Goal: Information Seeking & Learning: Learn about a topic

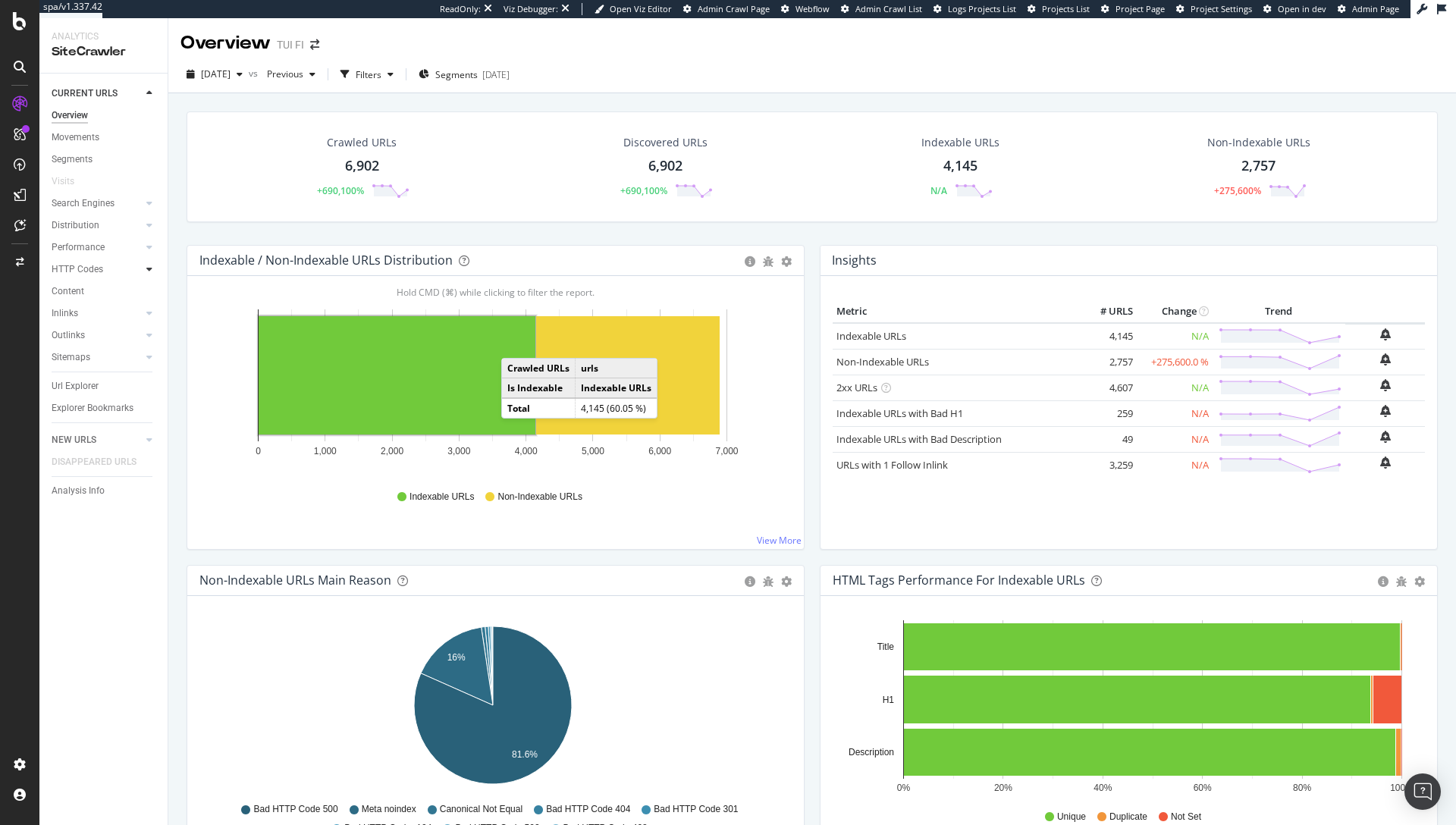
click at [150, 270] on icon at bounding box center [150, 268] width 6 height 9
click at [86, 338] on div "Insights" at bounding box center [75, 335] width 33 height 16
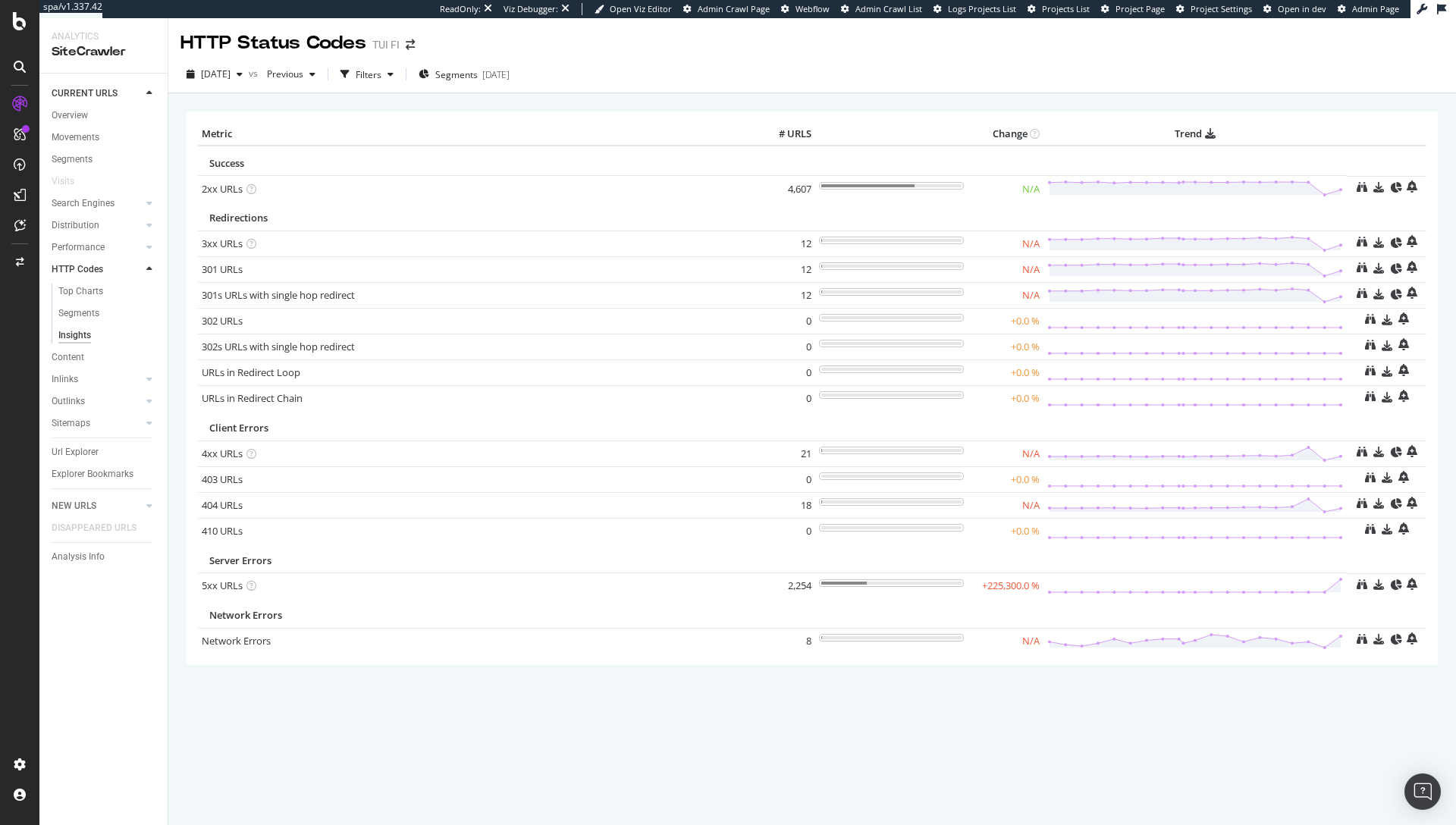
click at [1354, 152] on table "Metric # URLS Change Trend Success 2xx URLs × Close Chart - API Requests List A…" at bounding box center [811, 387] width 1228 height 530
click at [1034, 37] on div "HTTP Status Codes TUI FI" at bounding box center [812, 37] width 1287 height 38
click at [1030, 84] on div "2025 Sep. 25th vs Previous Filters Segments 2025-08-22" at bounding box center [812, 77] width 1287 height 30
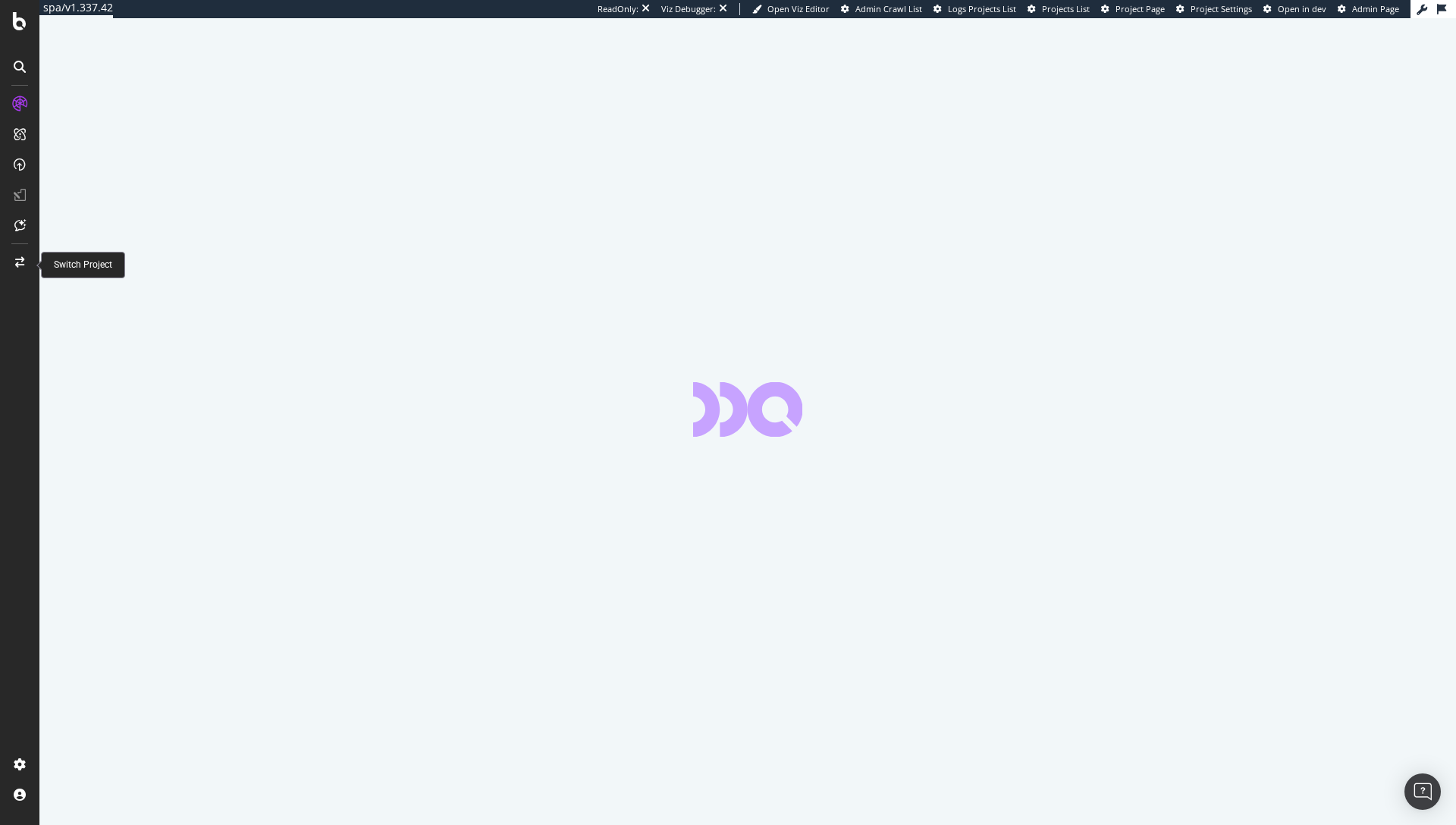
click at [21, 269] on div at bounding box center [20, 262] width 36 height 24
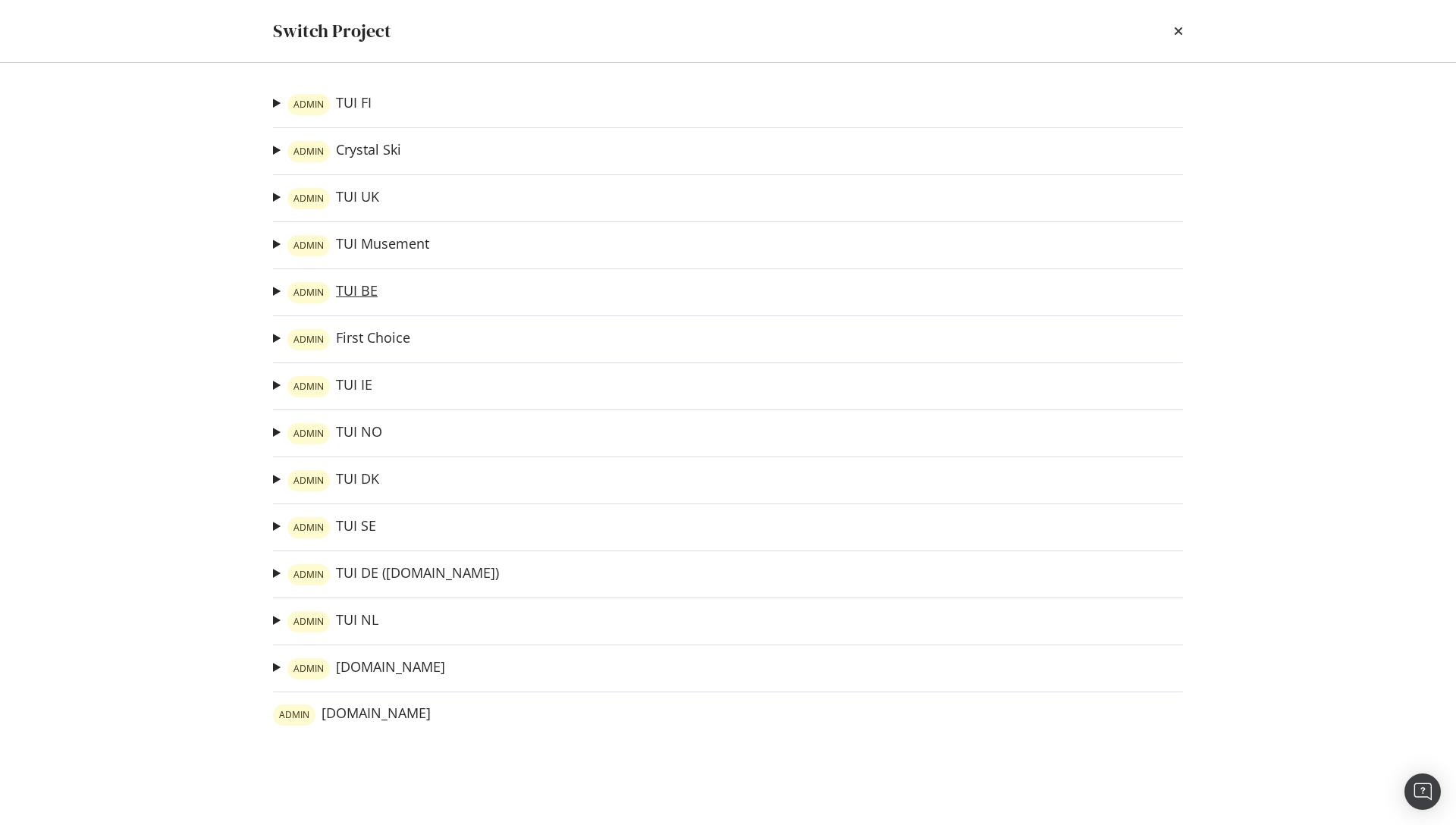
click at [365, 289] on link "ADMIN TUI BE" at bounding box center [332, 292] width 90 height 21
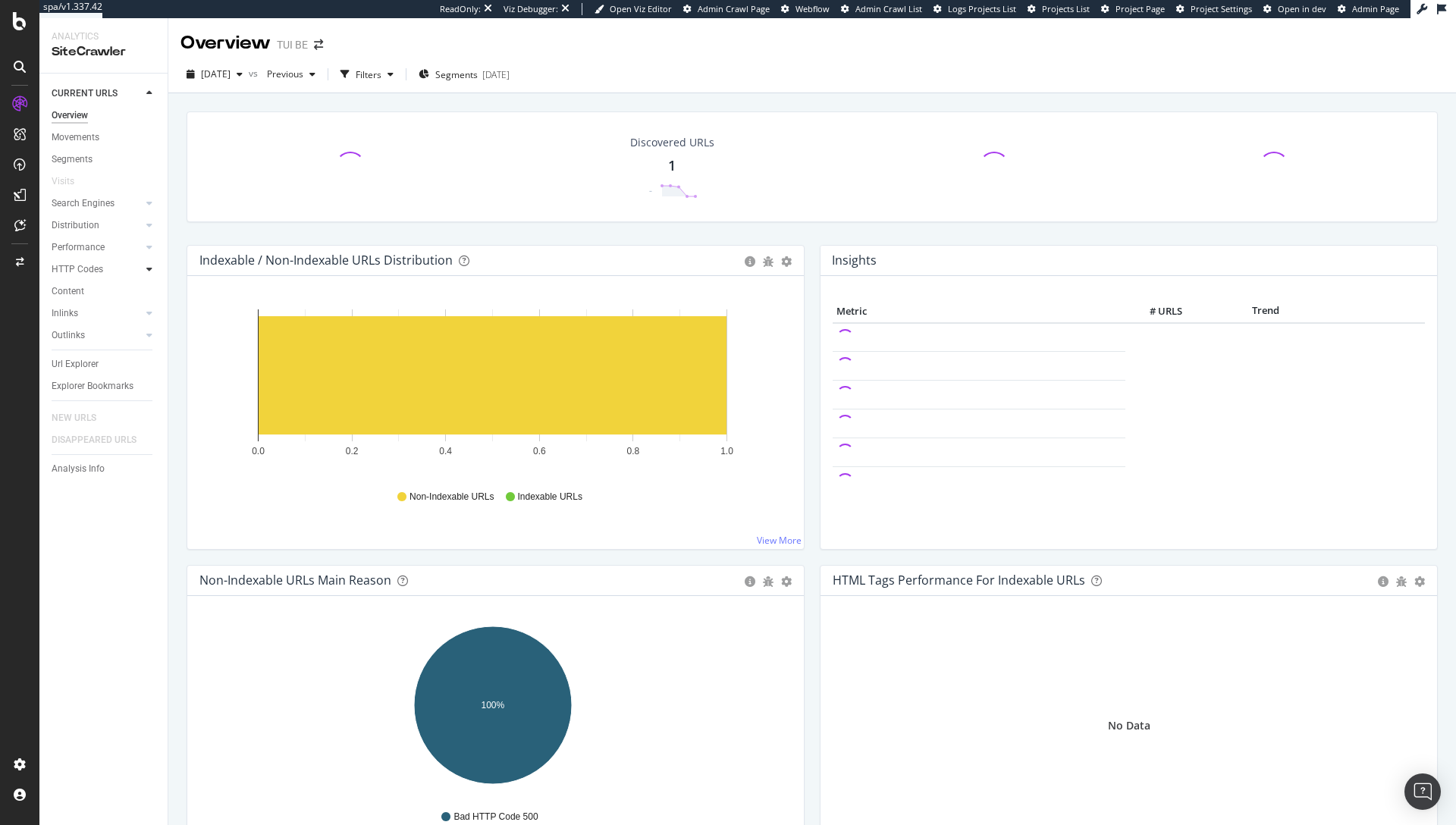
click at [147, 267] on icon at bounding box center [150, 268] width 6 height 9
click at [84, 337] on div "Insights" at bounding box center [75, 335] width 33 height 16
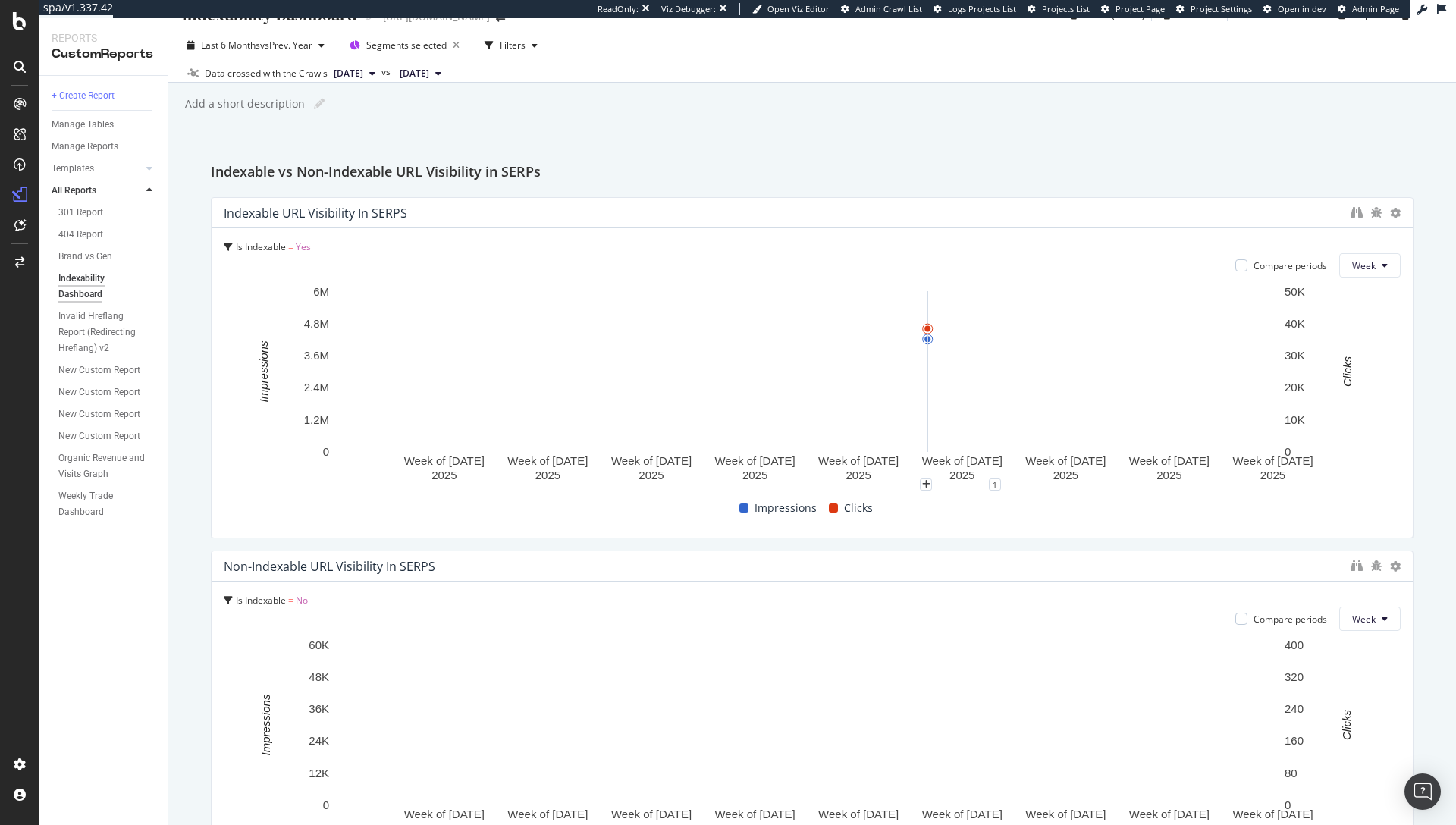
scroll to position [27, 0]
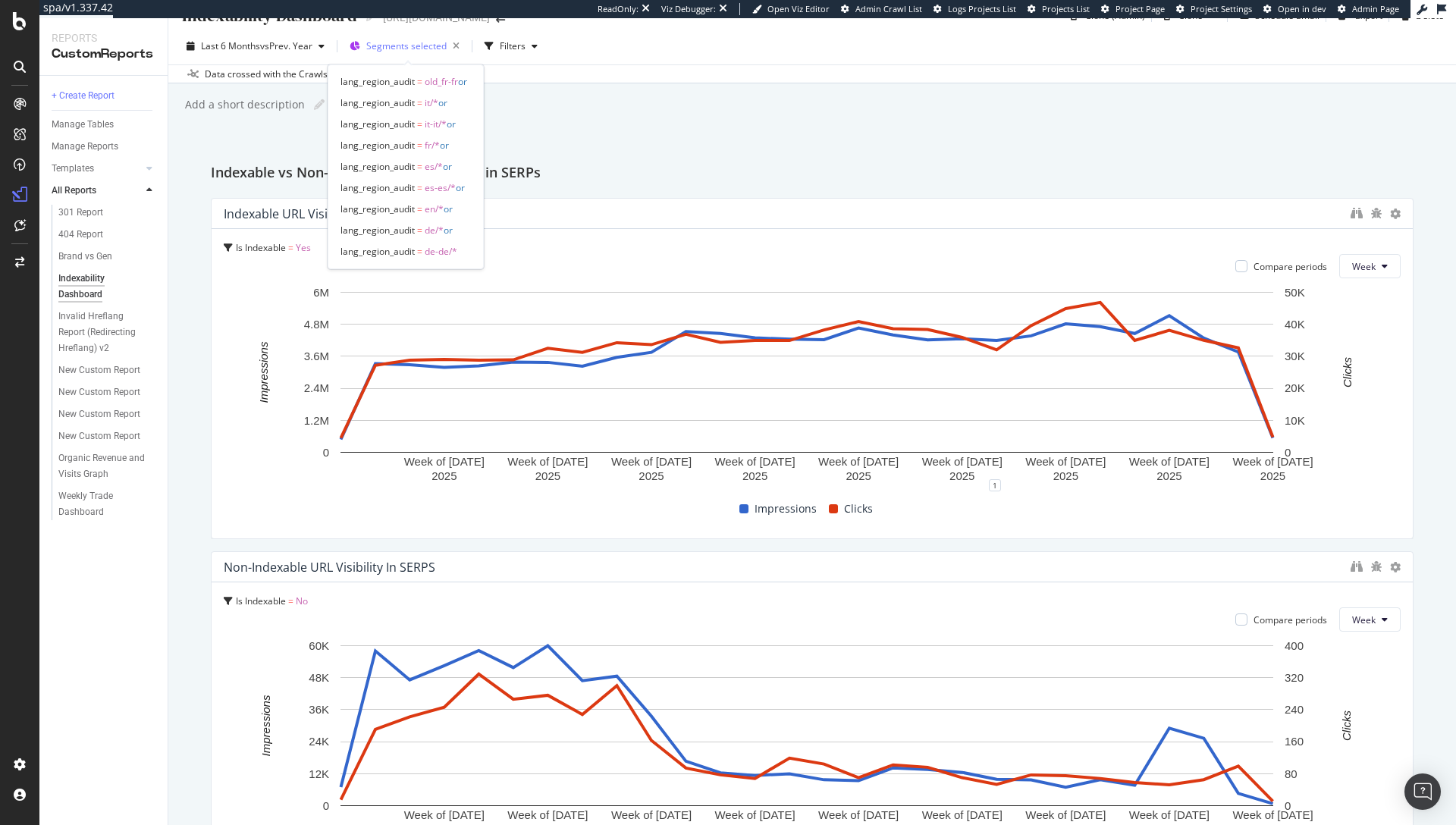
click at [419, 48] on span "Segments selected" at bounding box center [406, 46] width 81 height 13
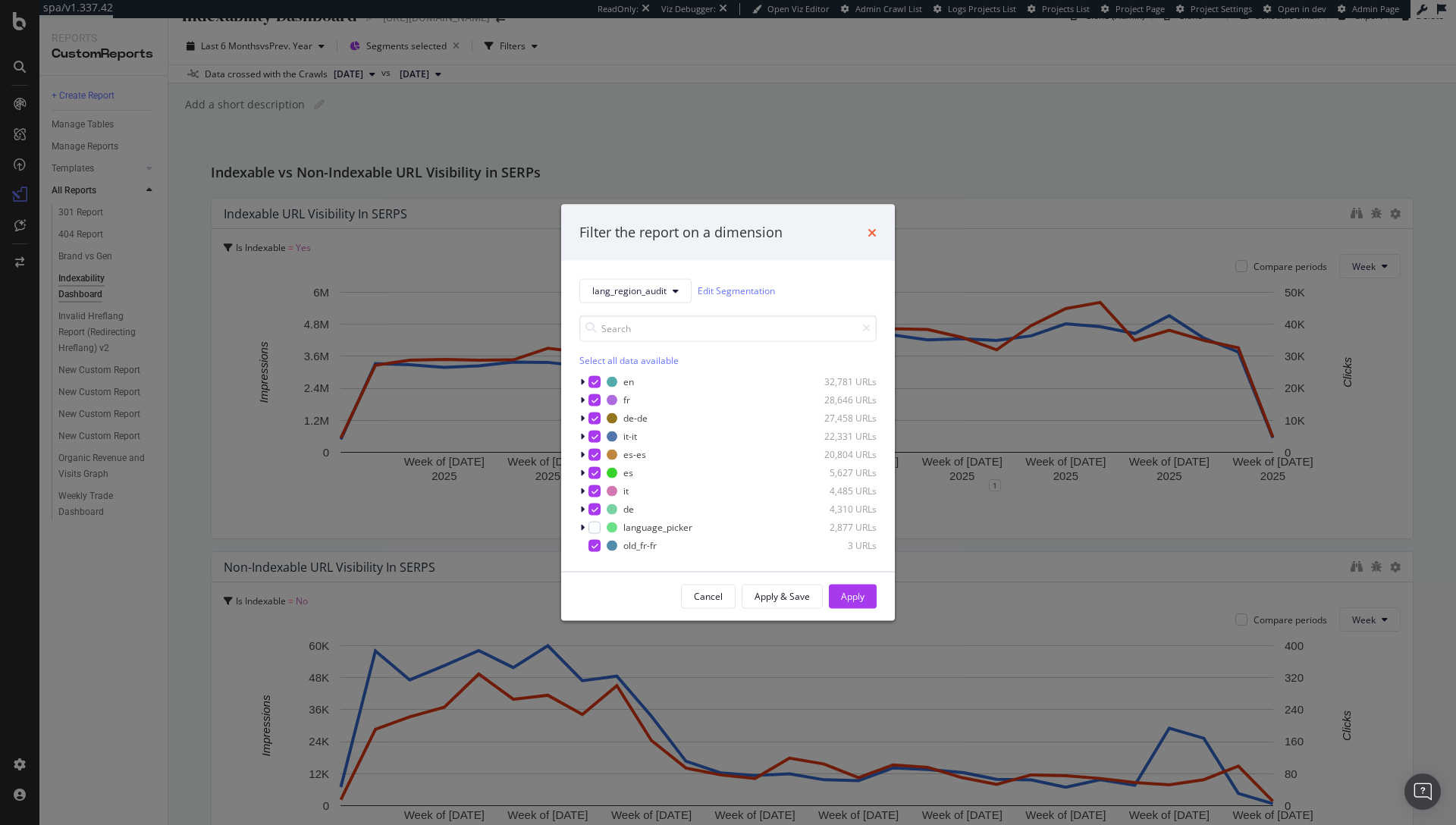
click at [868, 235] on icon "times" at bounding box center [872, 232] width 9 height 12
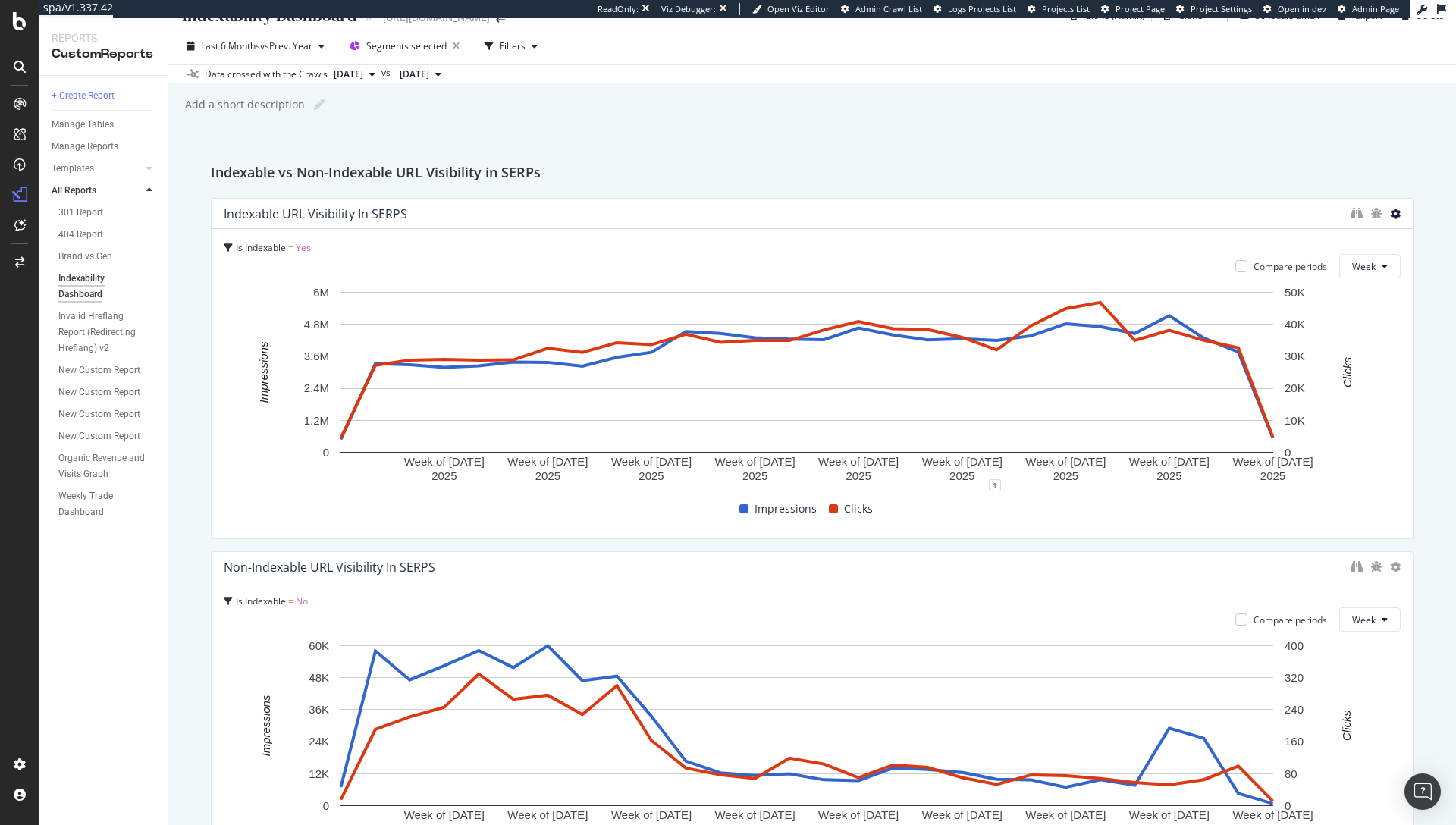
click at [1389, 216] on icon at bounding box center [1394, 213] width 11 height 11
click at [1178, 241] on div "Is Indexable = Yes" at bounding box center [812, 247] width 1177 height 13
click at [1235, 268] on div at bounding box center [1241, 266] width 12 height 12
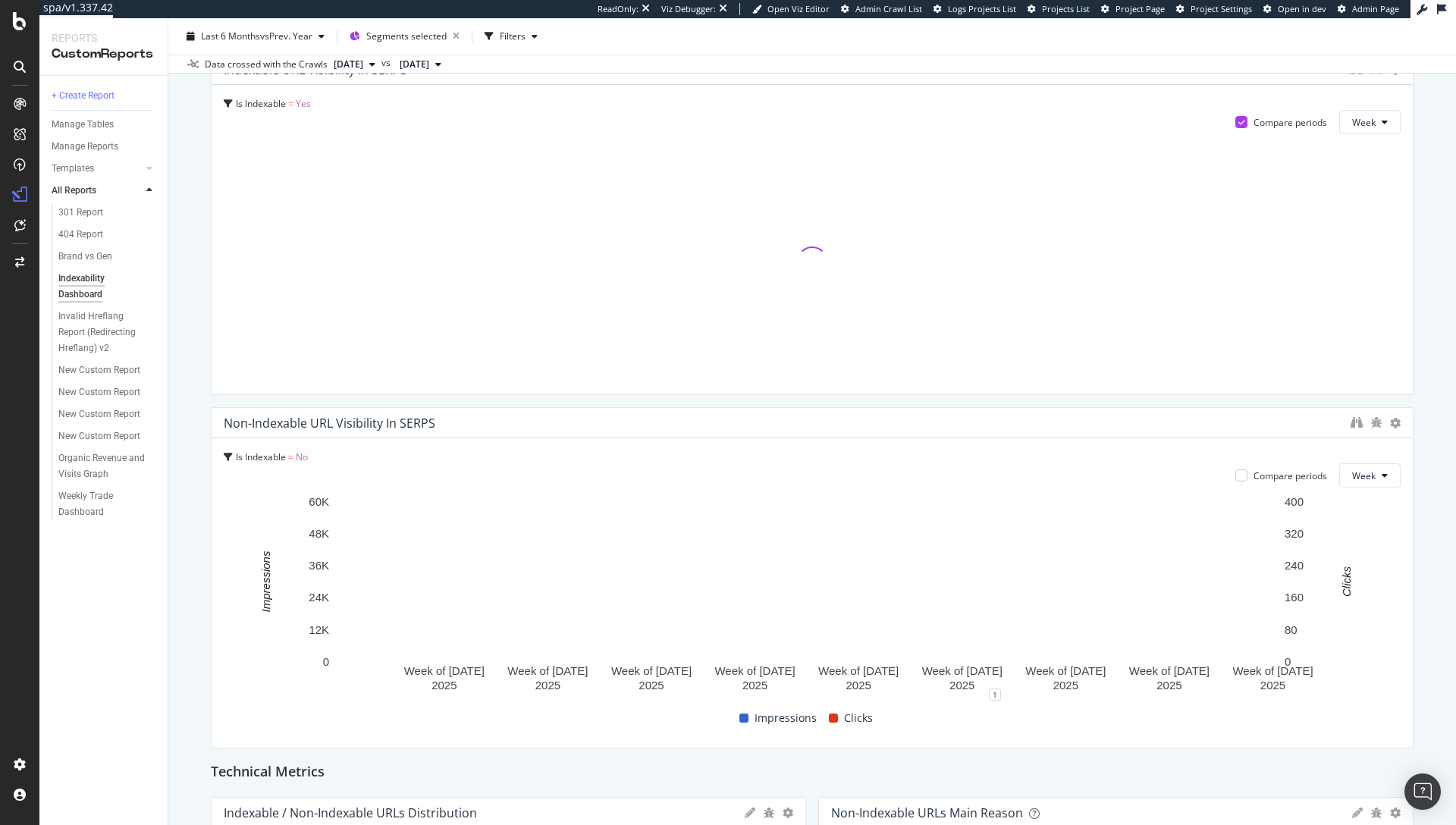
scroll to position [204, 0]
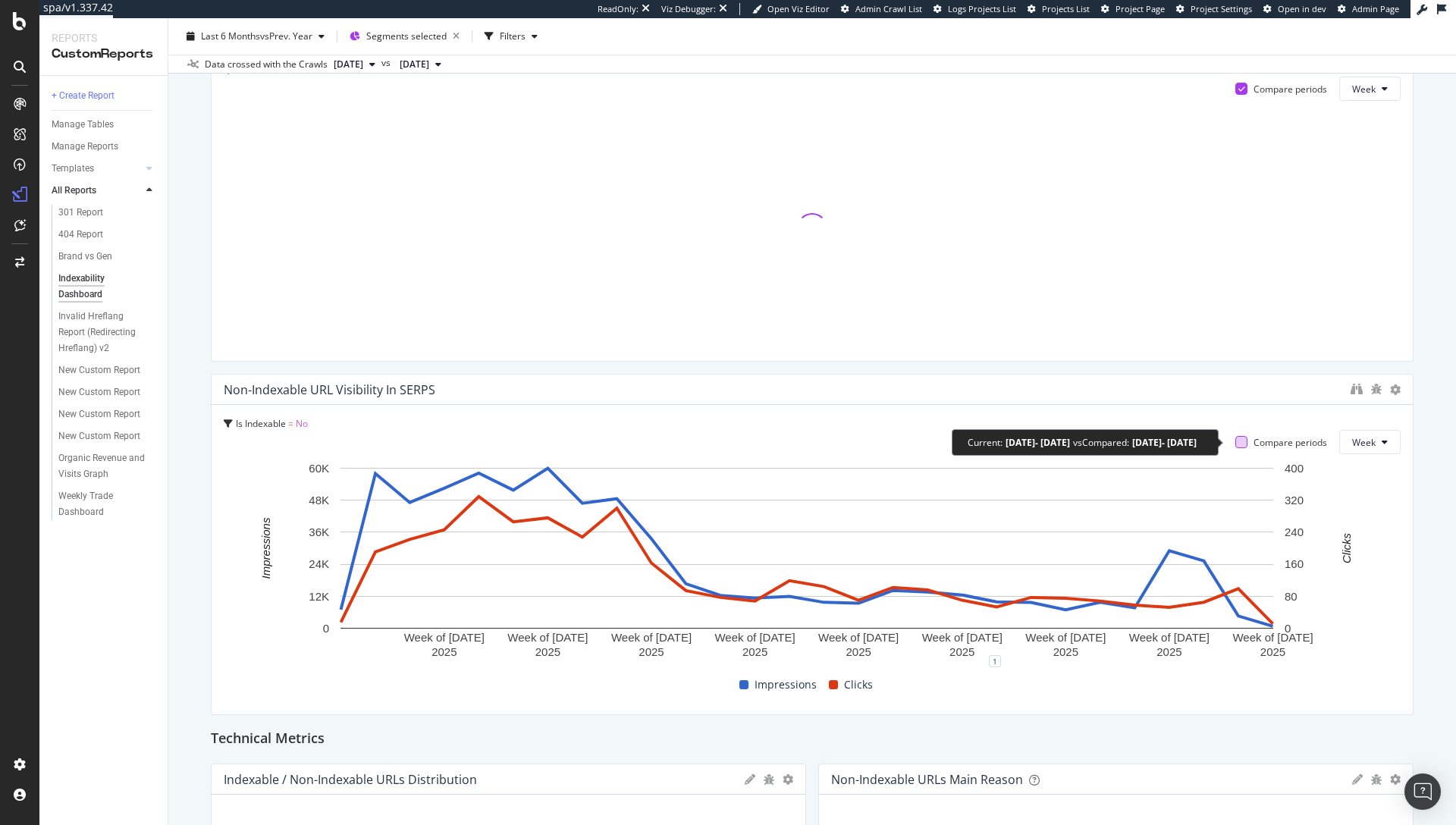
click at [1235, 445] on div at bounding box center [1241, 442] width 12 height 12
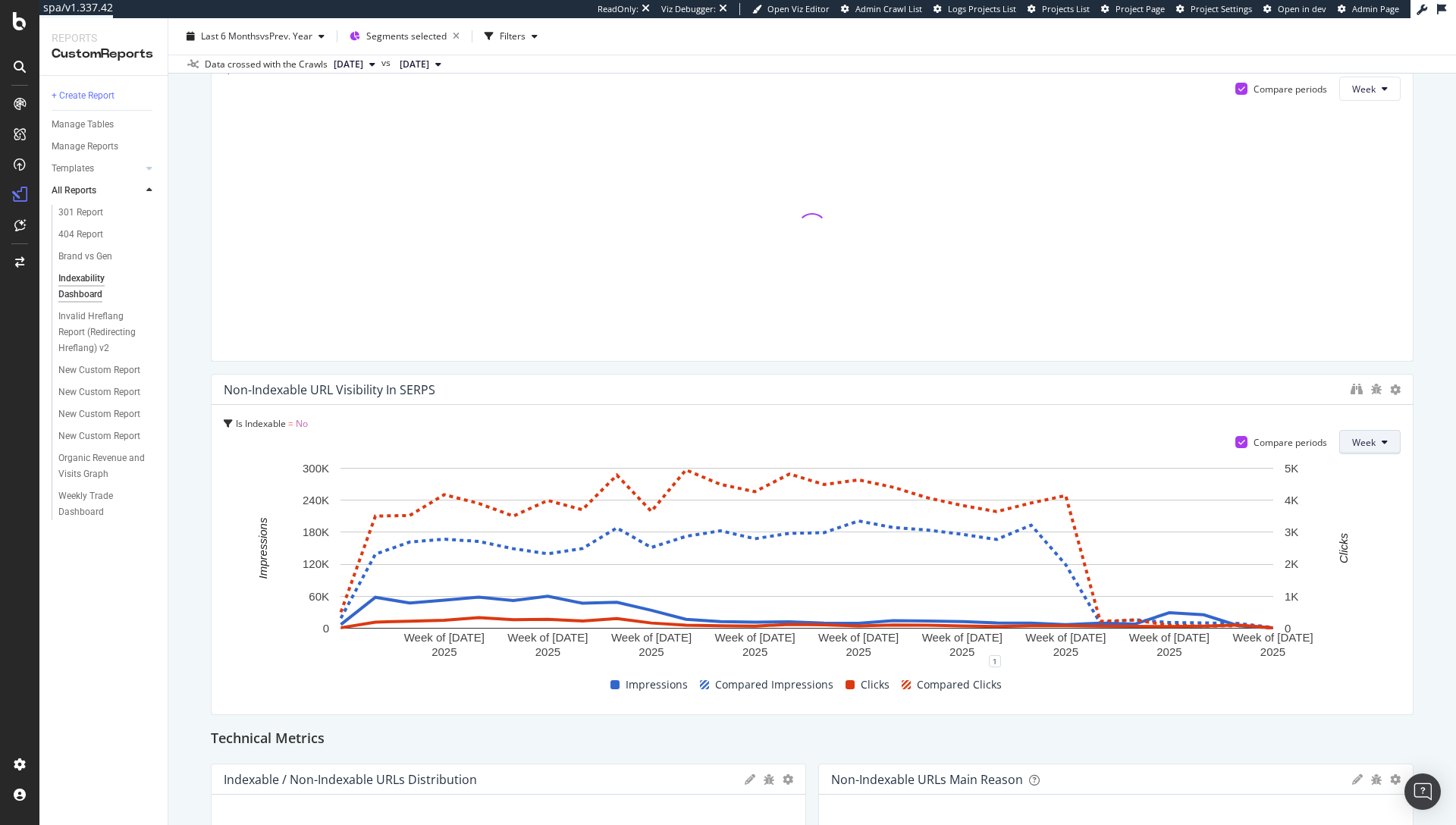
click at [1351, 441] on span "Week" at bounding box center [1363, 442] width 24 height 13
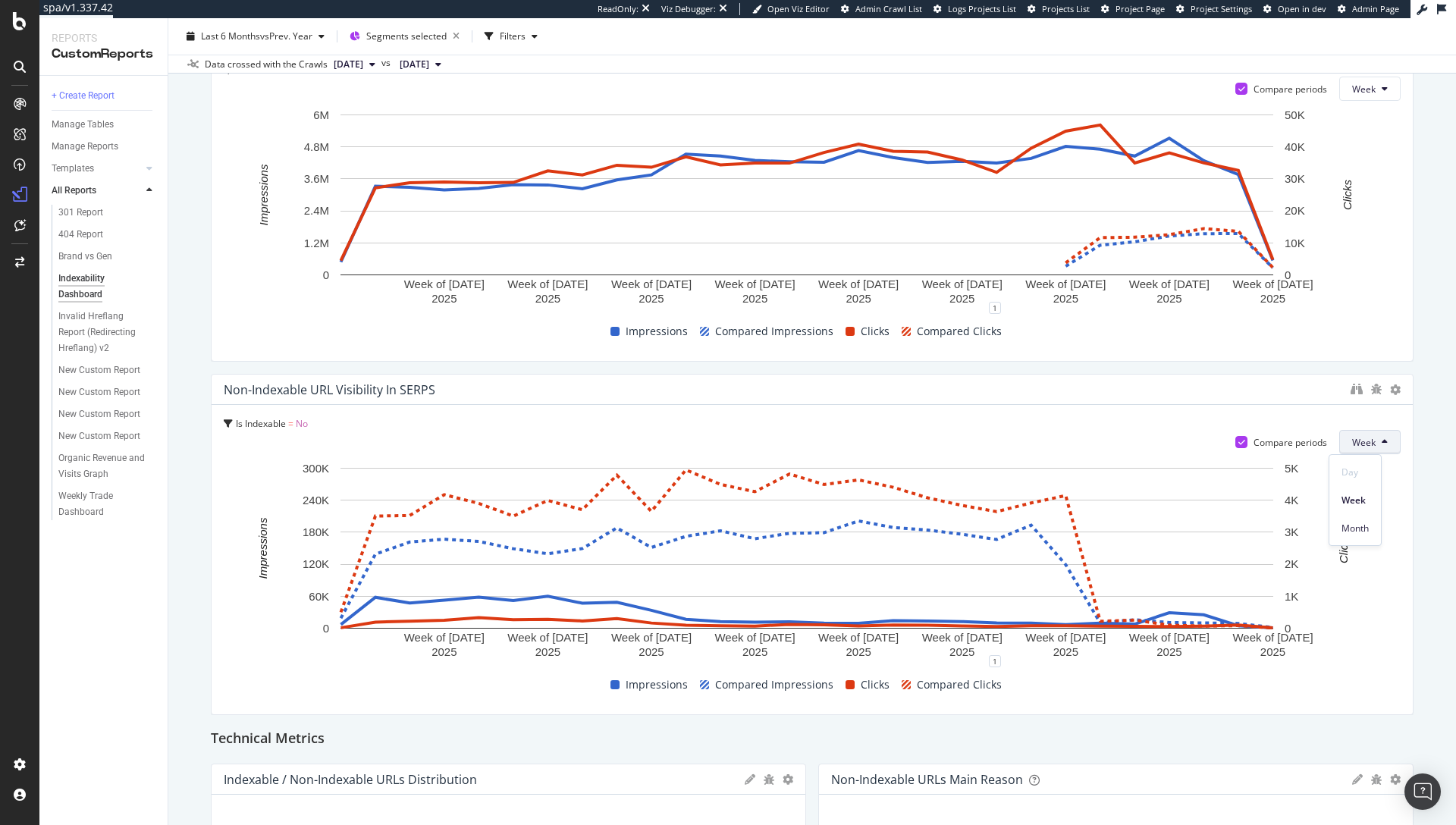
click at [1247, 407] on div "Is Indexable = No Compare periods Week Week of 7 Apr. 2025 Week of 28 Apr. 2025…" at bounding box center [812, 560] width 1201 height 309
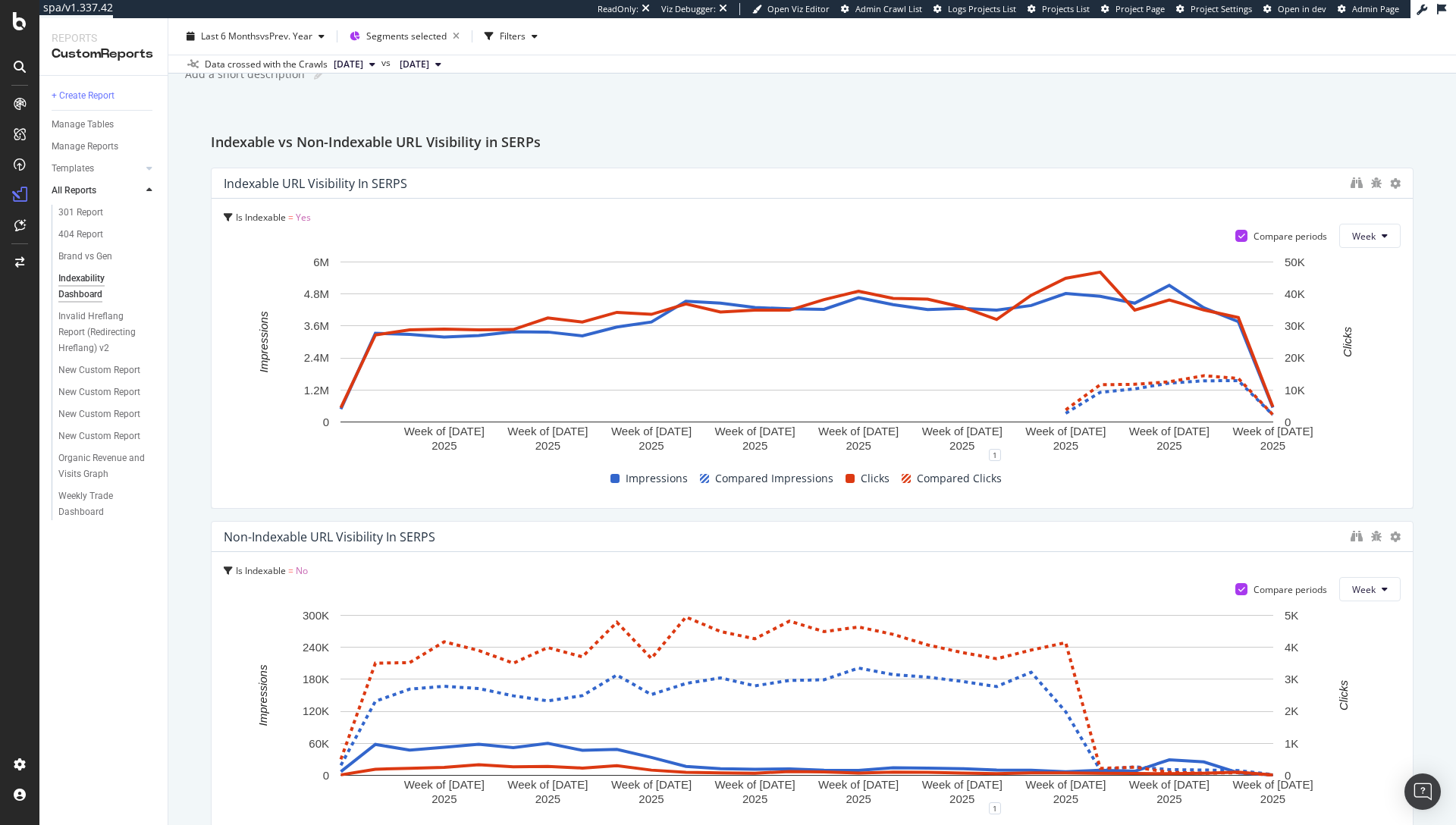
scroll to position [0, 0]
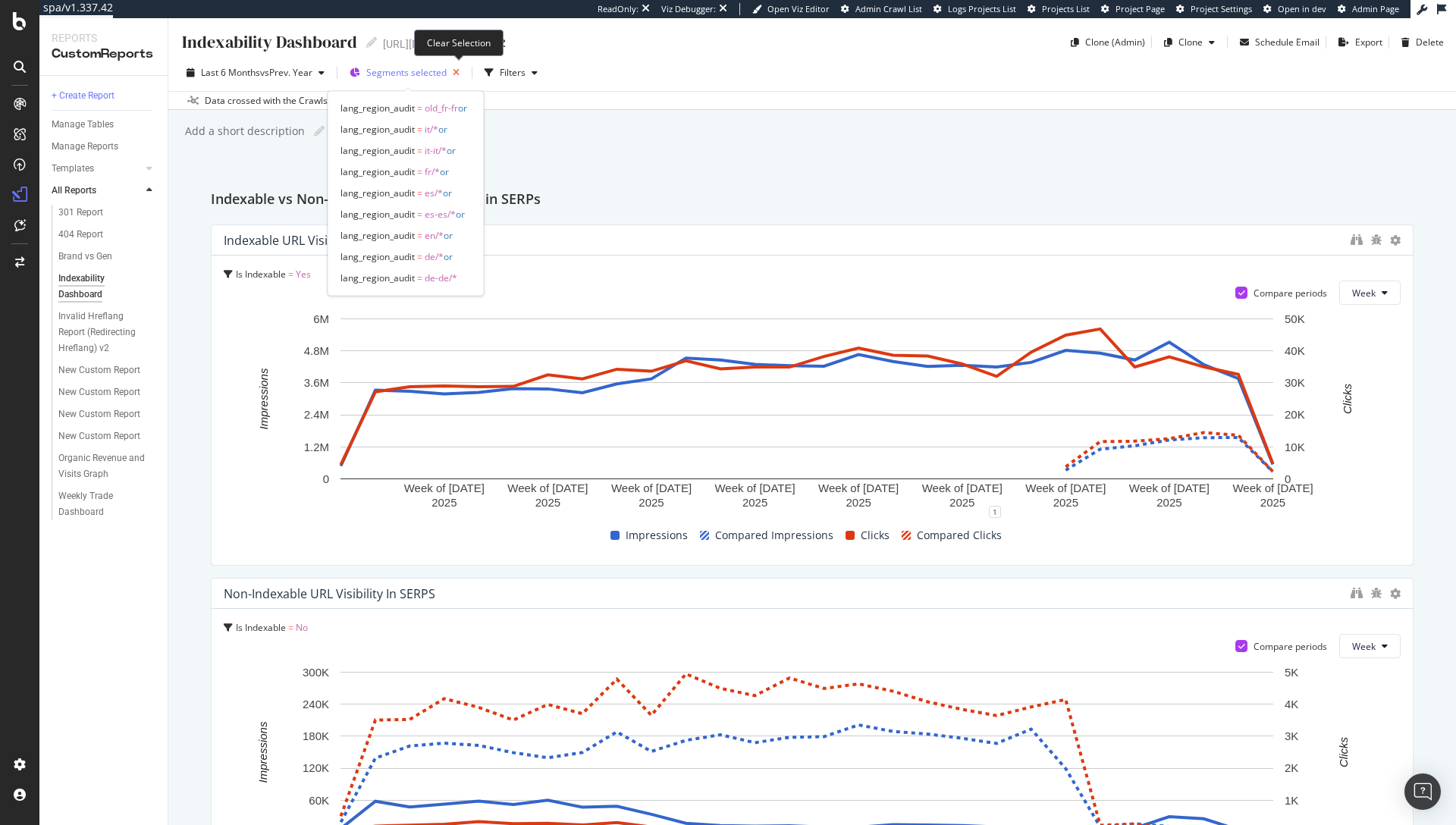
click at [461, 72] on icon "button" at bounding box center [456, 72] width 19 height 21
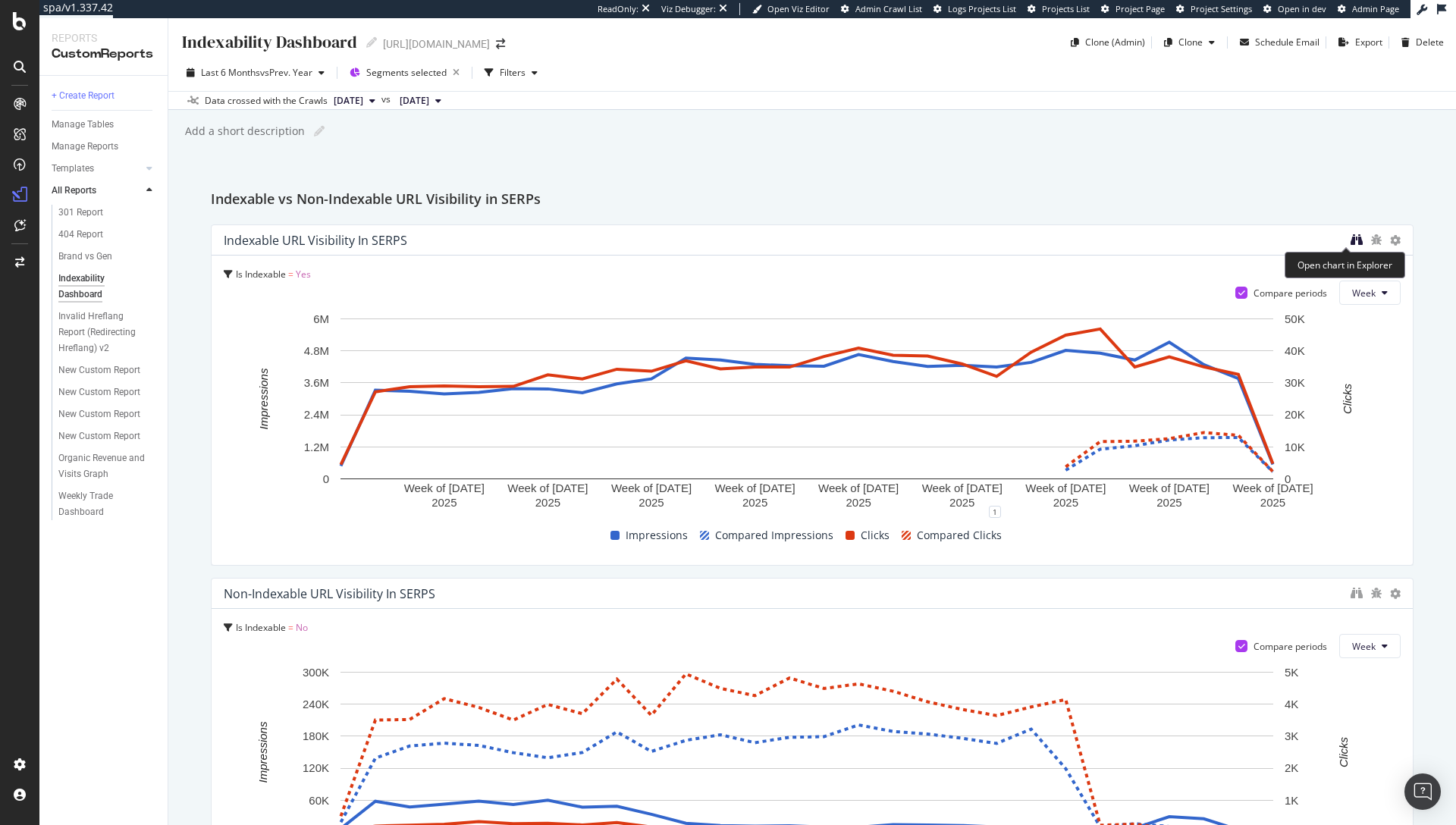
click at [1350, 237] on icon "binoculars" at bounding box center [1356, 239] width 12 height 12
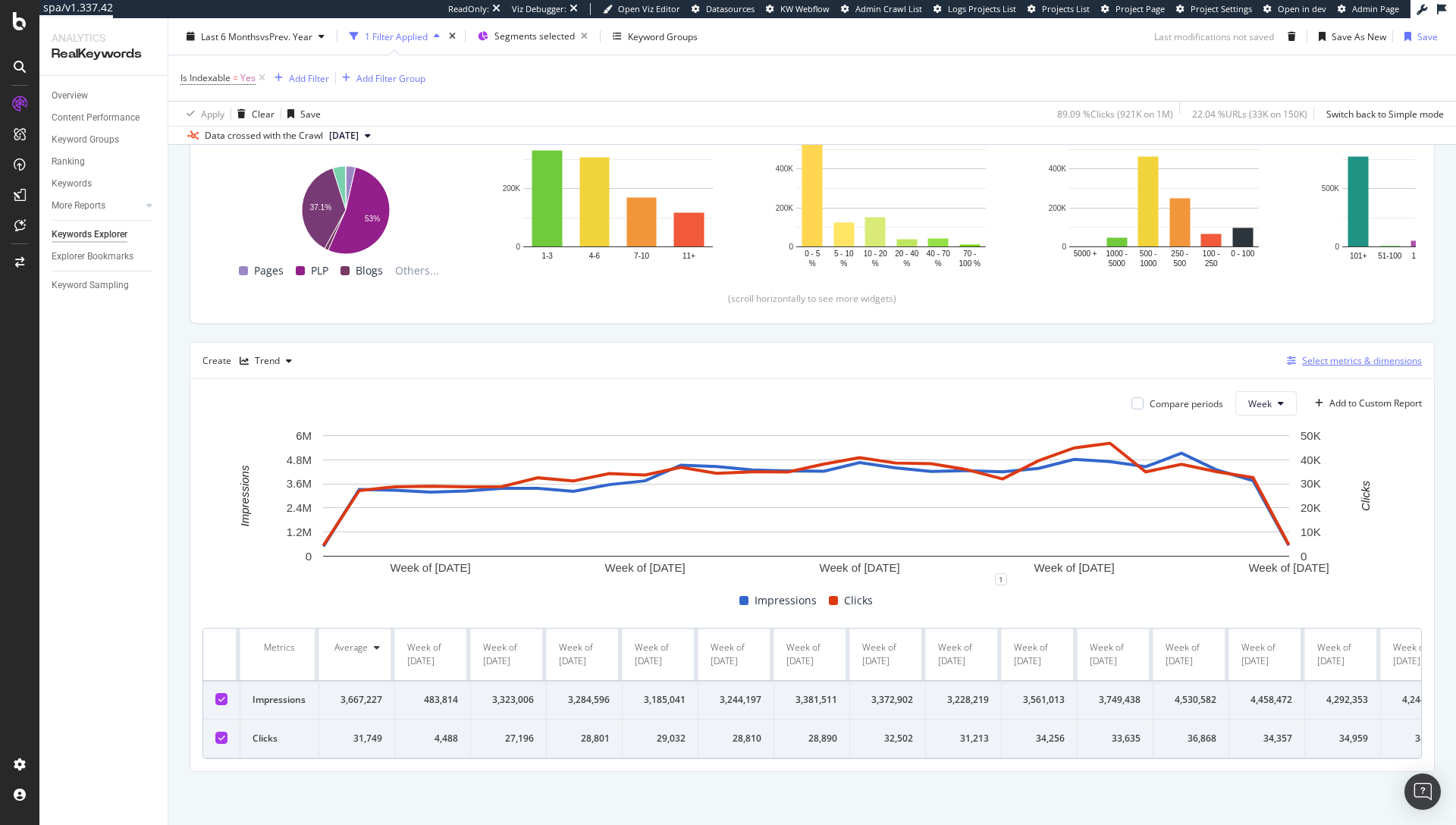
click at [1328, 354] on div "Select metrics & dimensions" at bounding box center [1361, 360] width 120 height 13
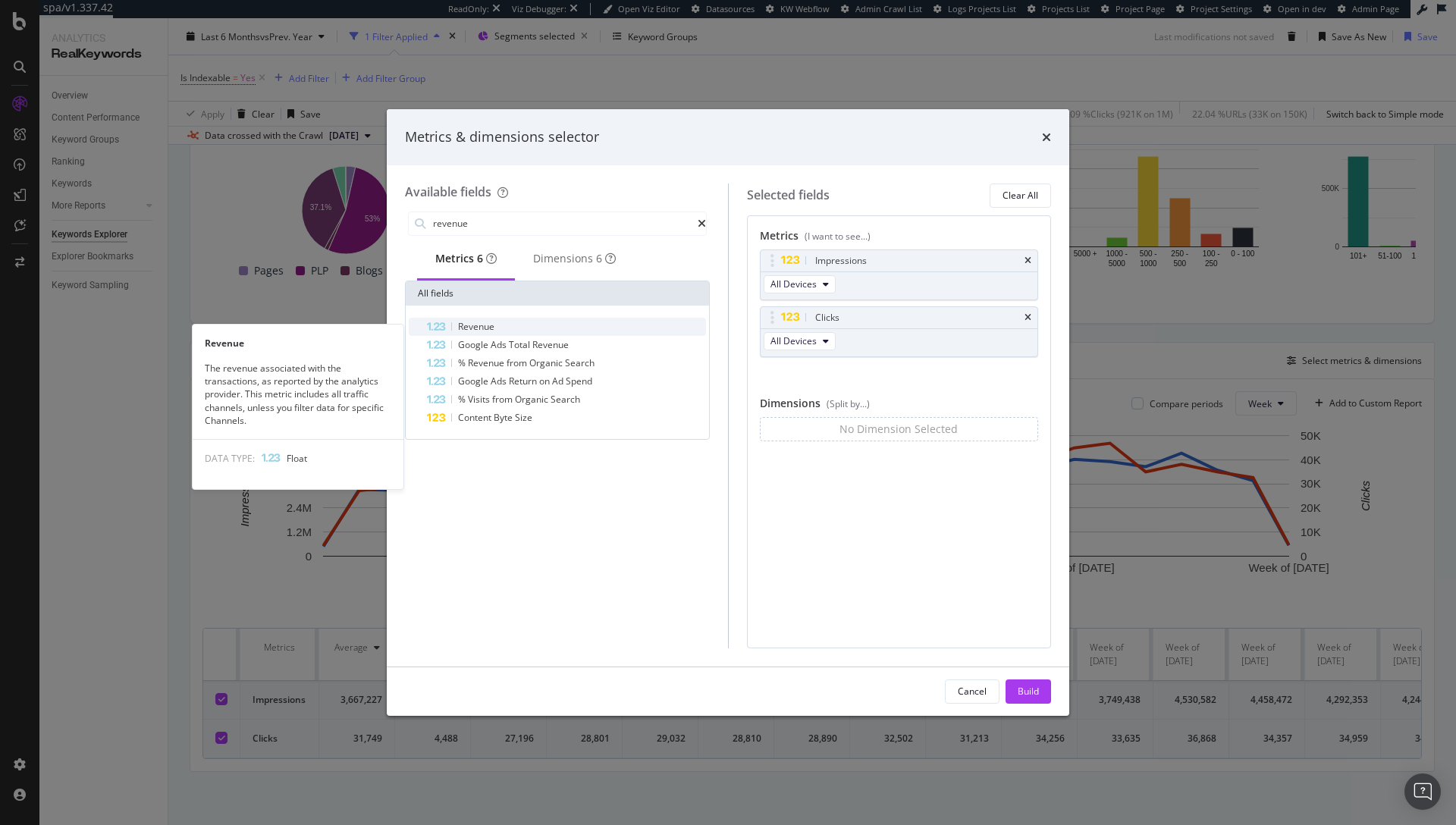
type input "revenue"
click at [469, 333] on span "Revenue" at bounding box center [476, 326] width 36 height 13
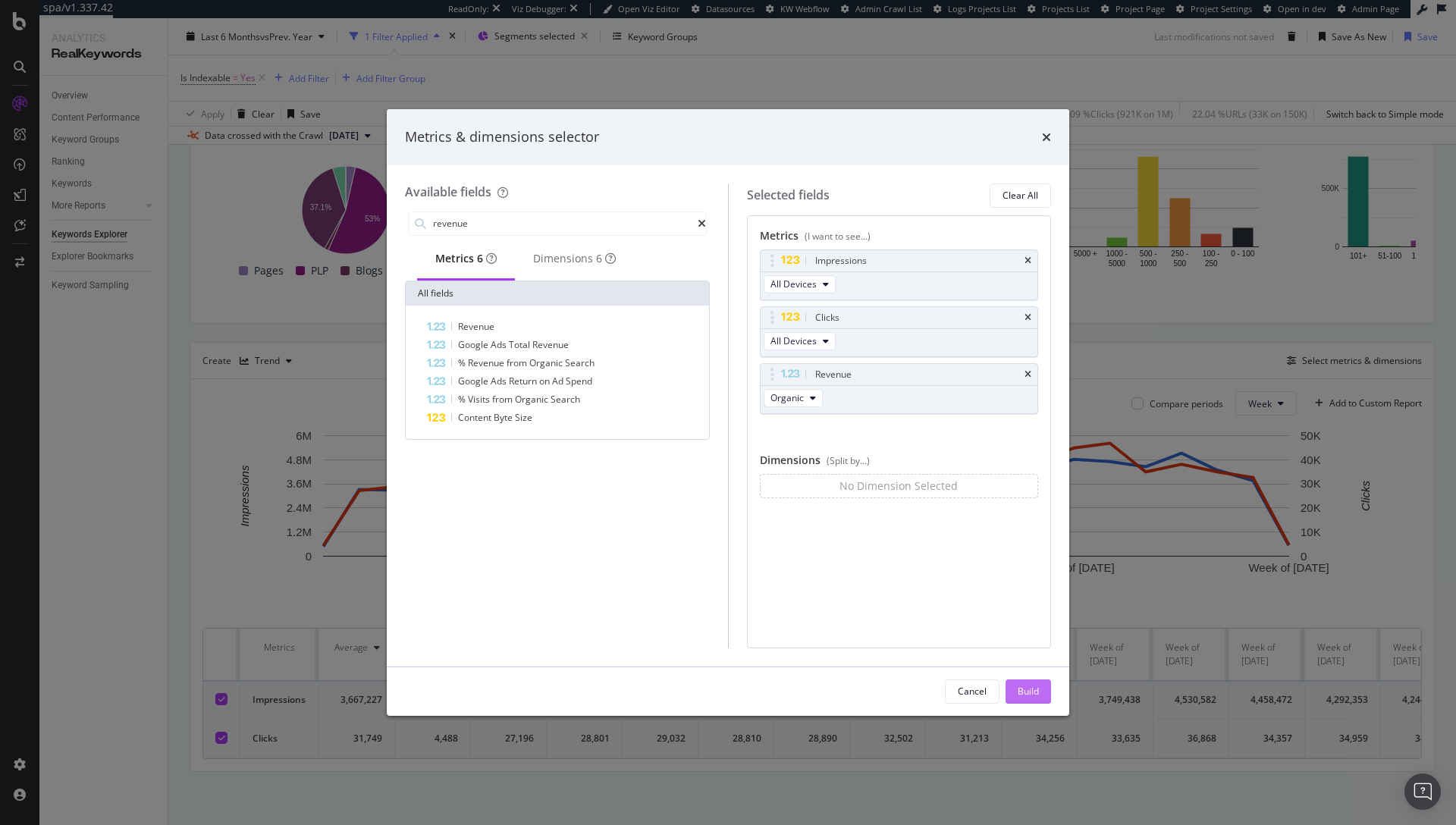
click at [1027, 687] on div "Build" at bounding box center [1027, 690] width 21 height 13
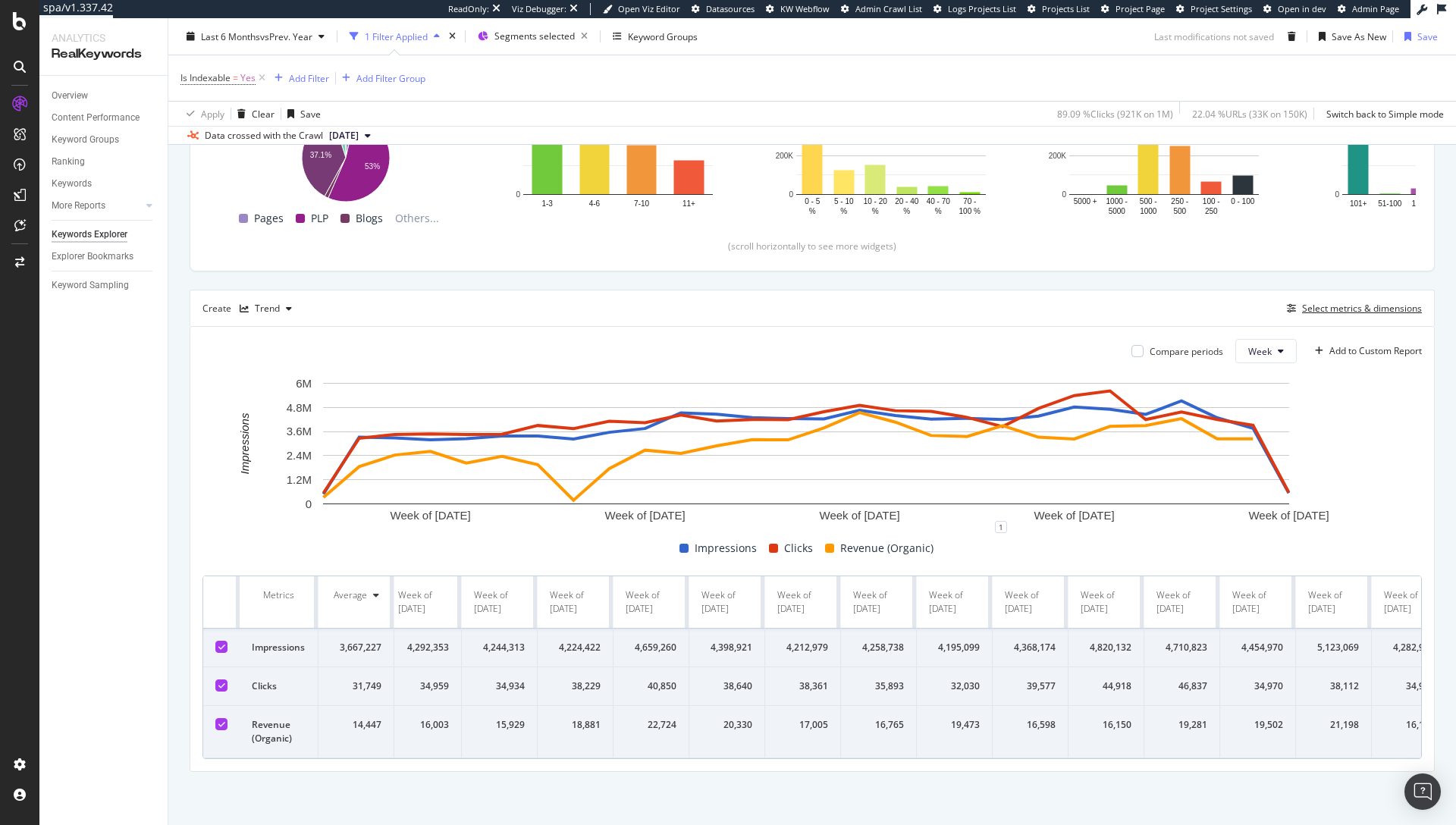
scroll to position [0, 1053]
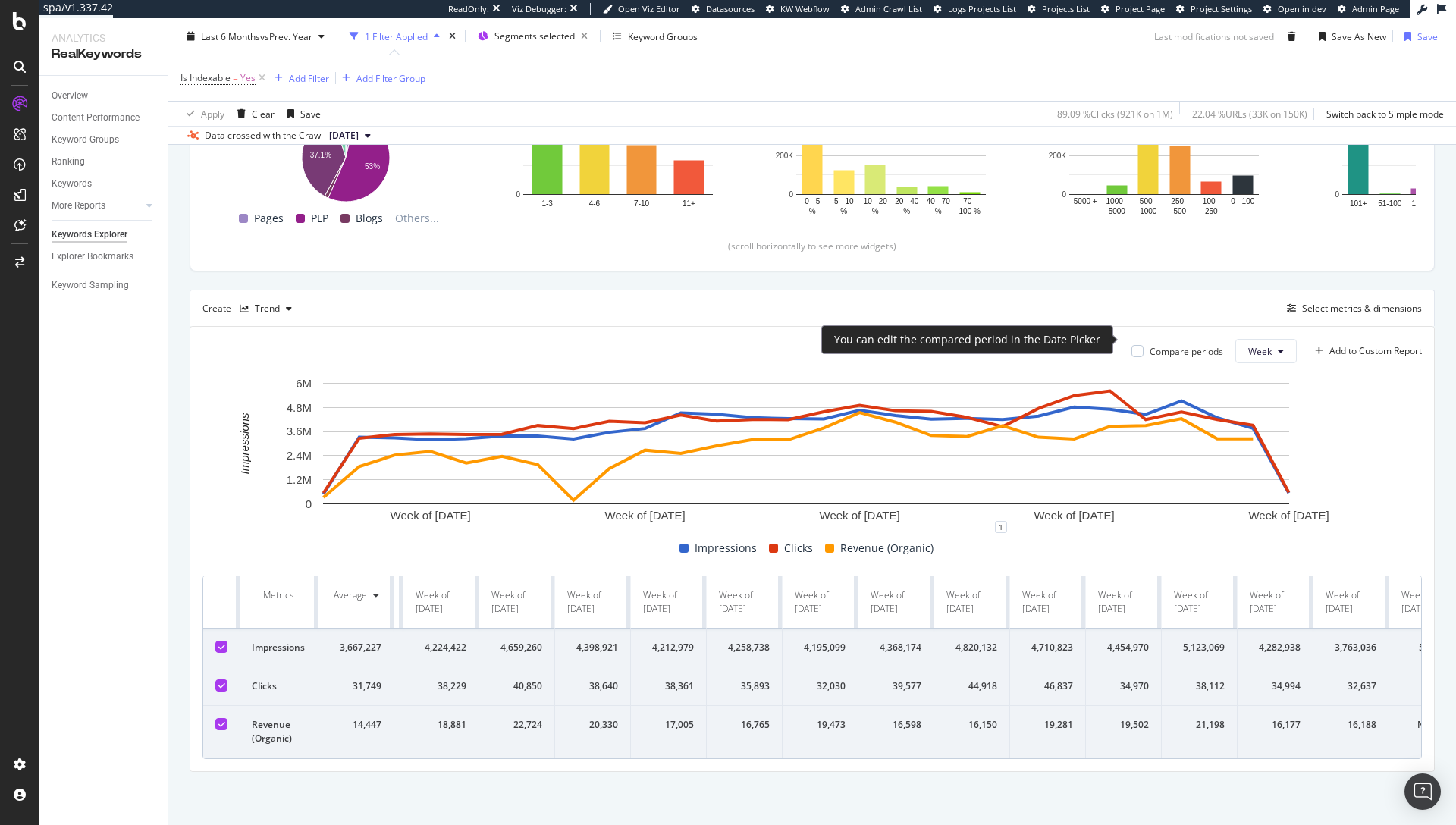
click at [1150, 345] on div "Compare periods" at bounding box center [1186, 351] width 74 height 13
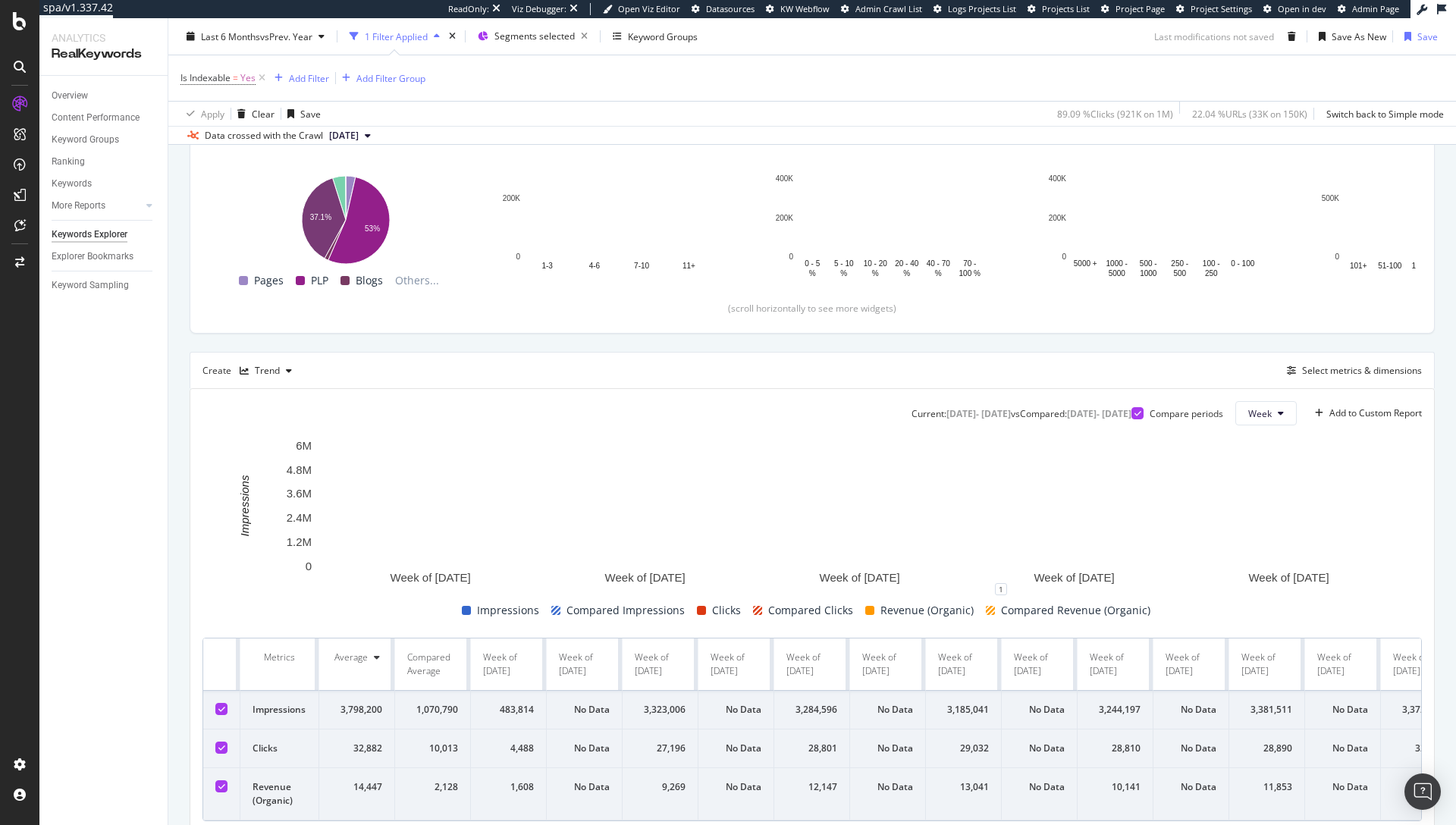
scroll to position [335, 0]
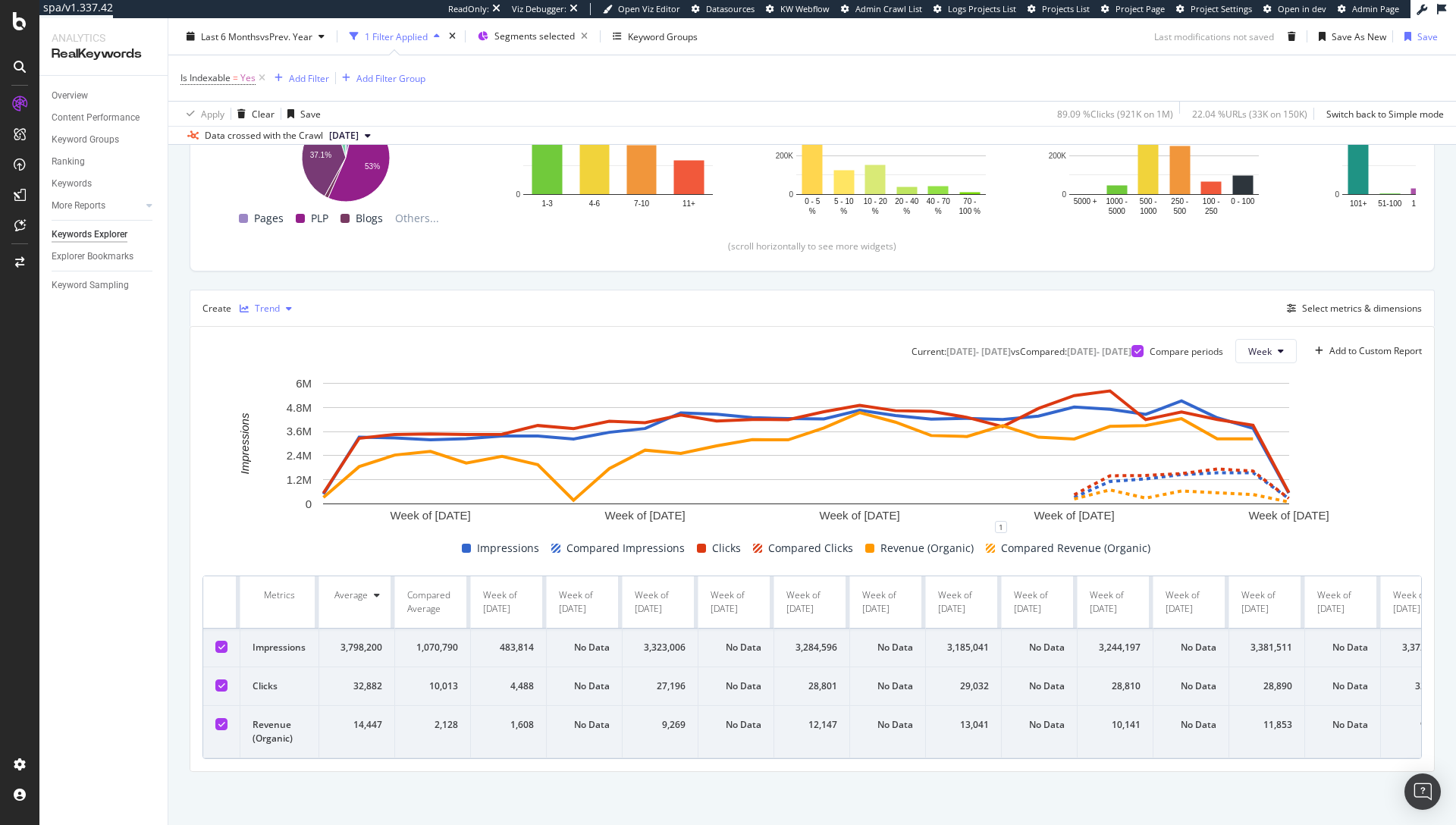
click at [258, 302] on div "Trend" at bounding box center [265, 308] width 65 height 23
click at [284, 327] on div "Table" at bounding box center [282, 322] width 24 height 13
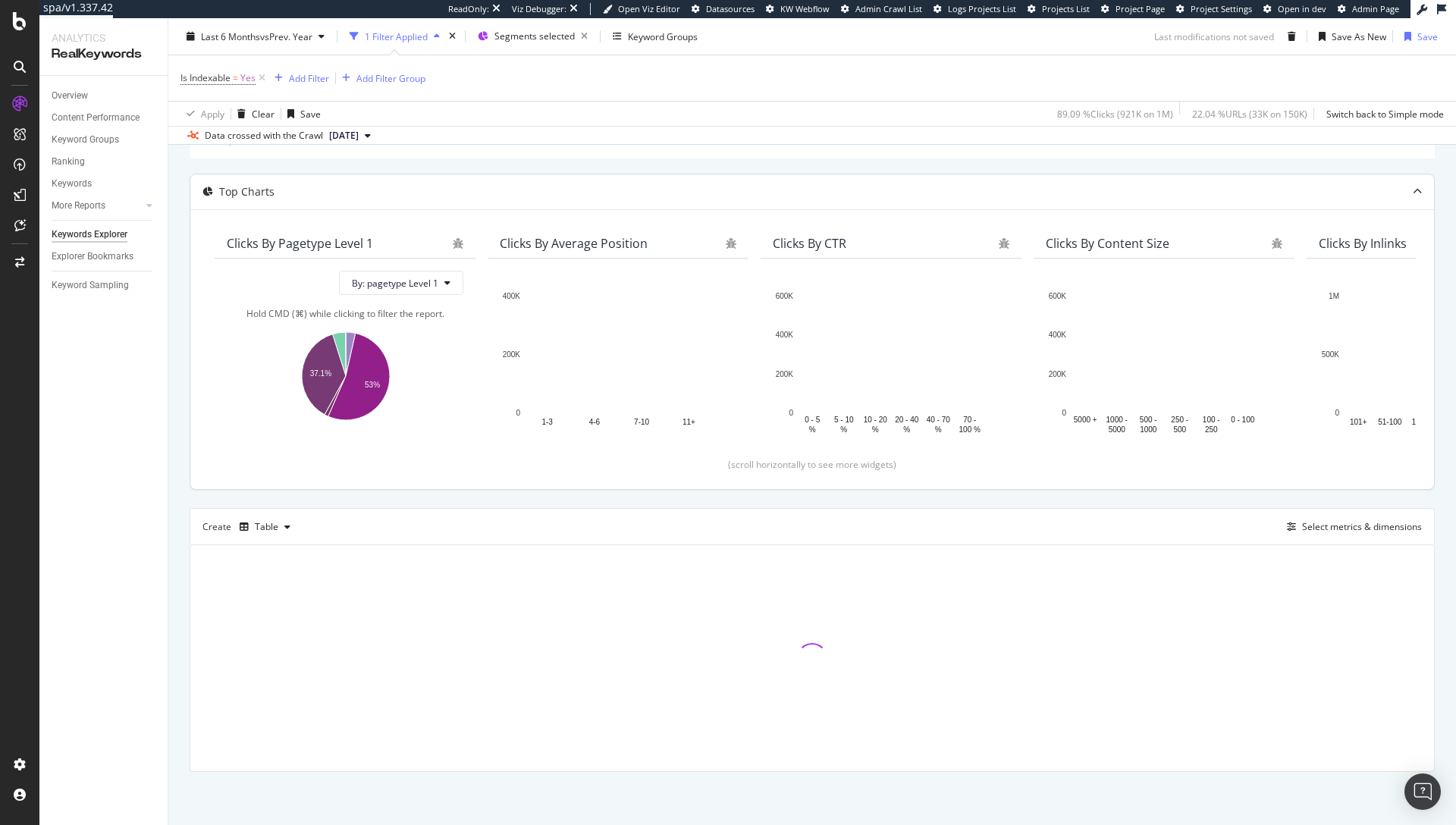
scroll to position [106, 0]
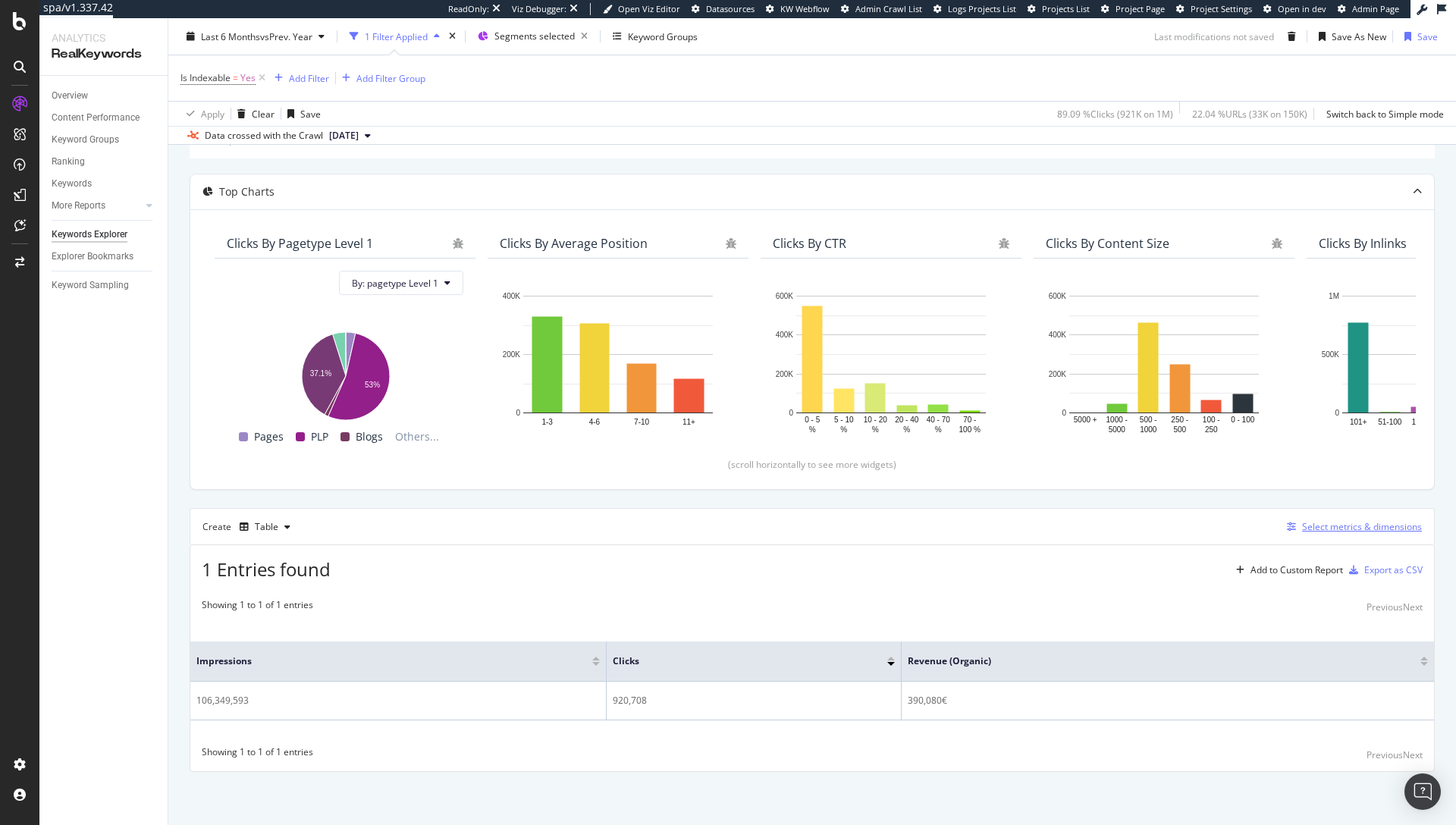
click at [1311, 529] on div "Select metrics & dimensions" at bounding box center [1361, 526] width 120 height 13
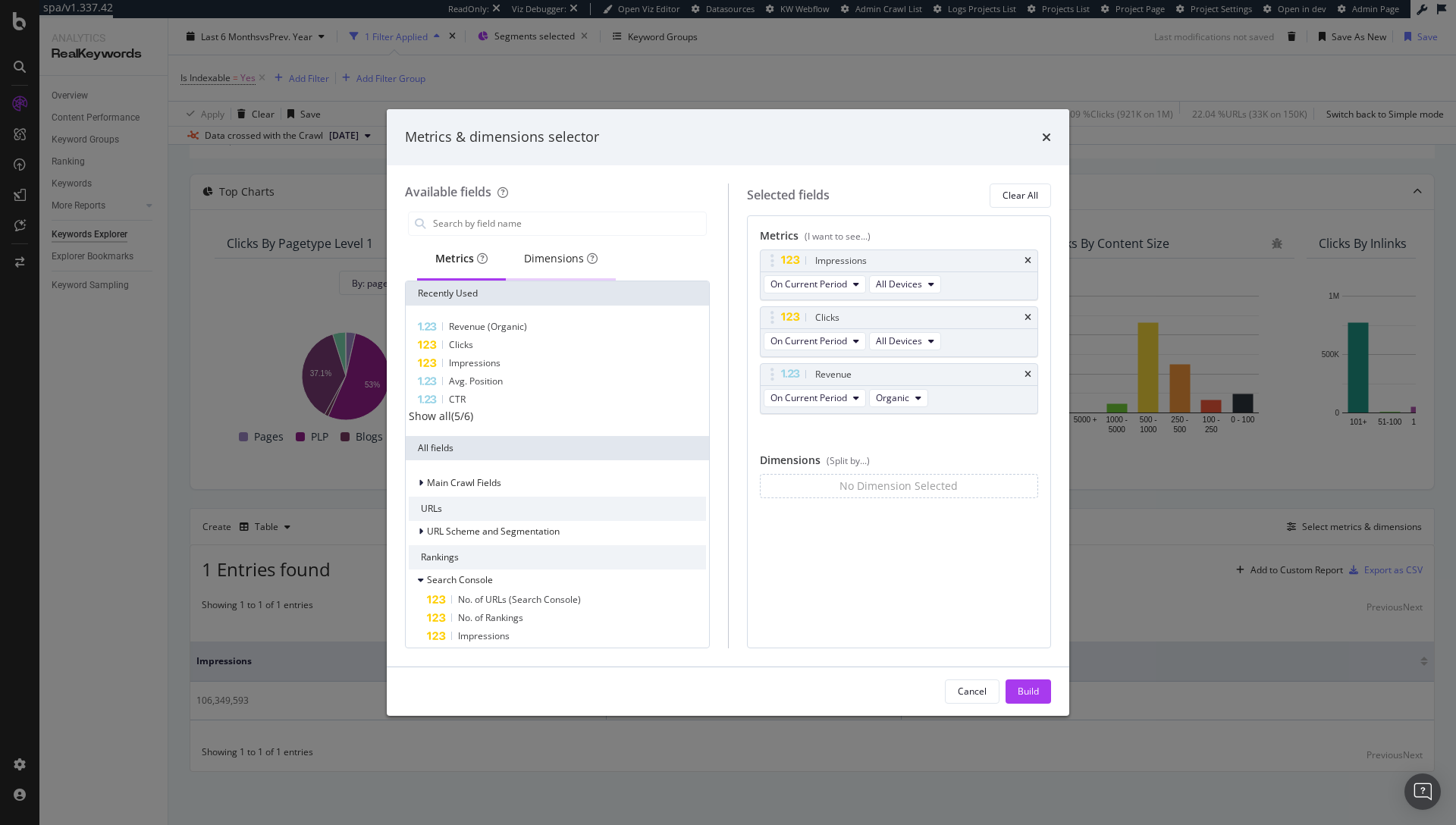
click at [546, 257] on div "Dimensions" at bounding box center [560, 258] width 74 height 15
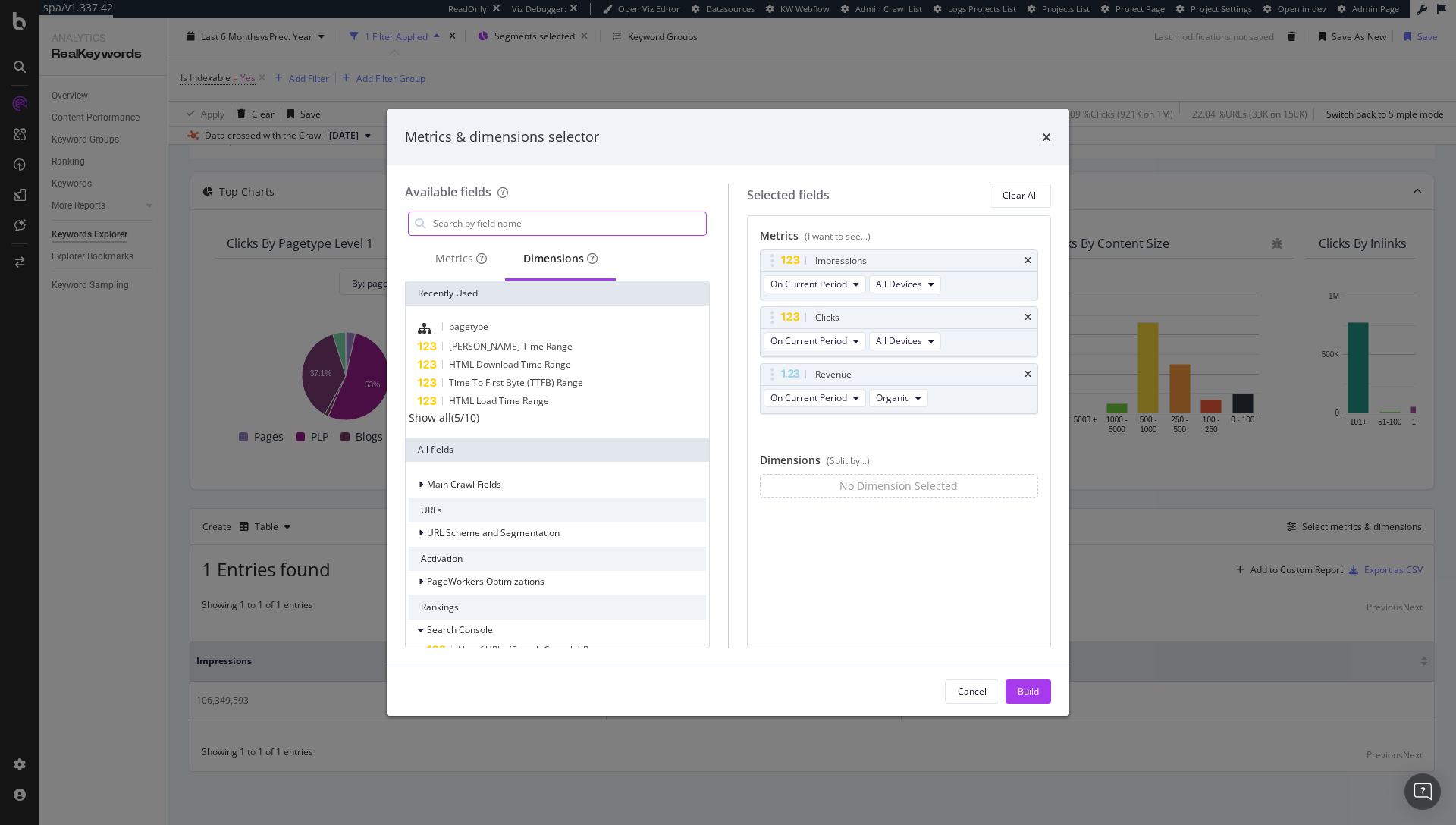
click at [492, 216] on input "modal" at bounding box center [568, 223] width 274 height 23
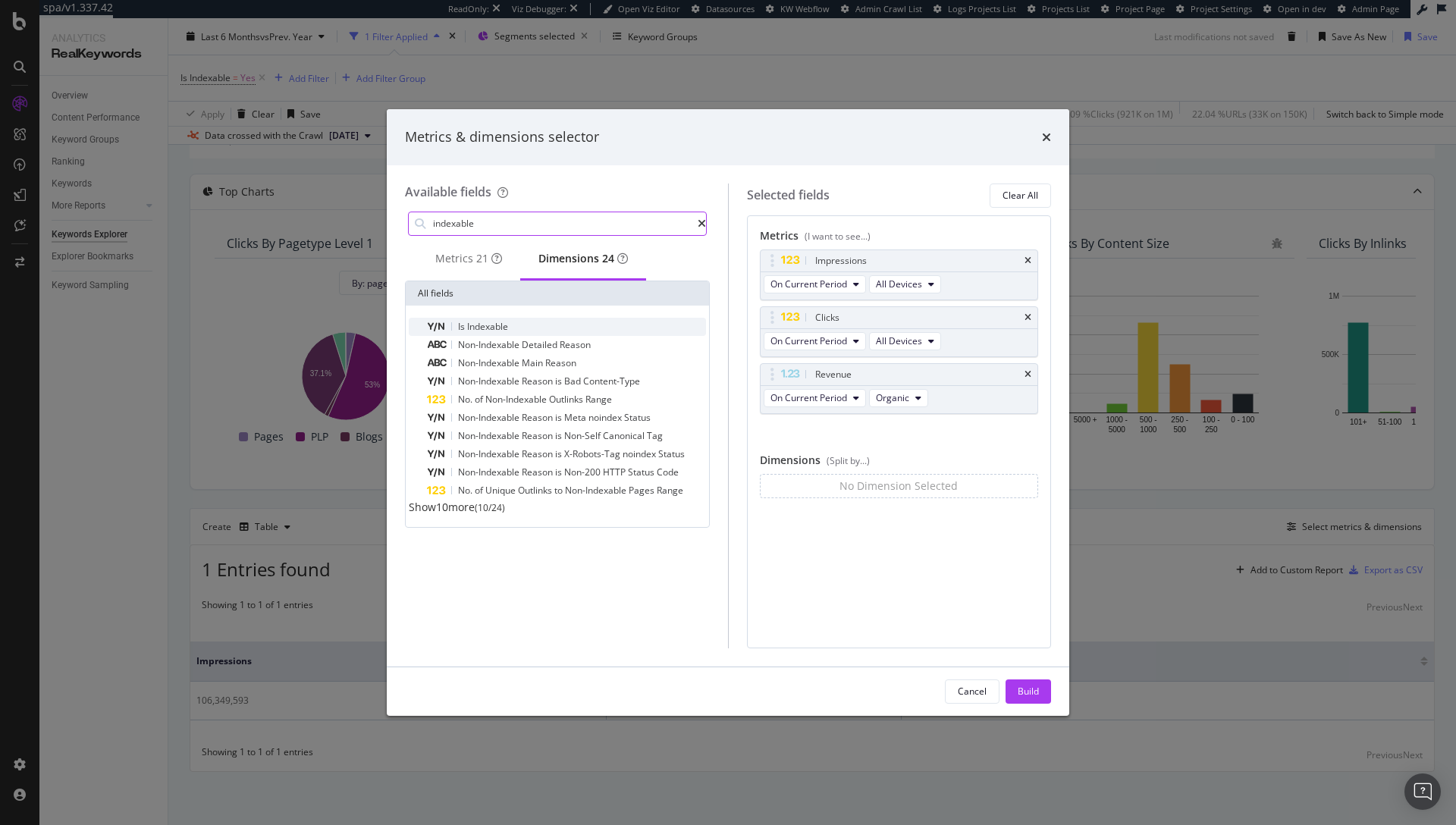
type input "indexable"
click at [475, 336] on div "Is Indexable" at bounding box center [566, 327] width 279 height 18
click at [697, 225] on icon "modal" at bounding box center [701, 223] width 8 height 11
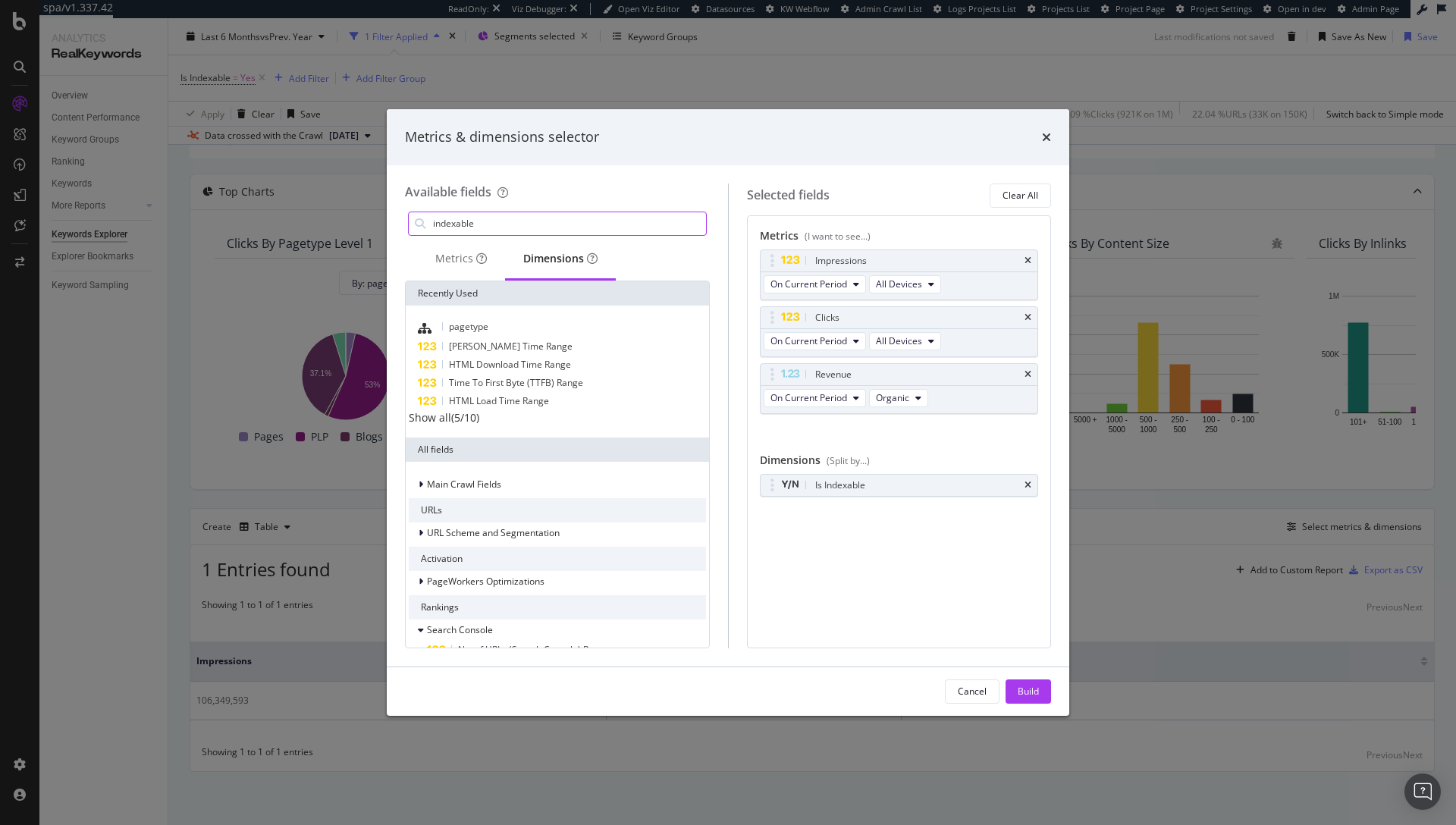
click at [548, 217] on input "indexable" at bounding box center [568, 223] width 274 height 23
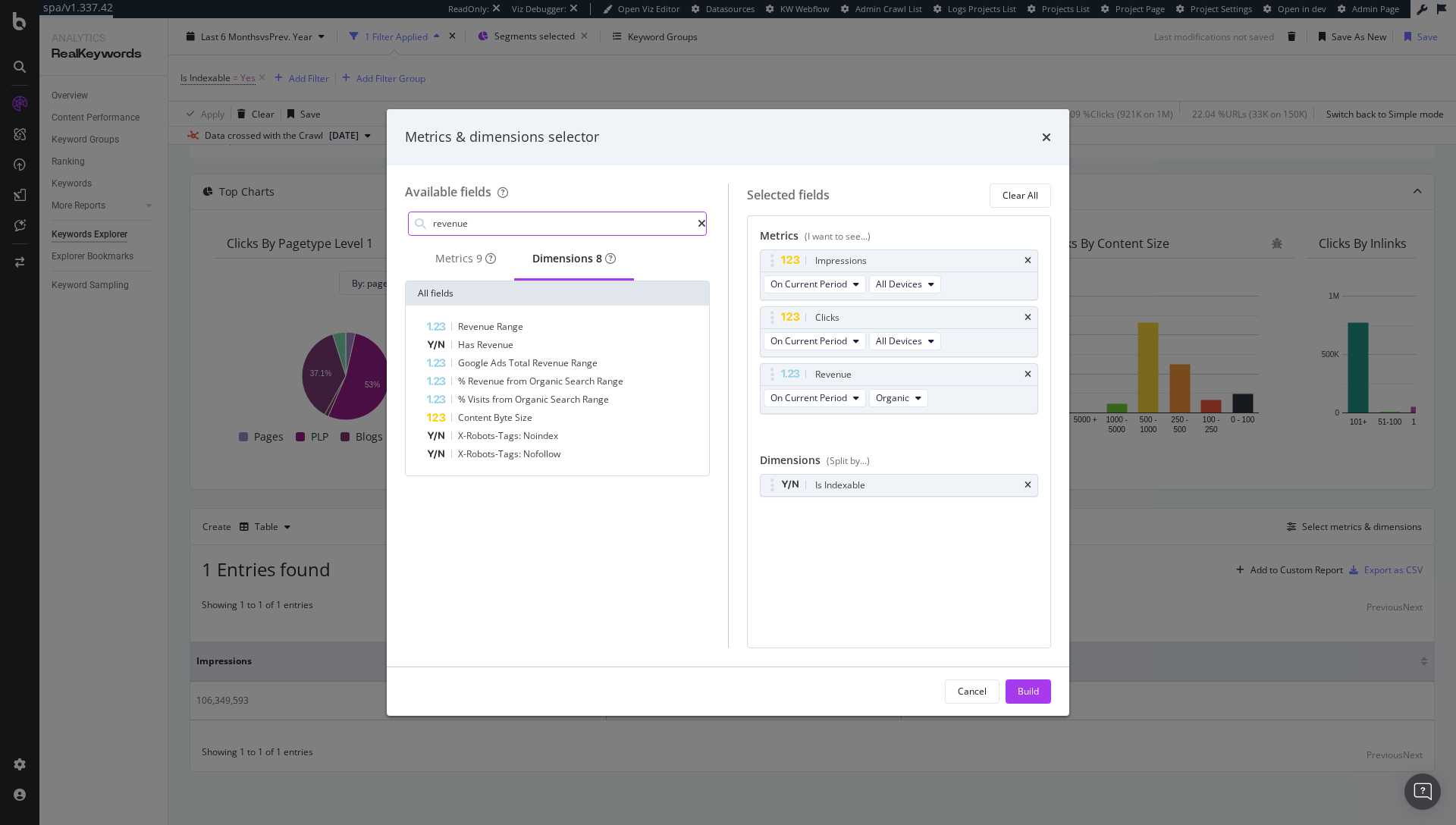
type input "revenue"
click at [545, 322] on div "Revenue Range Has Revenue Google Ads Total Revenue Range % Revenue from Organic…" at bounding box center [557, 390] width 303 height 170
click at [457, 257] on div "Metrics 9" at bounding box center [465, 258] width 61 height 15
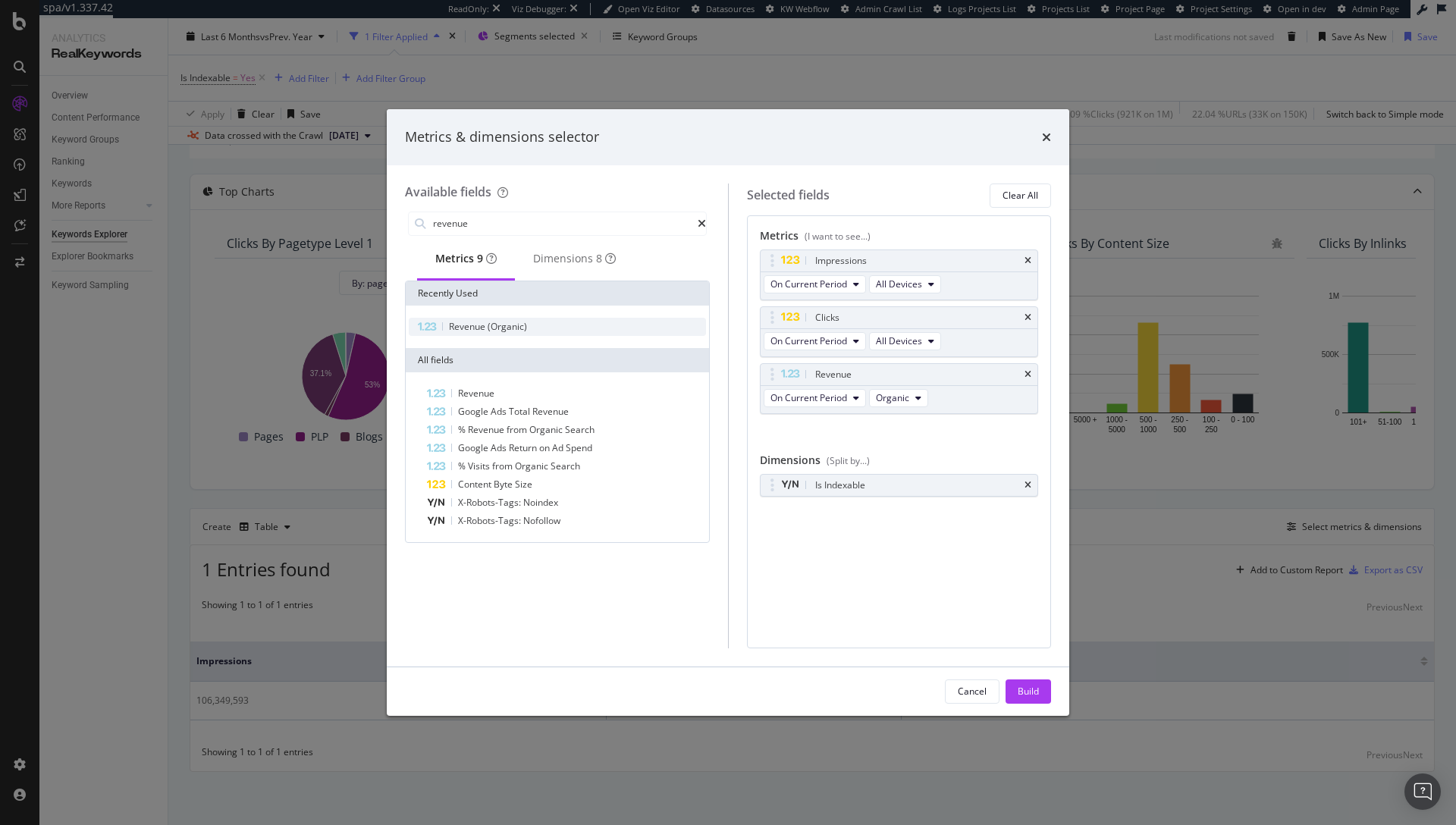
click at [507, 333] on span "(Organic)" at bounding box center [508, 326] width 40 height 13
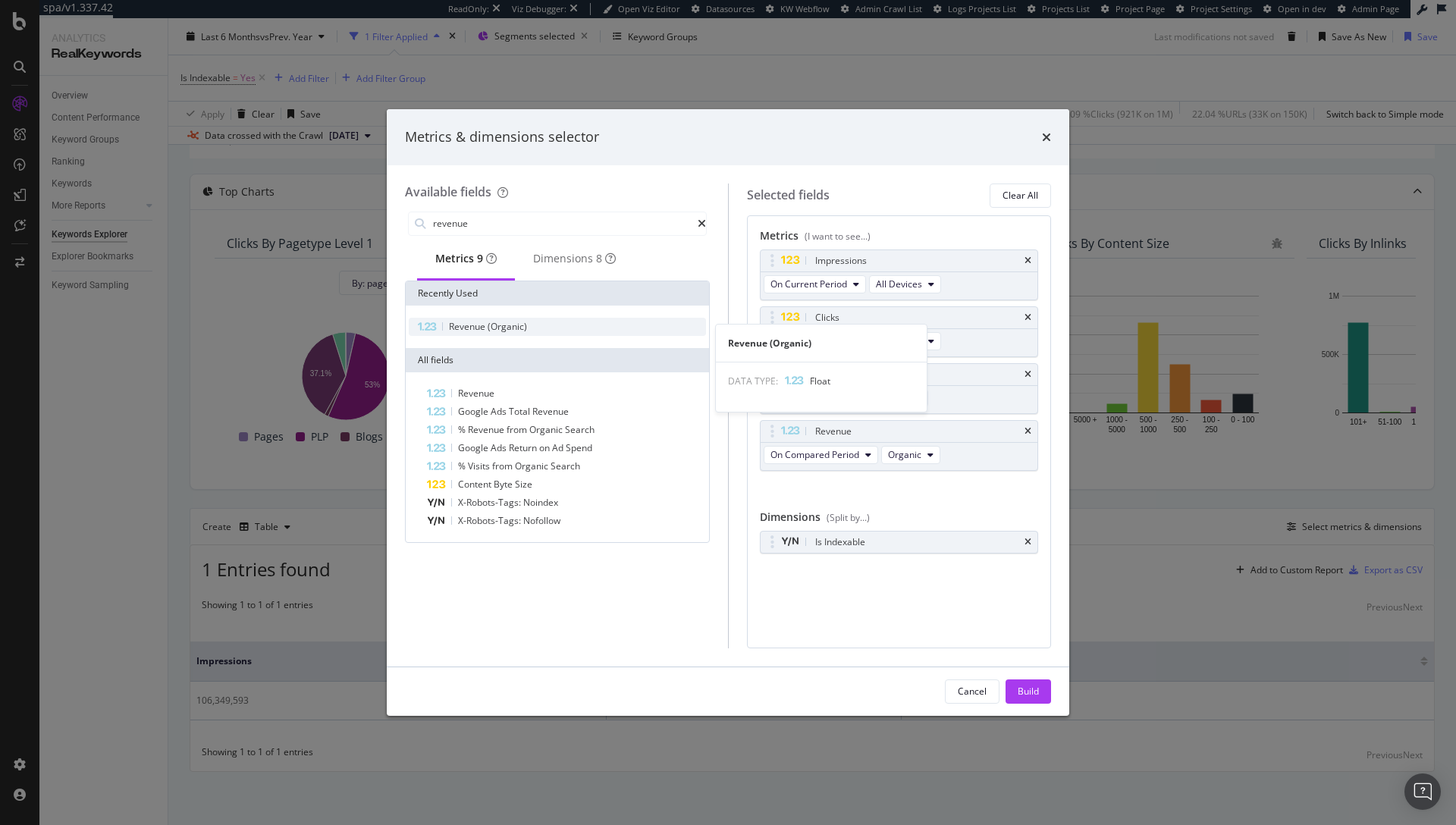
click at [485, 333] on span "Revenue" at bounding box center [468, 326] width 39 height 13
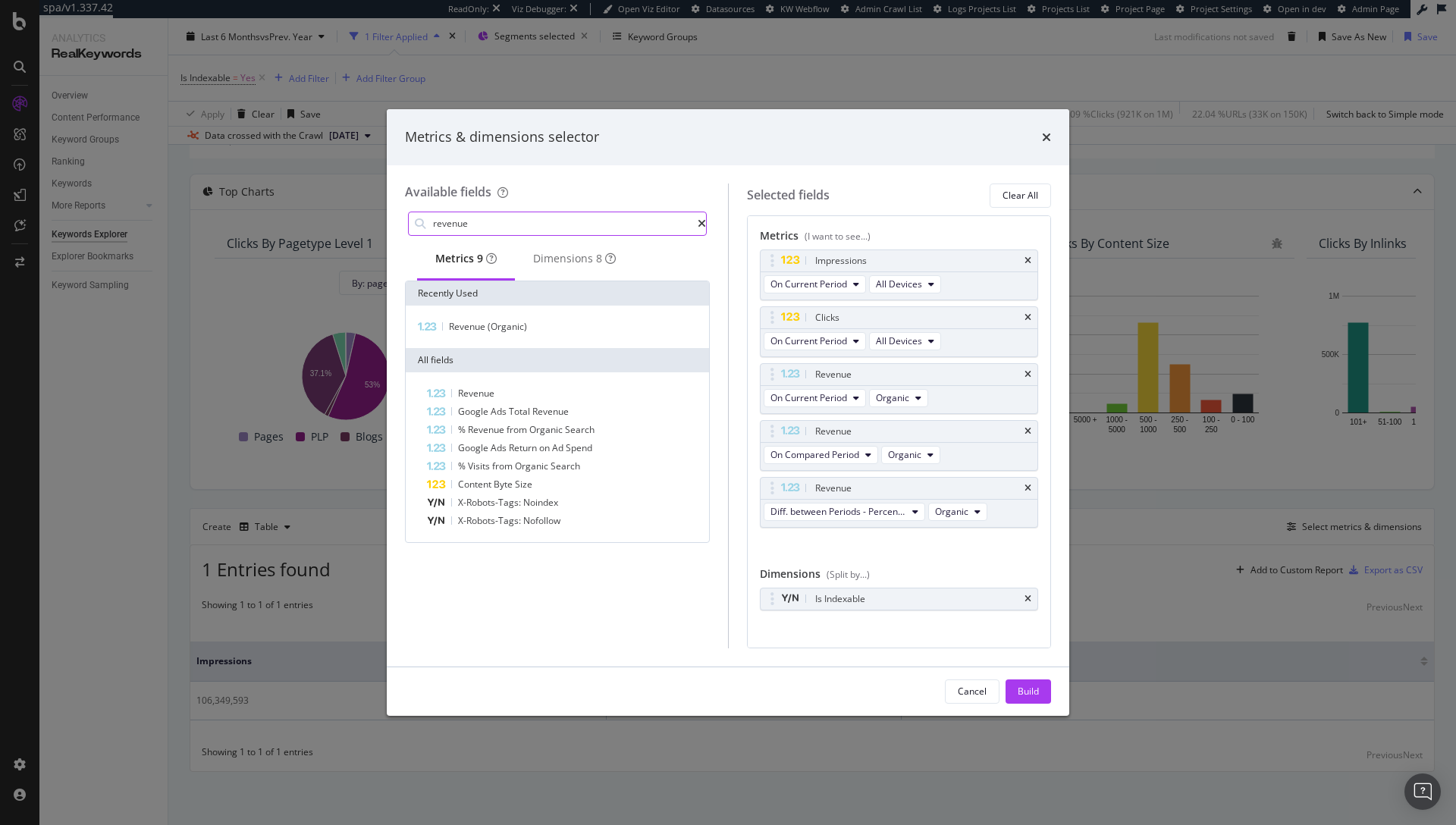
click at [697, 220] on div "modal" at bounding box center [701, 223] width 8 height 11
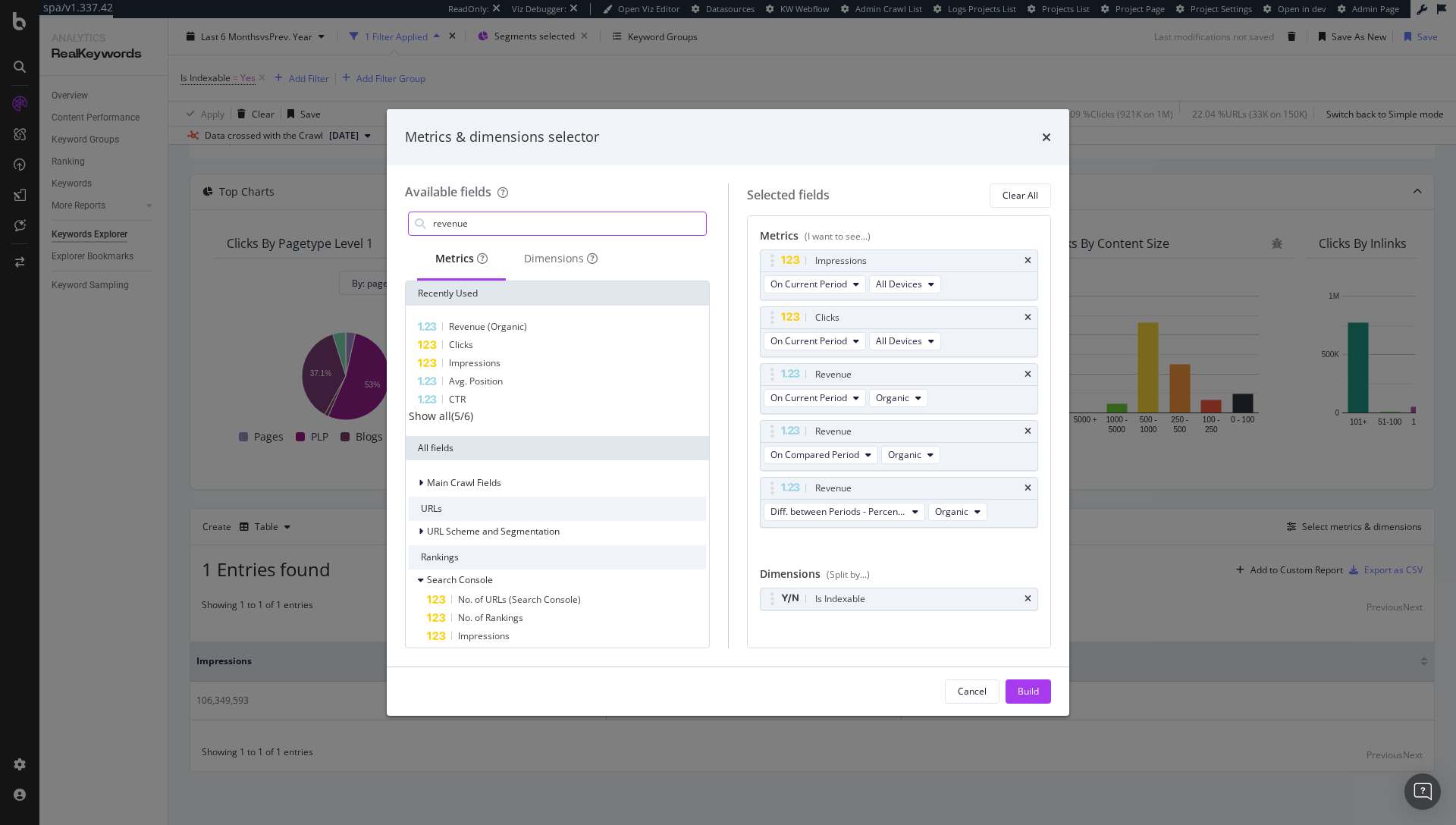
click at [546, 230] on input "revenue" at bounding box center [568, 223] width 274 height 23
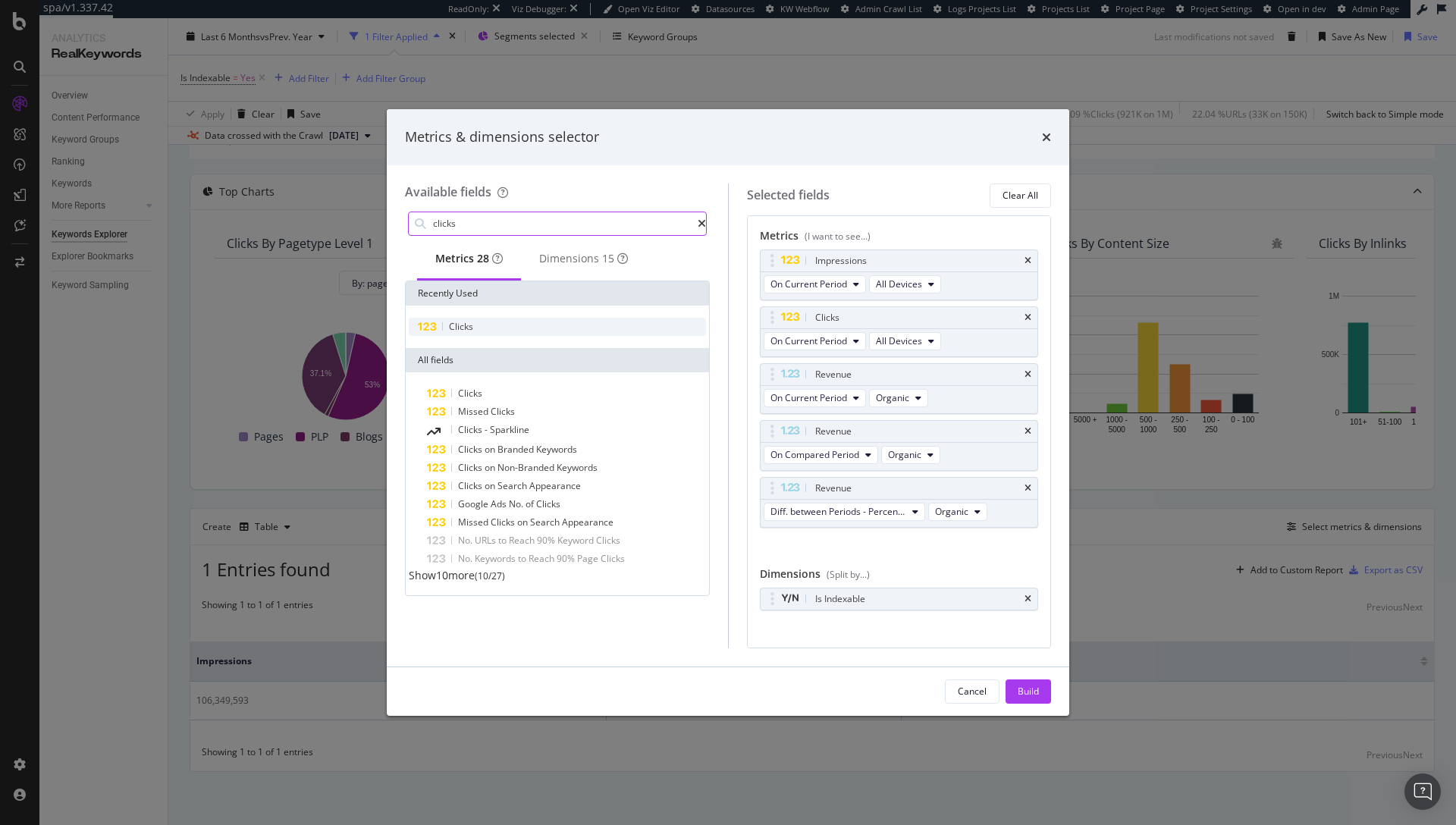
type input "clicks"
click at [517, 333] on div "Clicks" at bounding box center [557, 327] width 297 height 18
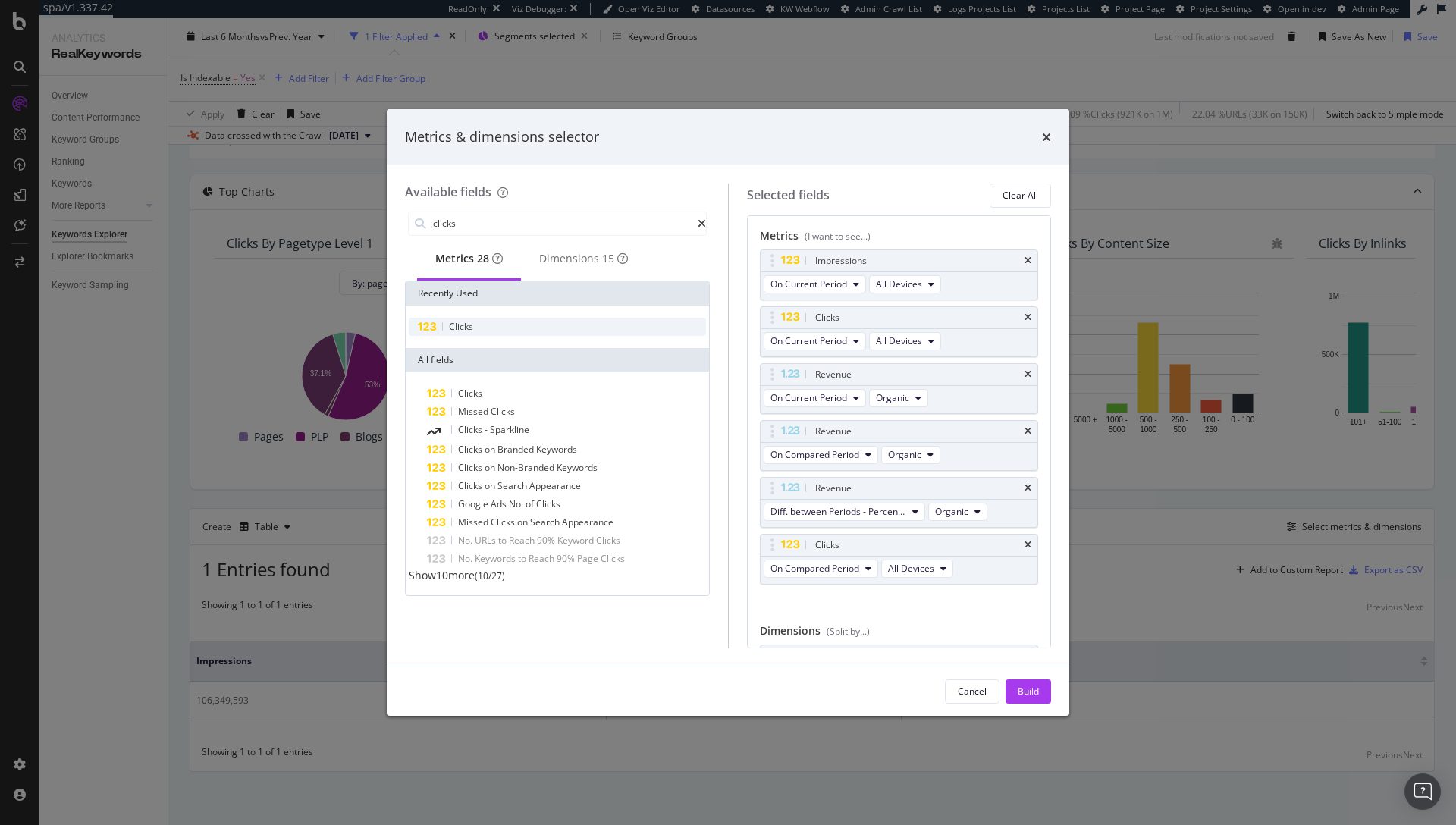
click at [515, 333] on div "Clicks" at bounding box center [557, 327] width 297 height 18
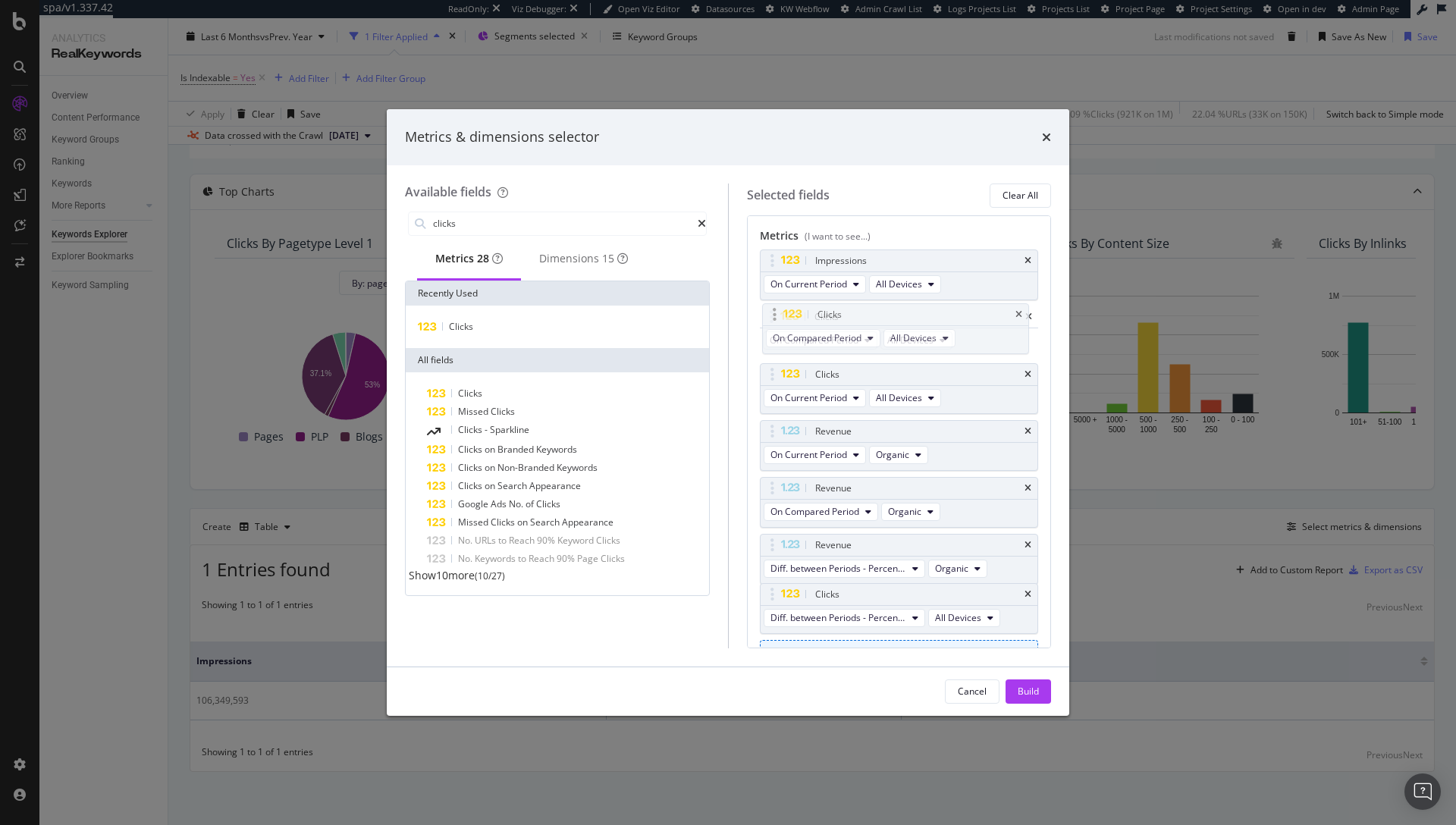
drag, startPoint x: 768, startPoint y: 546, endPoint x: 770, endPoint y: 314, distance: 232.0
click at [770, 314] on body "spa/v1.337.42 ReadOnly: Viz Debugger: Open Viz Editor Datasources KW Webflow Ad…" at bounding box center [728, 412] width 1456 height 825
drag, startPoint x: 772, startPoint y: 605, endPoint x: 767, endPoint y: 378, distance: 227.1
click at [767, 378] on body "spa/v1.337.42 ReadOnly: Viz Debugger: Open Viz Editor Datasources KW Webflow Ad…" at bounding box center [728, 412] width 1456 height 825
drag, startPoint x: 773, startPoint y: 432, endPoint x: 769, endPoint y: 310, distance: 122.1
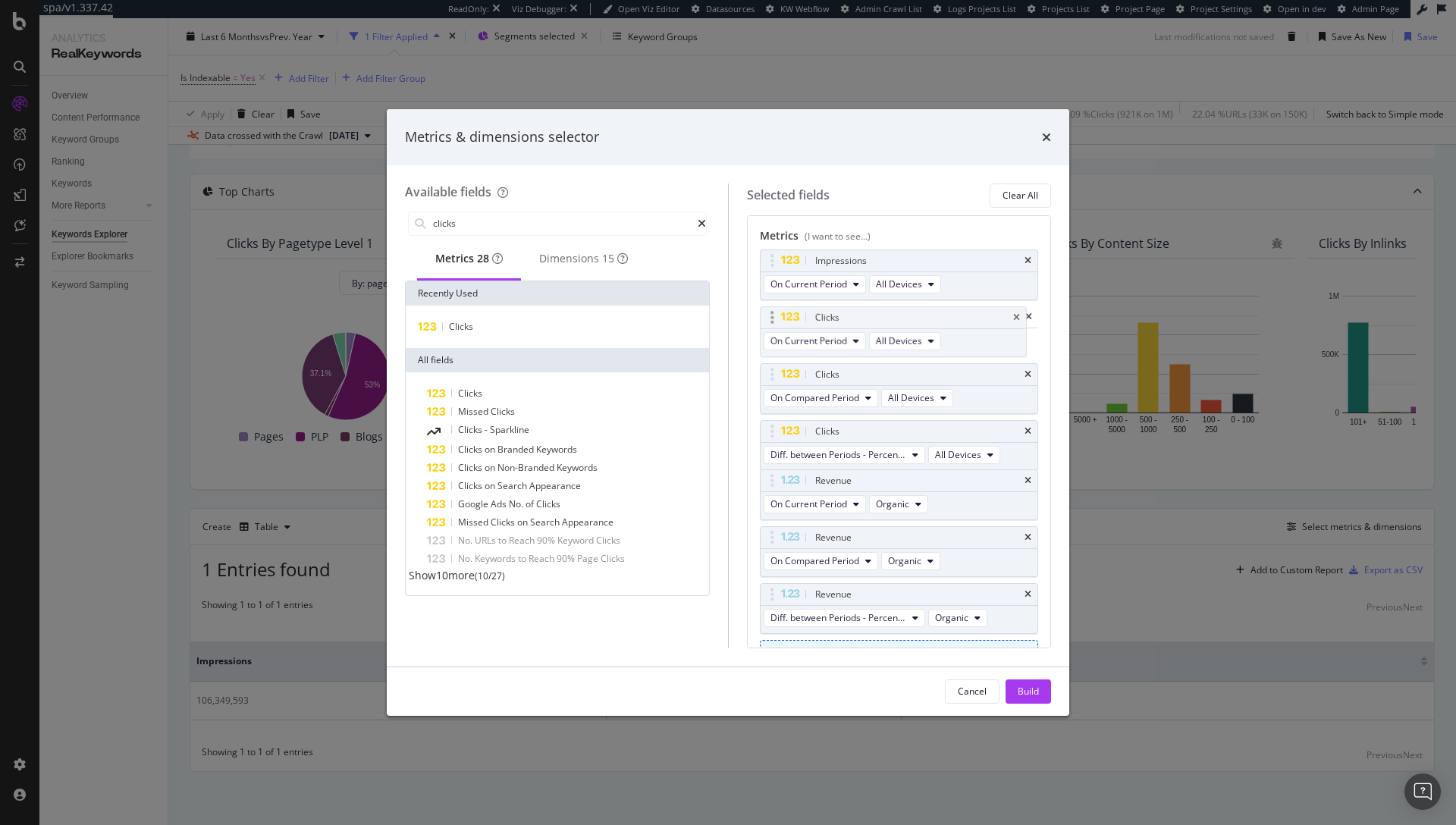
click at [769, 310] on body "spa/v1.337.42 ReadOnly: Viz Debugger: Open Viz Editor Datasources KW Webflow Ad…" at bounding box center [728, 412] width 1456 height 825
click at [1010, 253] on div "Impressions" at bounding box center [899, 260] width 277 height 21
click at [1011, 258] on div "Impressions" at bounding box center [899, 260] width 277 height 21
click at [1021, 258] on div "Impressions" at bounding box center [899, 260] width 277 height 21
click at [1020, 258] on div "Impressions" at bounding box center [899, 260] width 277 height 21
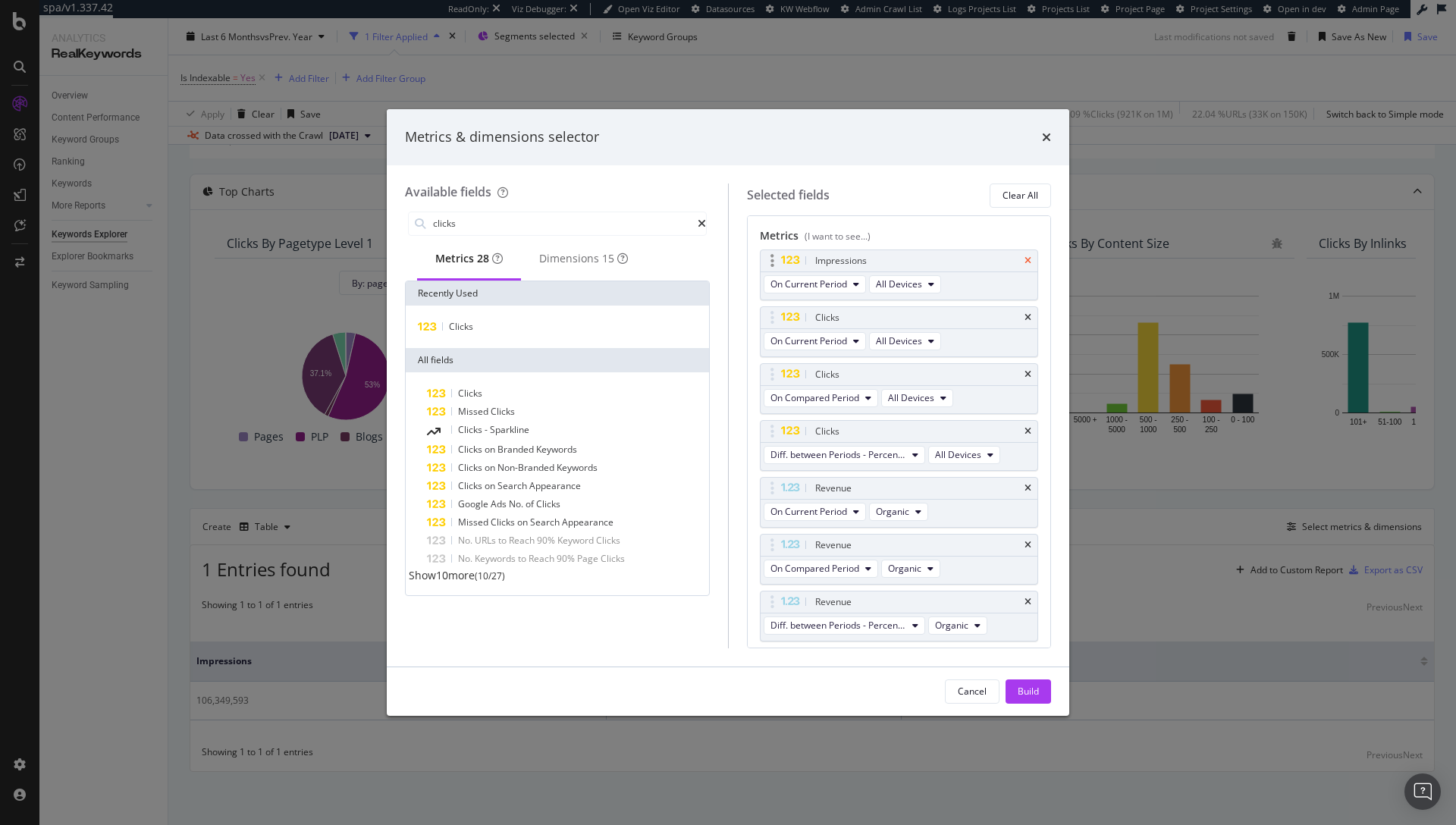
click at [1024, 258] on icon "times" at bounding box center [1027, 260] width 7 height 9
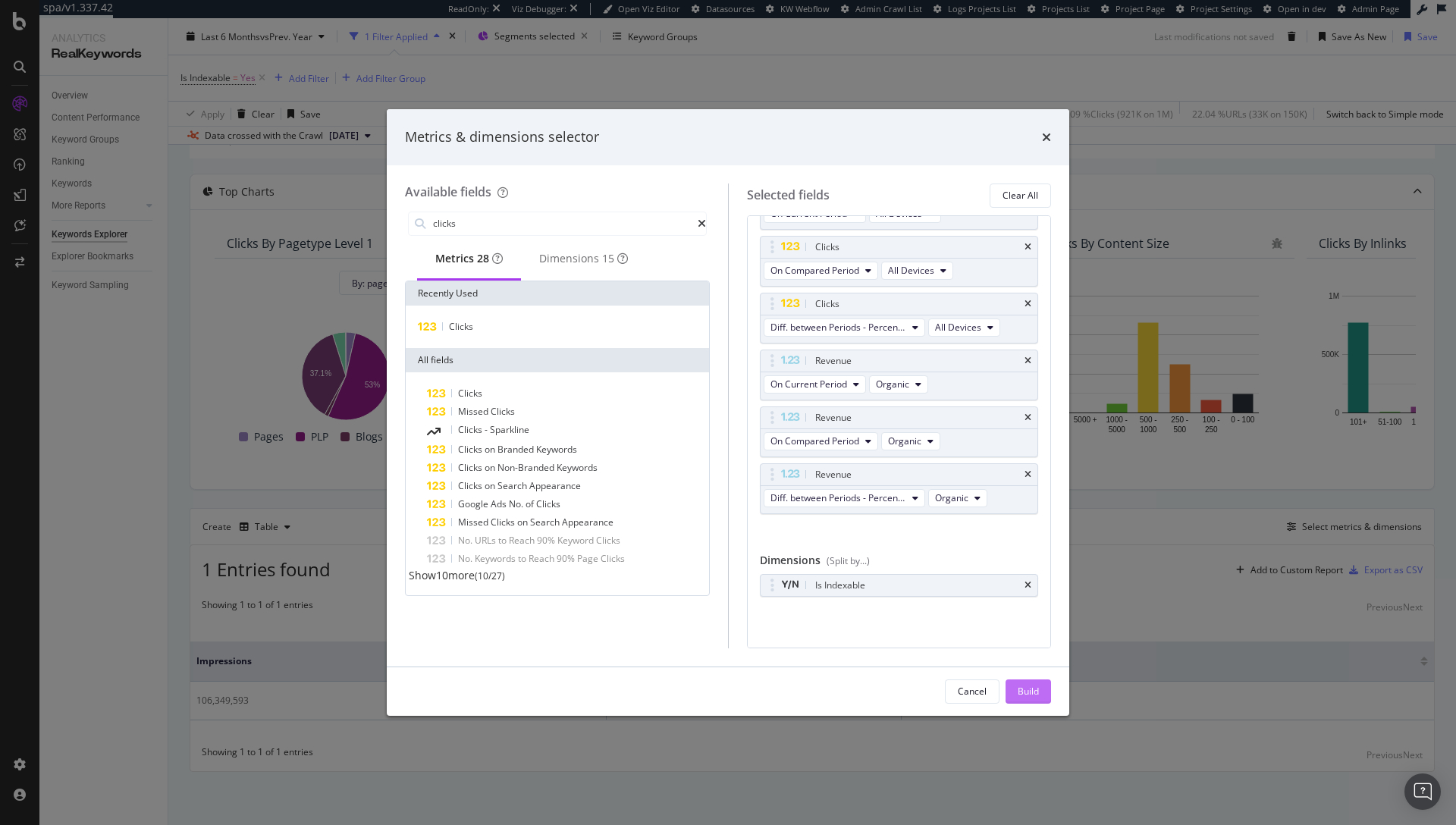
click at [1037, 686] on div "Build" at bounding box center [1027, 690] width 21 height 13
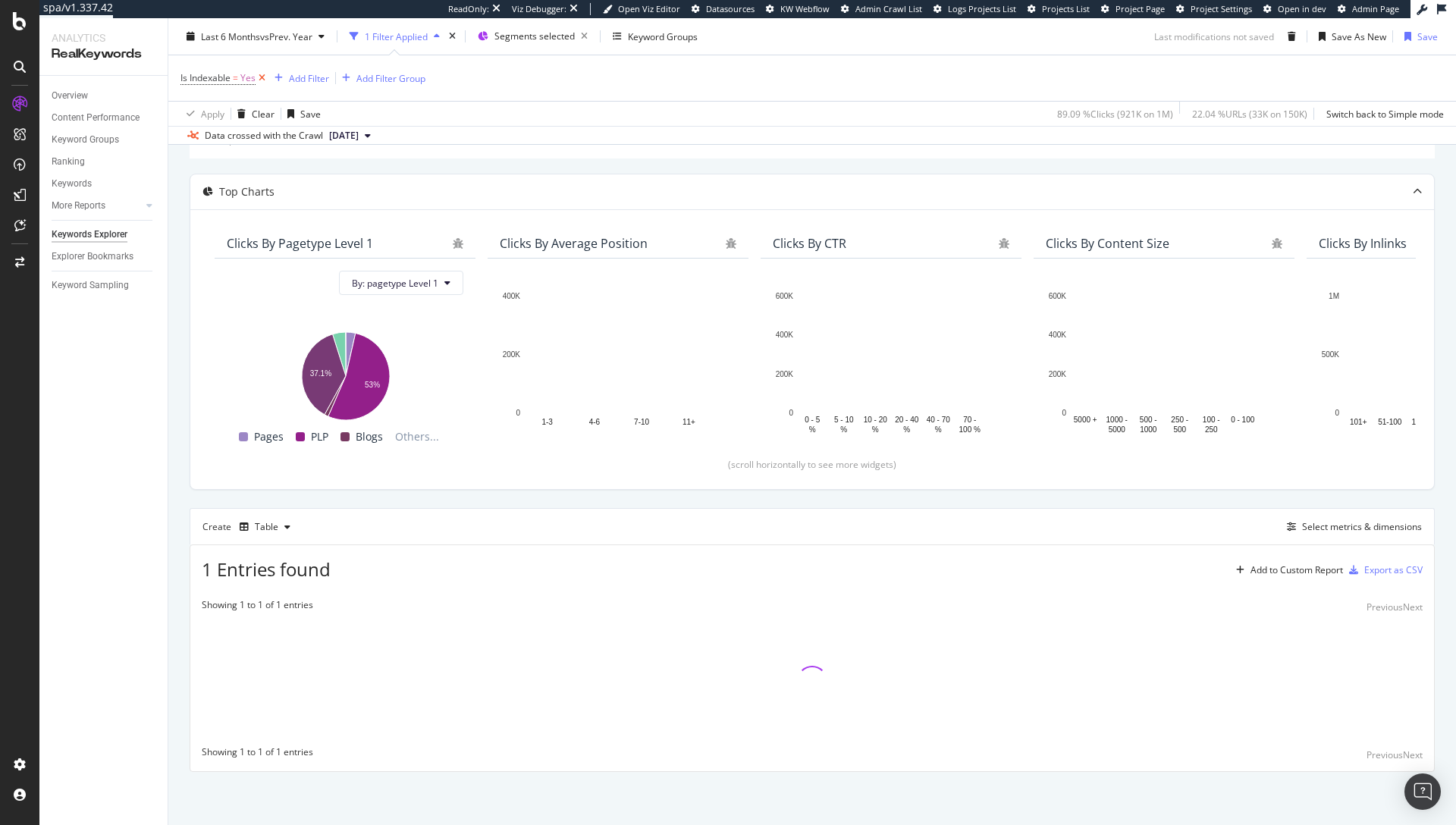
click at [263, 78] on icon at bounding box center [261, 78] width 13 height 15
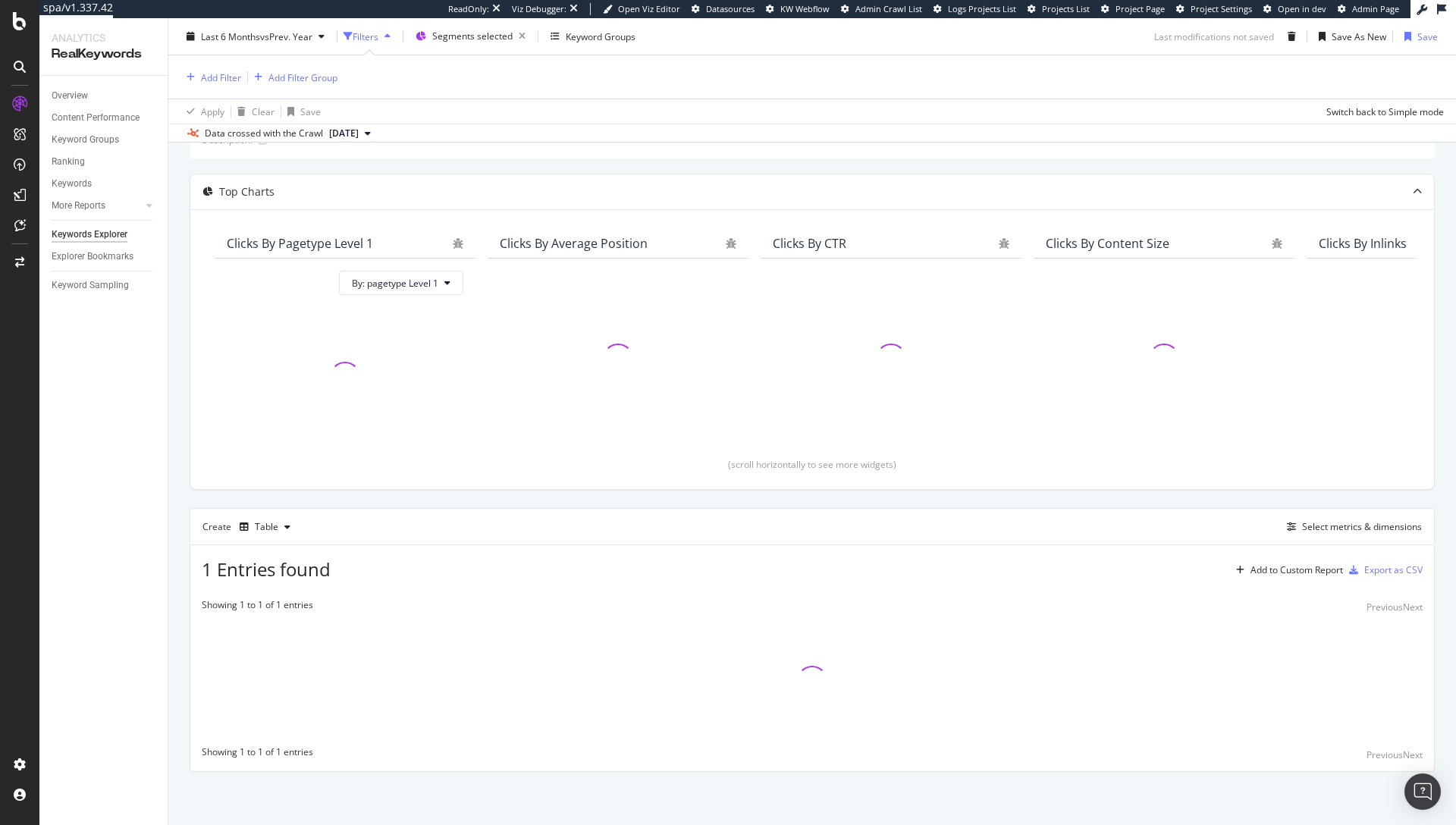
scroll to position [103, 0]
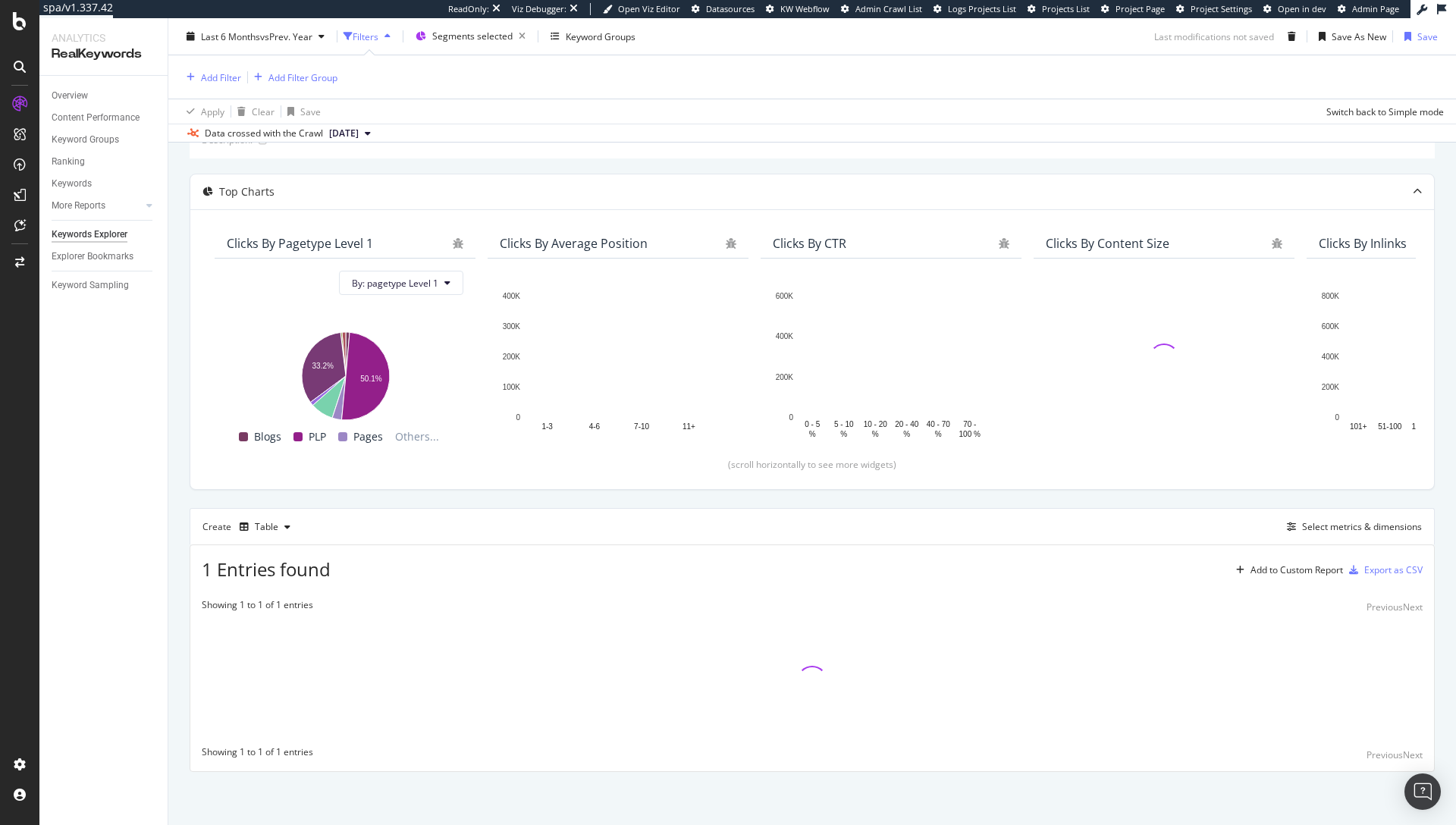
click at [798, 85] on div "Add Filter Add Filter Group" at bounding box center [812, 76] width 1263 height 43
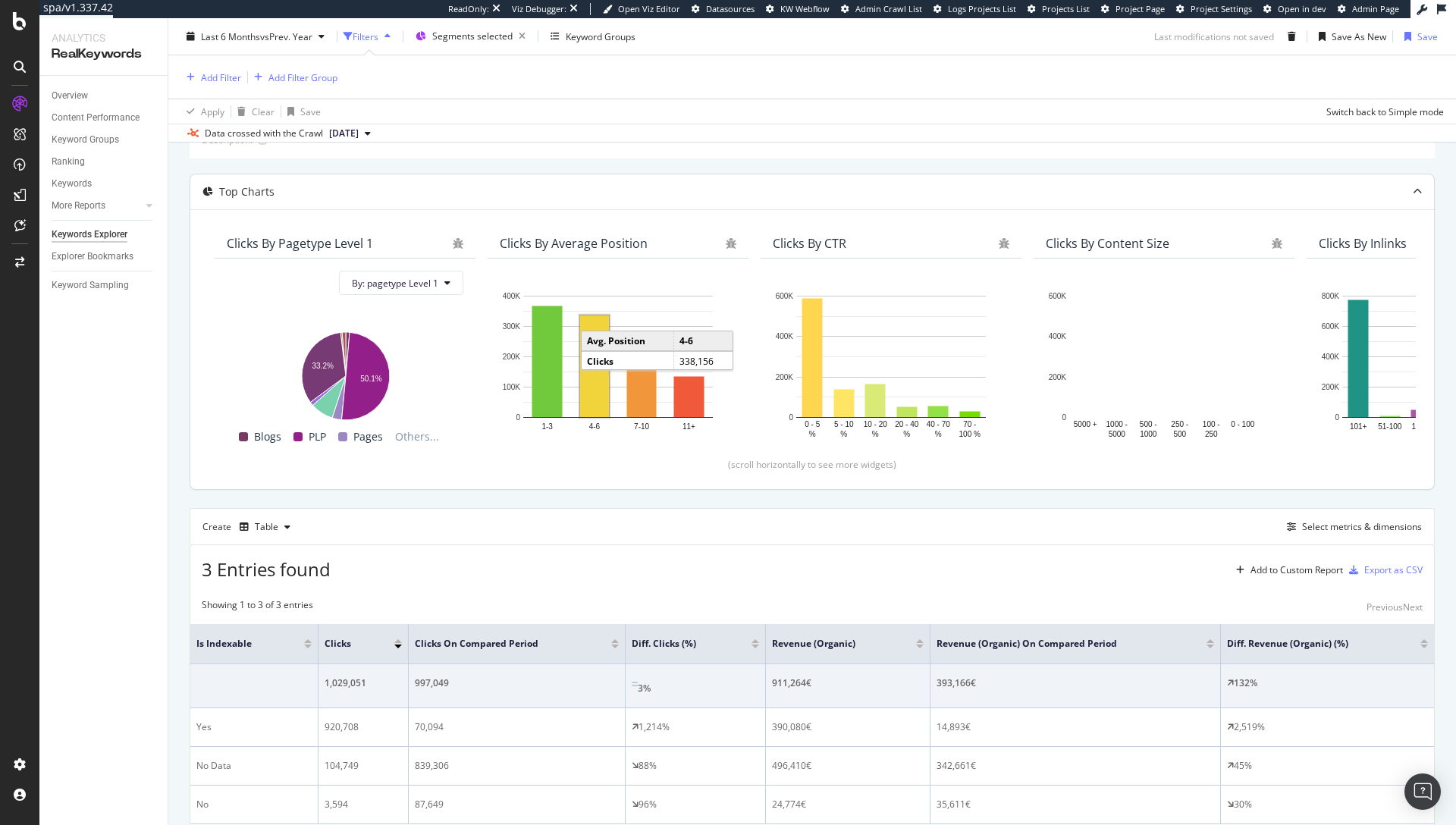
scroll to position [185, 0]
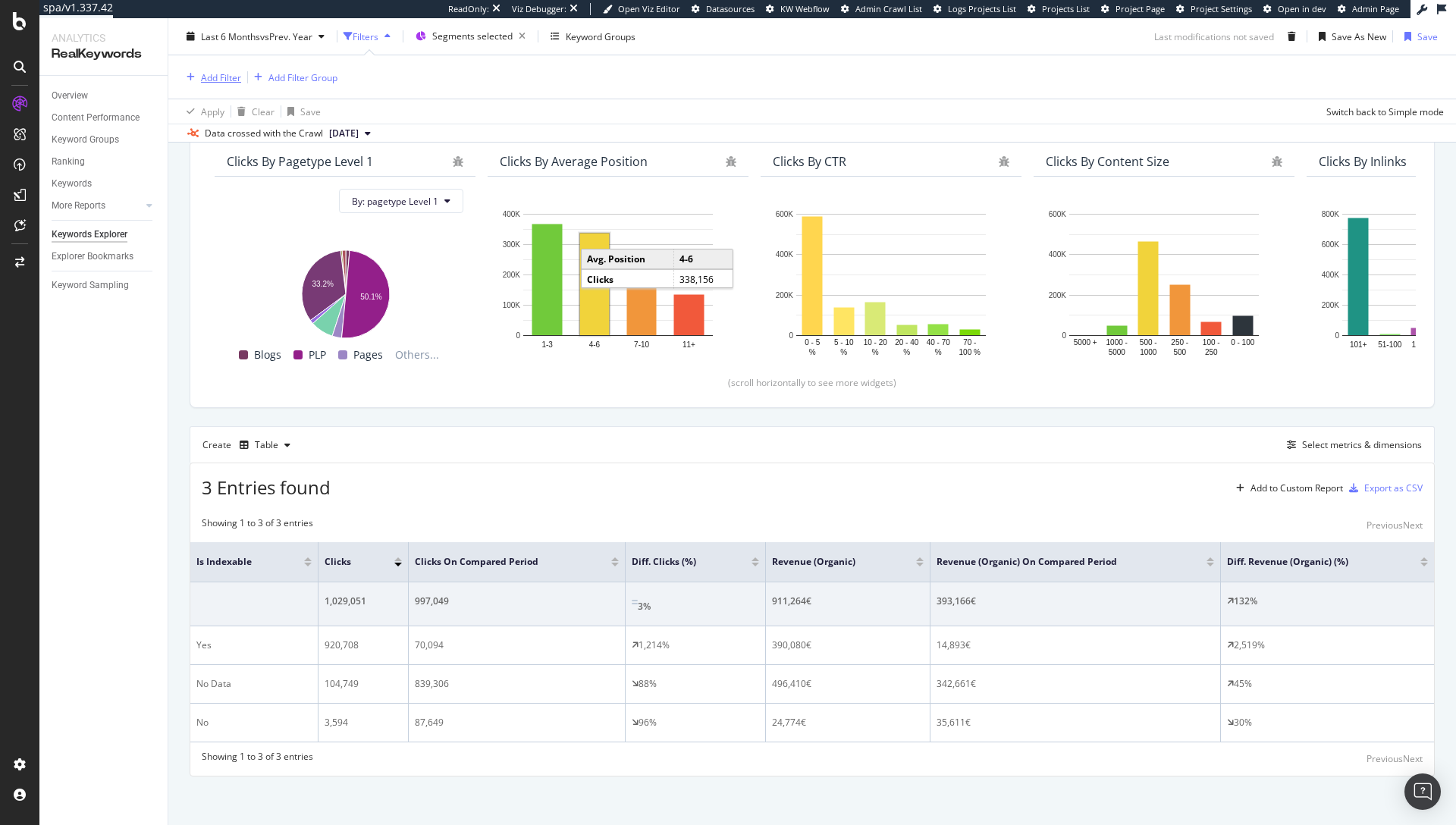
click at [229, 69] on div "Add Filter" at bounding box center [210, 77] width 61 height 17
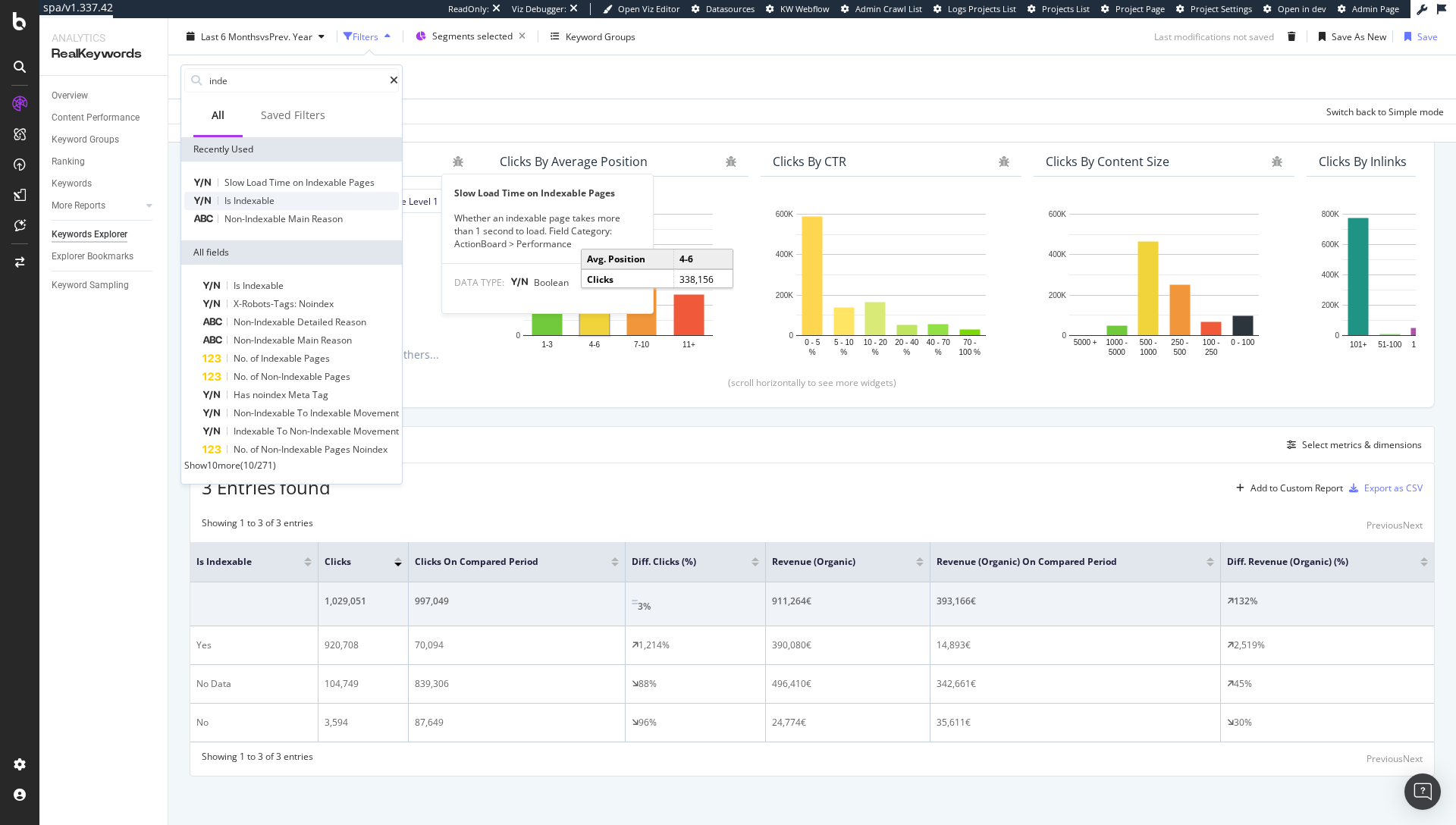
type input "inde"
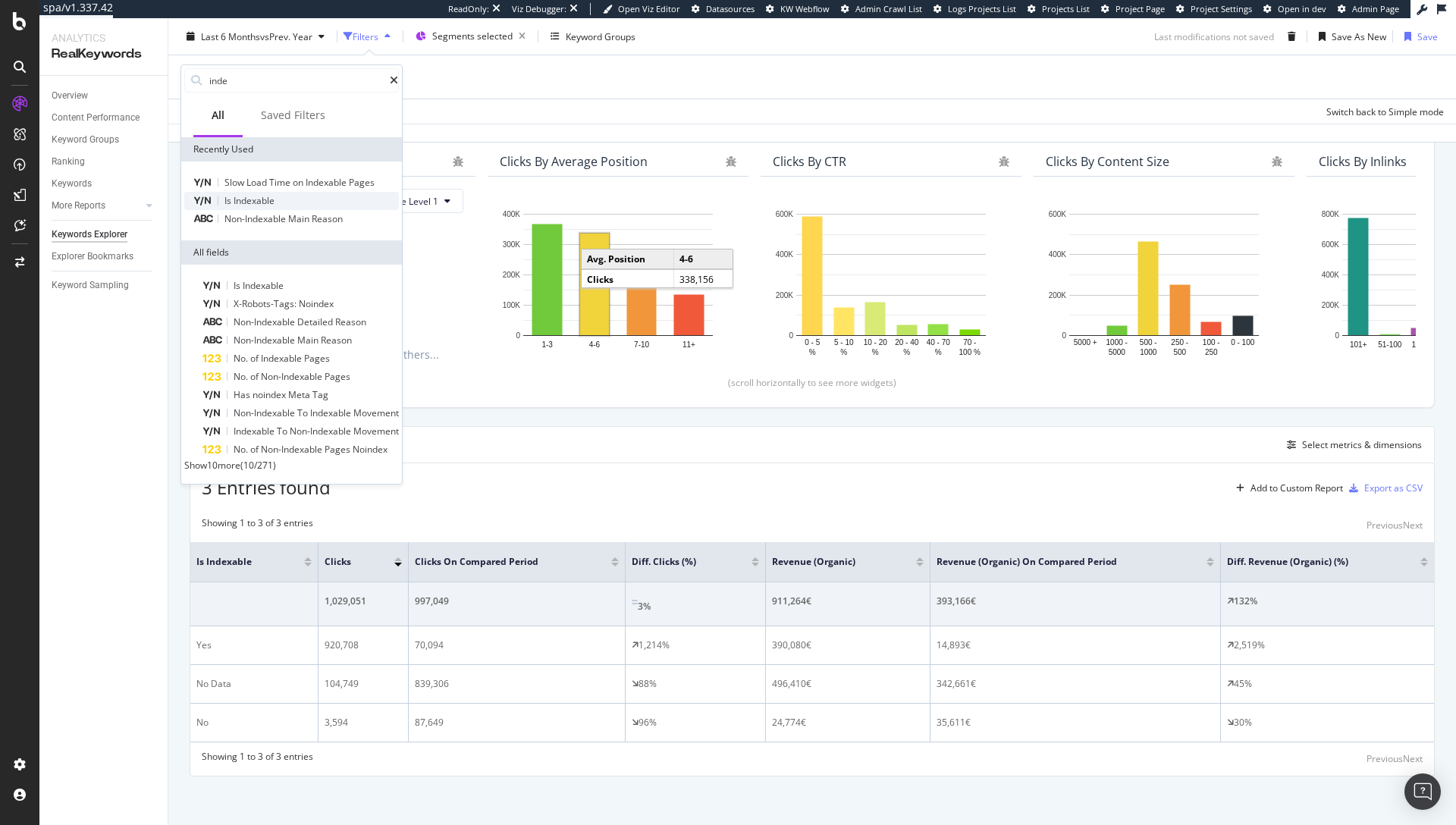
click at [272, 198] on span "Indexable" at bounding box center [253, 201] width 41 height 13
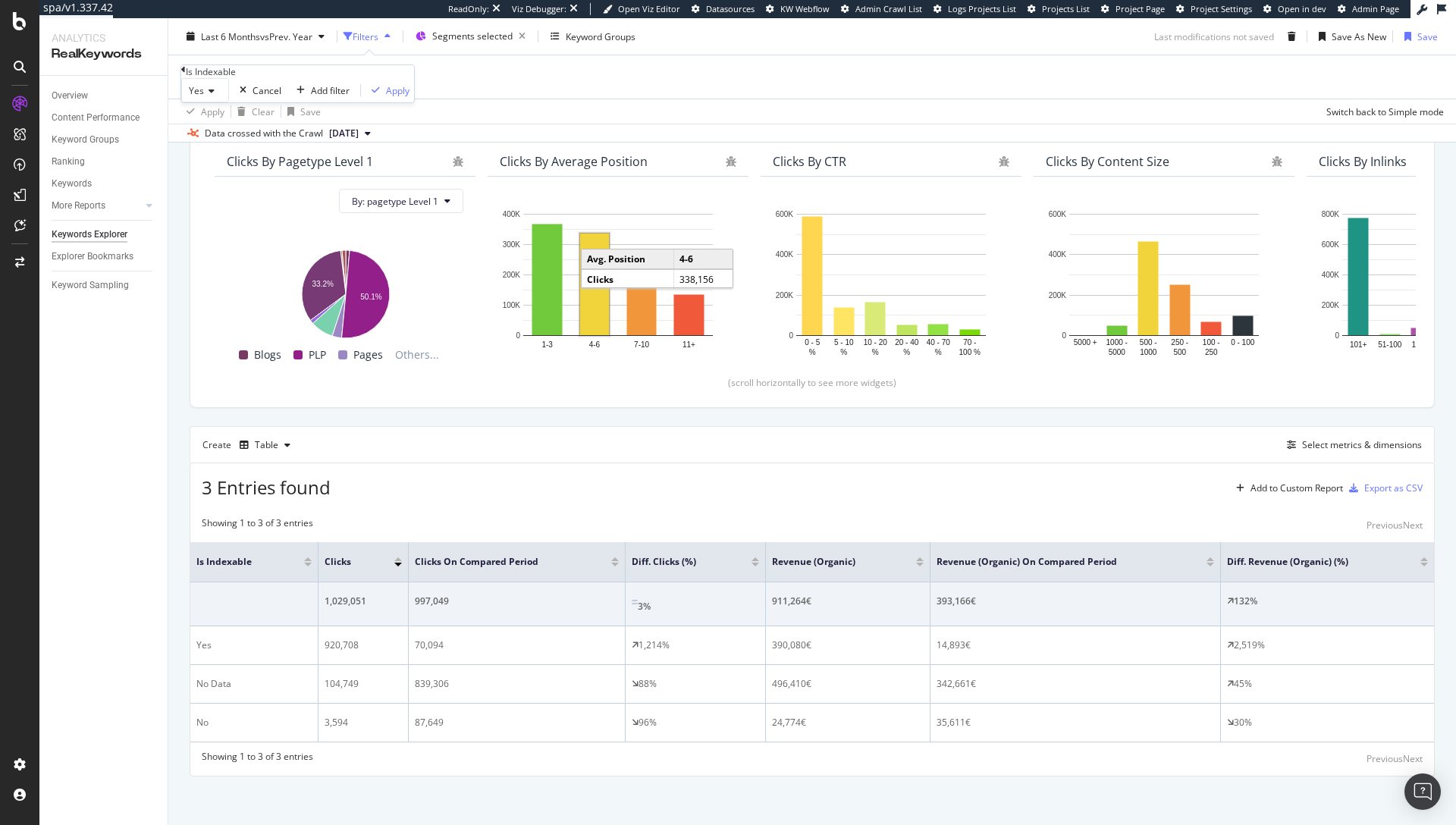
click at [359, 103] on div "Yes Cancel Add filter Apply" at bounding box center [297, 90] width 232 height 24
click at [386, 97] on div "Apply" at bounding box center [398, 90] width 24 height 13
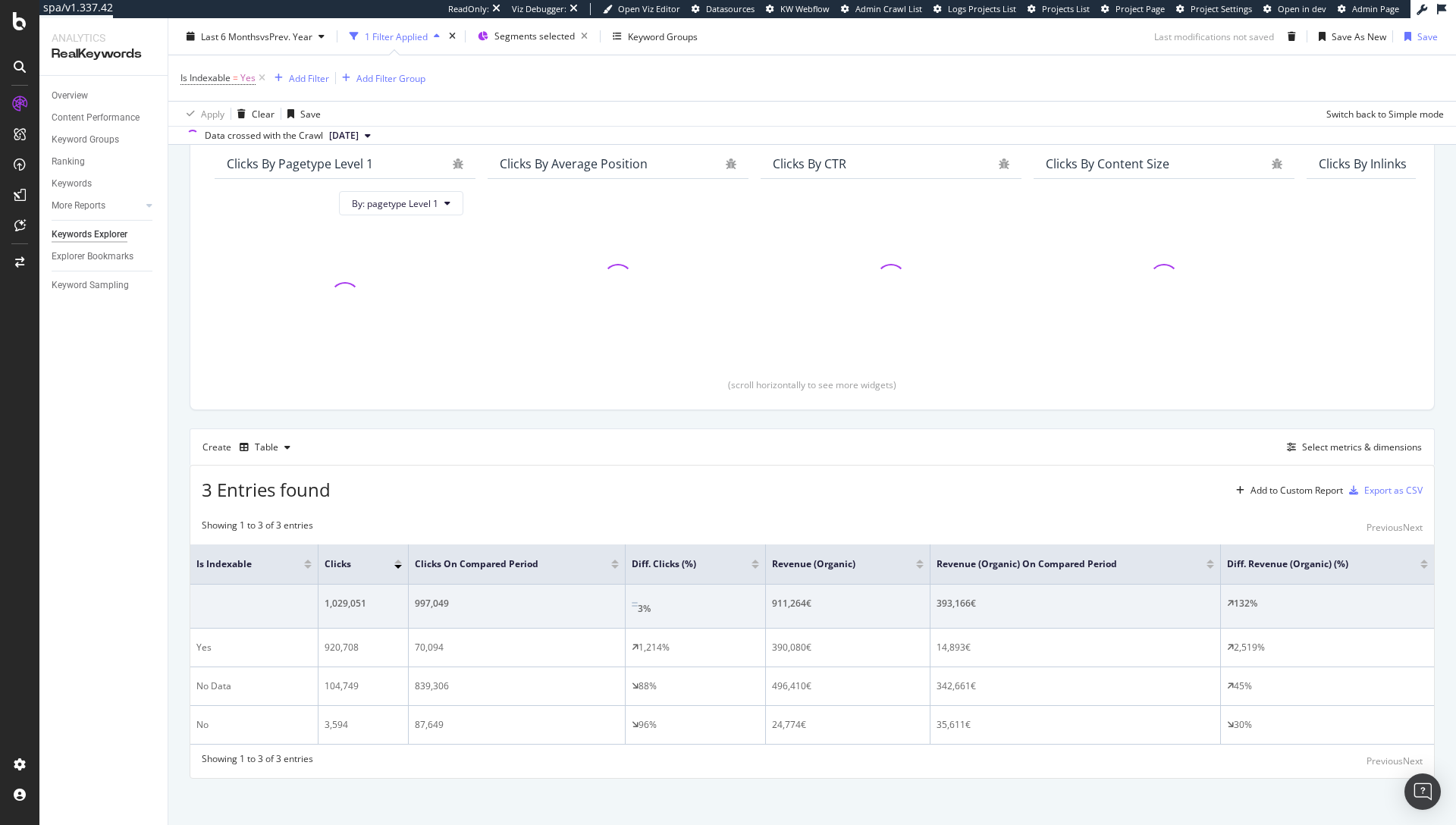
scroll to position [188, 0]
click at [313, 77] on div "Add Filter" at bounding box center [309, 77] width 40 height 13
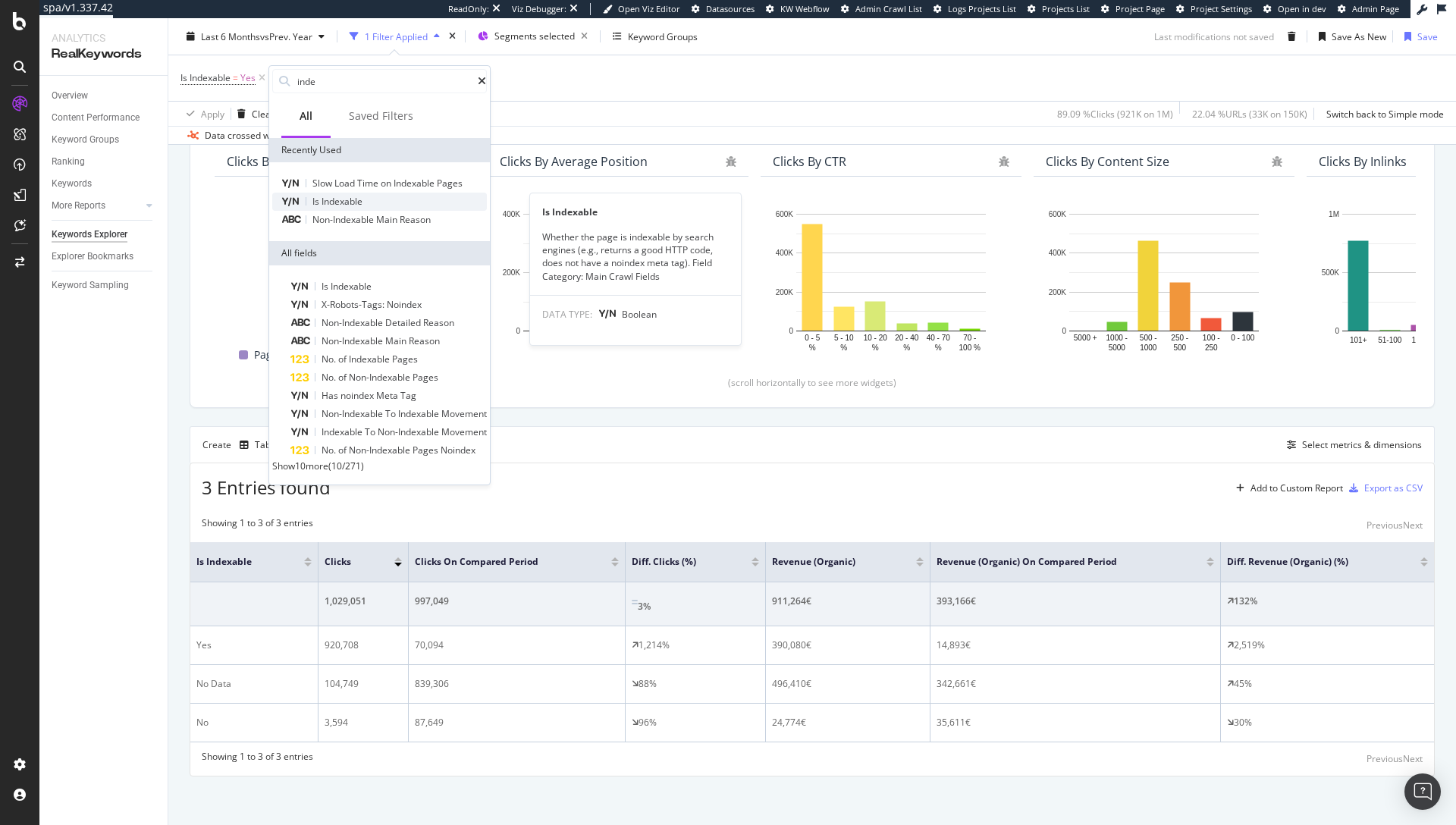
click at [334, 207] on span "Indexable" at bounding box center [341, 201] width 41 height 13
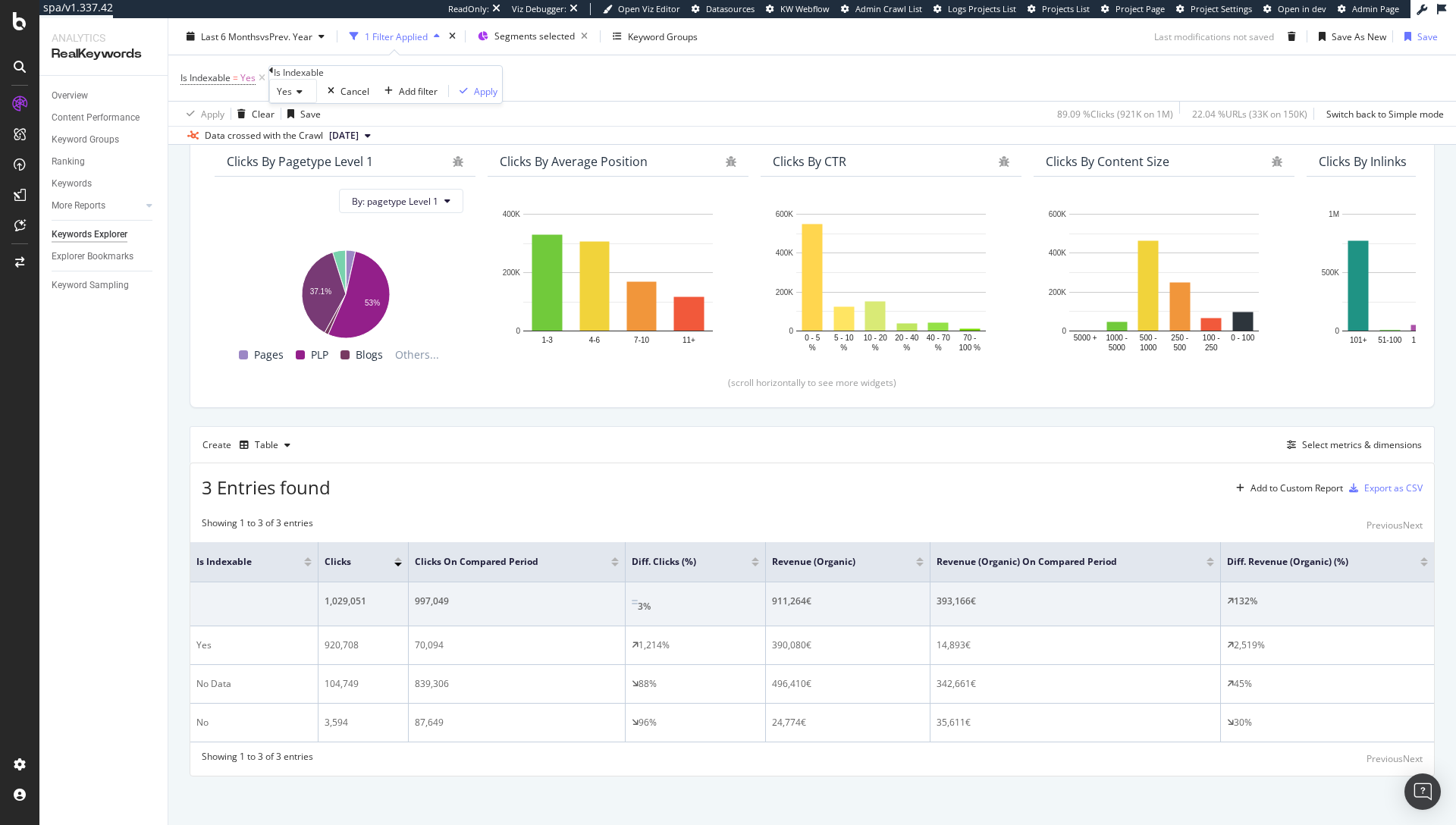
click at [300, 97] on icon at bounding box center [297, 91] width 11 height 9
click at [286, 134] on span "No" at bounding box center [279, 127] width 12 height 13
click at [471, 98] on div "Apply" at bounding box center [483, 91] width 24 height 13
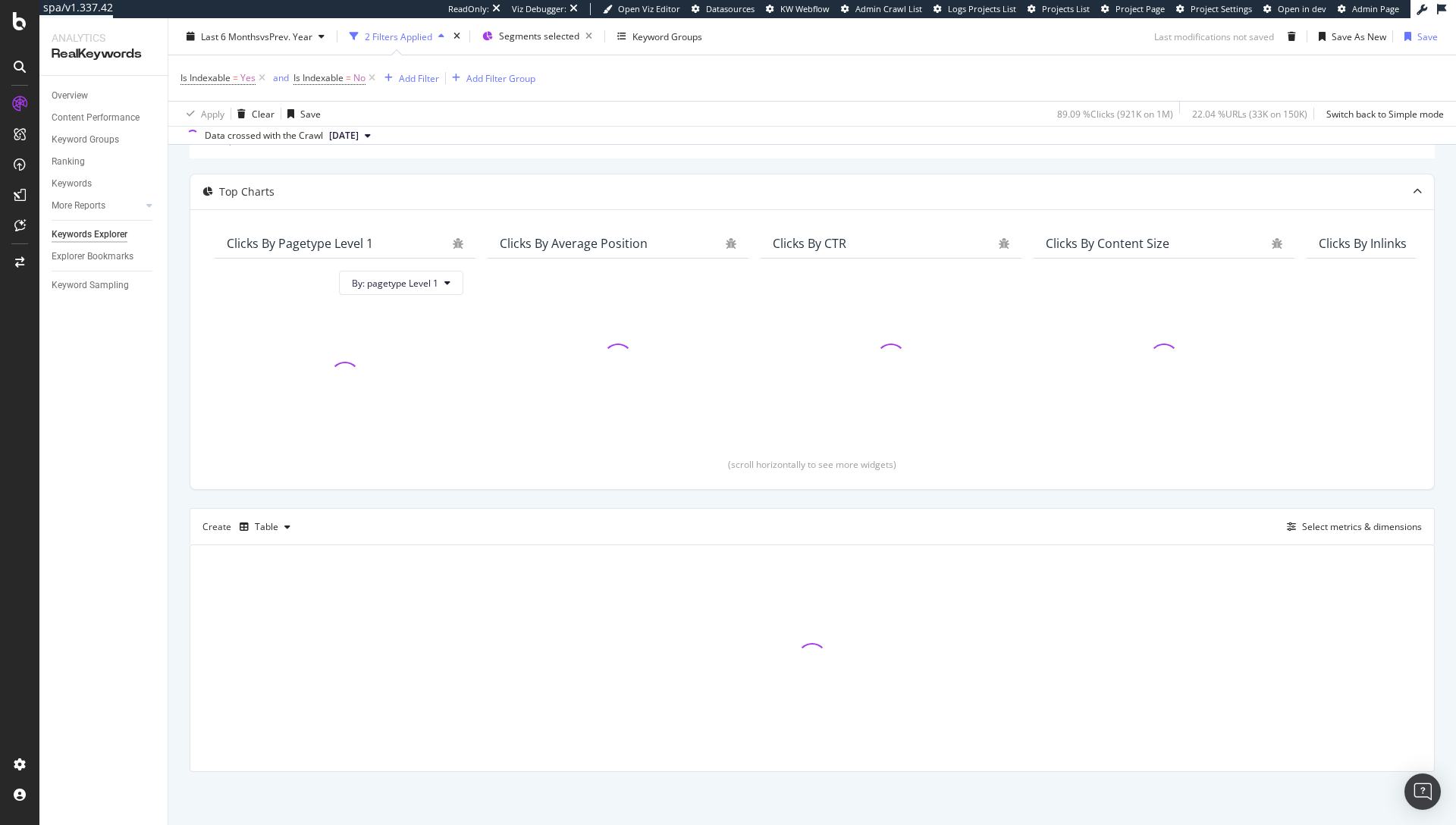
scroll to position [106, 0]
click at [281, 80] on div "and" at bounding box center [281, 77] width 16 height 13
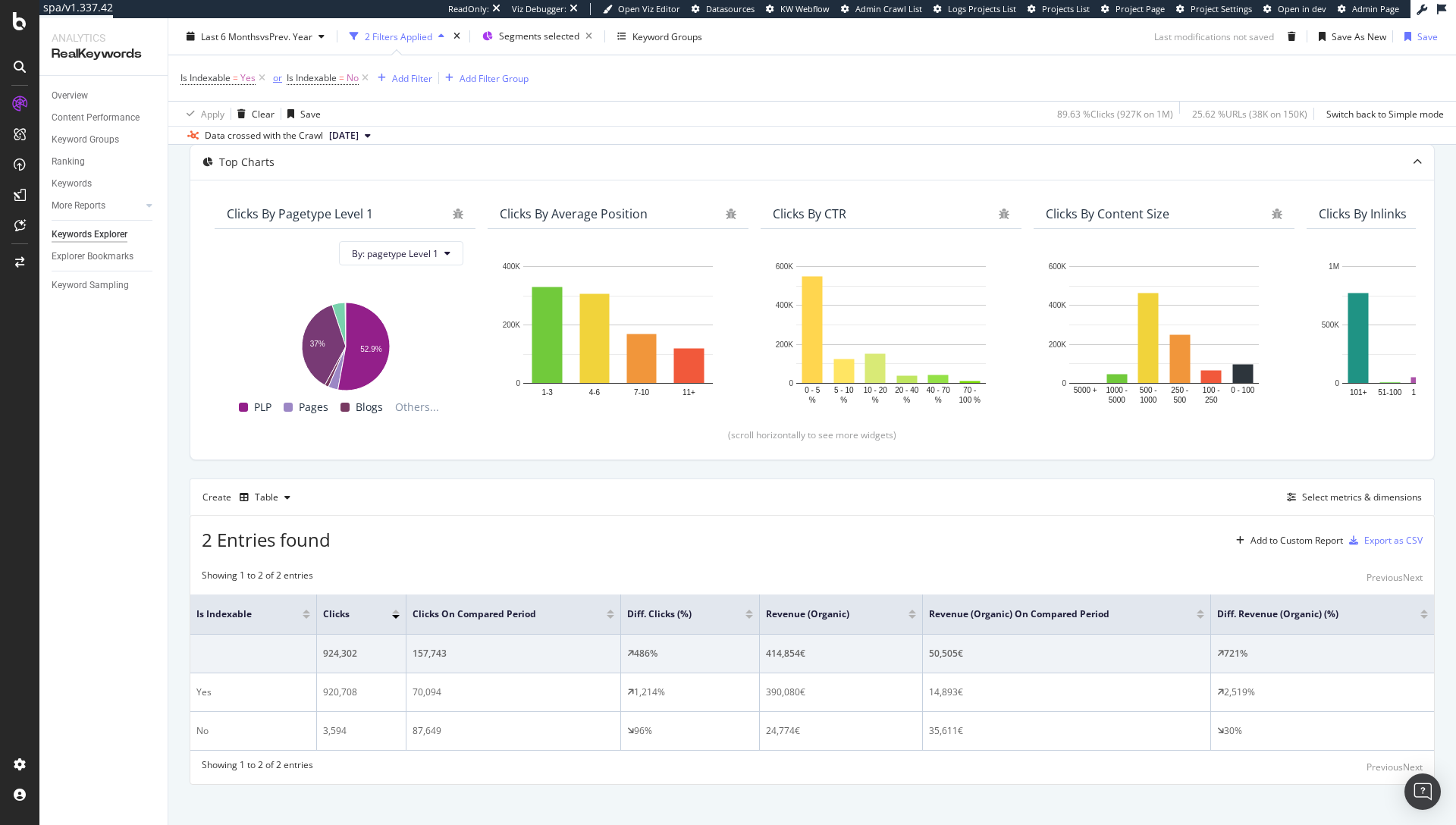
scroll to position [148, 0]
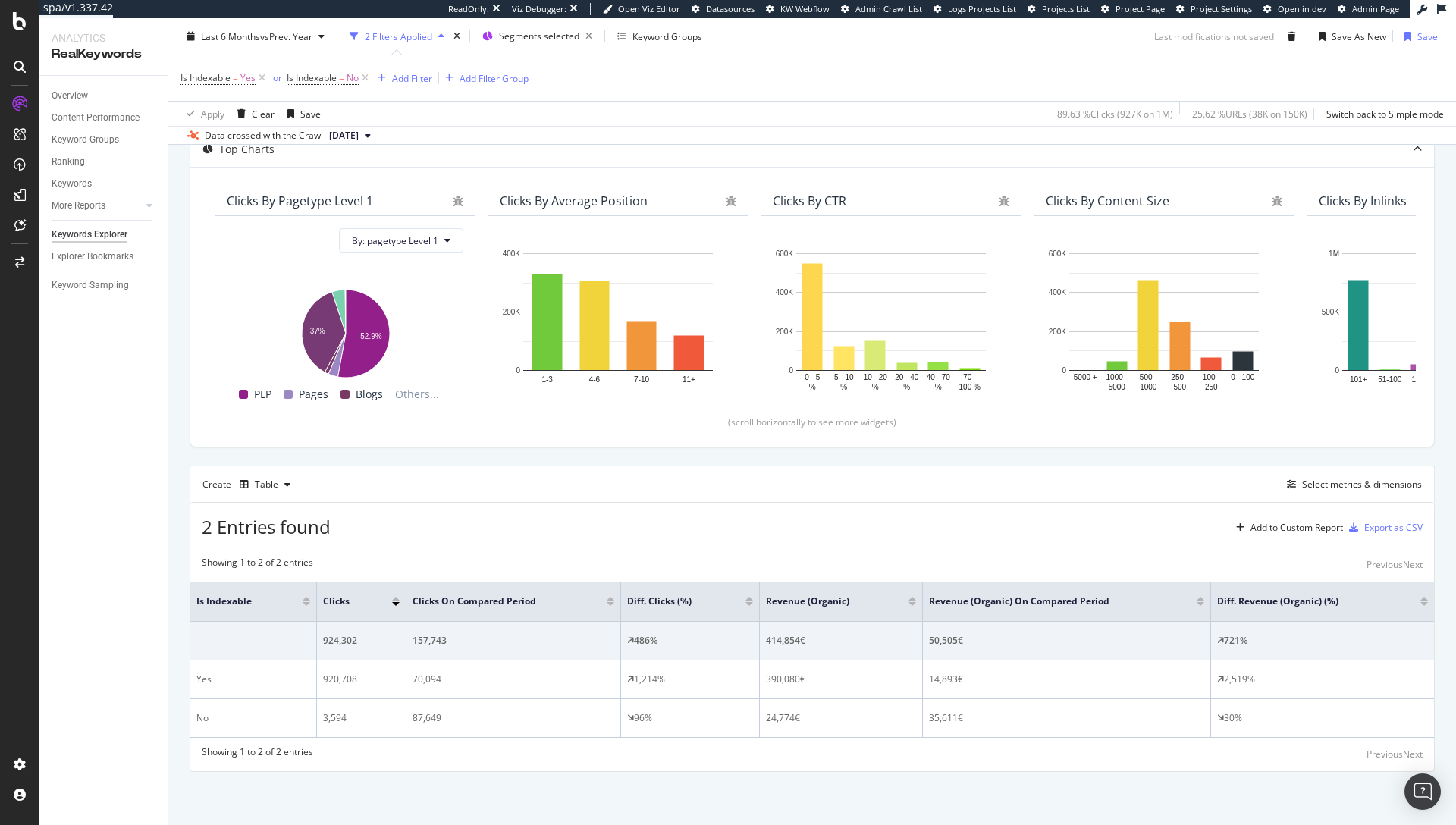
click at [336, 138] on span "2025 Sep. 19th" at bounding box center [344, 136] width 30 height 14
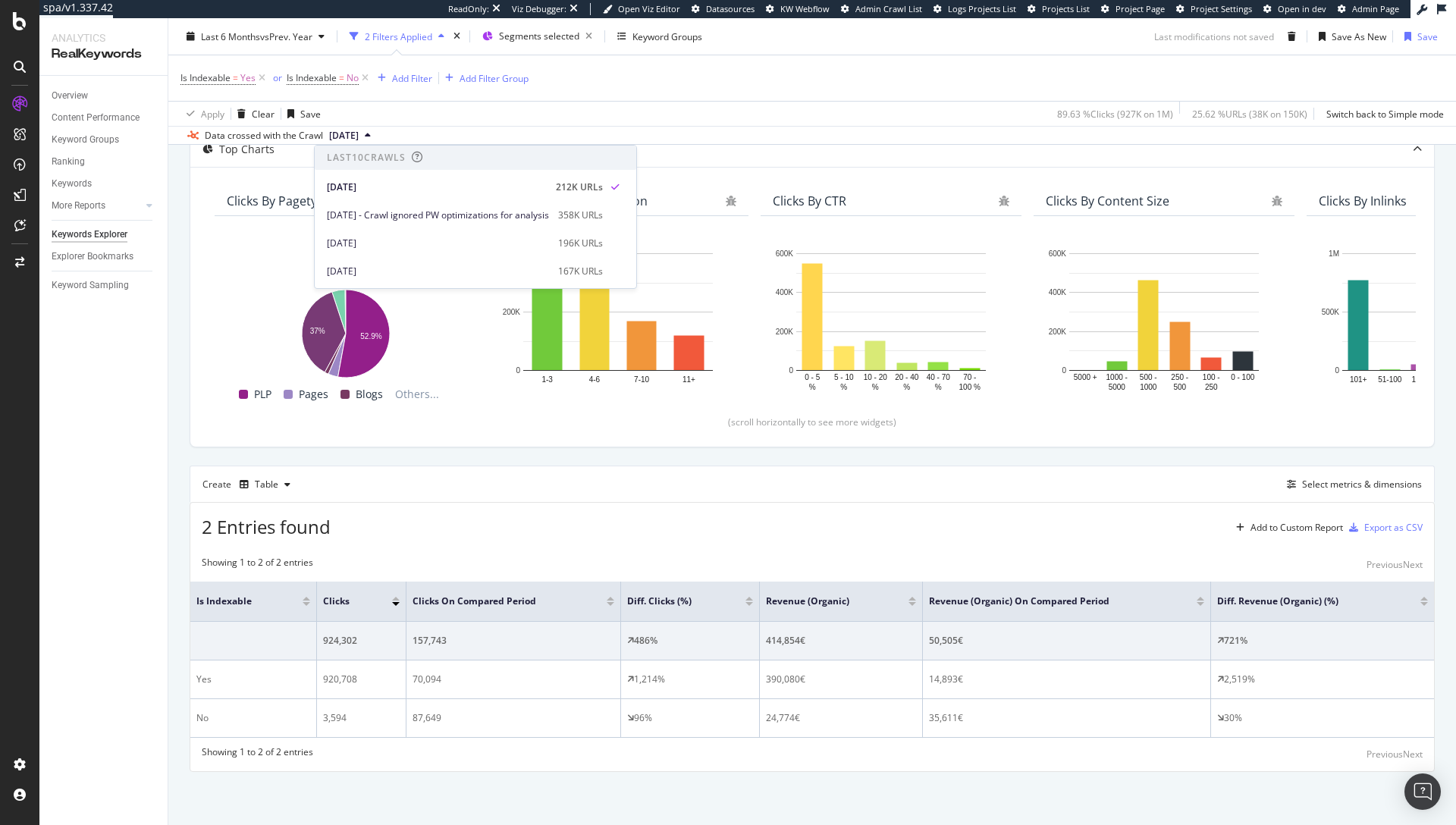
click at [681, 116] on div "Apply Clear Save 89.63 % Clicks ( 927K on 1M ) 25.62 % URLs ( 38K on 150K ) Swi…" at bounding box center [812, 113] width 1287 height 25
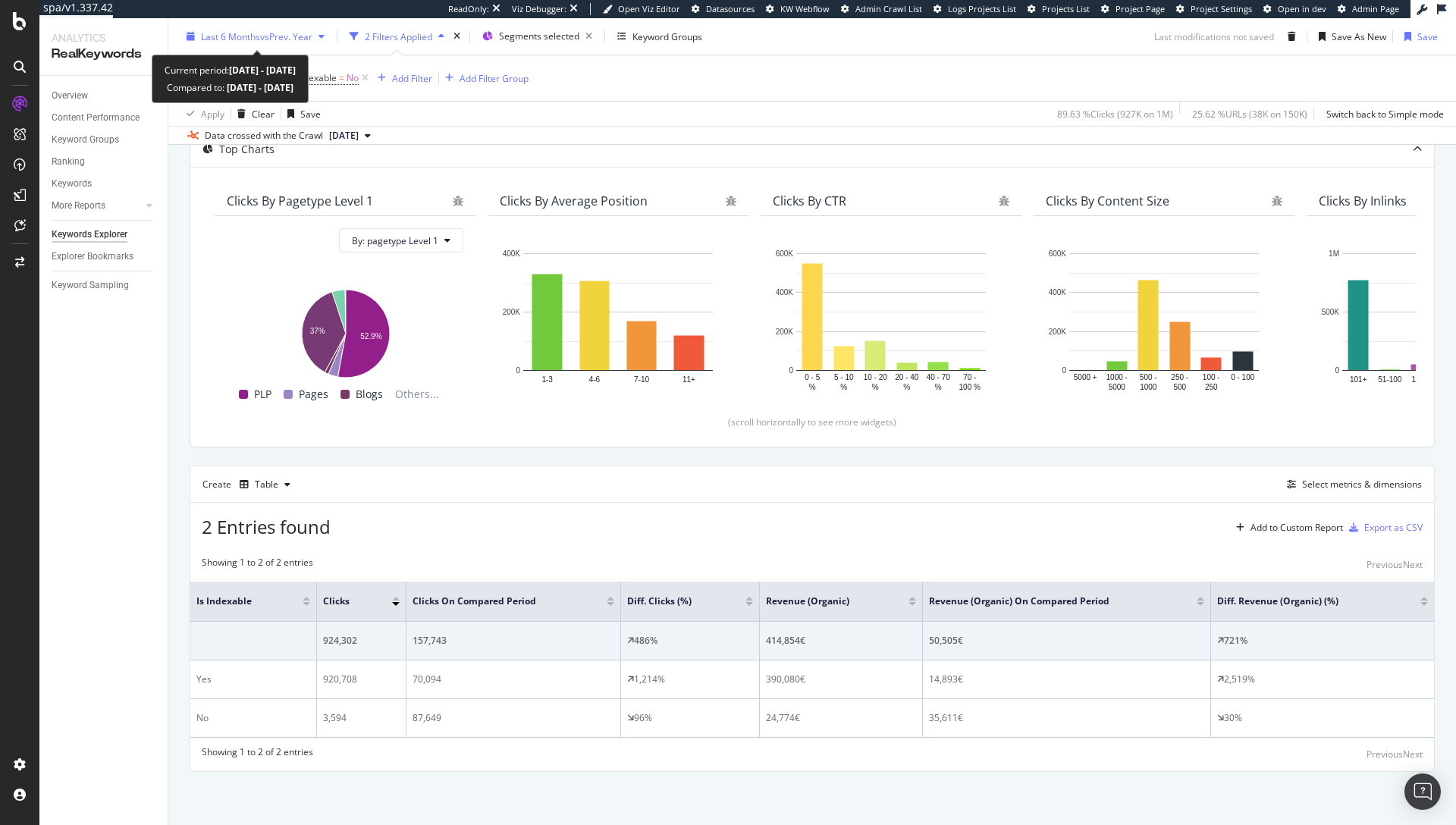
click at [287, 45] on div "Last 6 Months vs Prev. Year" at bounding box center [255, 36] width 151 height 23
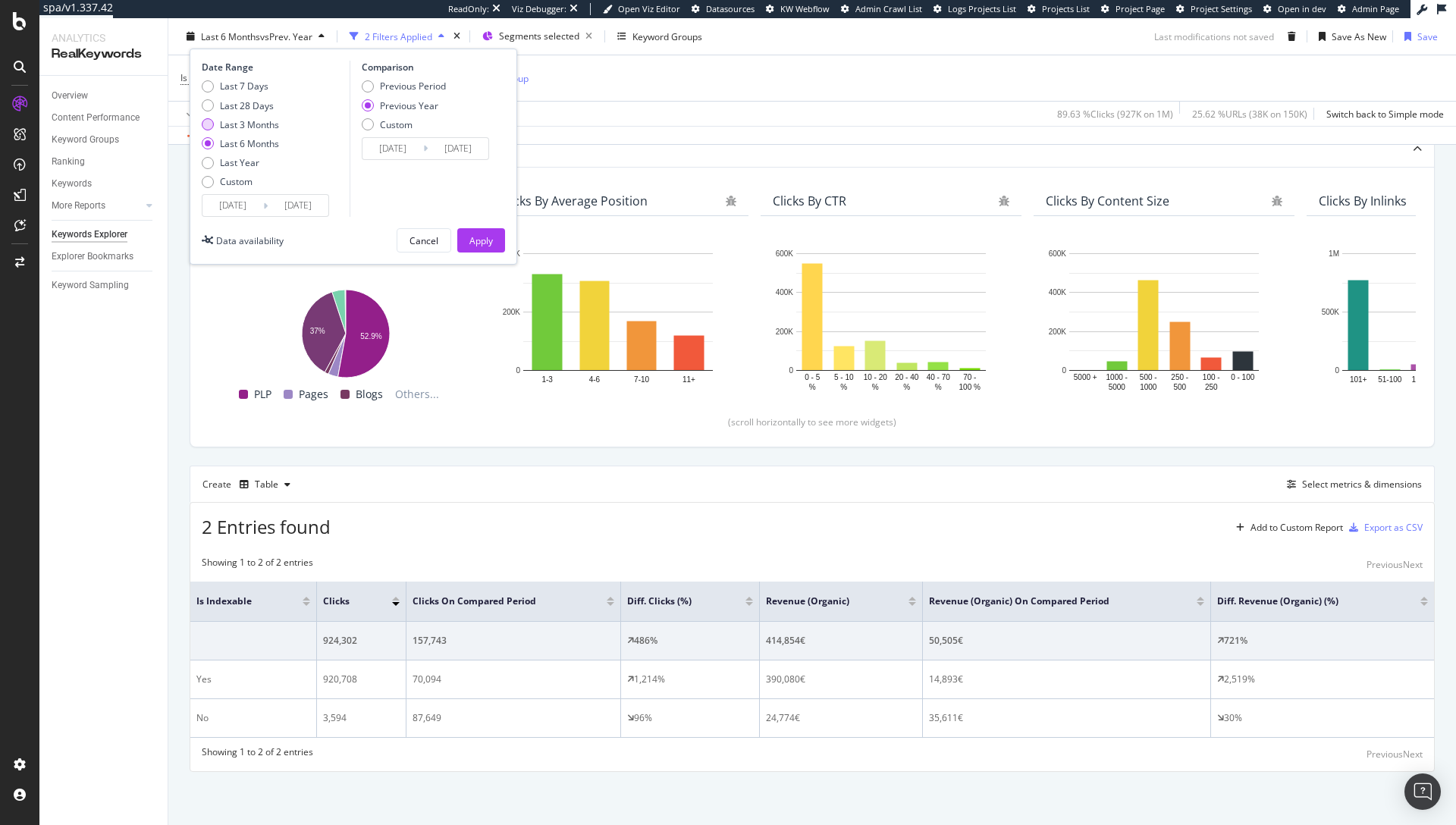
click at [250, 120] on div "Last 3 Months" at bounding box center [248, 124] width 59 height 13
type input "2025/06/23"
click at [387, 90] on div "Previous Period" at bounding box center [413, 86] width 66 height 13
type input "2025/03/23"
type input "2025/06/22"
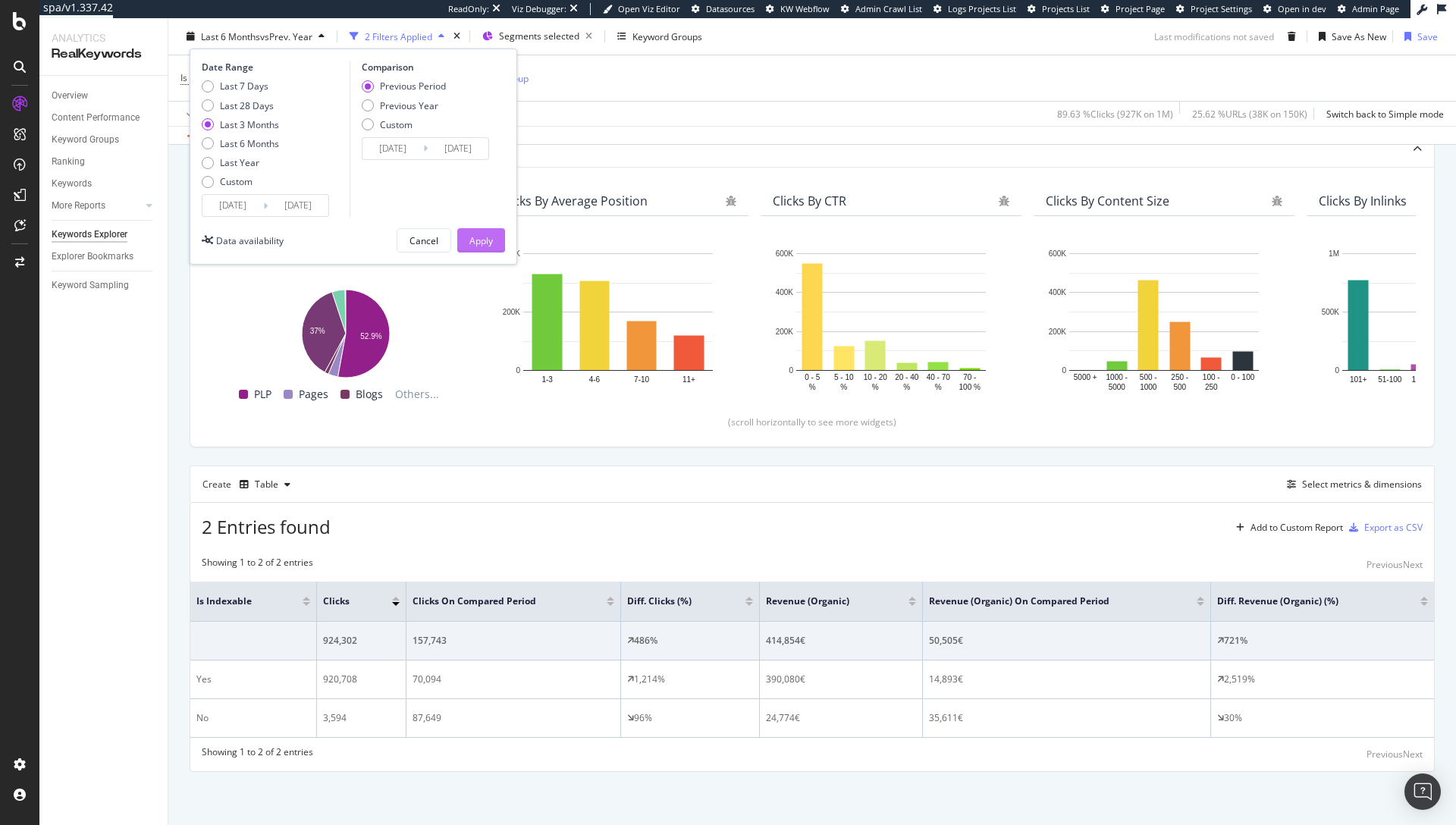
click at [483, 244] on div "Apply" at bounding box center [482, 239] width 24 height 13
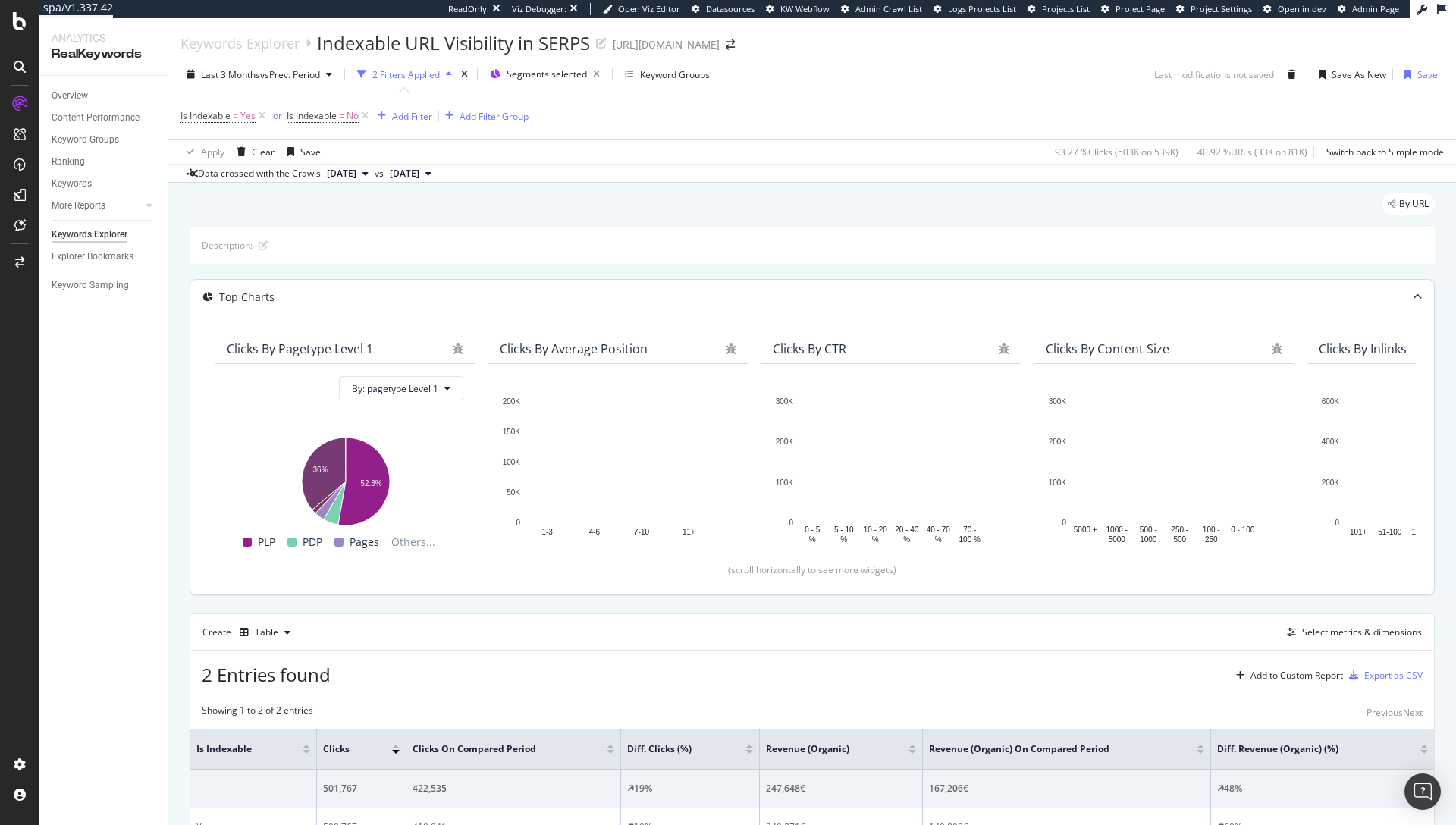
scroll to position [148, 0]
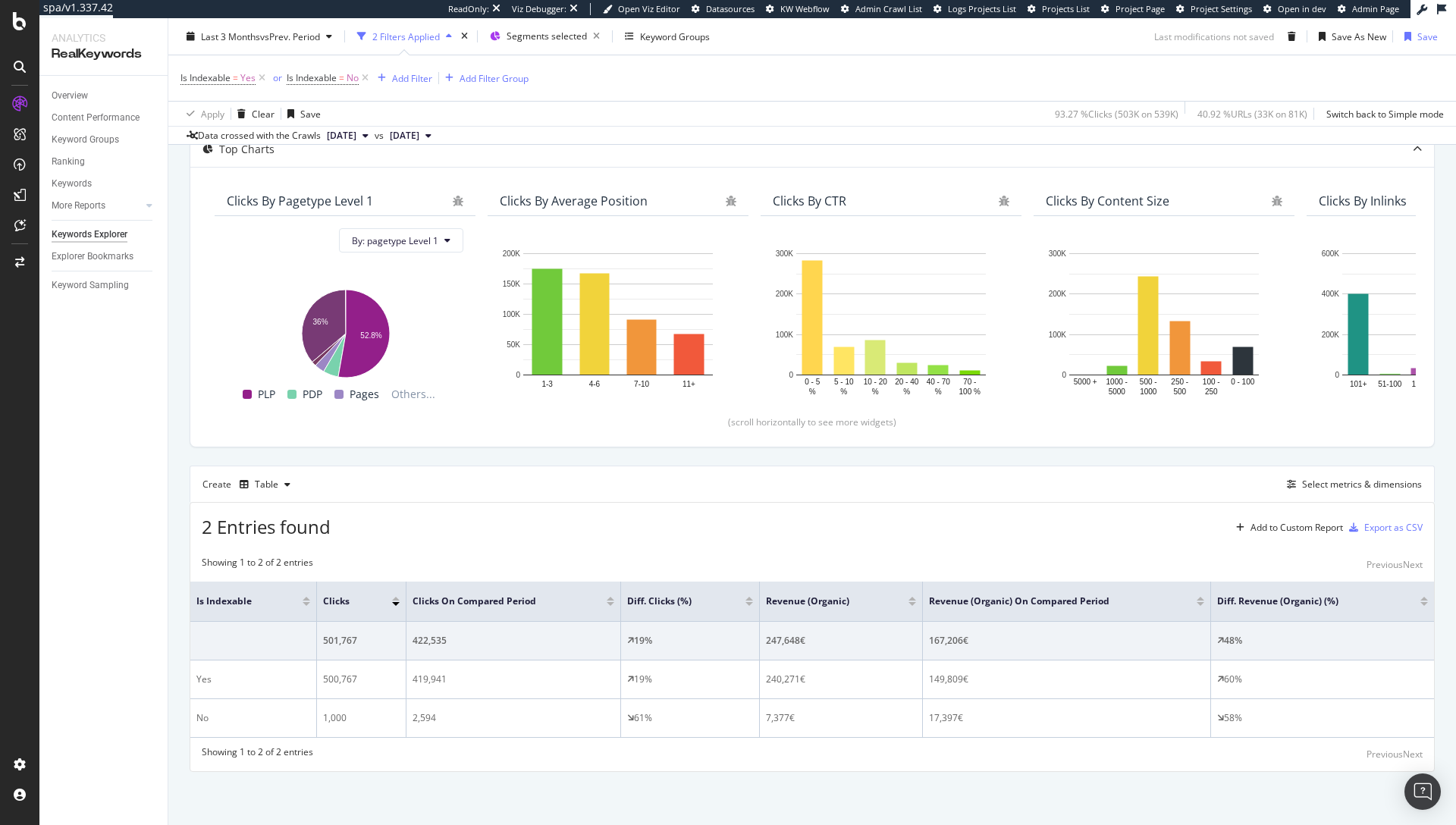
click at [587, 62] on div "Is Indexable = Yes or Is Indexable = No Add Filter Add Filter Group" at bounding box center [812, 78] width 1263 height 46
click at [1303, 486] on div "Select metrics & dimensions" at bounding box center [1361, 484] width 120 height 13
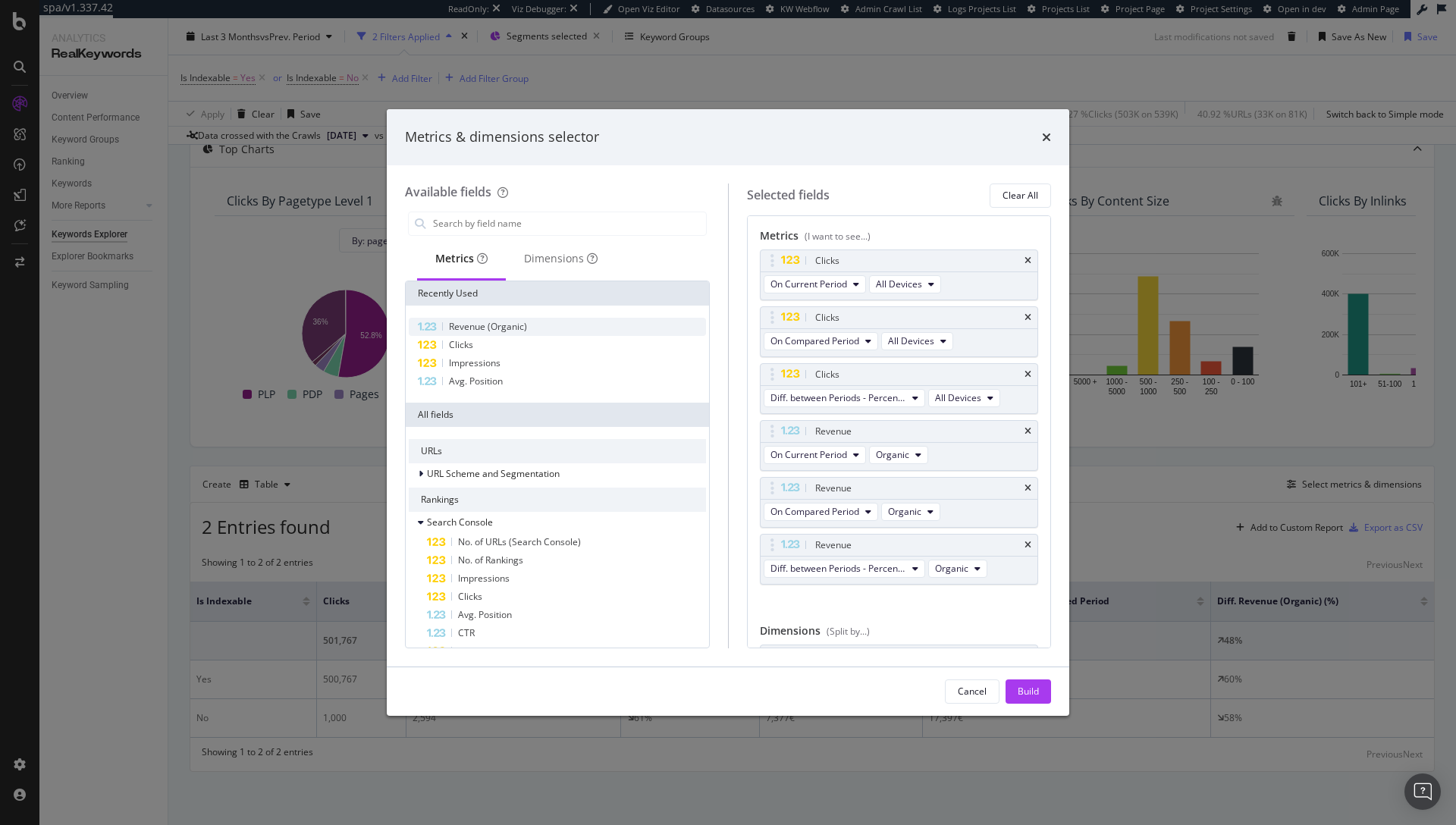
click at [519, 324] on span "Revenue (Organic)" at bounding box center [488, 326] width 78 height 13
drag, startPoint x: 767, startPoint y: 602, endPoint x: 781, endPoint y: 543, distance: 60.6
click at [781, 543] on body "spa/v1.337.42 ReadOnly: Viz Debugger: Open Viz Editor Datasources KW Webflow Ad…" at bounding box center [728, 412] width 1456 height 825
click at [949, 568] on span "Organic" at bounding box center [936, 568] width 33 height 13
click at [965, 546] on div "Revenue" at bounding box center [916, 545] width 210 height 15
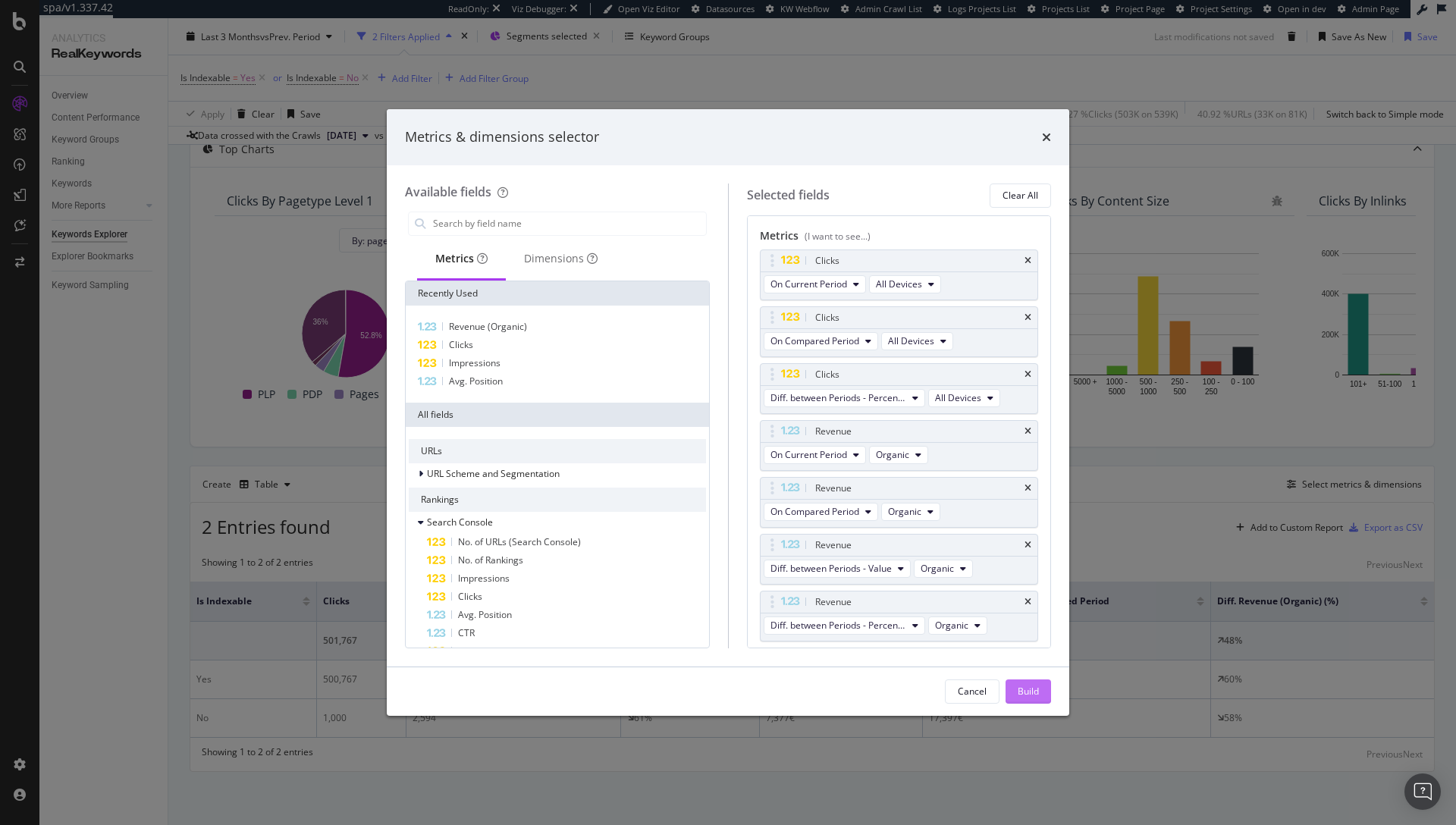
click at [1017, 684] on div "Build" at bounding box center [1027, 690] width 21 height 13
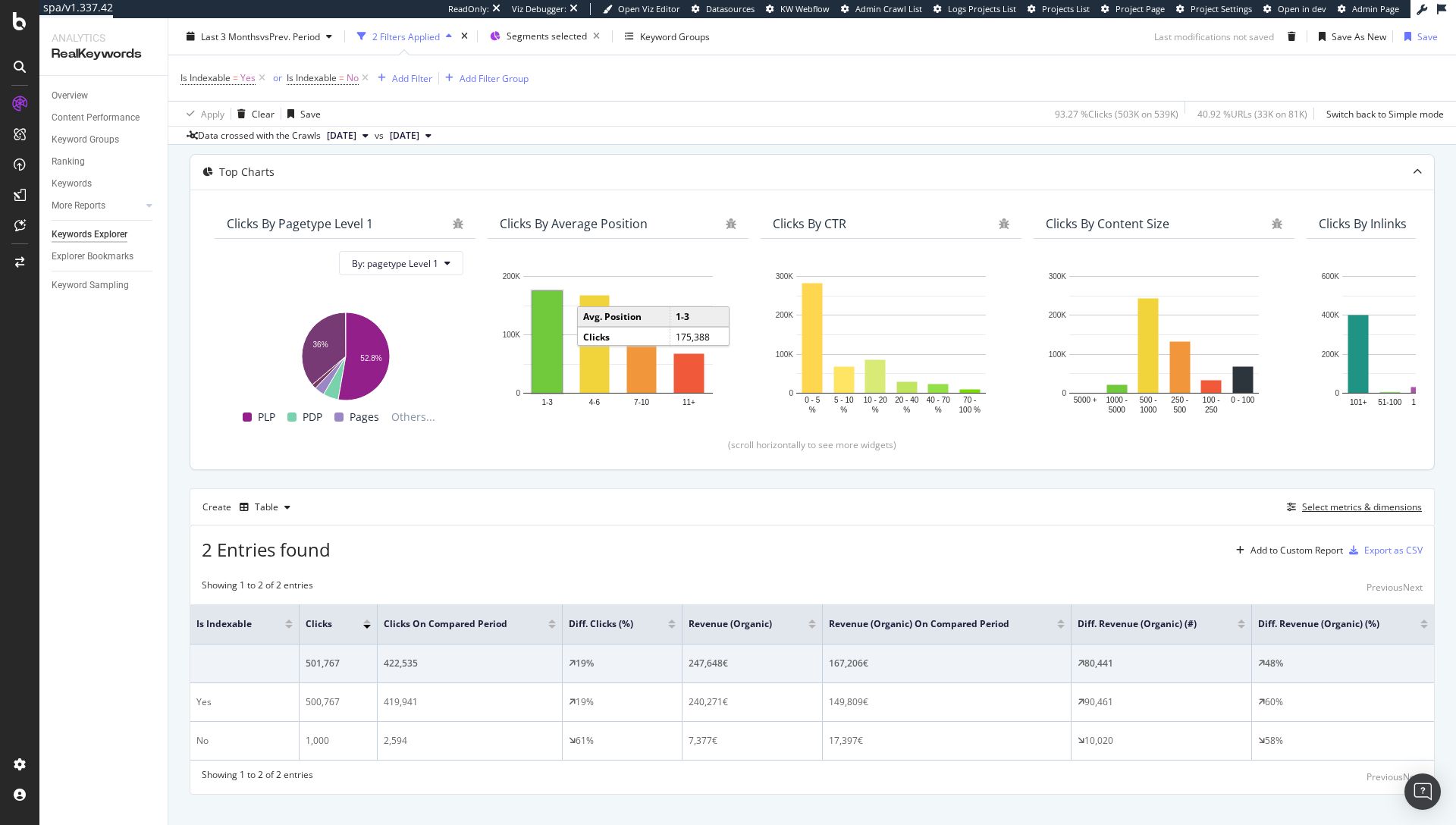
scroll to position [132, 0]
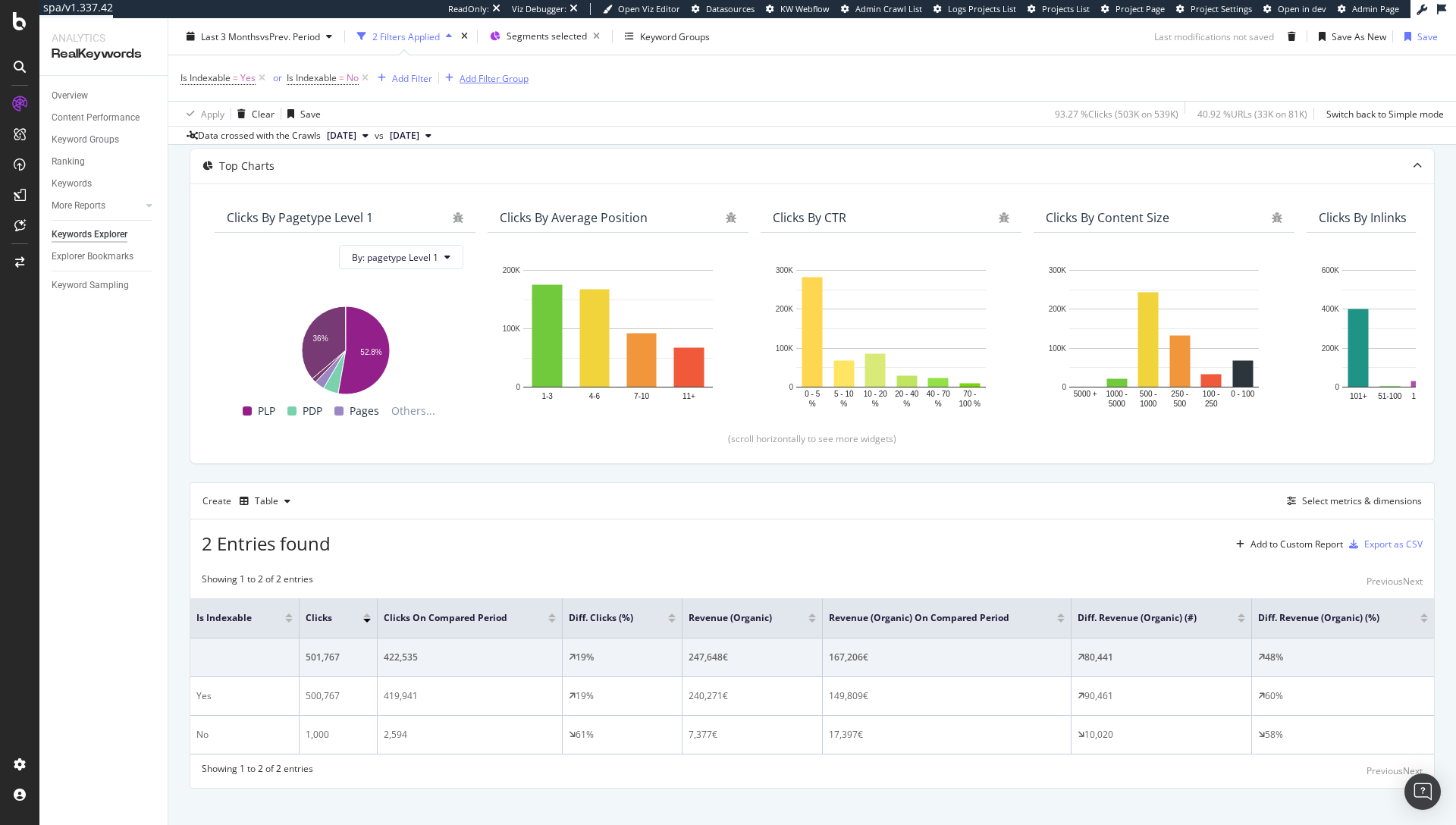
click at [492, 84] on div "Add Filter Group" at bounding box center [494, 77] width 69 height 13
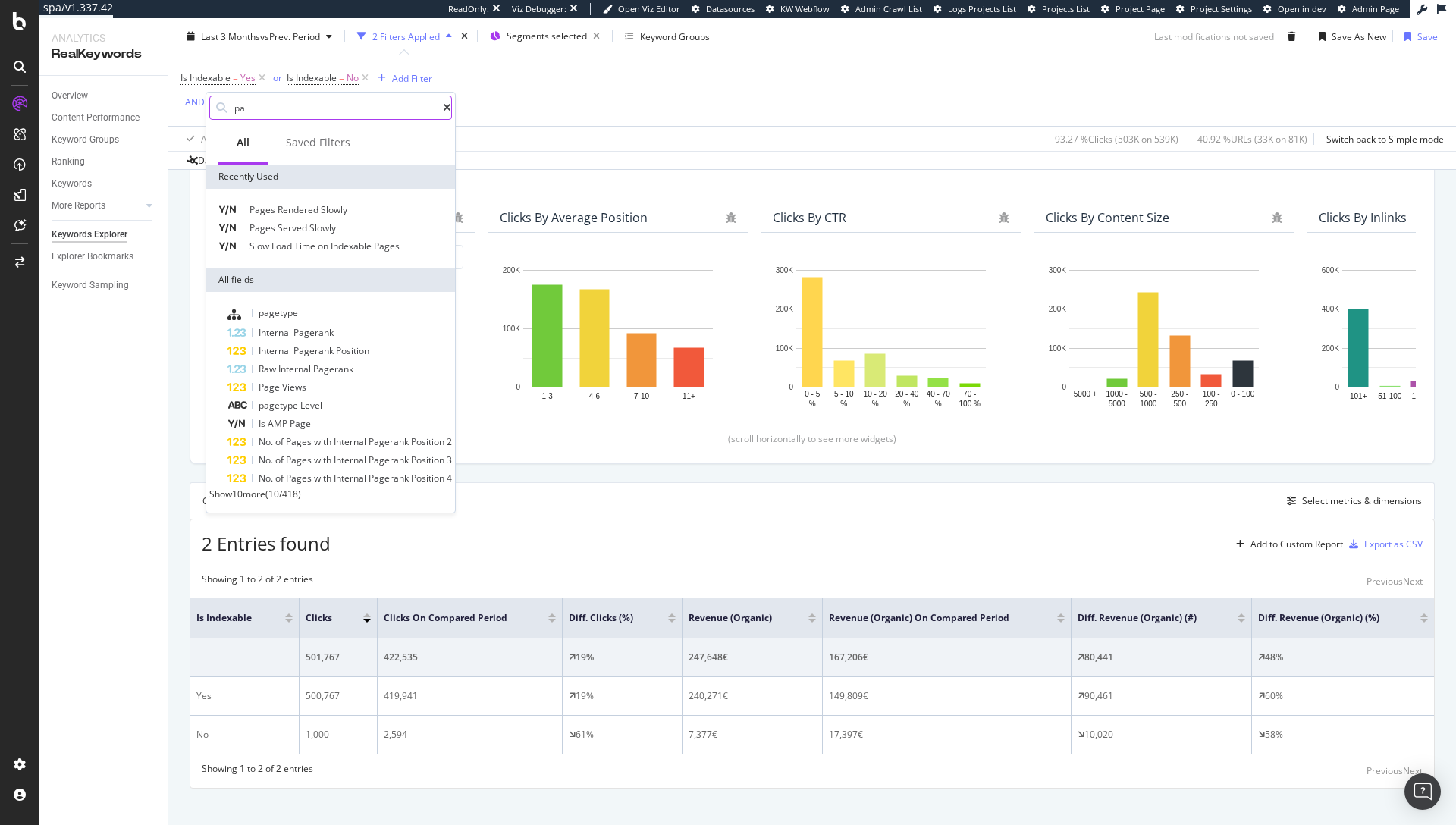
type input "p"
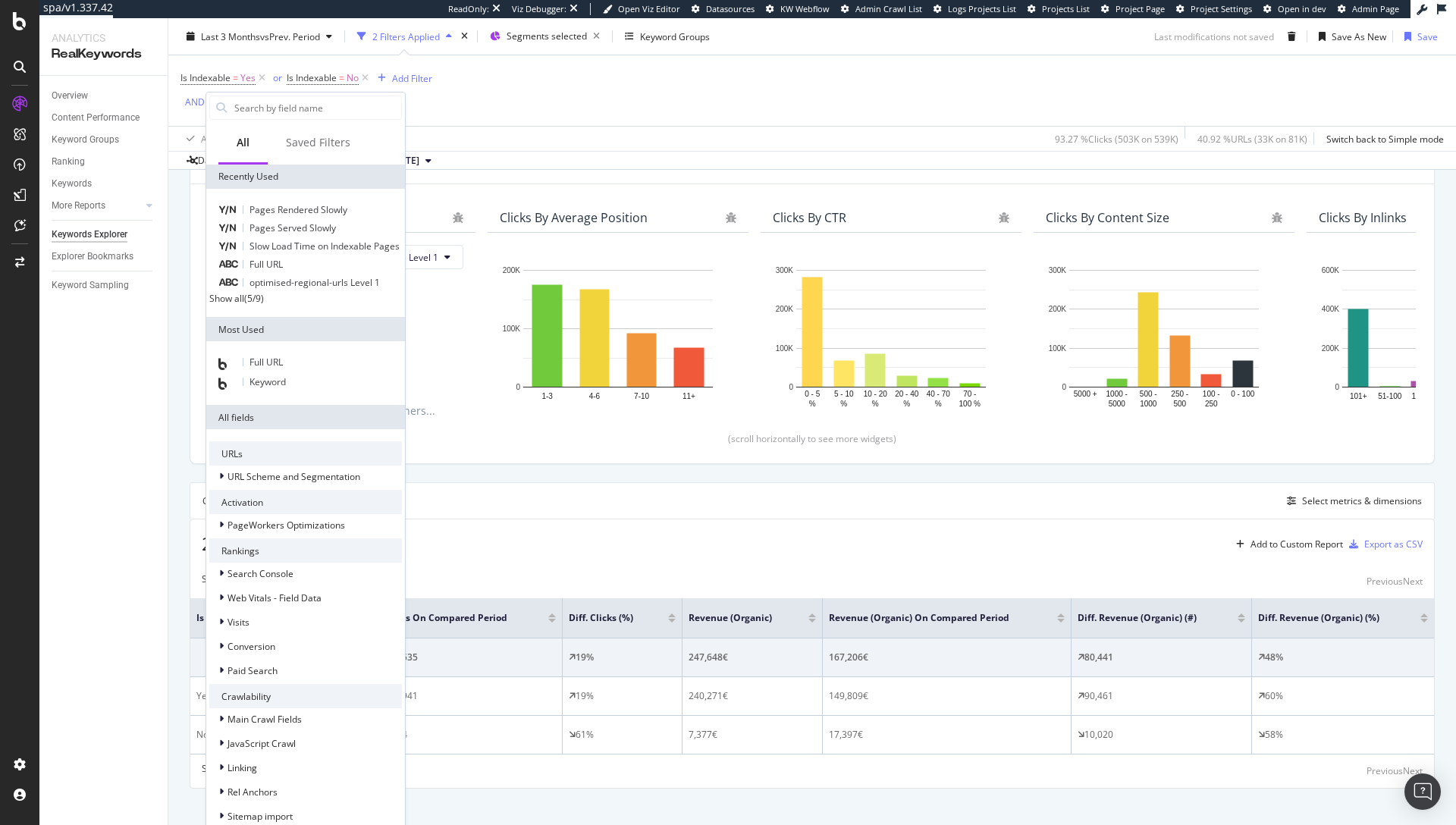
scroll to position [204, 0]
click at [263, 519] on span "PageWorkers Optimizations" at bounding box center [286, 525] width 118 height 13
click at [288, 538] on span "Optimizations" at bounding box center [287, 544] width 59 height 13
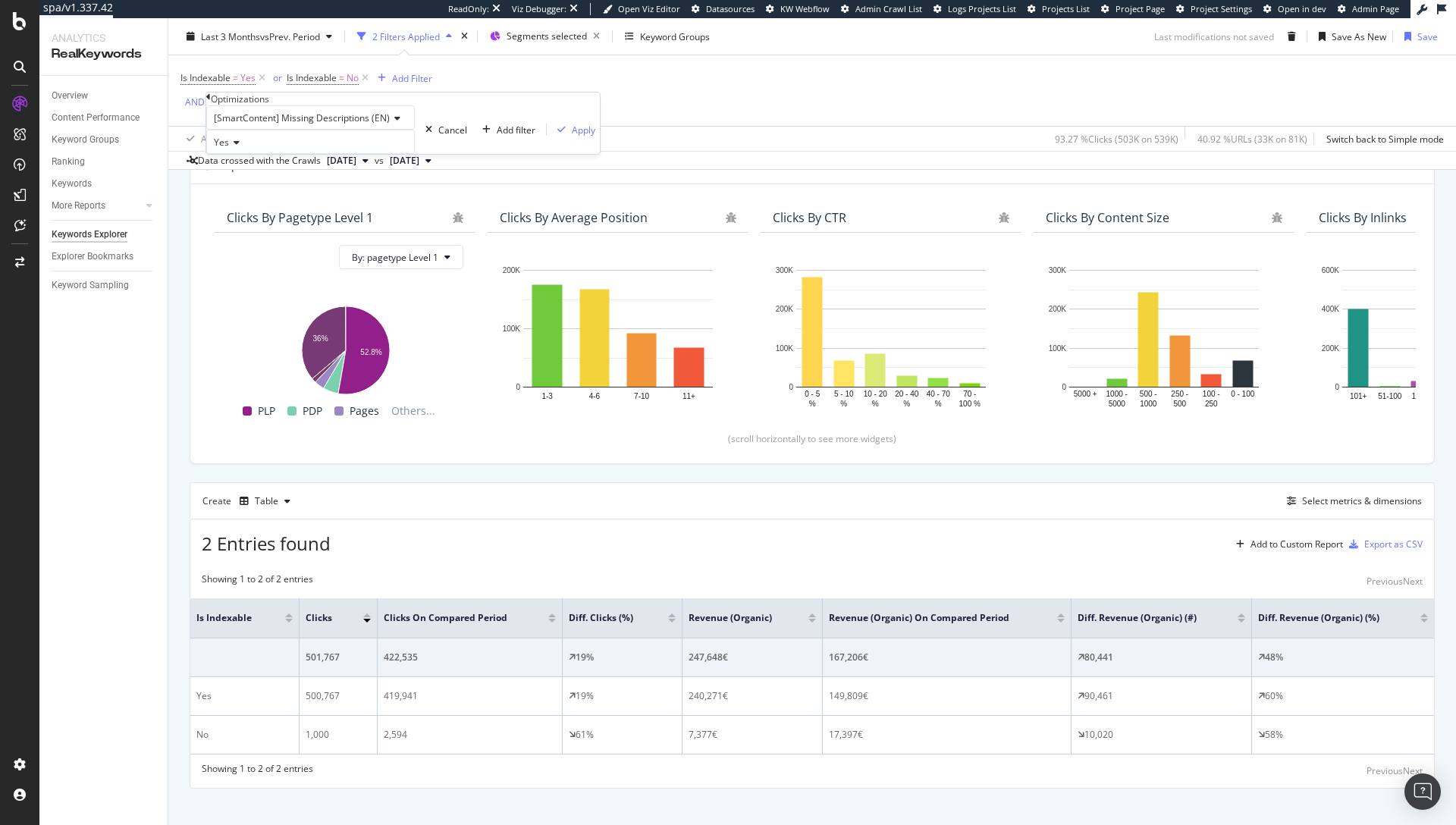
click at [272, 125] on span "[SmartContent] Missing Descriptions (EN)" at bounding box center [301, 118] width 176 height 13
click at [312, 125] on span "[SmartContent] Missing Descriptions (EN)" at bounding box center [301, 118] width 176 height 13
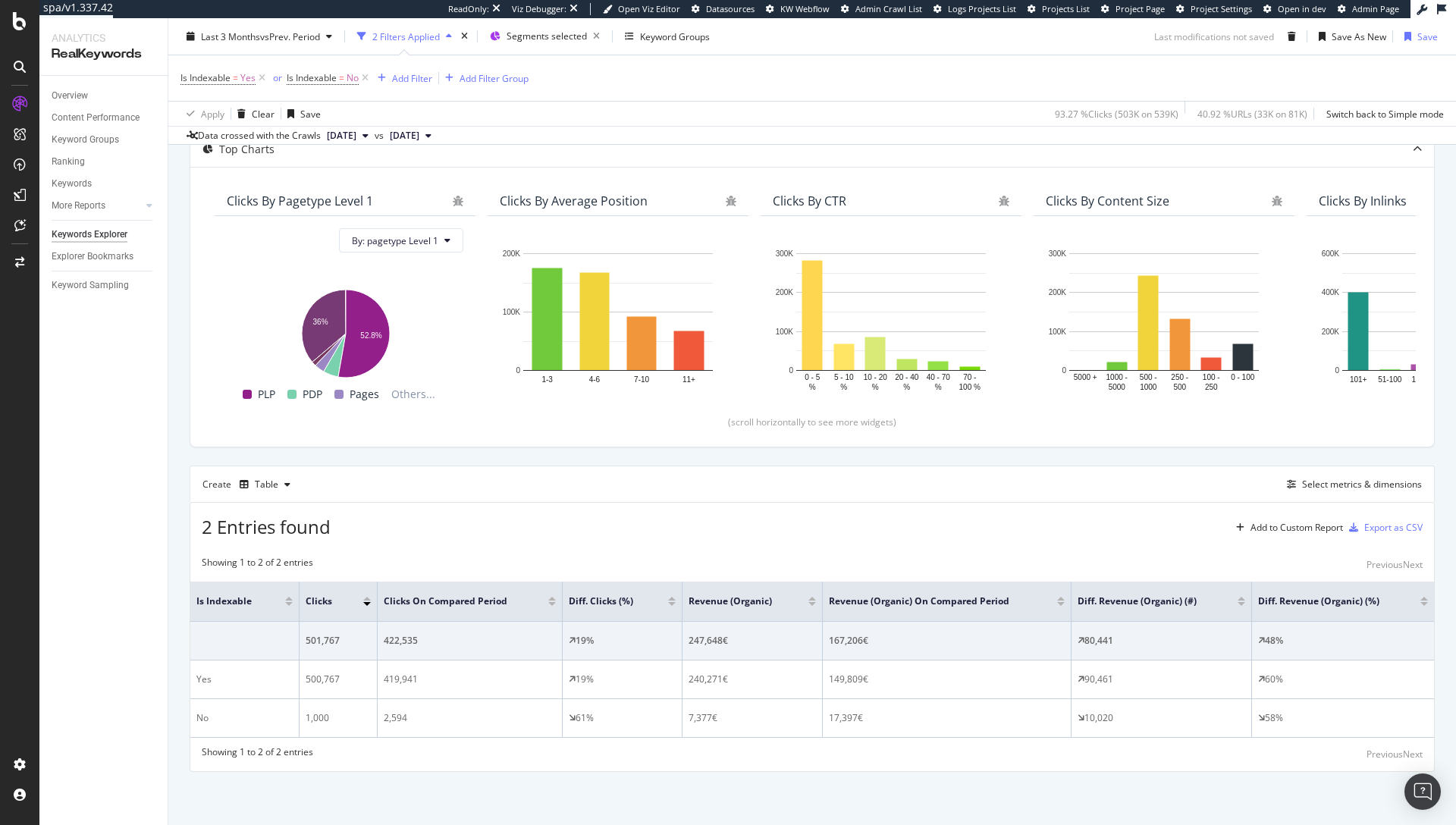
scroll to position [132, 0]
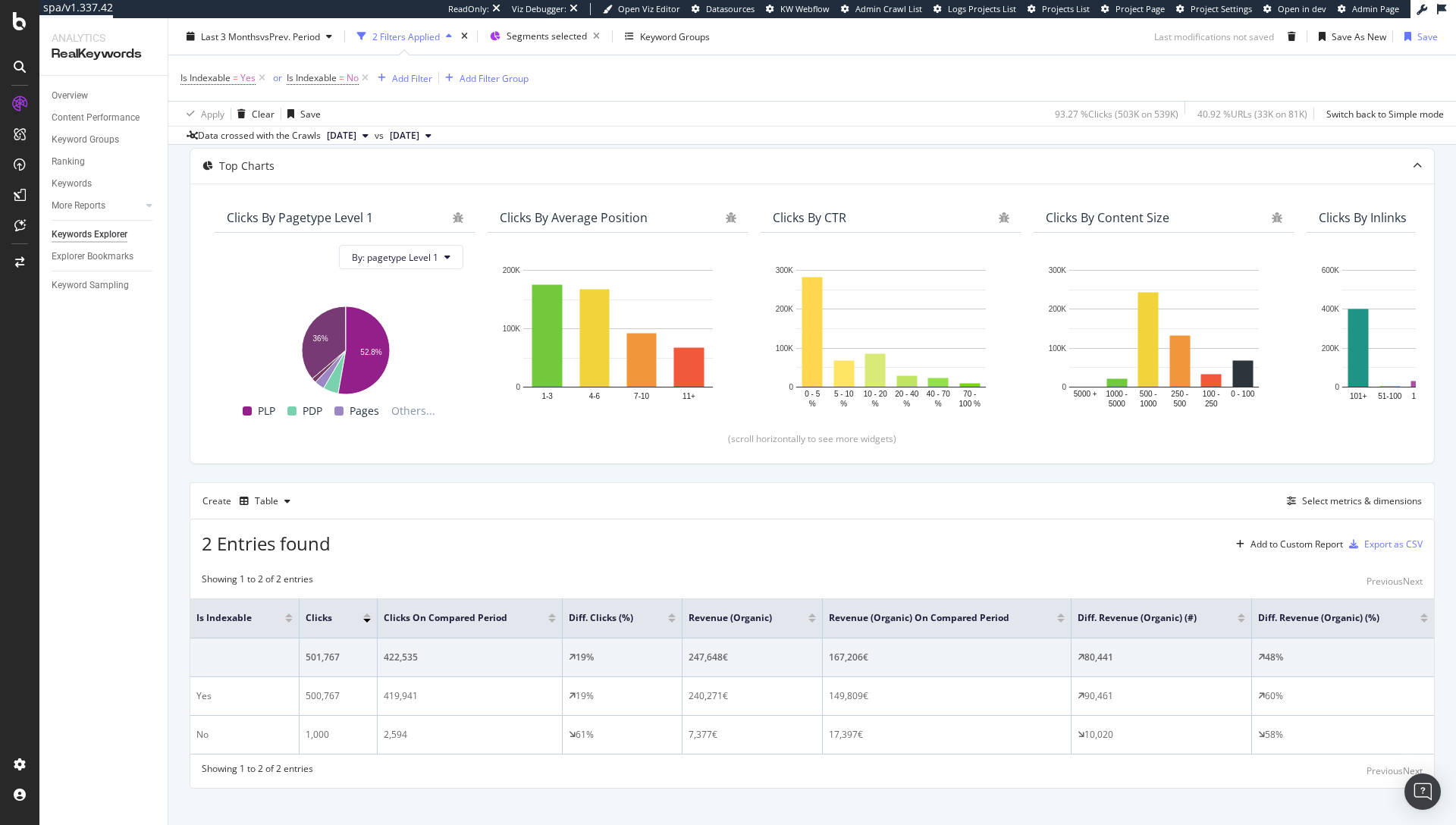
click at [463, 130] on div "Last 3 Months vs Prev. Period 2 Filters Applied Segments selected Keyword Group…" at bounding box center [812, 81] width 1287 height 127
click at [1208, 73] on div "Is Indexable = Yes or Is Indexable = No Add Filter Add Filter Group" at bounding box center [812, 78] width 1263 height 46
click at [1338, 30] on div "Save As New" at bounding box center [1358, 36] width 55 height 13
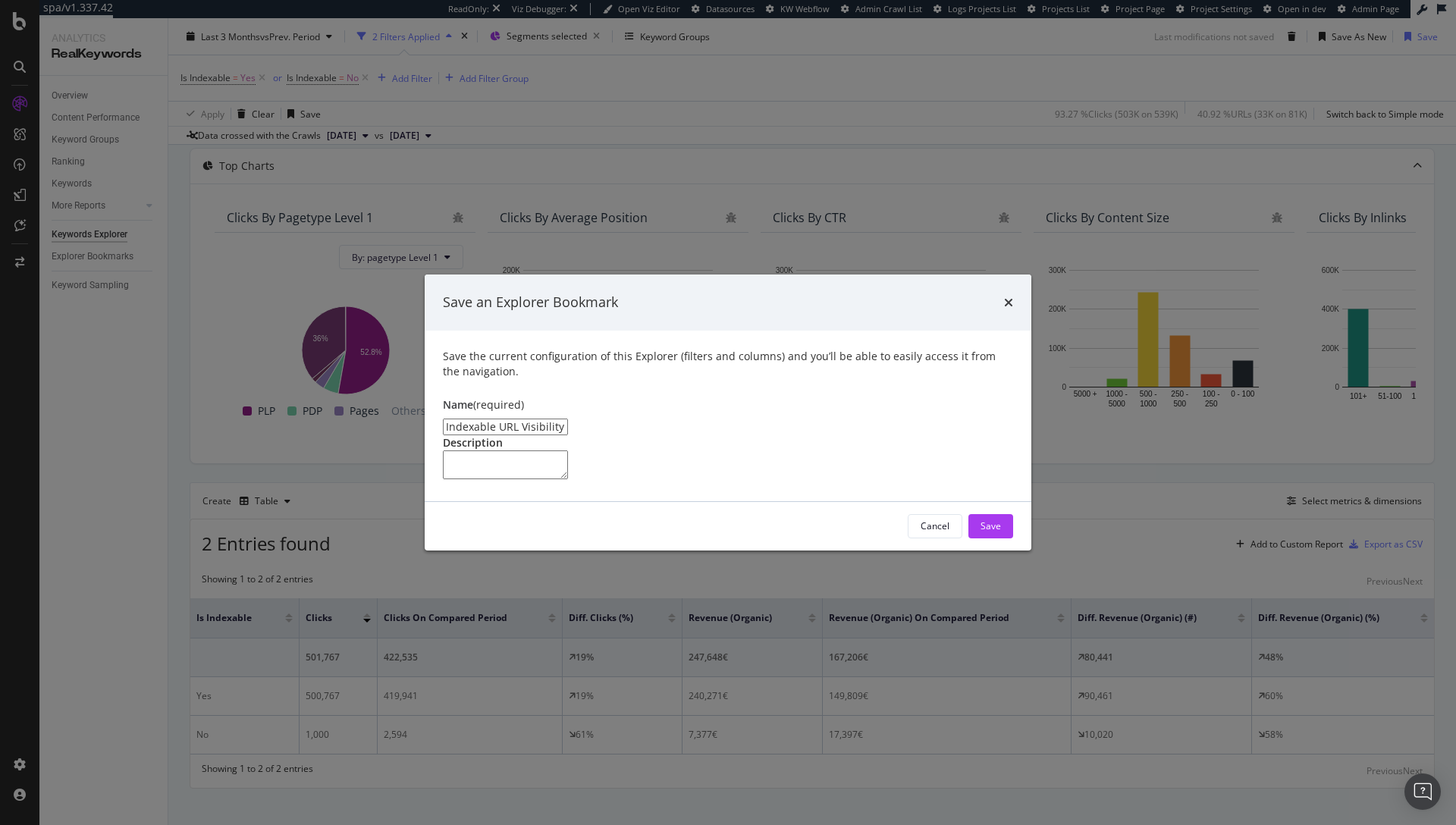
drag, startPoint x: 937, startPoint y: 598, endPoint x: 847, endPoint y: 468, distance: 158.1
click at [850, 472] on div "Save an Explorer Bookmark Save the current configuration of this Explorer (filt…" at bounding box center [728, 412] width 606 height 276
click at [567, 419] on input "Indexable URL Visibility in SERPS Clone" at bounding box center [505, 427] width 125 height 17
drag, startPoint x: 624, startPoint y: 364, endPoint x: 587, endPoint y: 365, distance: 37.0
click at [567, 419] on input "Indexable URL Visibility in SERPS Clone" at bounding box center [505, 427] width 125 height 17
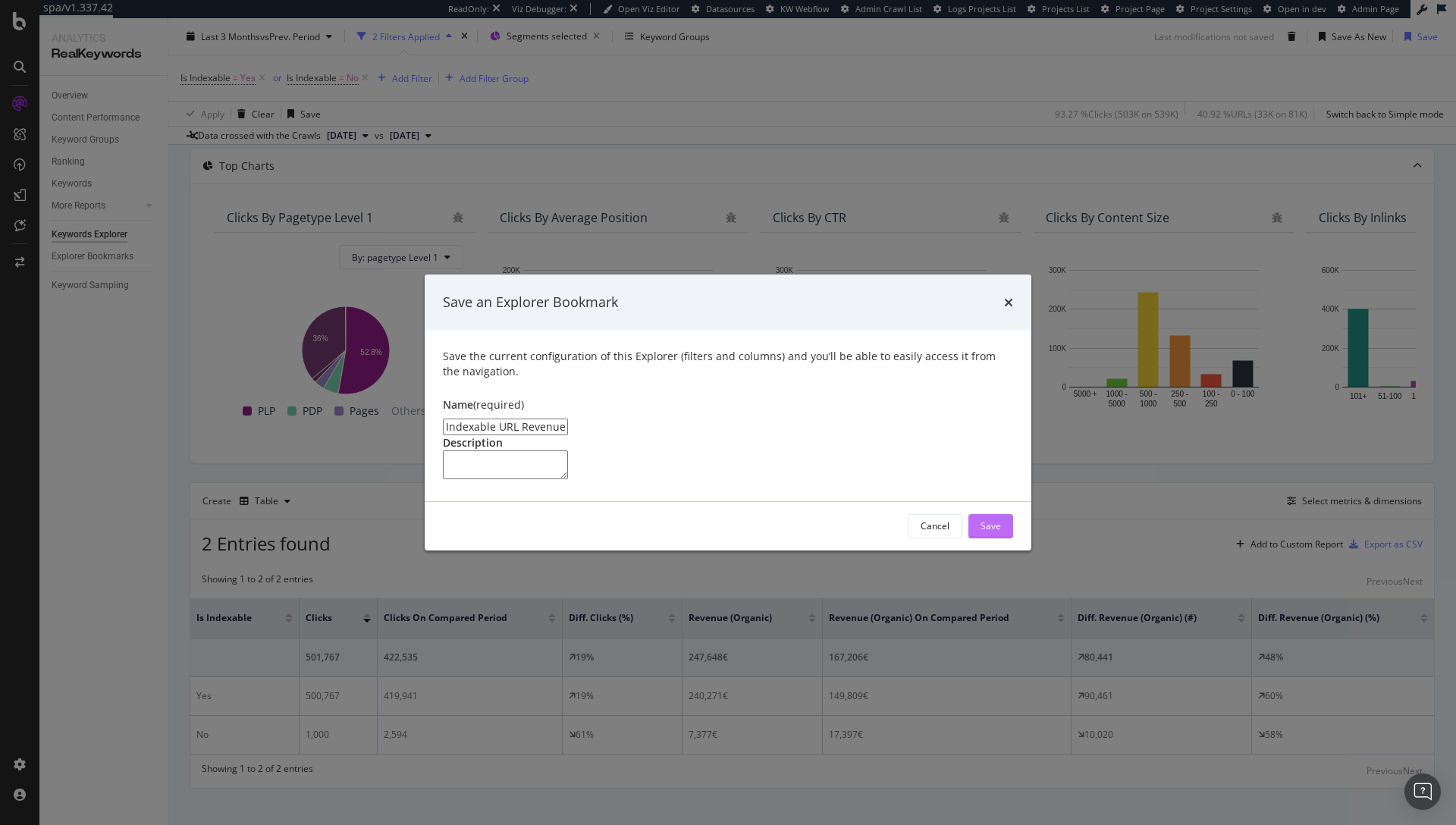
type input "Indexable URL Revenue Report"
click at [990, 533] on div "Save" at bounding box center [990, 526] width 21 height 13
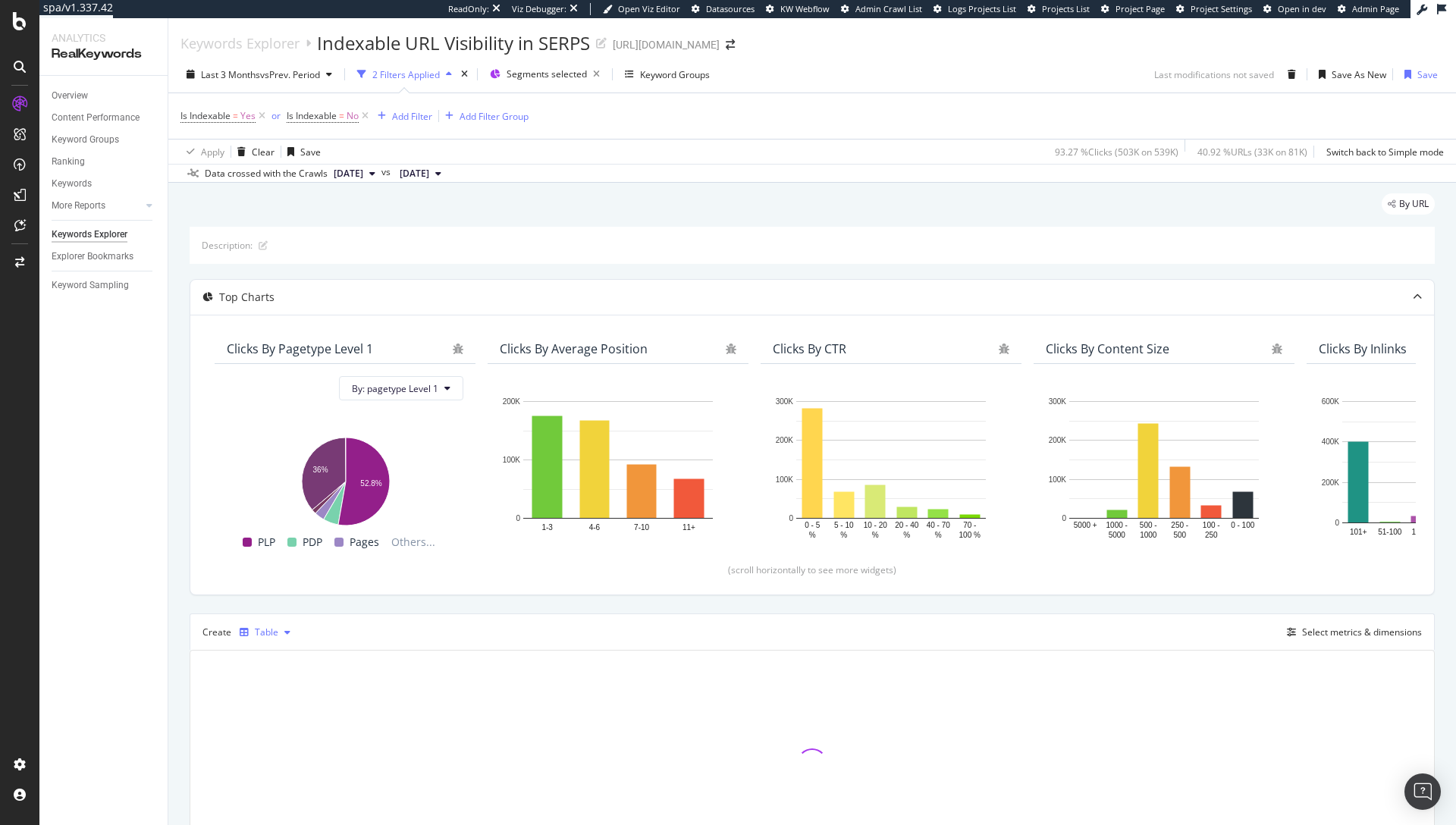
click at [274, 638] on div "Table" at bounding box center [264, 632] width 63 height 23
click at [289, 526] on div "Bar" at bounding box center [286, 531] width 94 height 19
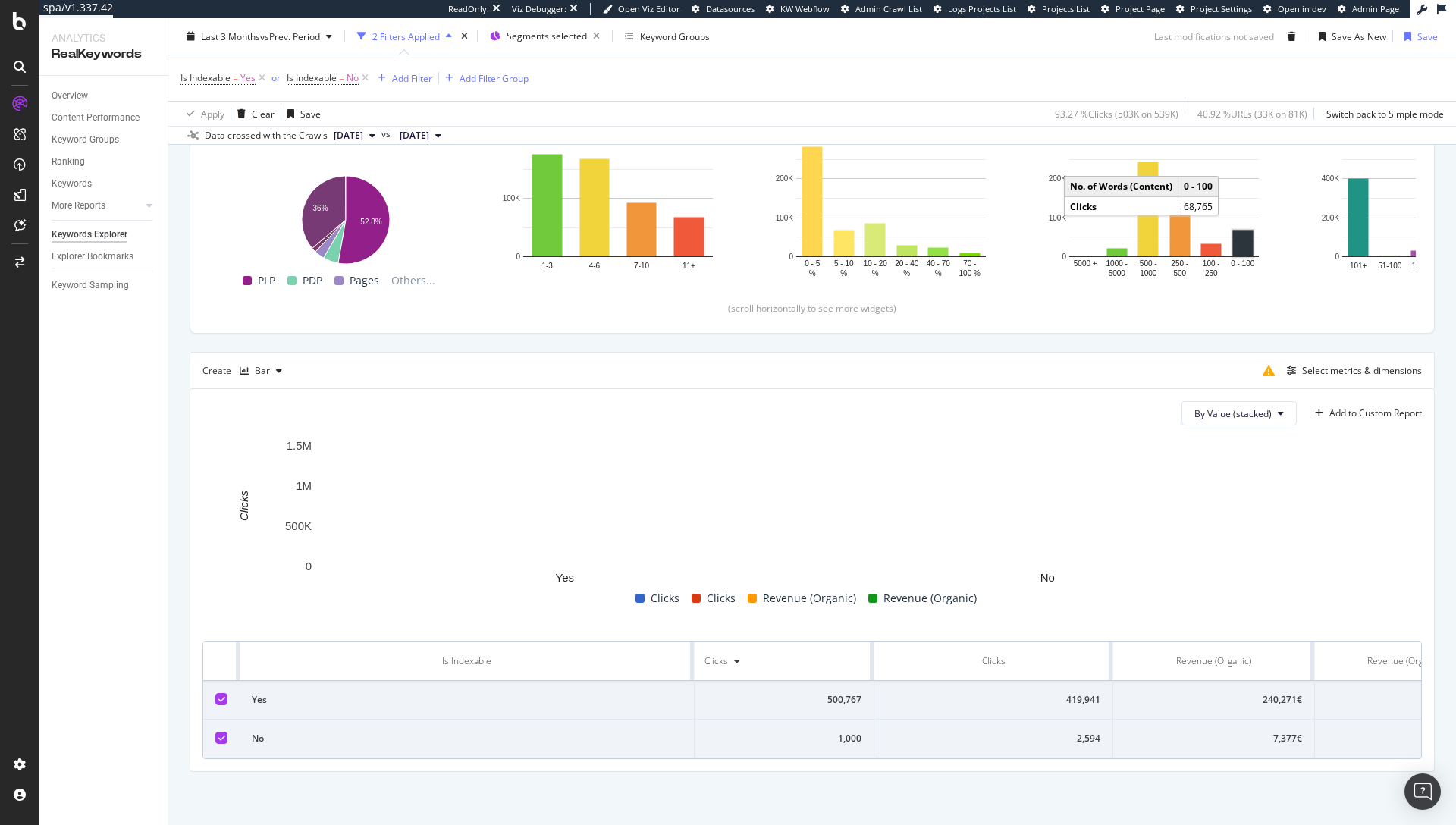
scroll to position [0, 209]
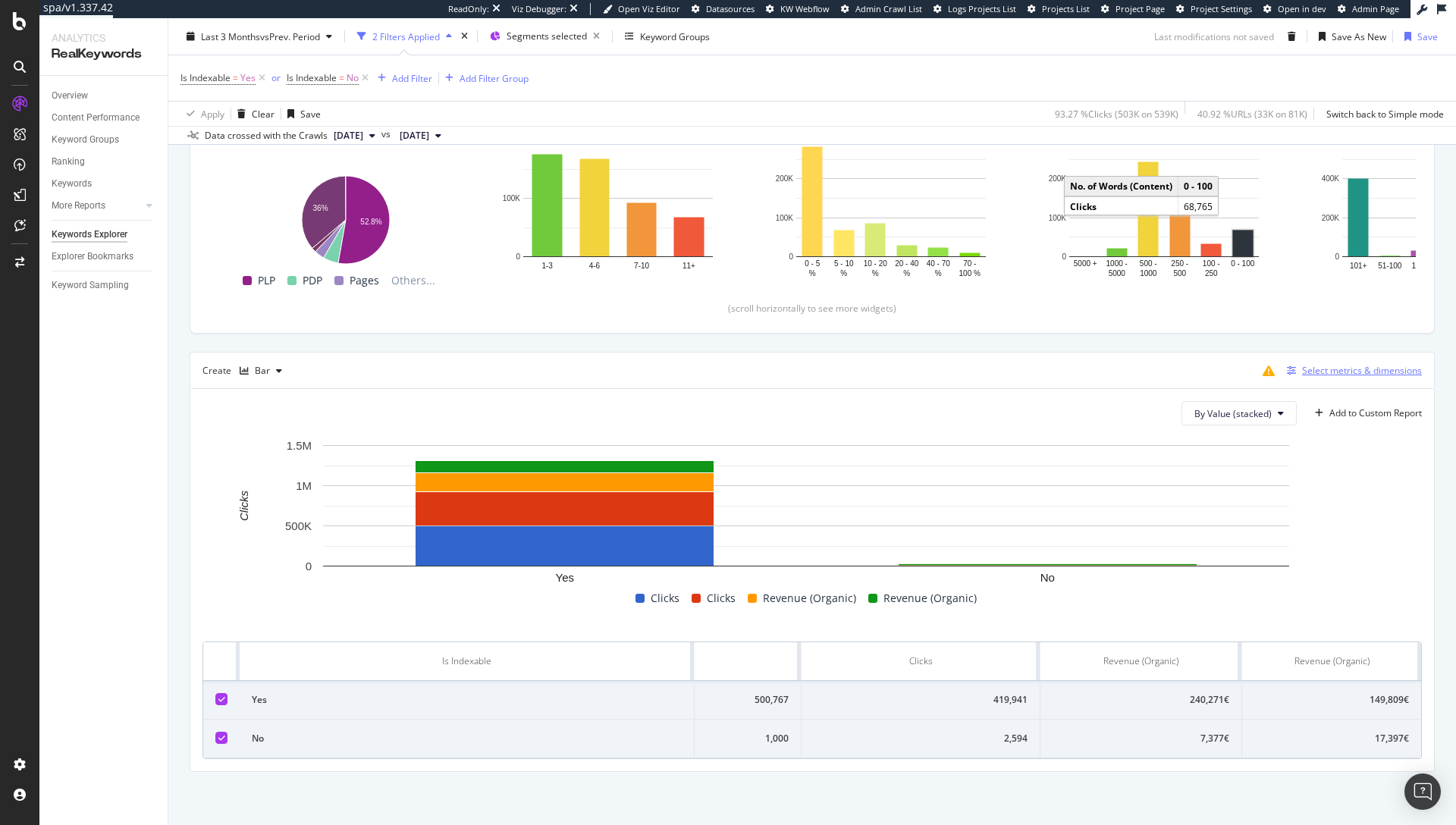
click at [1315, 375] on div "Select metrics & dimensions" at bounding box center [1361, 370] width 120 height 13
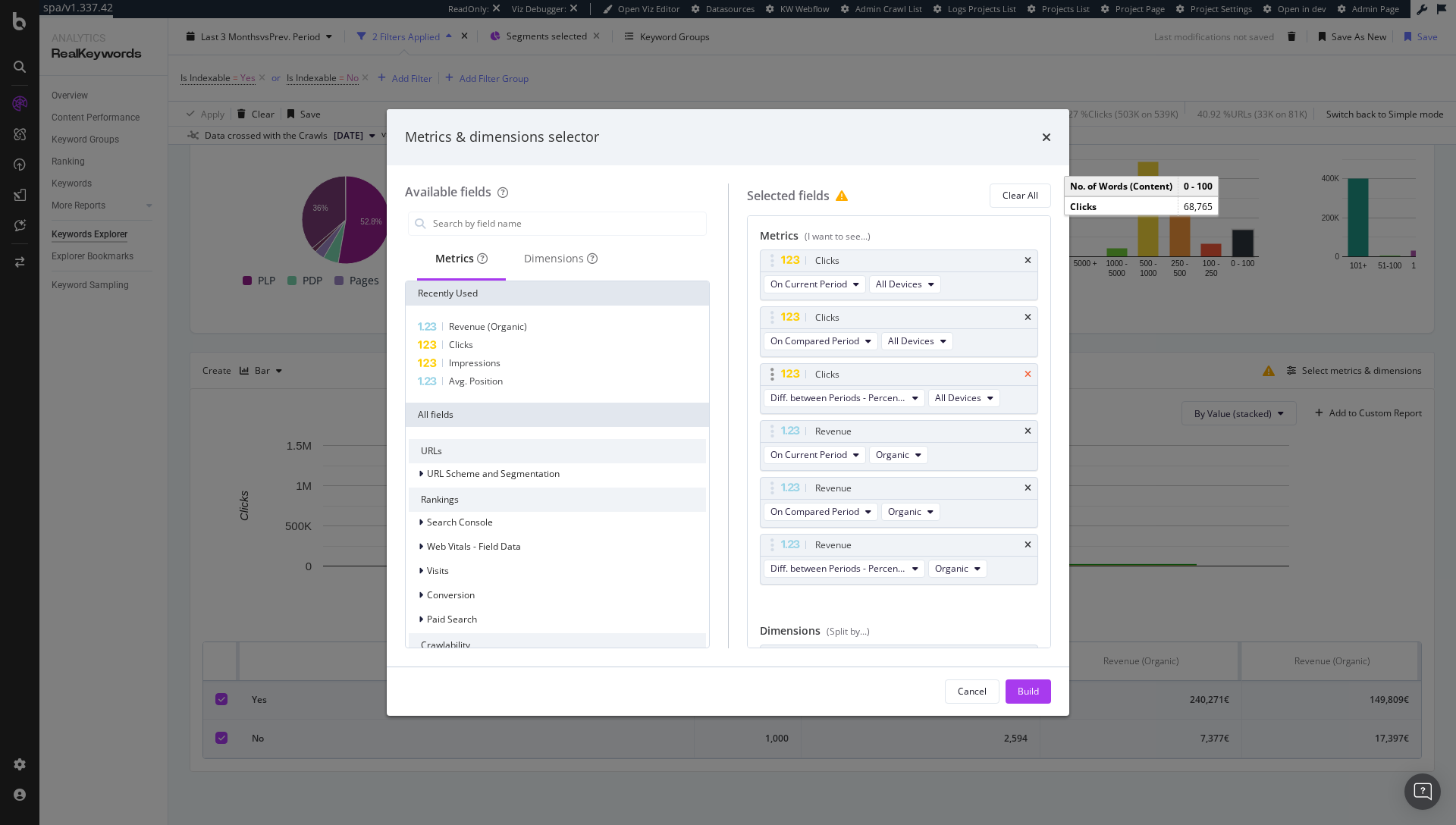
click at [1024, 371] on icon "times" at bounding box center [1027, 374] width 7 height 9
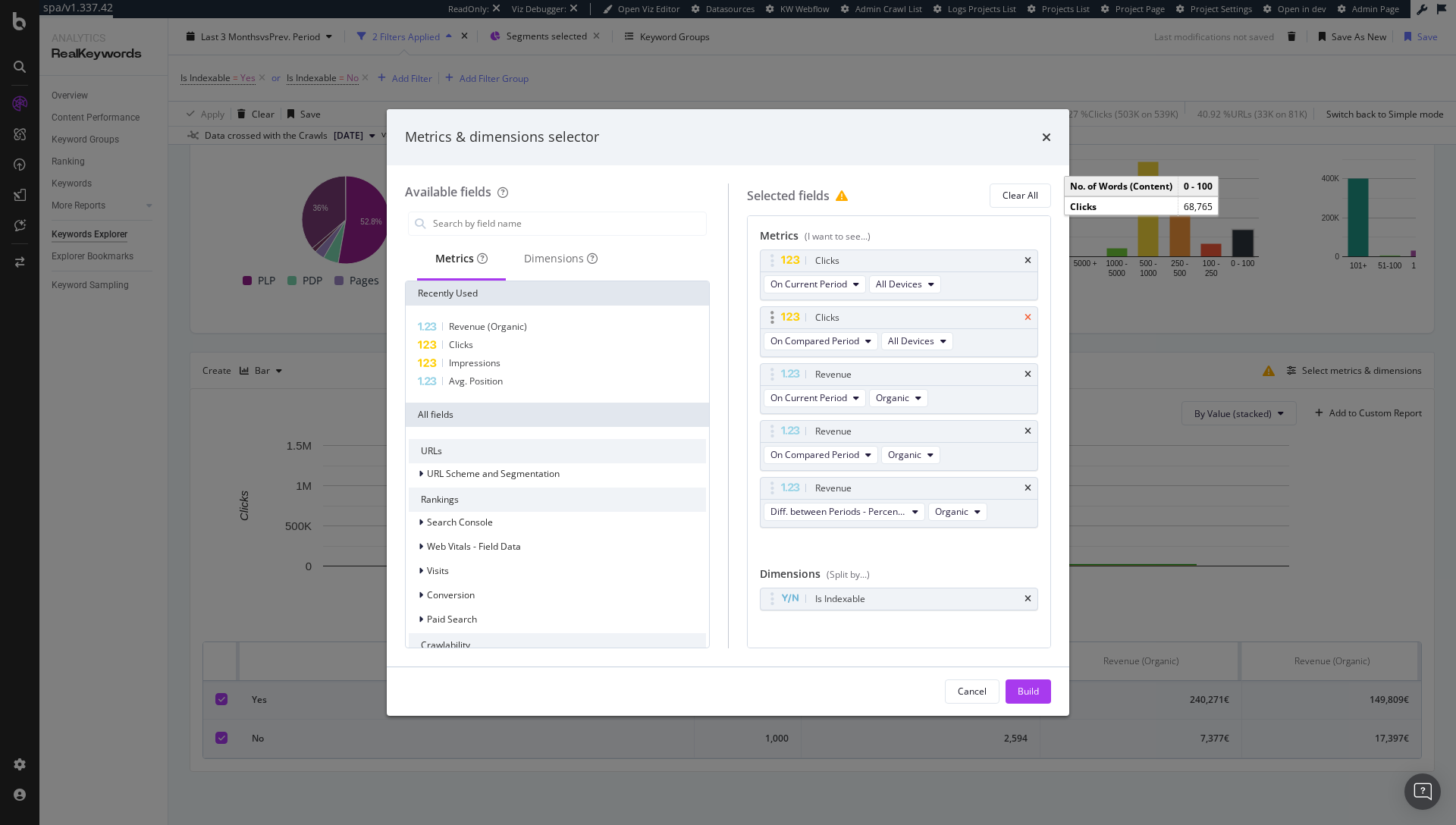
click at [1024, 316] on icon "times" at bounding box center [1027, 317] width 7 height 9
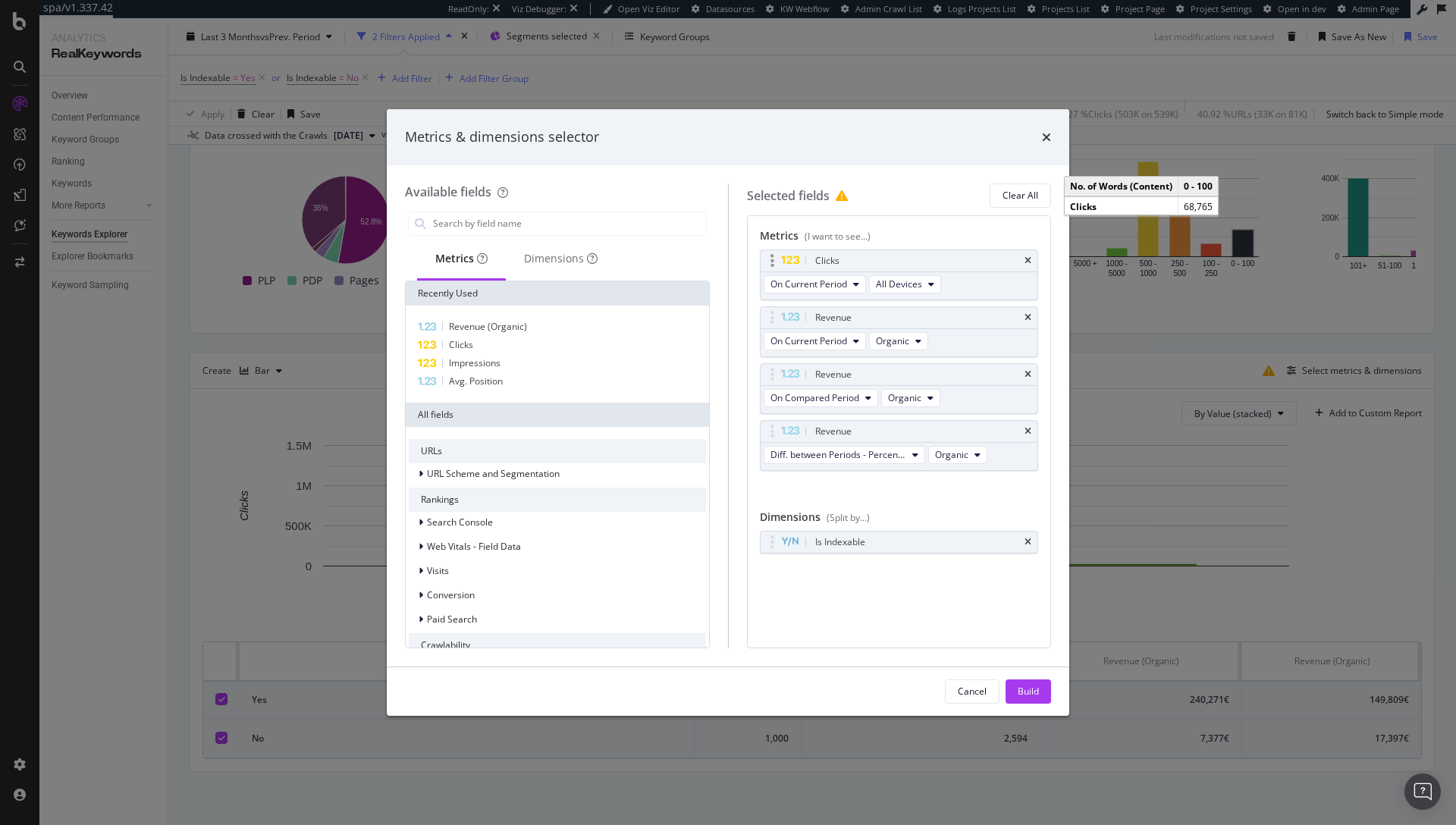
click at [1032, 254] on div "Clicks" at bounding box center [899, 260] width 277 height 21
click at [1027, 257] on icon "times" at bounding box center [1027, 260] width 7 height 9
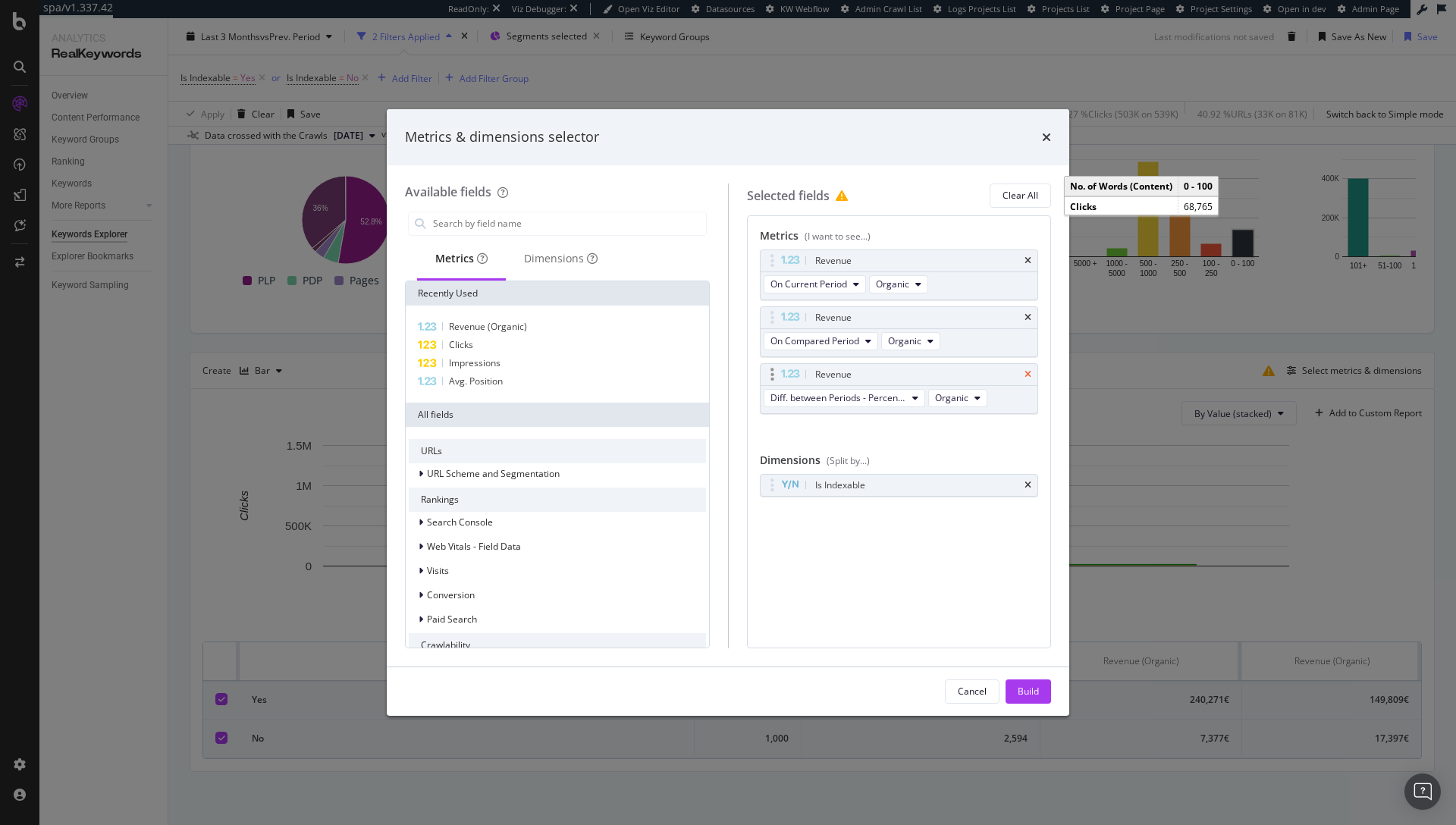
click at [1026, 375] on icon "times" at bounding box center [1027, 374] width 7 height 9
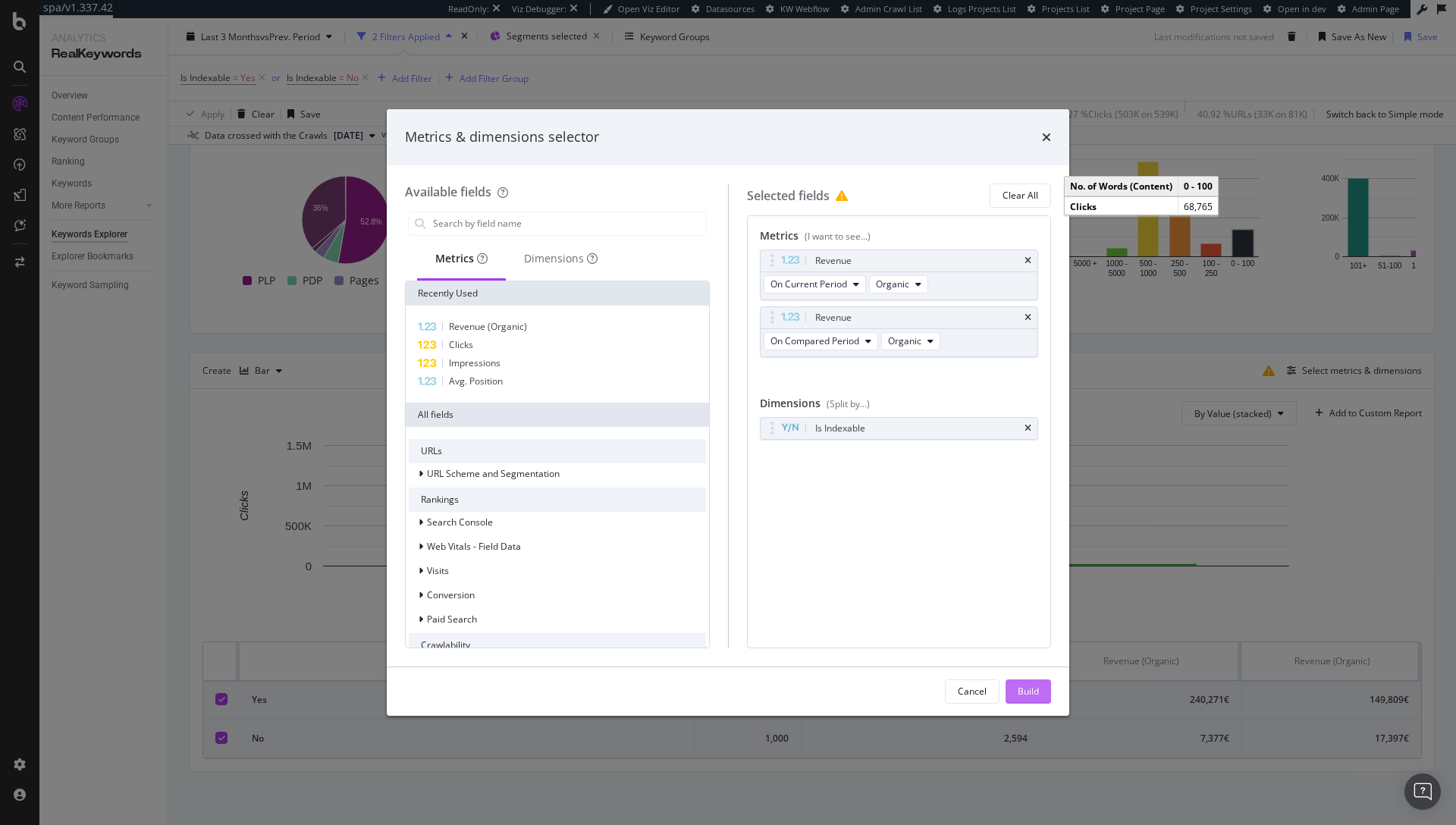
click at [1030, 687] on div "Build" at bounding box center [1027, 690] width 21 height 13
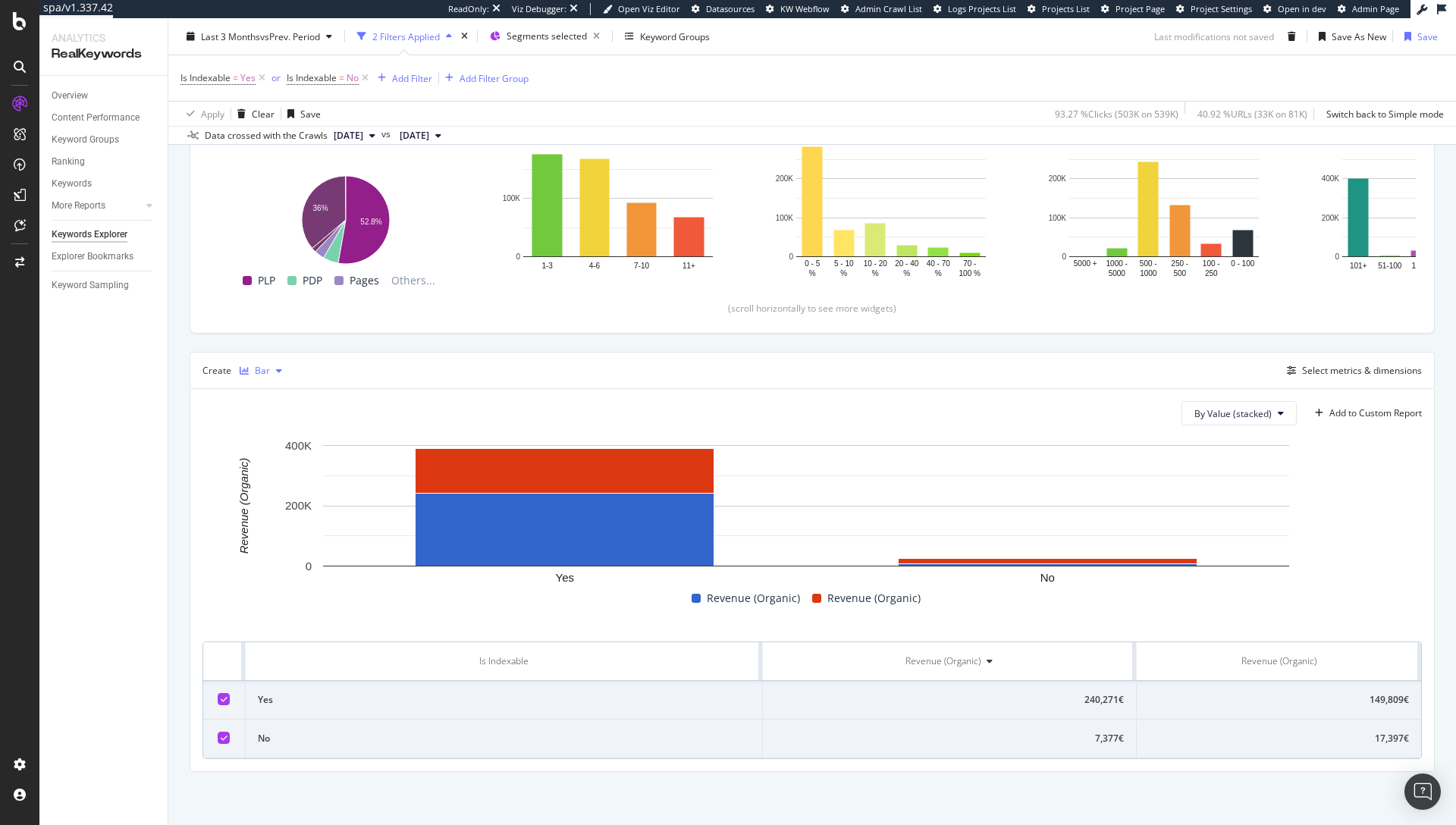
click at [267, 369] on div "Bar" at bounding box center [261, 370] width 15 height 9
click at [298, 492] on div "Stacked Bar" at bounding box center [295, 497] width 51 height 13
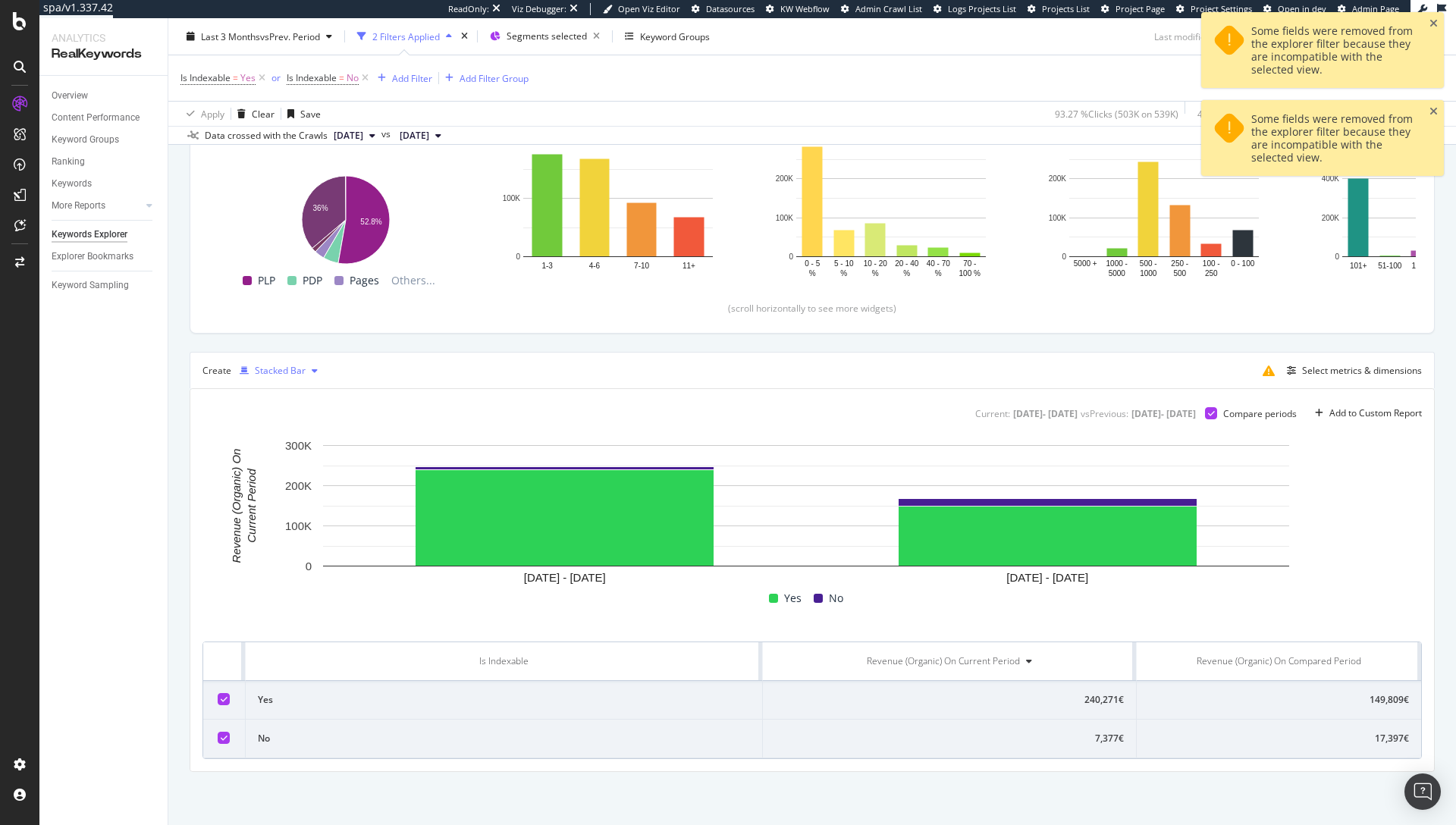
click at [306, 362] on div "Stacked Bar" at bounding box center [278, 370] width 90 height 23
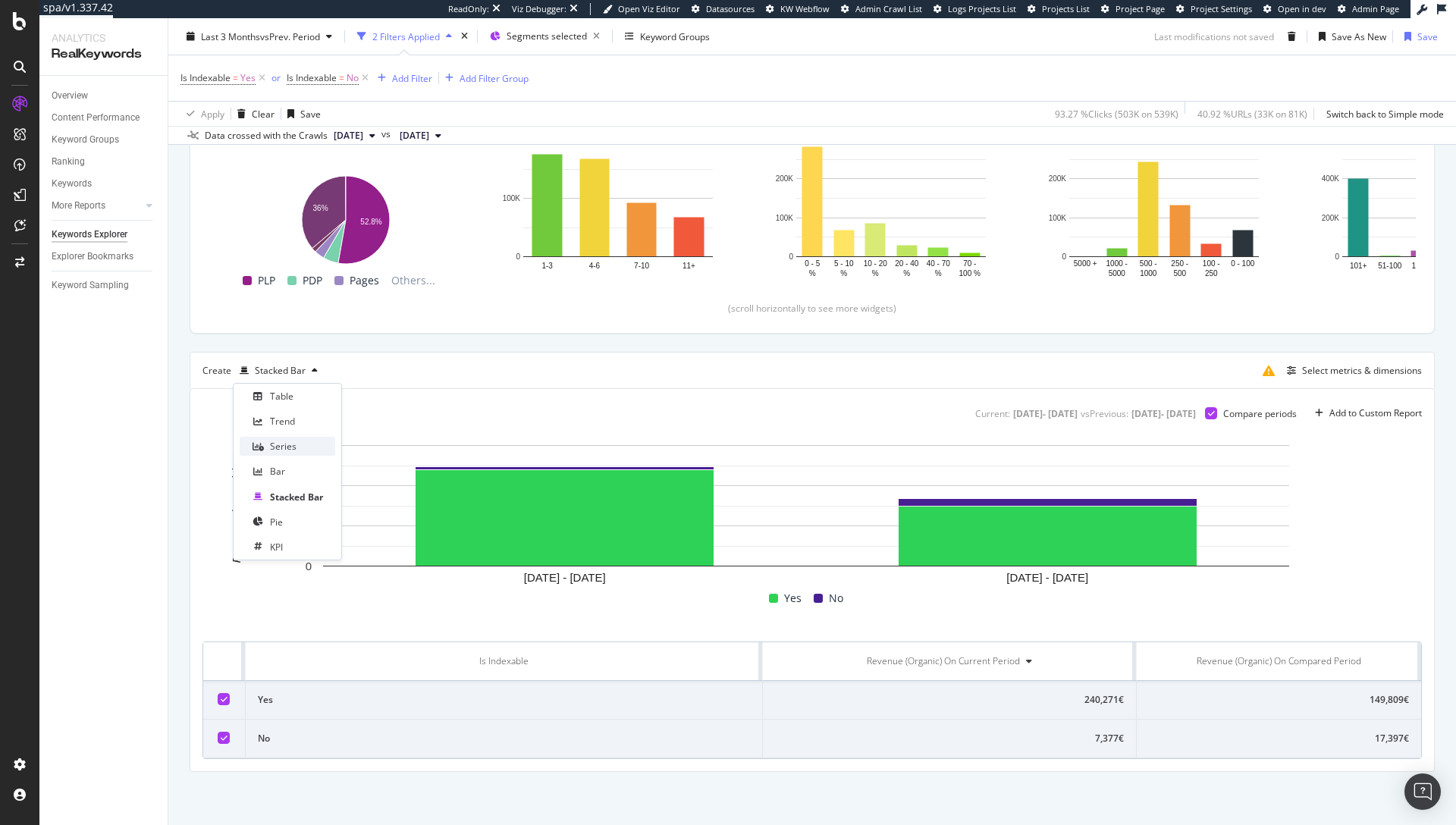
click at [299, 446] on div "Series" at bounding box center [287, 446] width 96 height 19
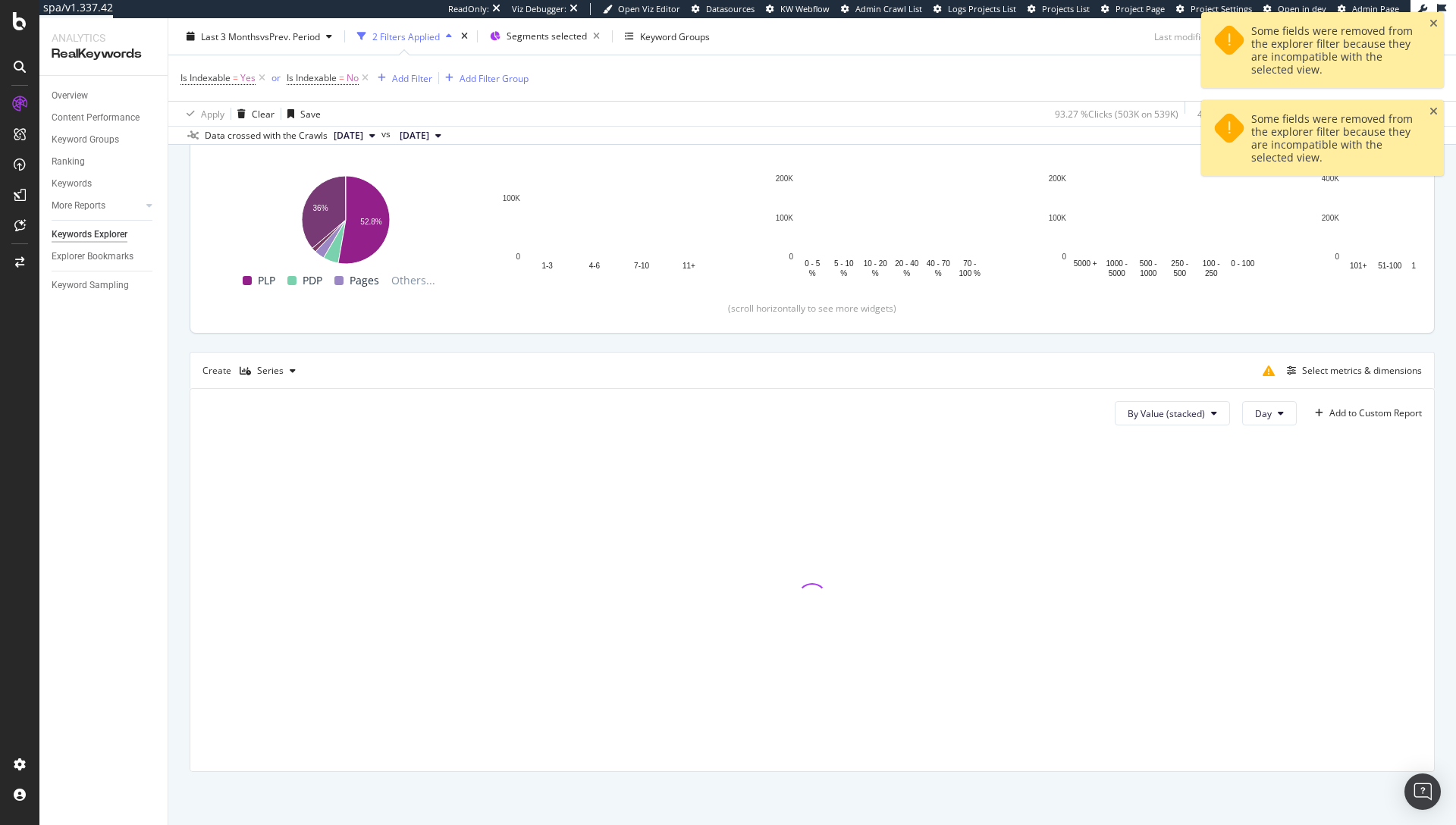
scroll to position [106, 0]
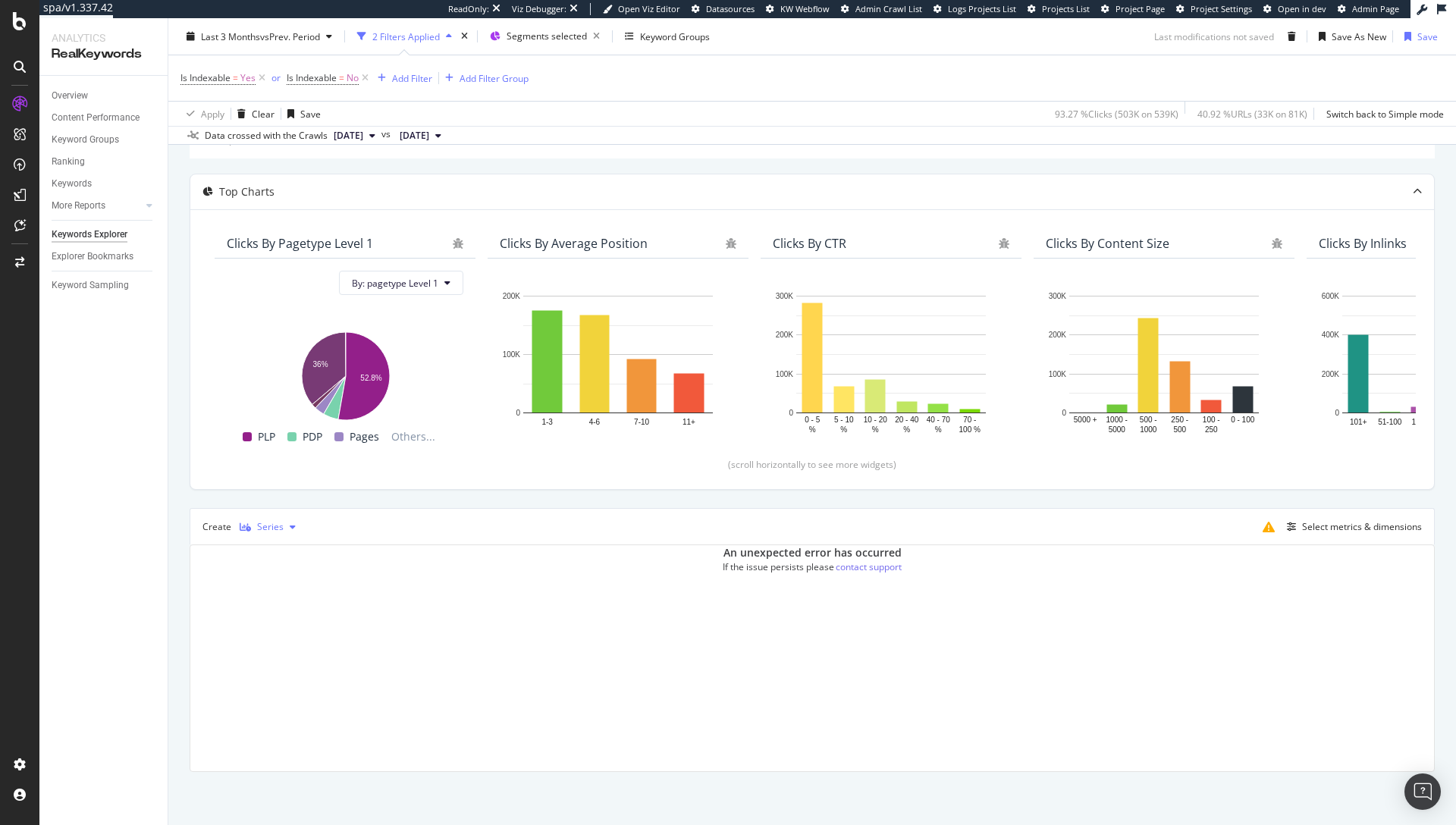
click at [278, 523] on div "Series" at bounding box center [270, 527] width 27 height 9
click at [286, 552] on div "Table" at bounding box center [282, 552] width 24 height 13
click at [271, 526] on div "Table" at bounding box center [266, 527] width 24 height 9
click at [284, 579] on div "Trend" at bounding box center [282, 577] width 25 height 13
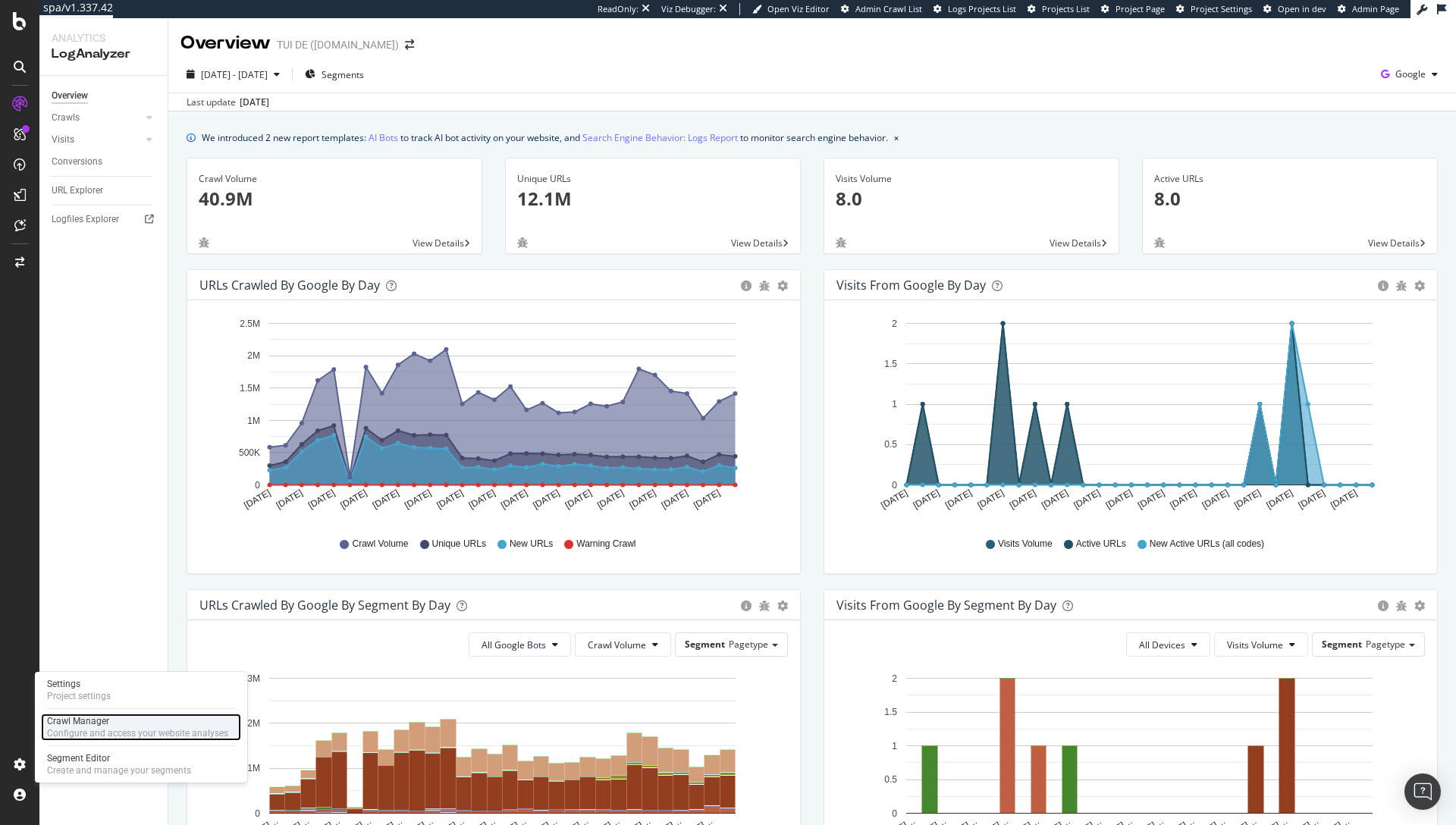
click at [87, 730] on div "Configure and access your website analyses" at bounding box center [138, 733] width 182 height 12
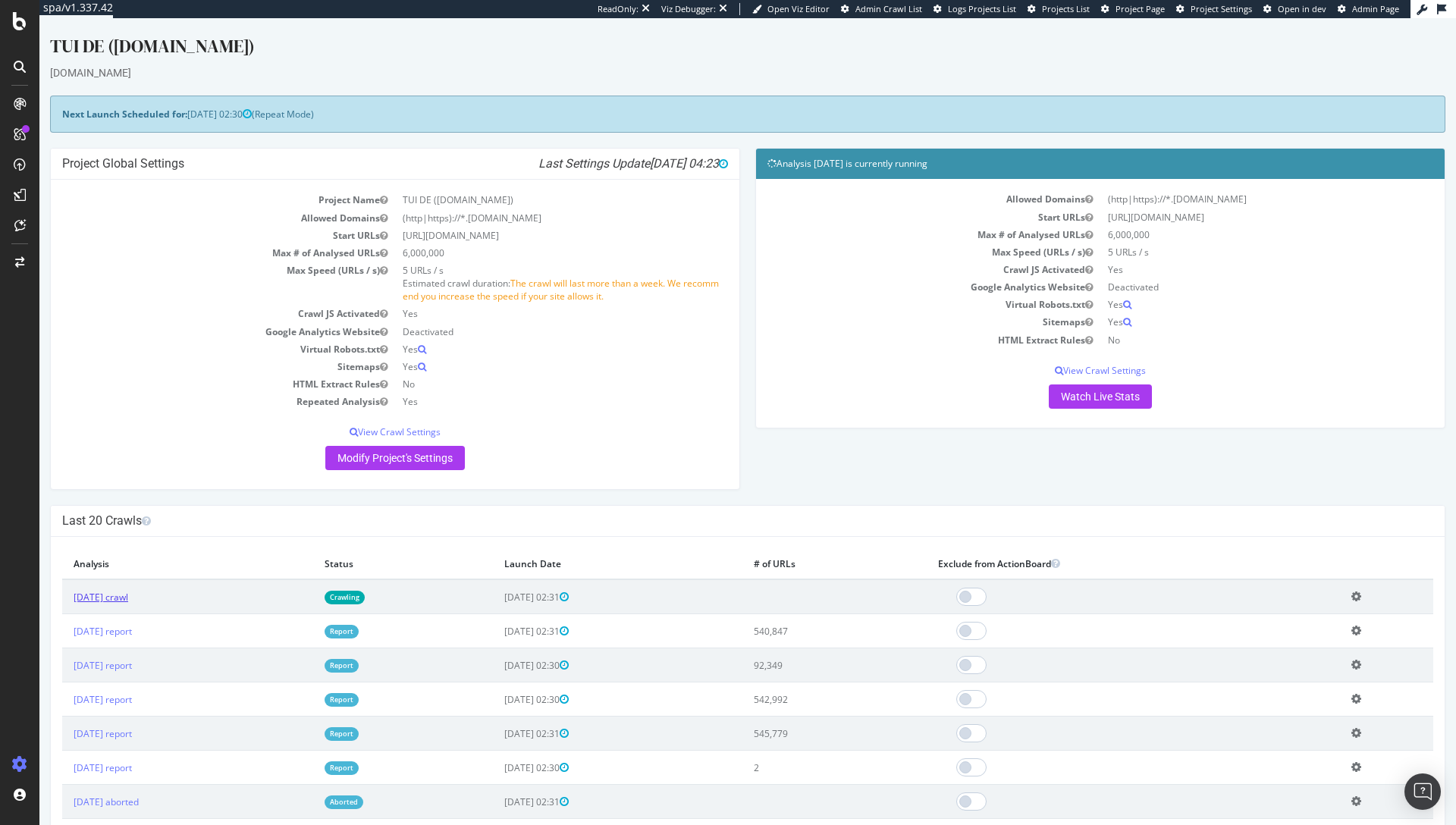
click at [128, 595] on link "2025 Sep. 25th crawl" at bounding box center [101, 597] width 55 height 13
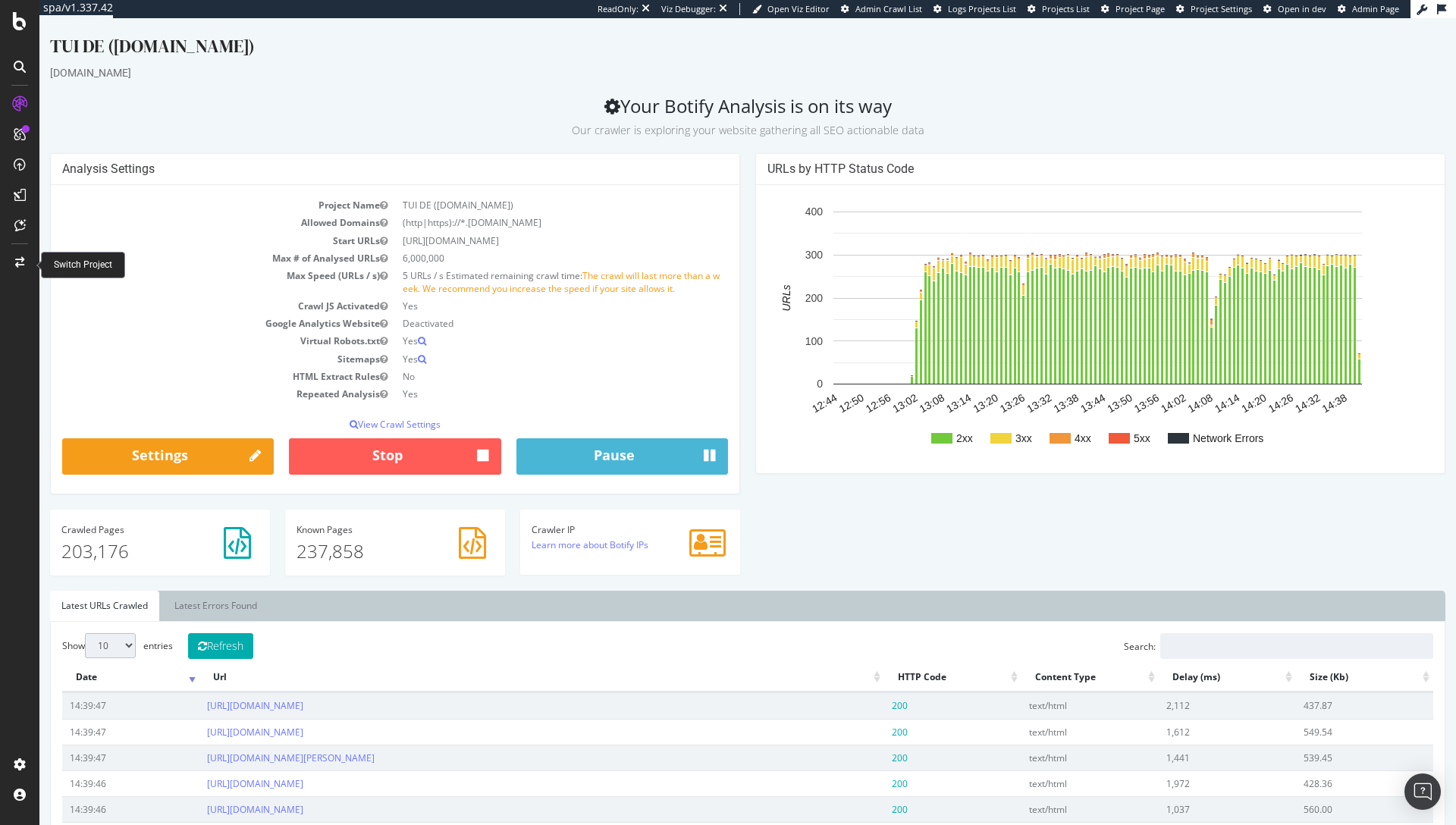
click at [22, 267] on div at bounding box center [20, 262] width 36 height 24
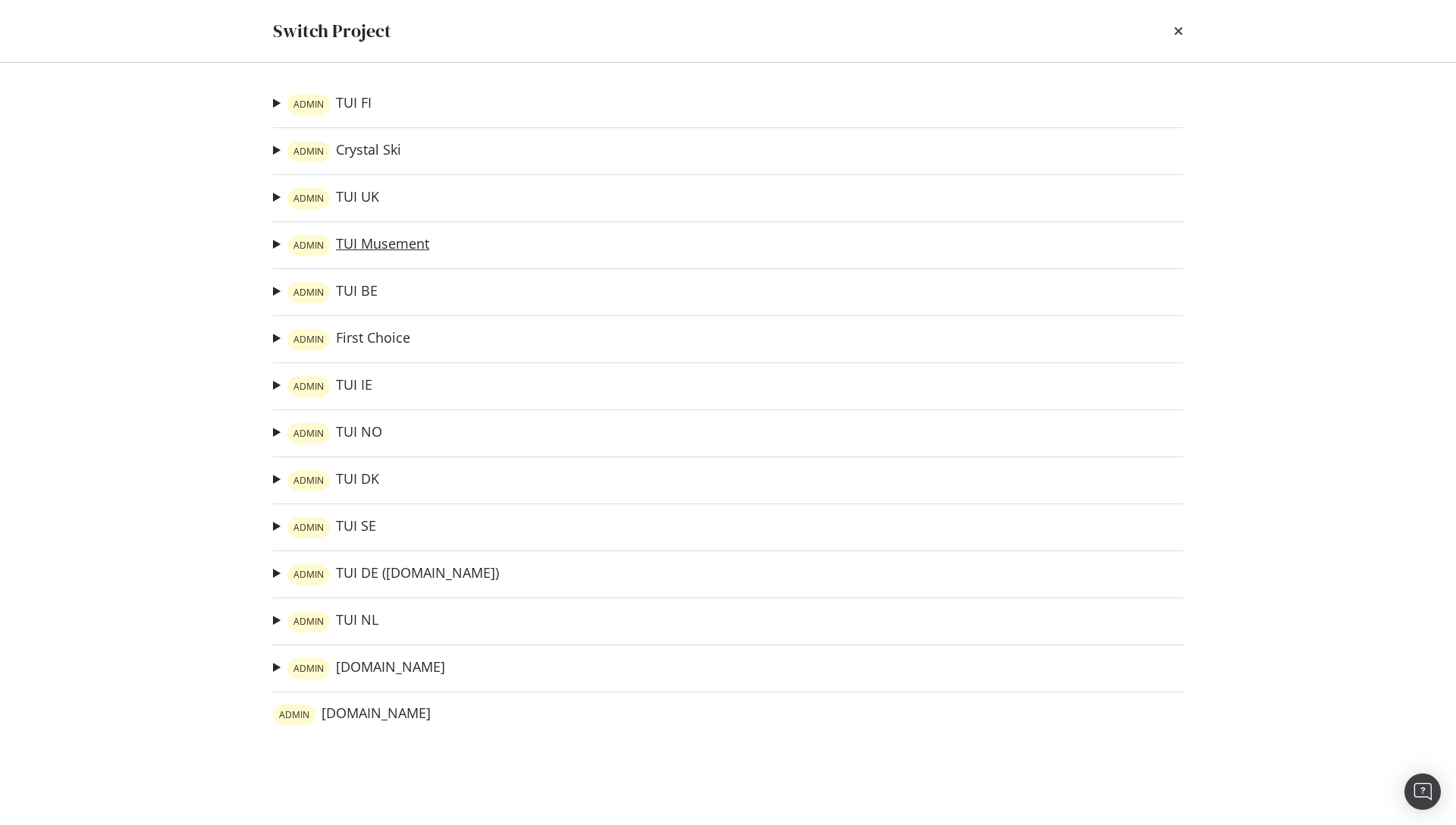
click at [366, 246] on link "ADMIN TUI Musement" at bounding box center [358, 245] width 142 height 21
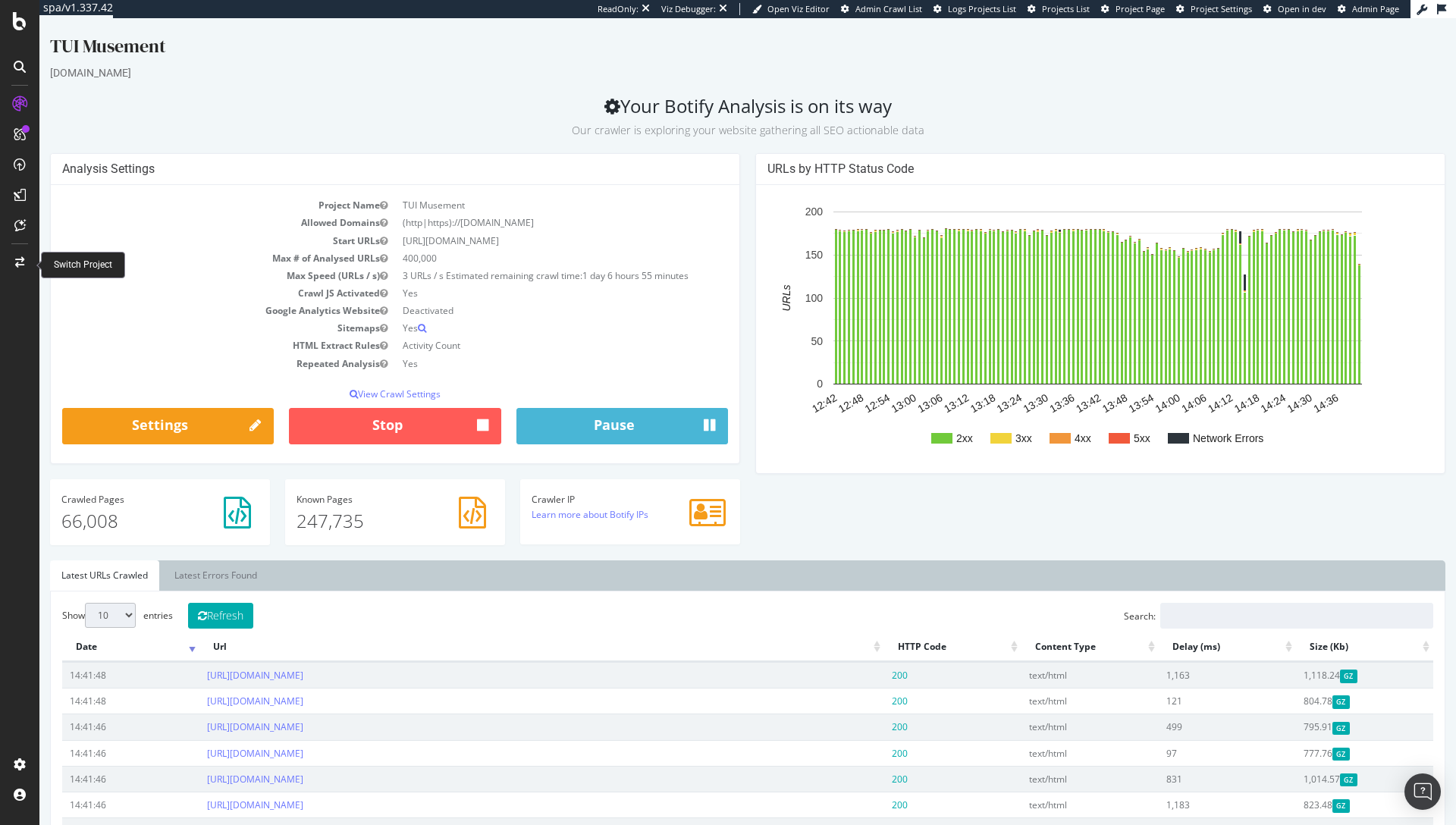
click at [17, 267] on div at bounding box center [20, 262] width 36 height 24
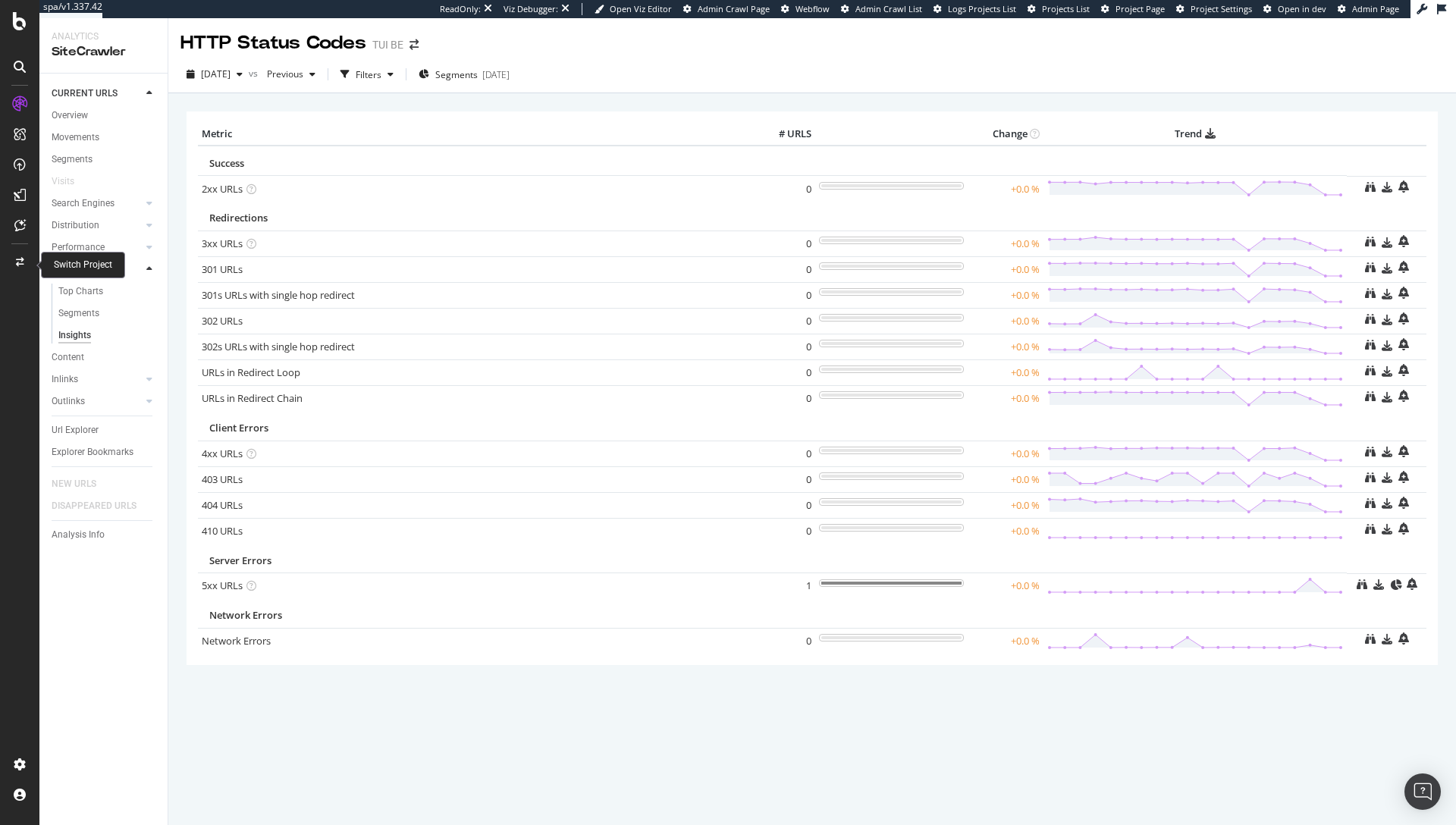
click at [14, 258] on div at bounding box center [20, 262] width 36 height 24
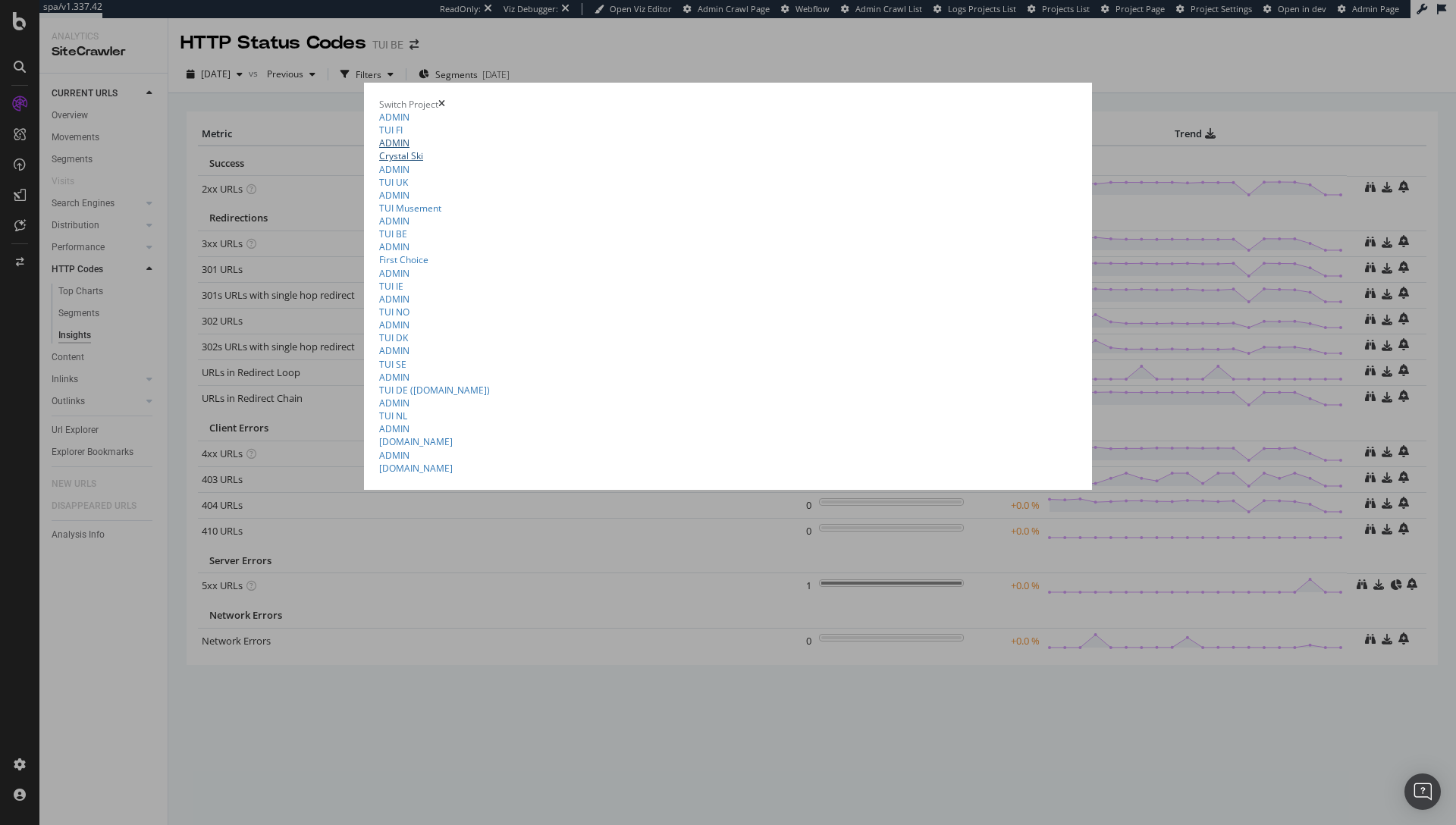
click at [379, 143] on link "ADMIN Crystal Ski" at bounding box center [727, 150] width 697 height 26
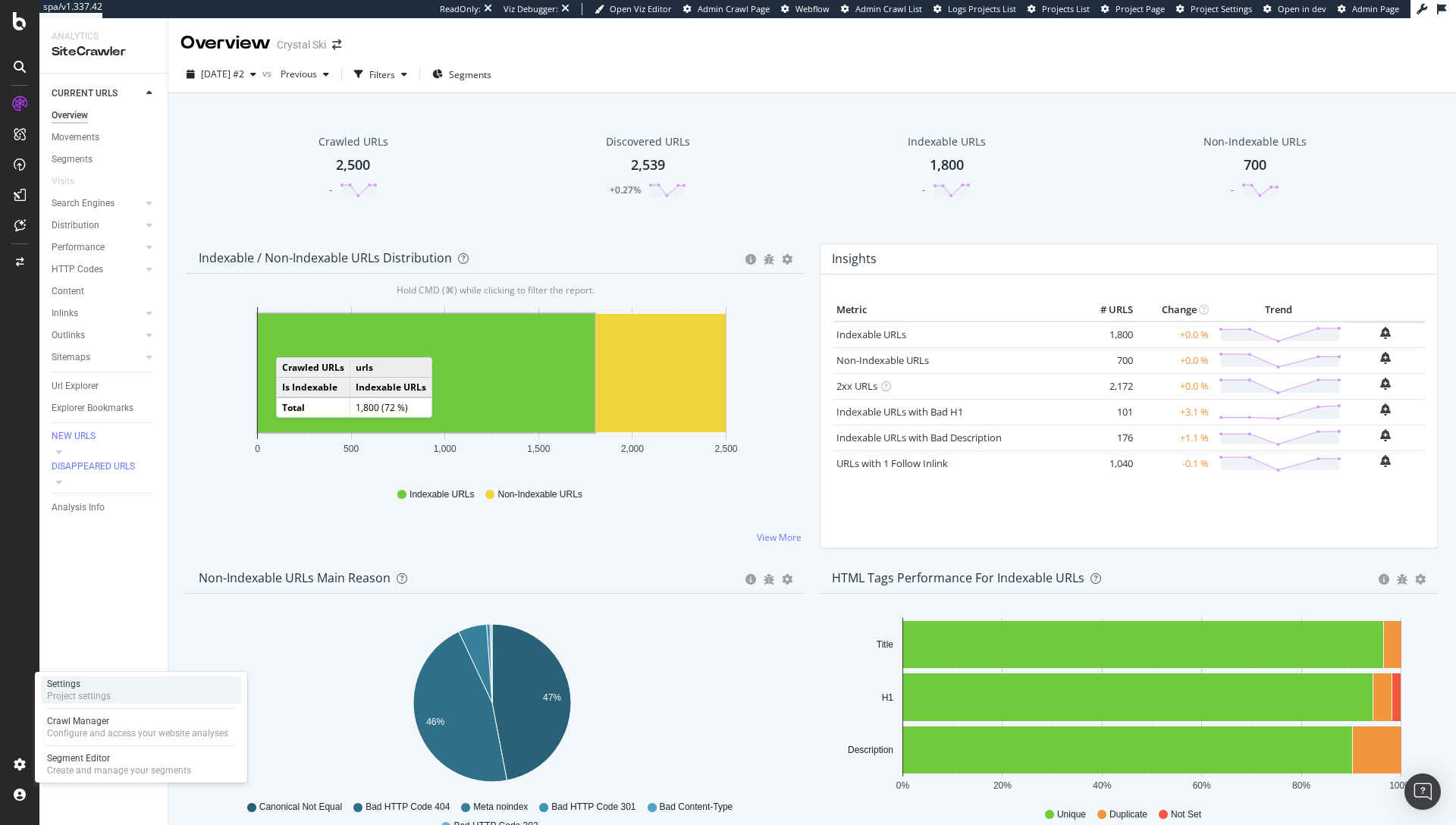
click at [99, 687] on div "Settings" at bounding box center [79, 684] width 64 height 12
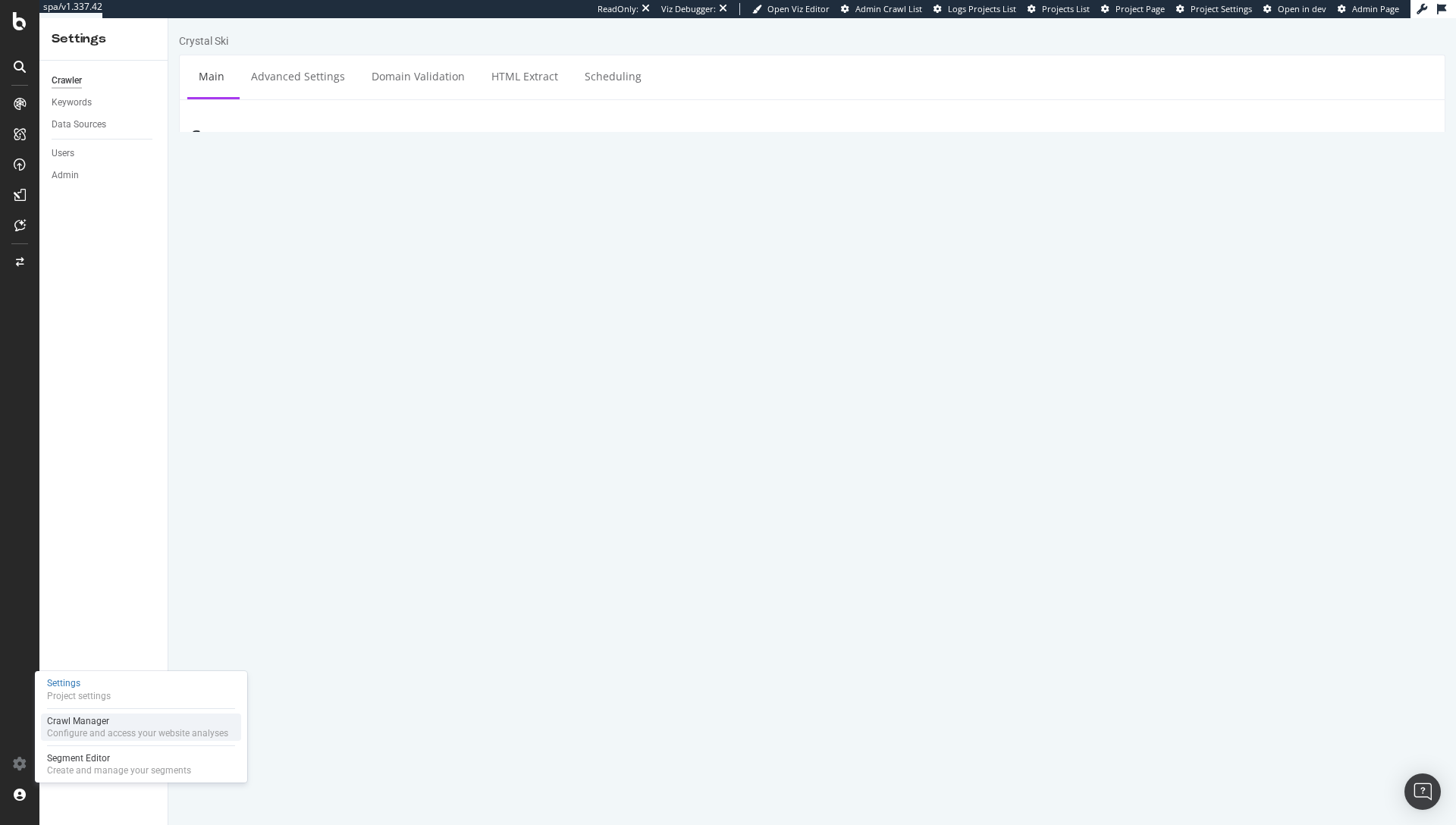
click at [94, 714] on div "Crawl Manager Configure and access your website analyses" at bounding box center [141, 726] width 200 height 27
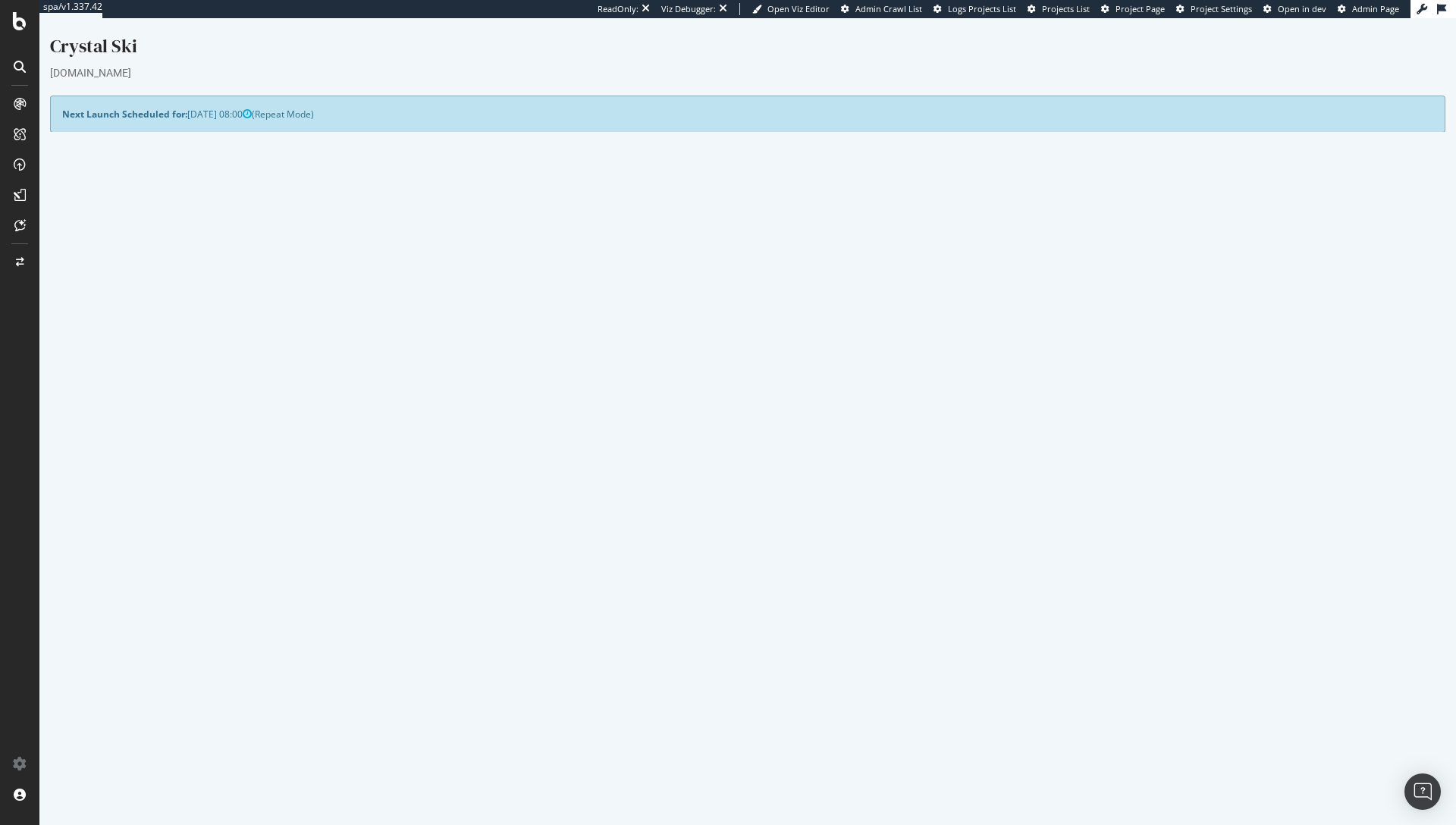
scroll to position [38, 0]
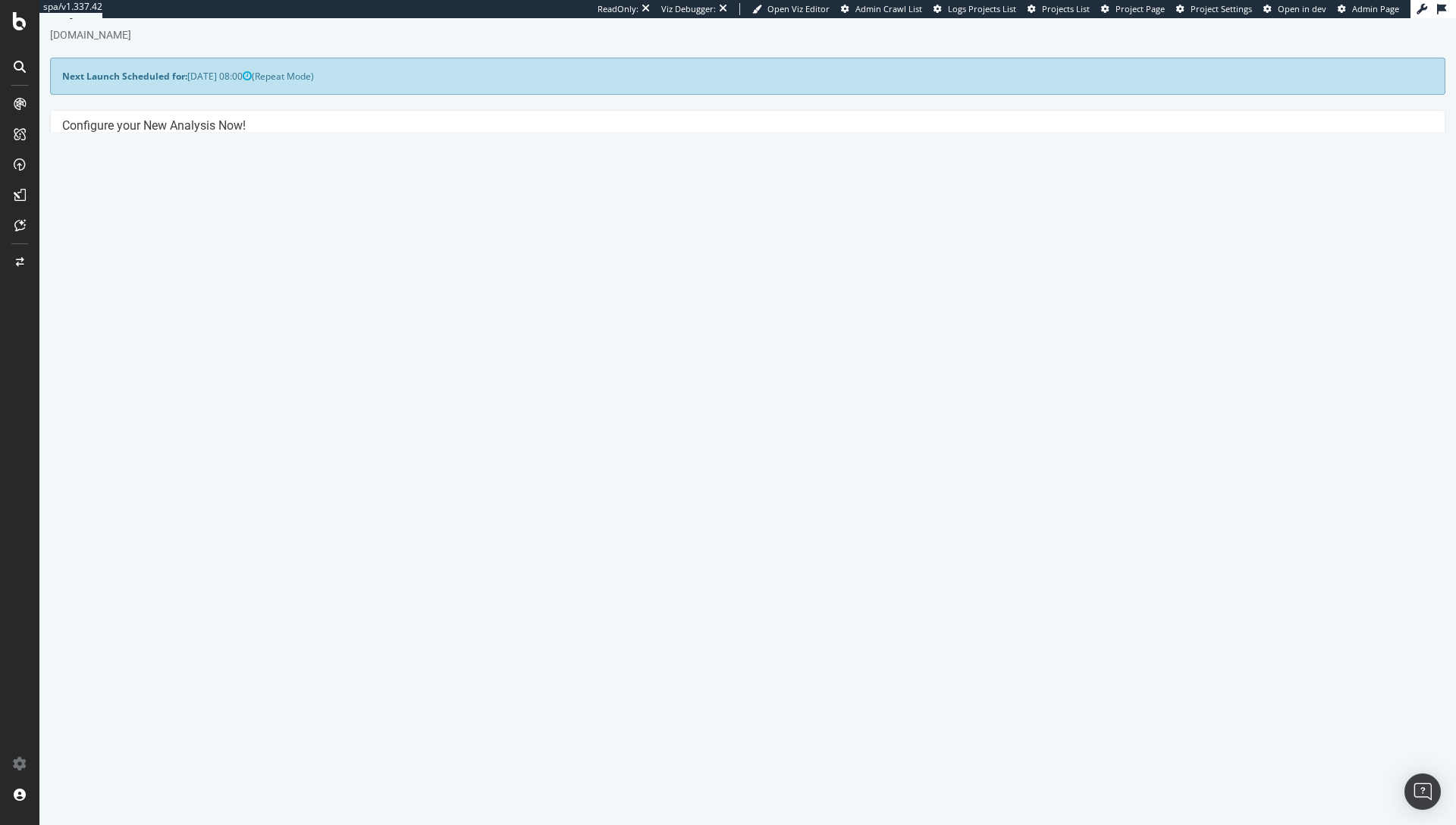
click at [146, 553] on link "2025 Sep. 25th #2 report" at bounding box center [110, 550] width 72 height 13
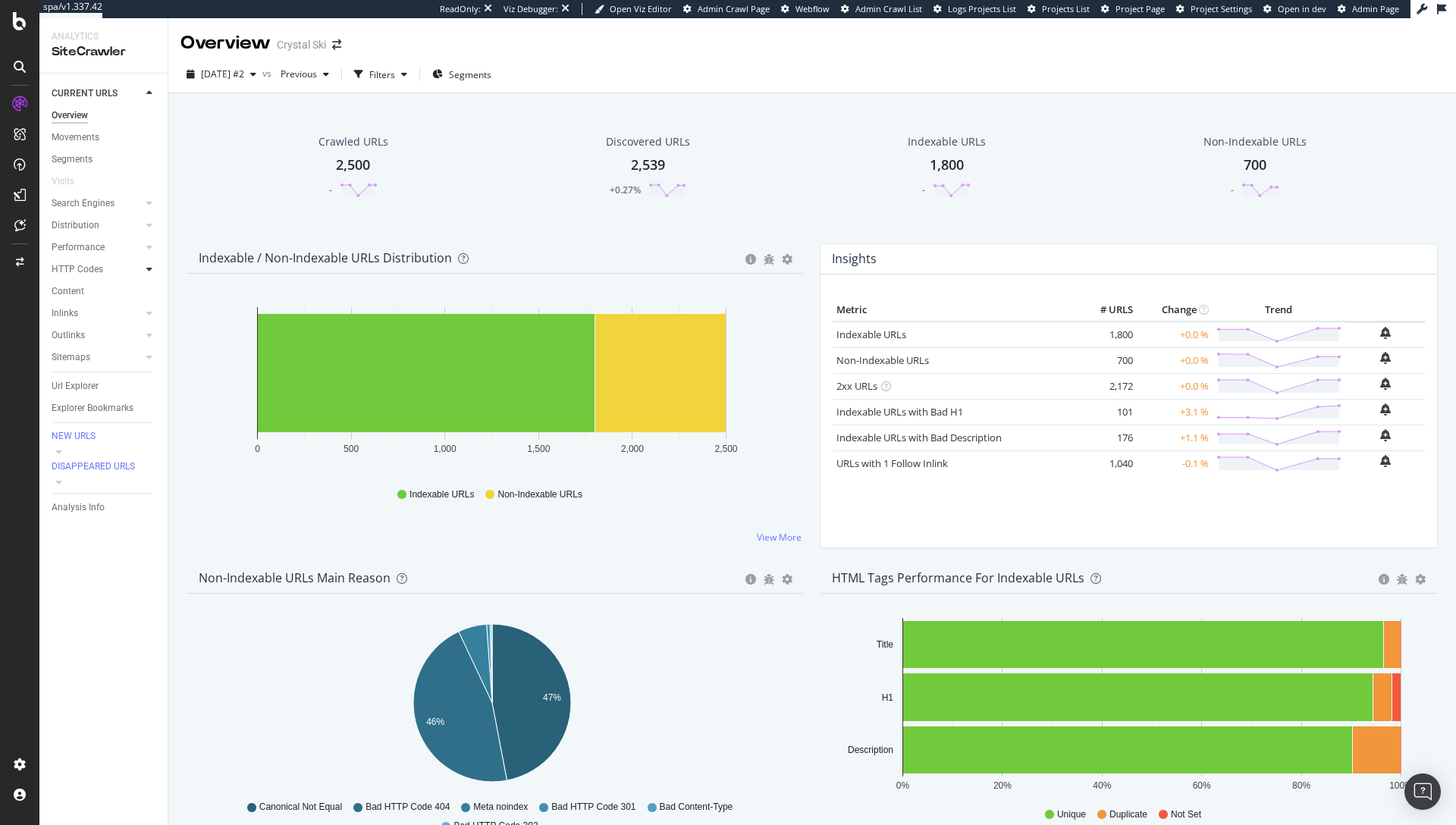
click at [144, 272] on div at bounding box center [149, 268] width 15 height 15
click at [83, 335] on div "Insights" at bounding box center [75, 335] width 33 height 16
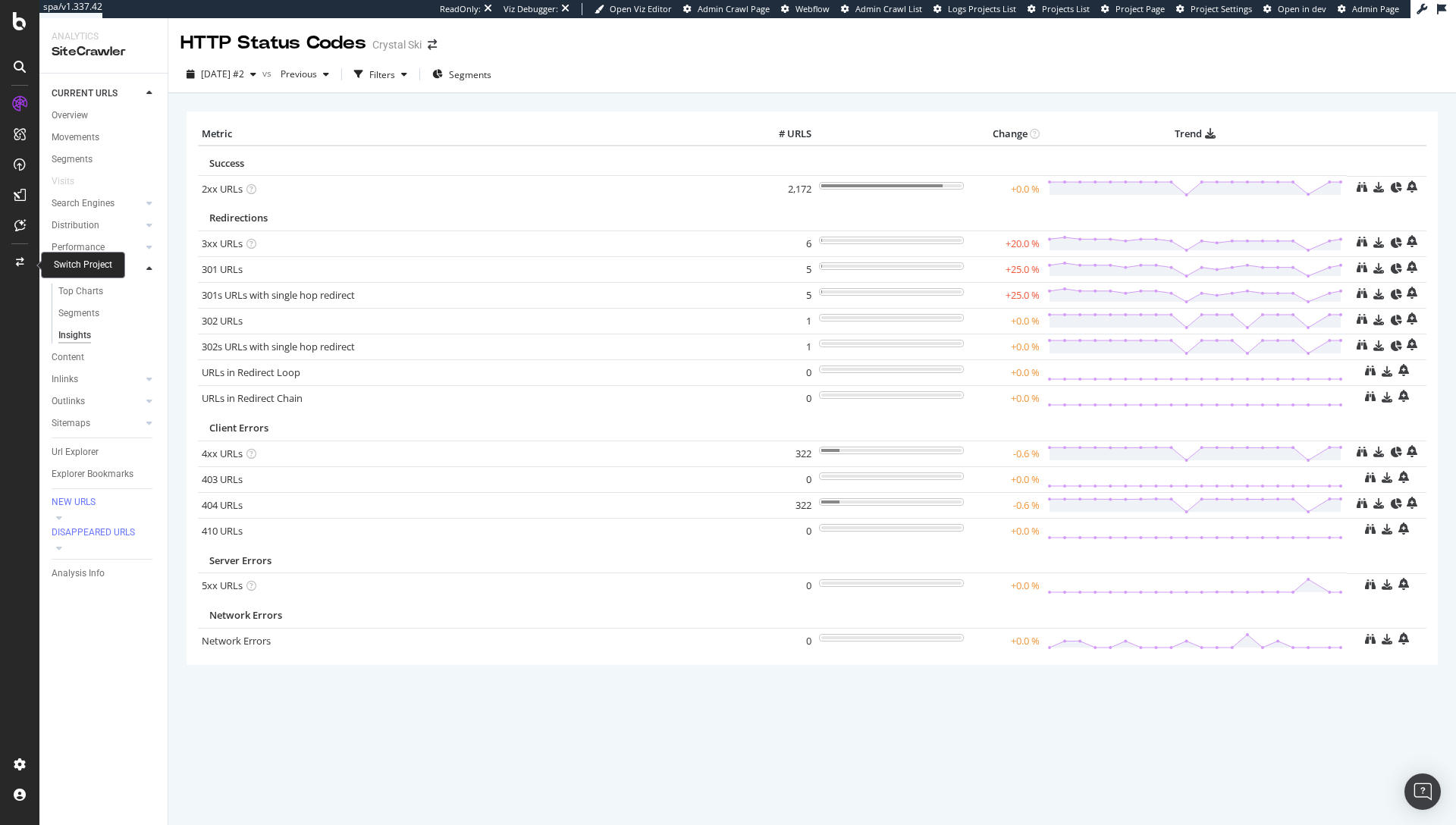
click at [17, 271] on div at bounding box center [20, 262] width 36 height 24
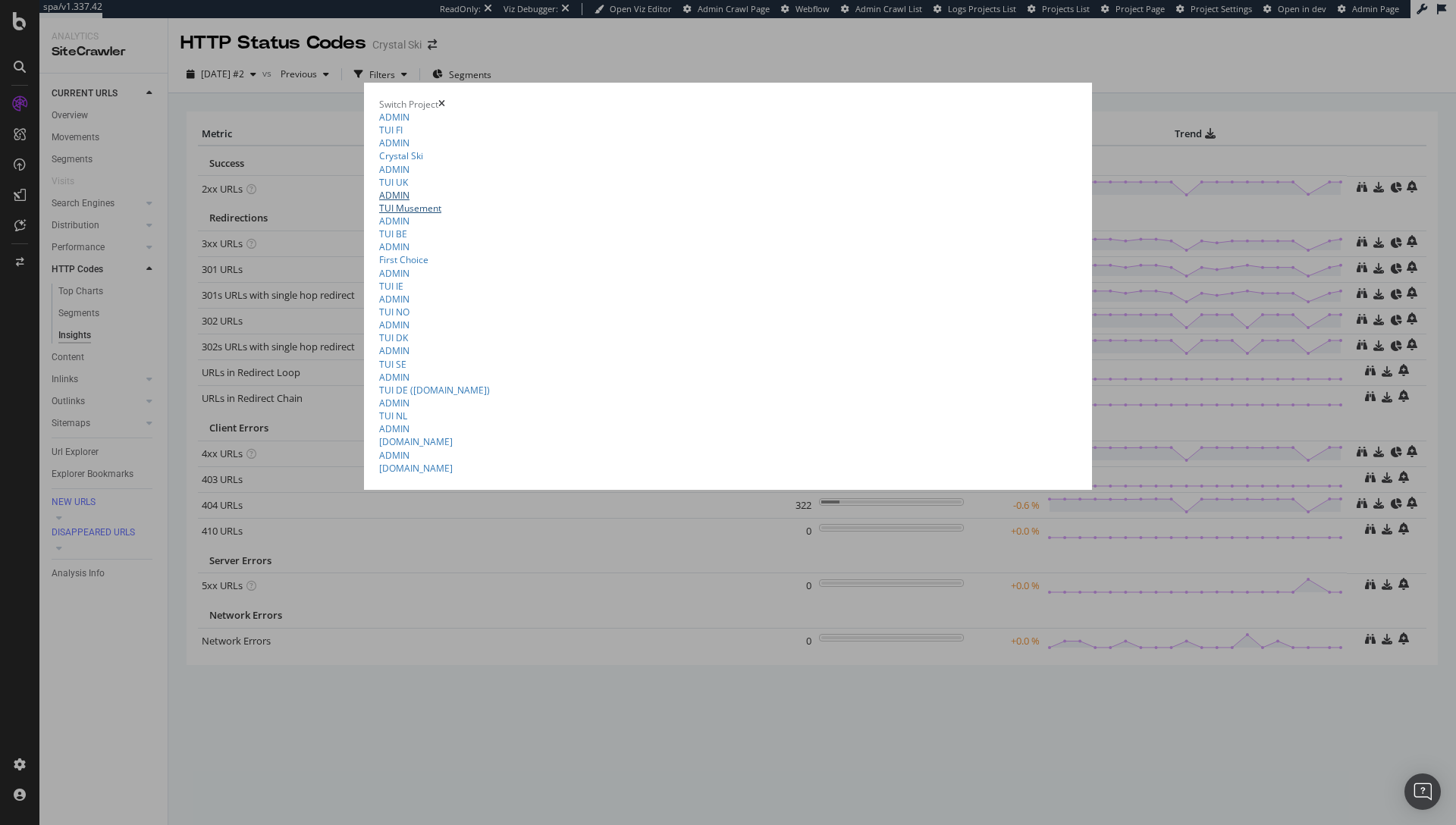
click at [379, 214] on link "ADMIN TUI Musement" at bounding box center [727, 202] width 697 height 26
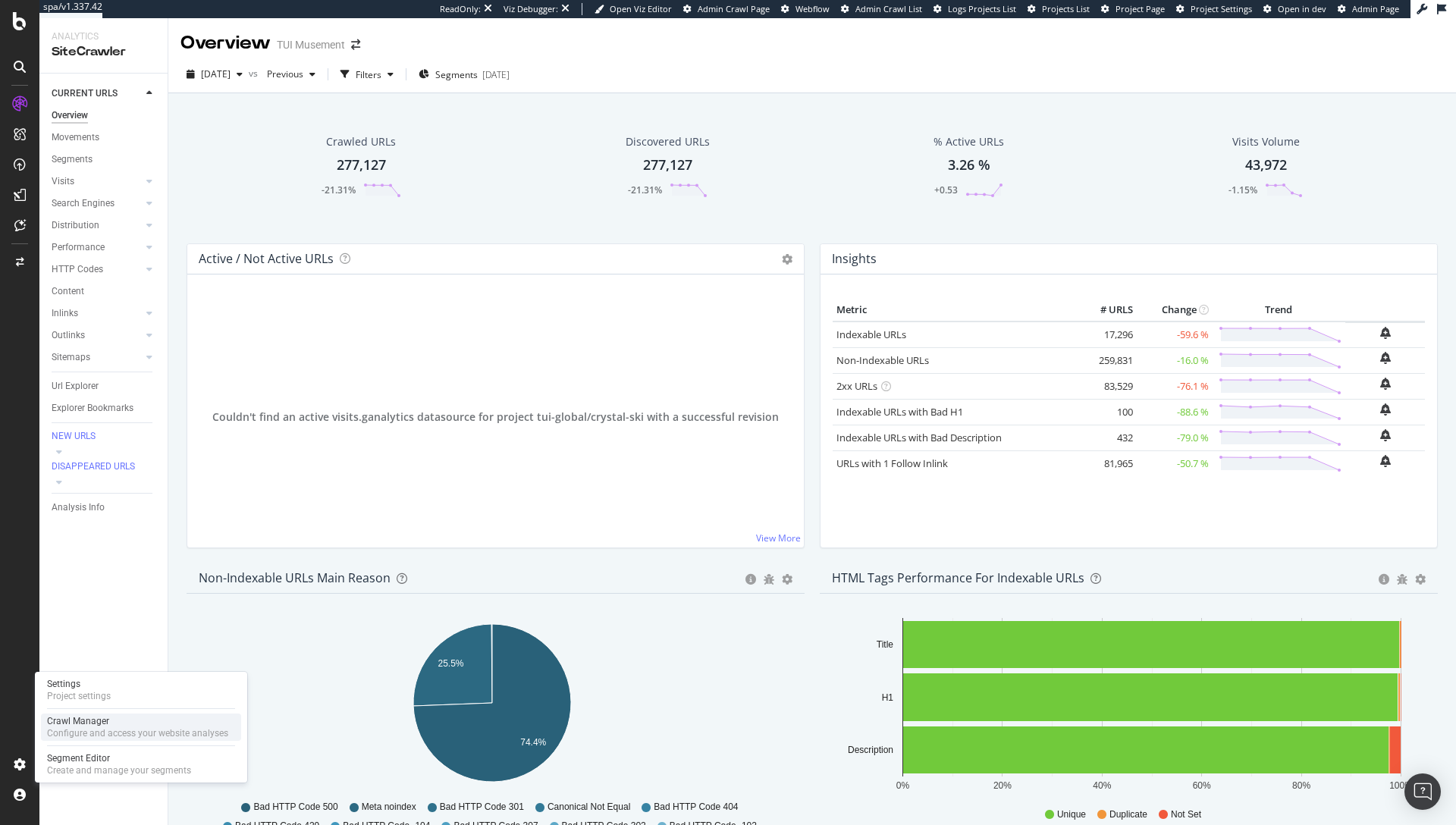
click at [91, 719] on div "Crawl Manager" at bounding box center [138, 721] width 182 height 12
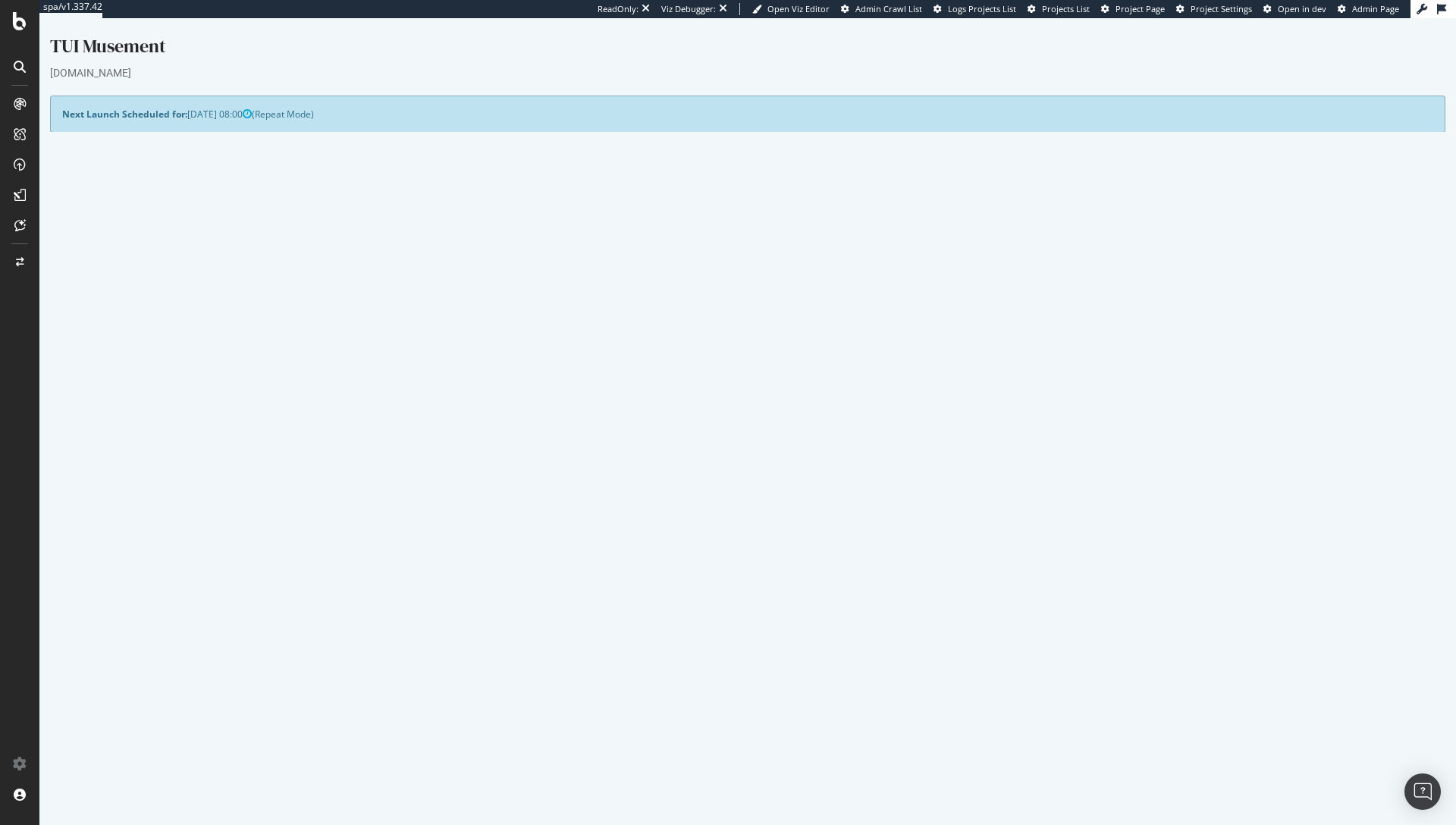
click at [128, 568] on link "2025 Sep. 25th crawl" at bounding box center [101, 567] width 55 height 13
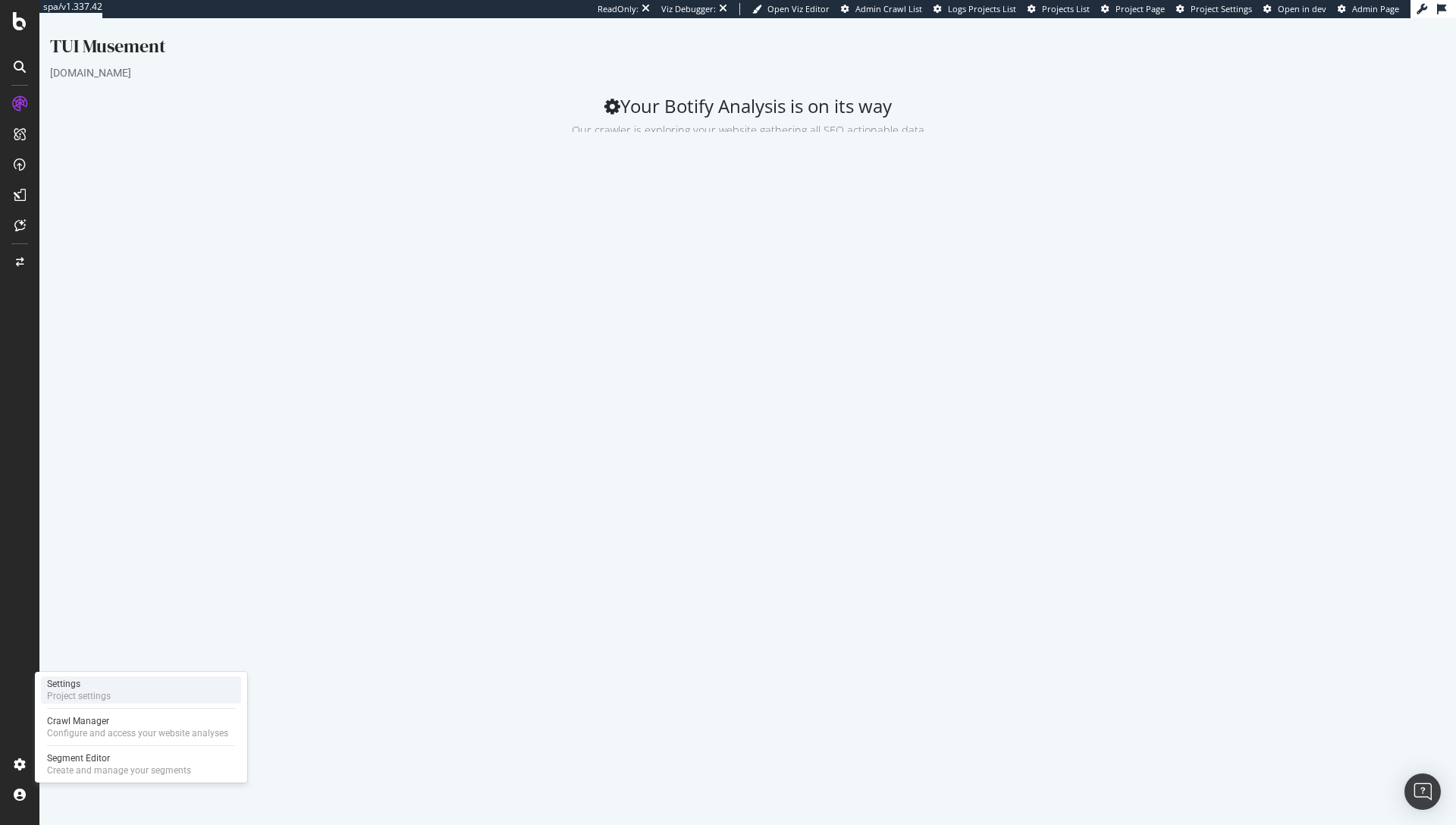
click at [96, 687] on div "Settings" at bounding box center [79, 684] width 64 height 12
click at [445, 428] on button "Stop" at bounding box center [395, 426] width 211 height 36
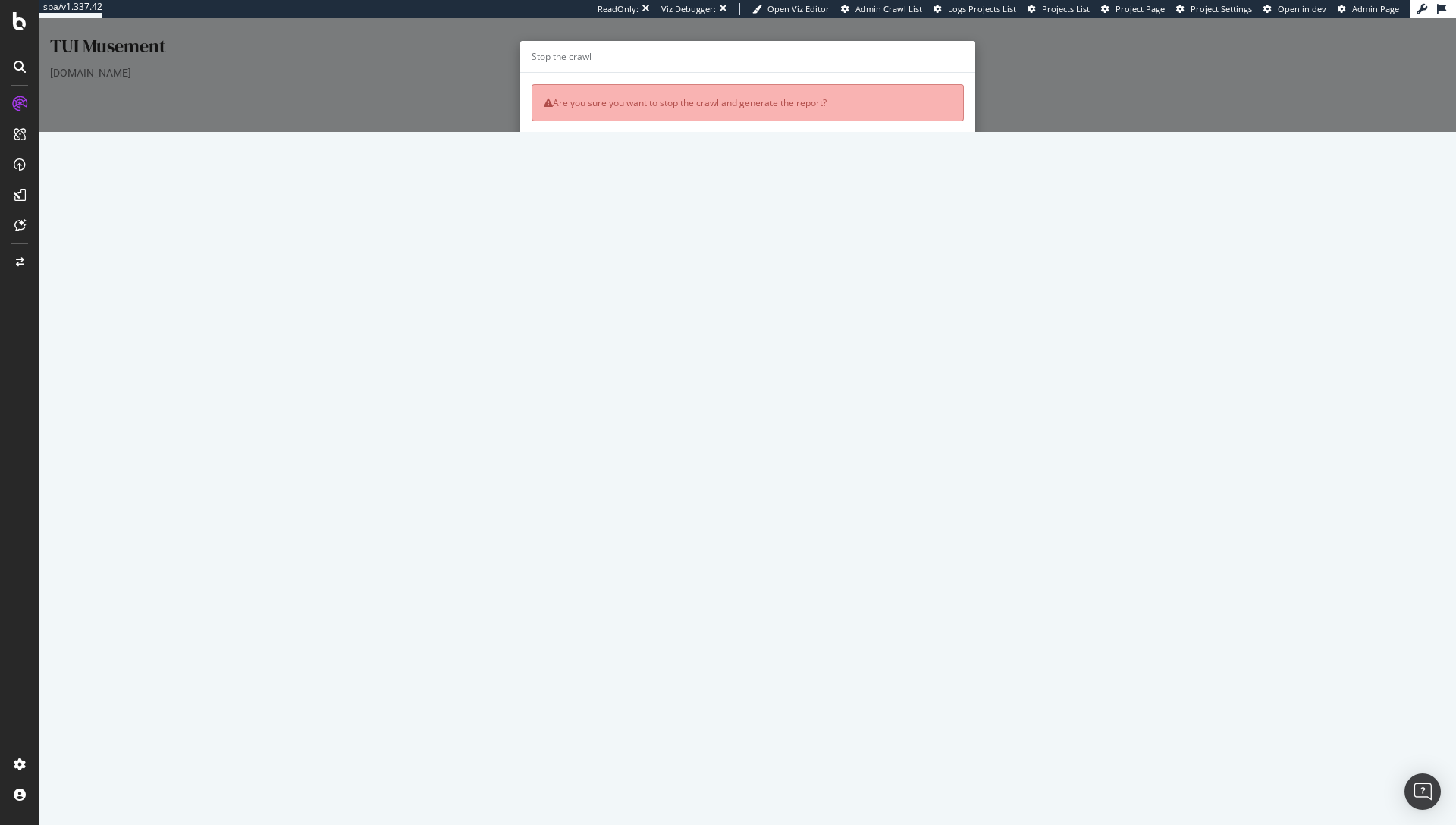
click at [771, 189] on button "Yes, I'm sure" at bounding box center [775, 184] width 81 height 26
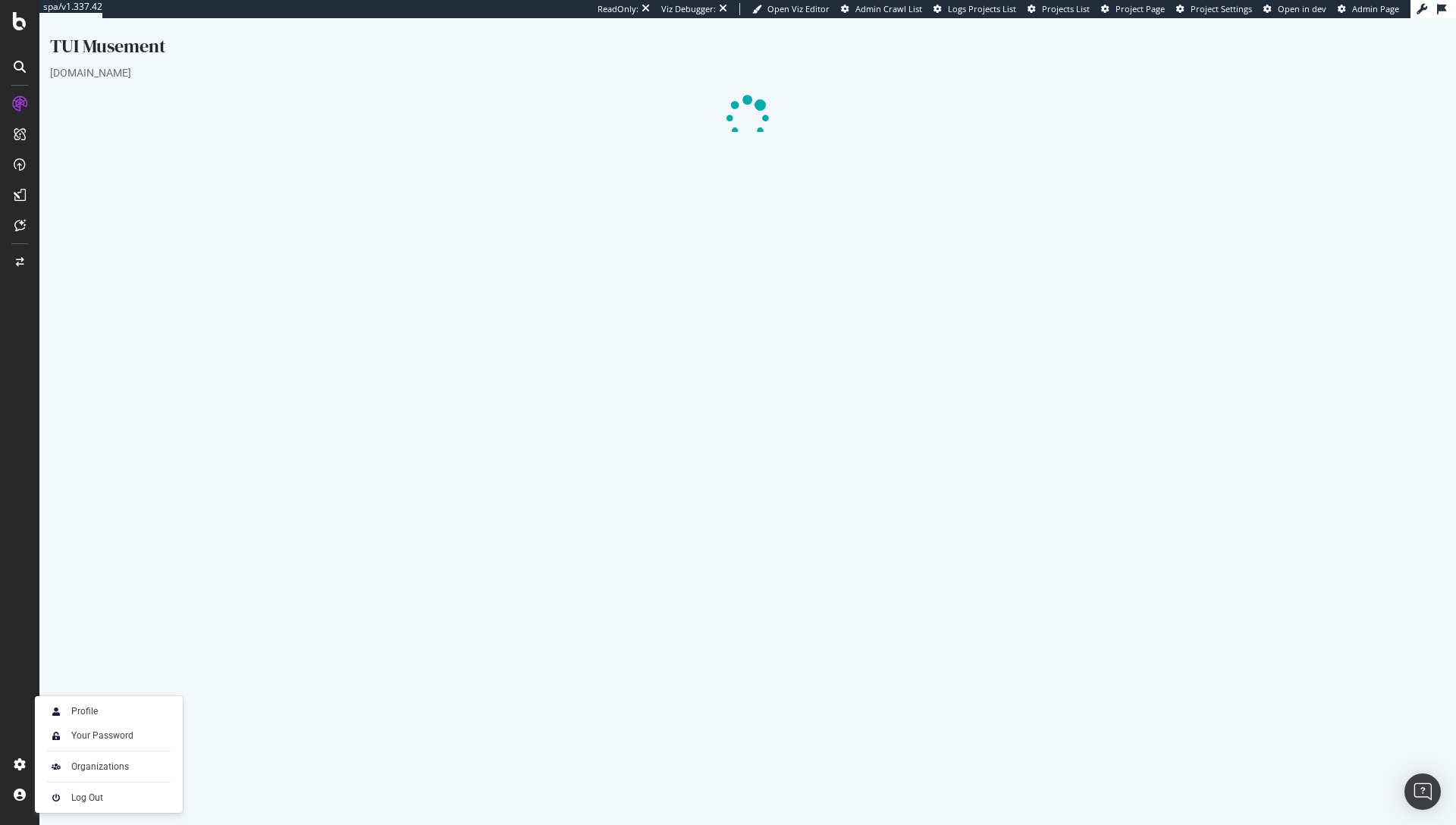
click at [1116, 731] on td "text/html" at bounding box center [1090, 735] width 138 height 26
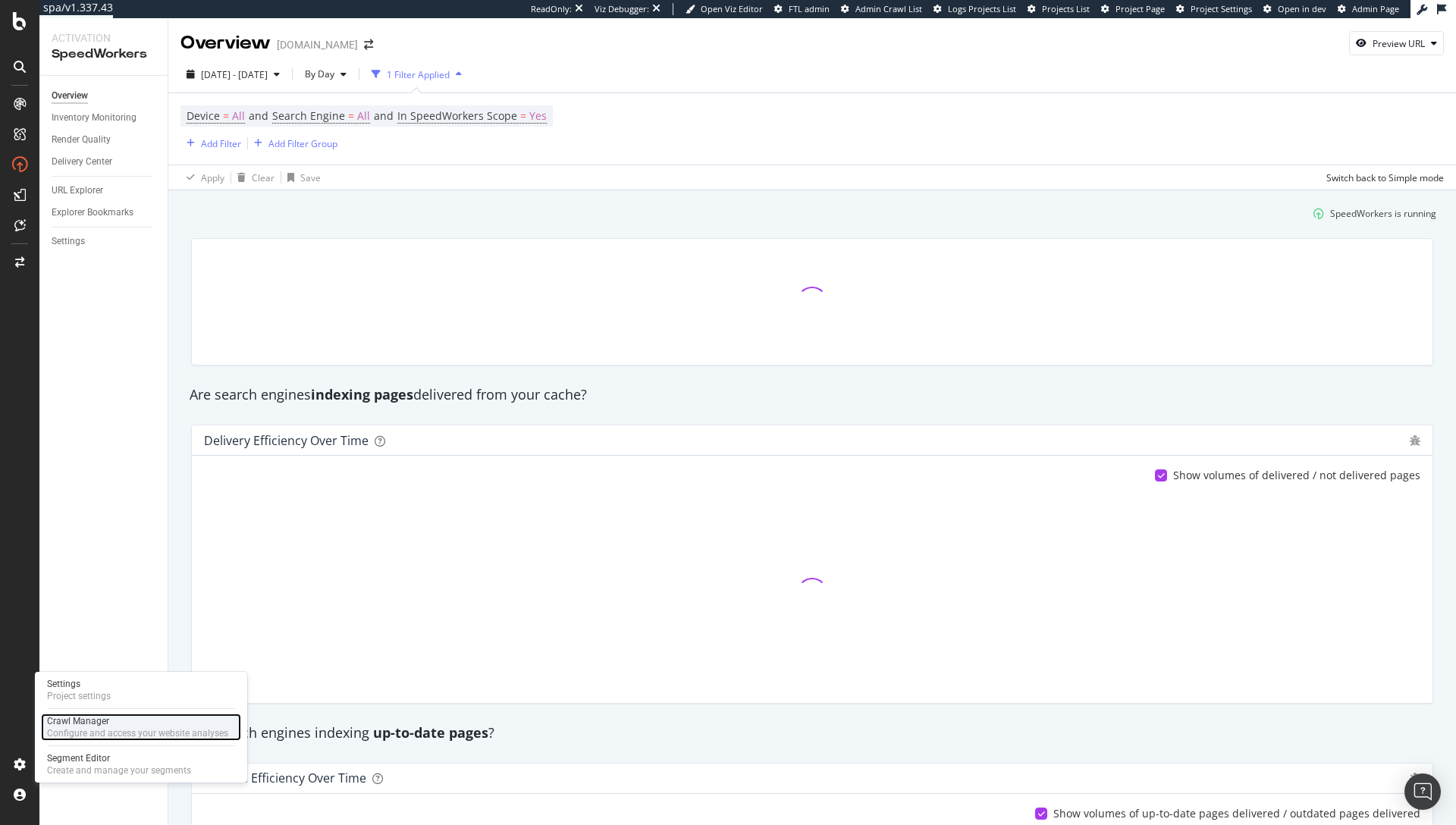
click at [100, 720] on div "Crawl Manager" at bounding box center [138, 721] width 182 height 12
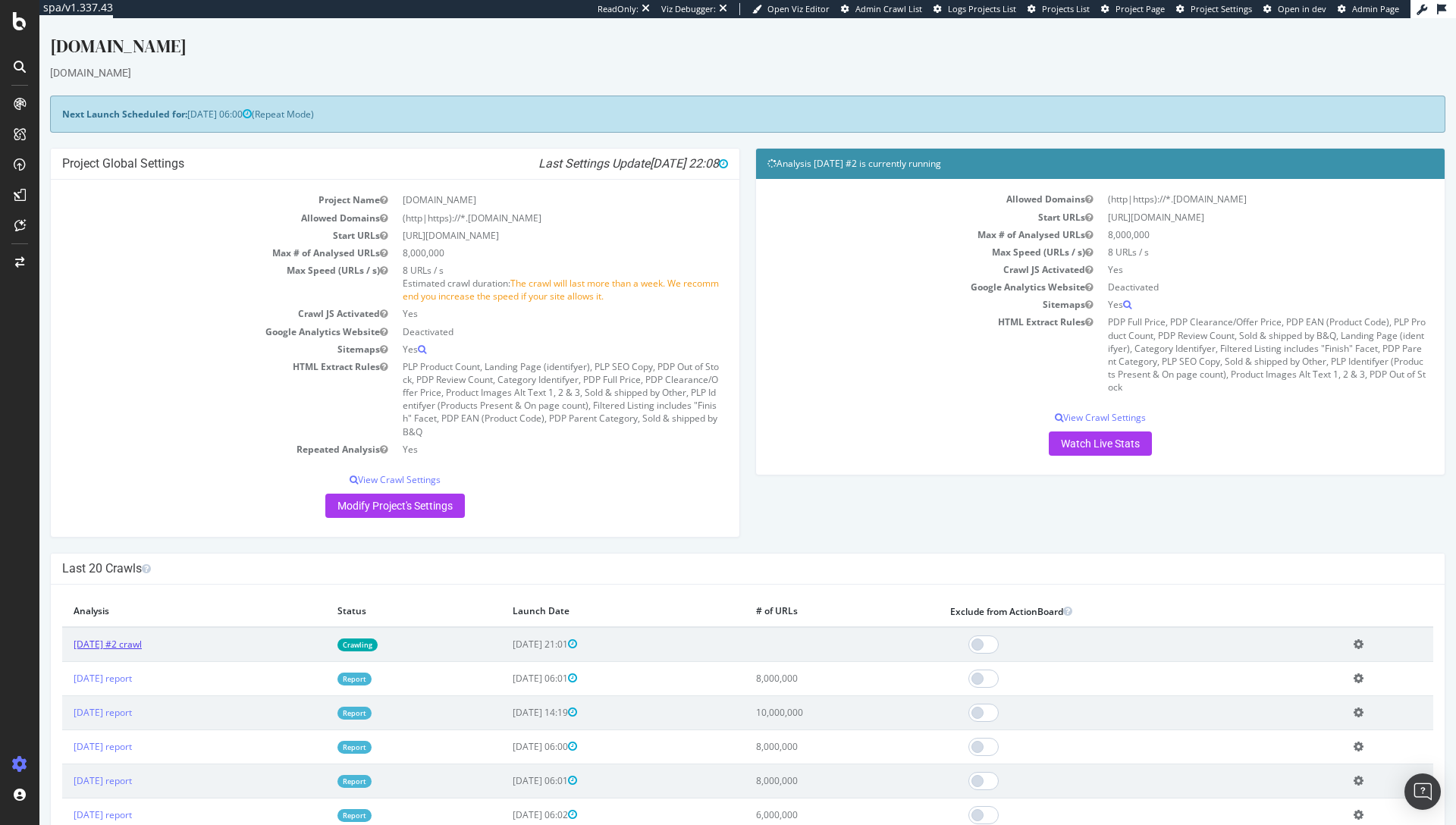
click at [142, 638] on link "2025 Sep. 15th #2 crawl" at bounding box center [108, 643] width 68 height 13
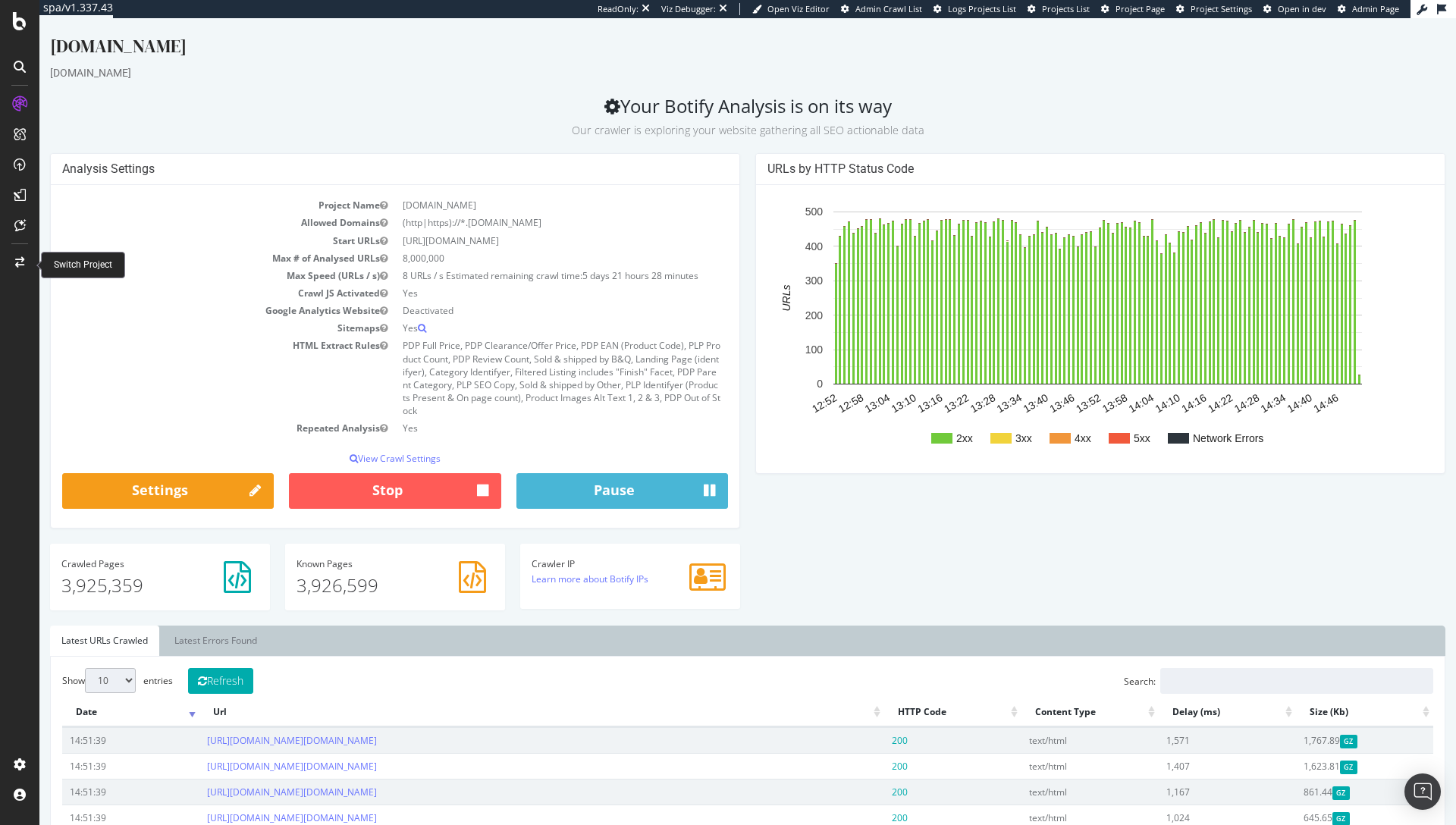
click at [8, 257] on div at bounding box center [20, 262] width 36 height 24
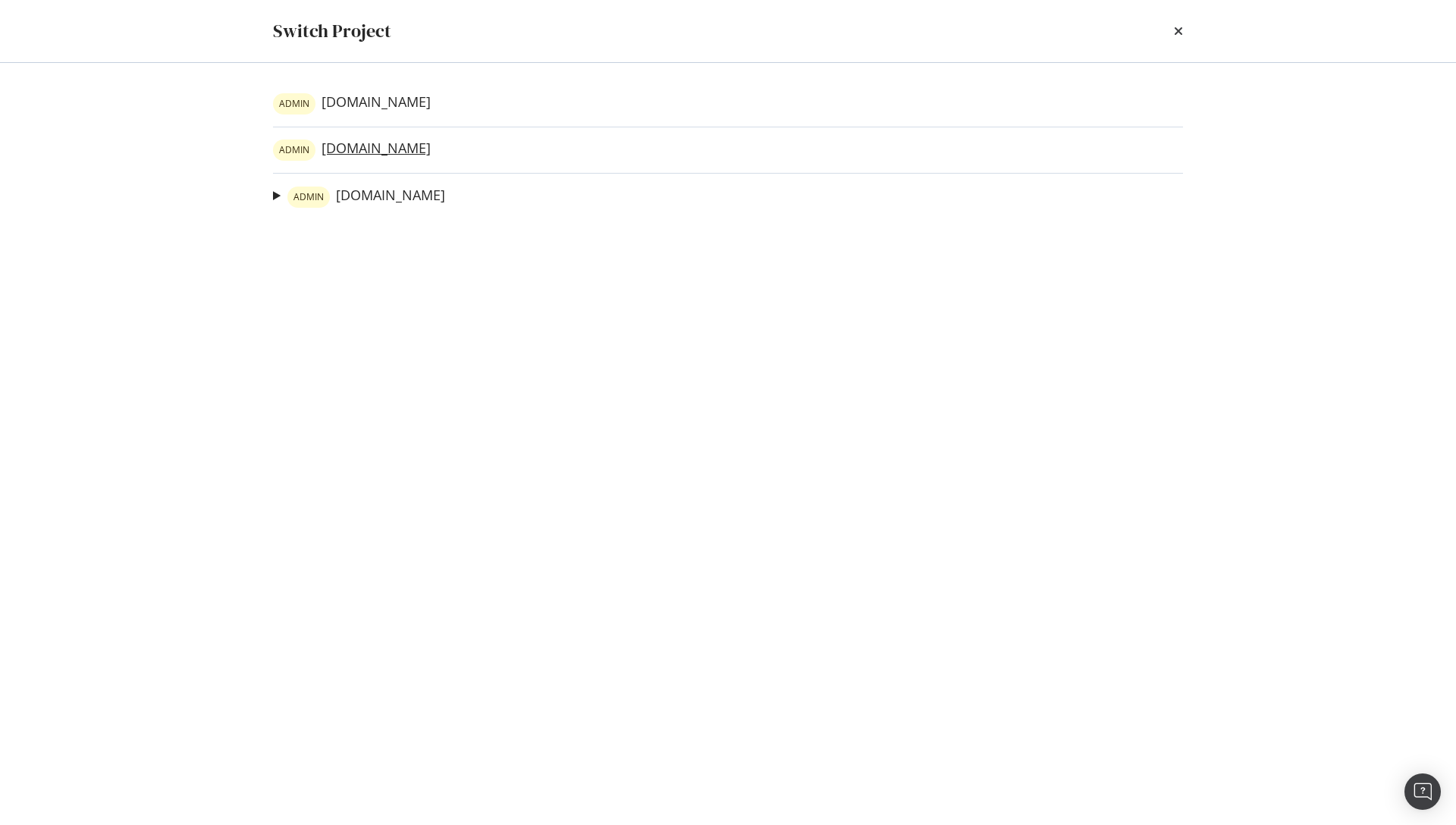
click at [360, 151] on link "ADMIN www.diy.ie" at bounding box center [352, 150] width 158 height 21
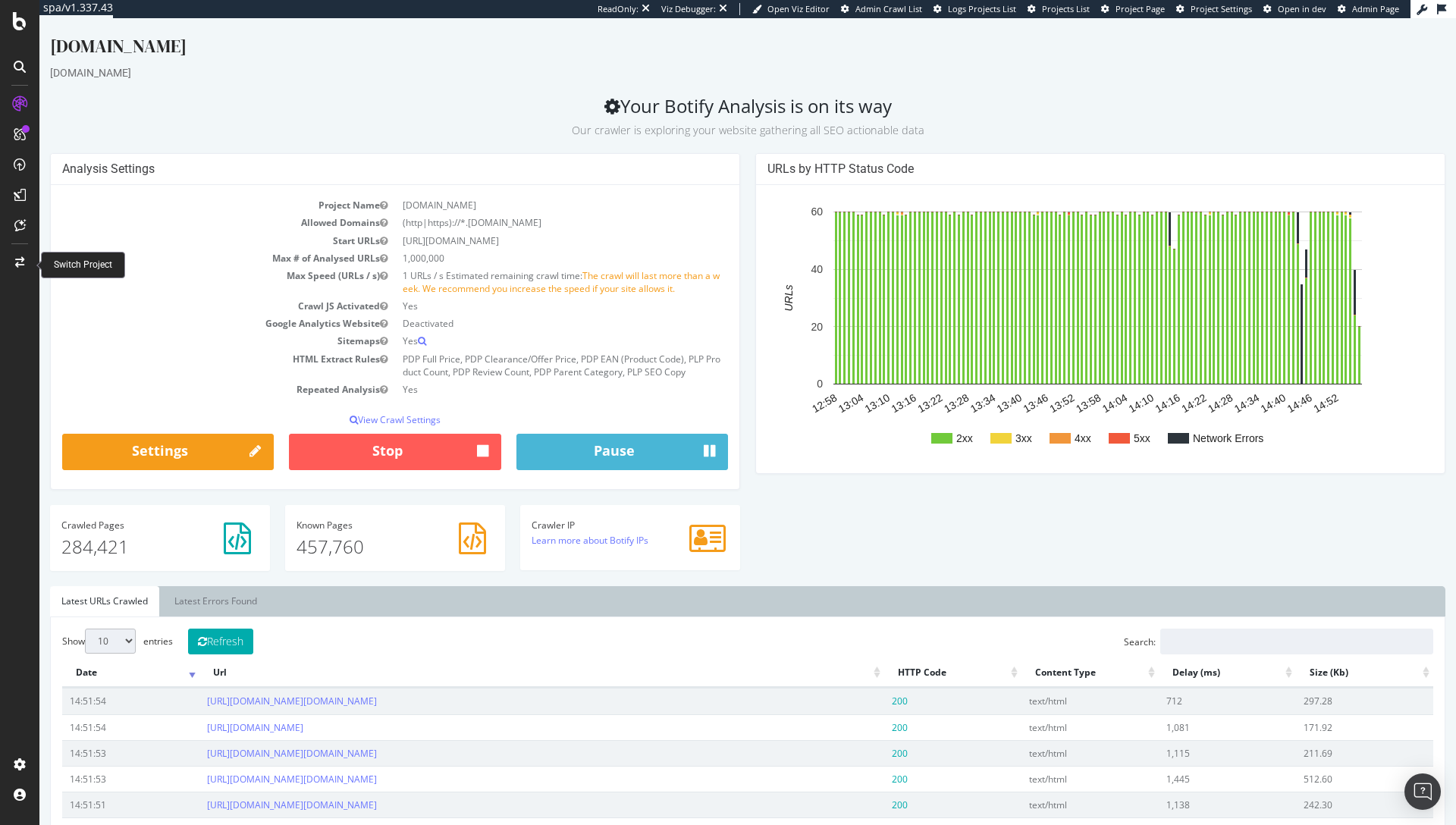
click at [24, 264] on div at bounding box center [20, 262] width 36 height 24
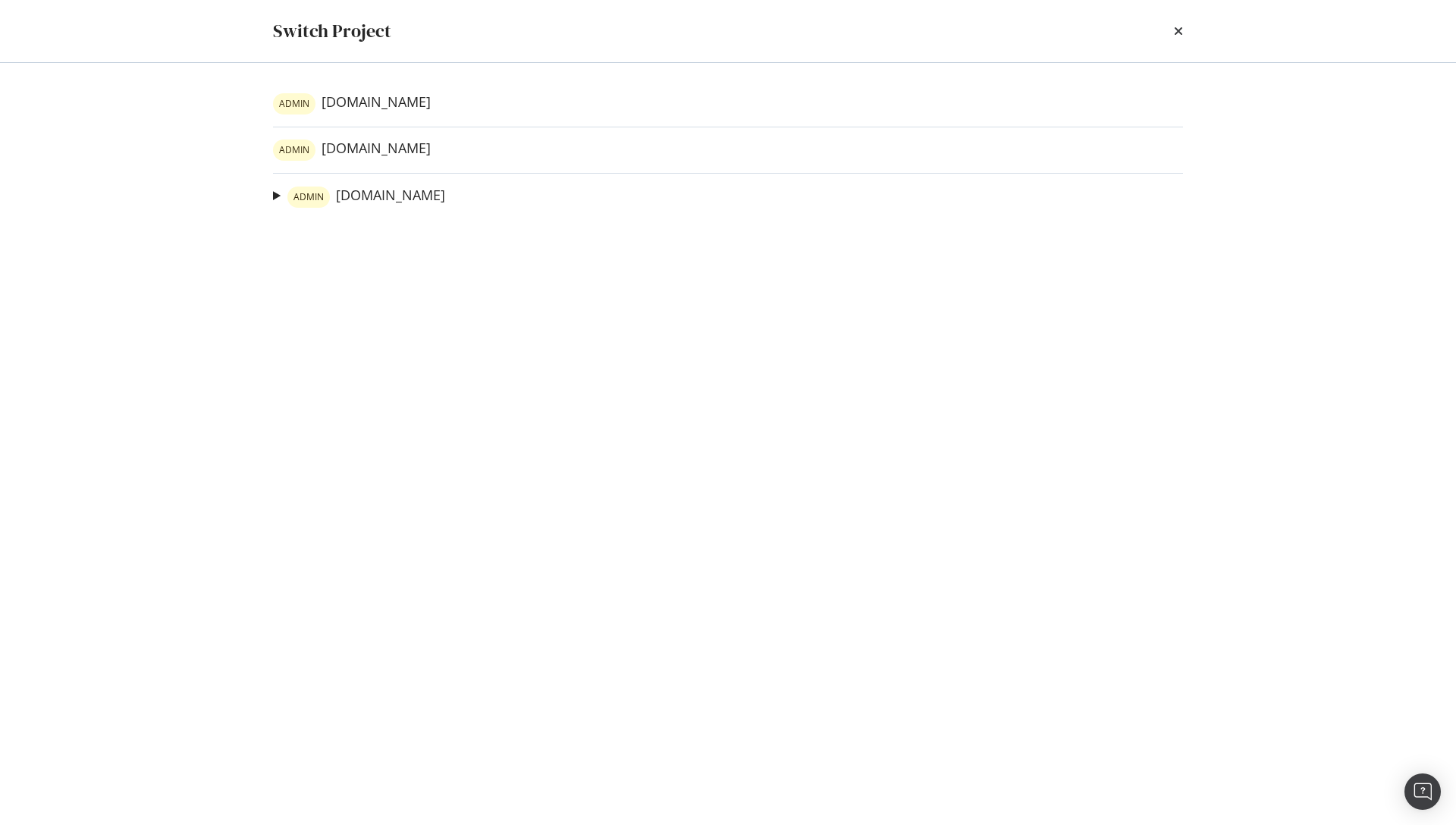
click at [193, 151] on div "Switch Project ADMIN www.trade-point.co.uk ADMIN www.diy.ie ADMIN www.diy.com F…" at bounding box center [728, 412] width 1456 height 825
click at [1174, 32] on icon "times" at bounding box center [1178, 31] width 9 height 12
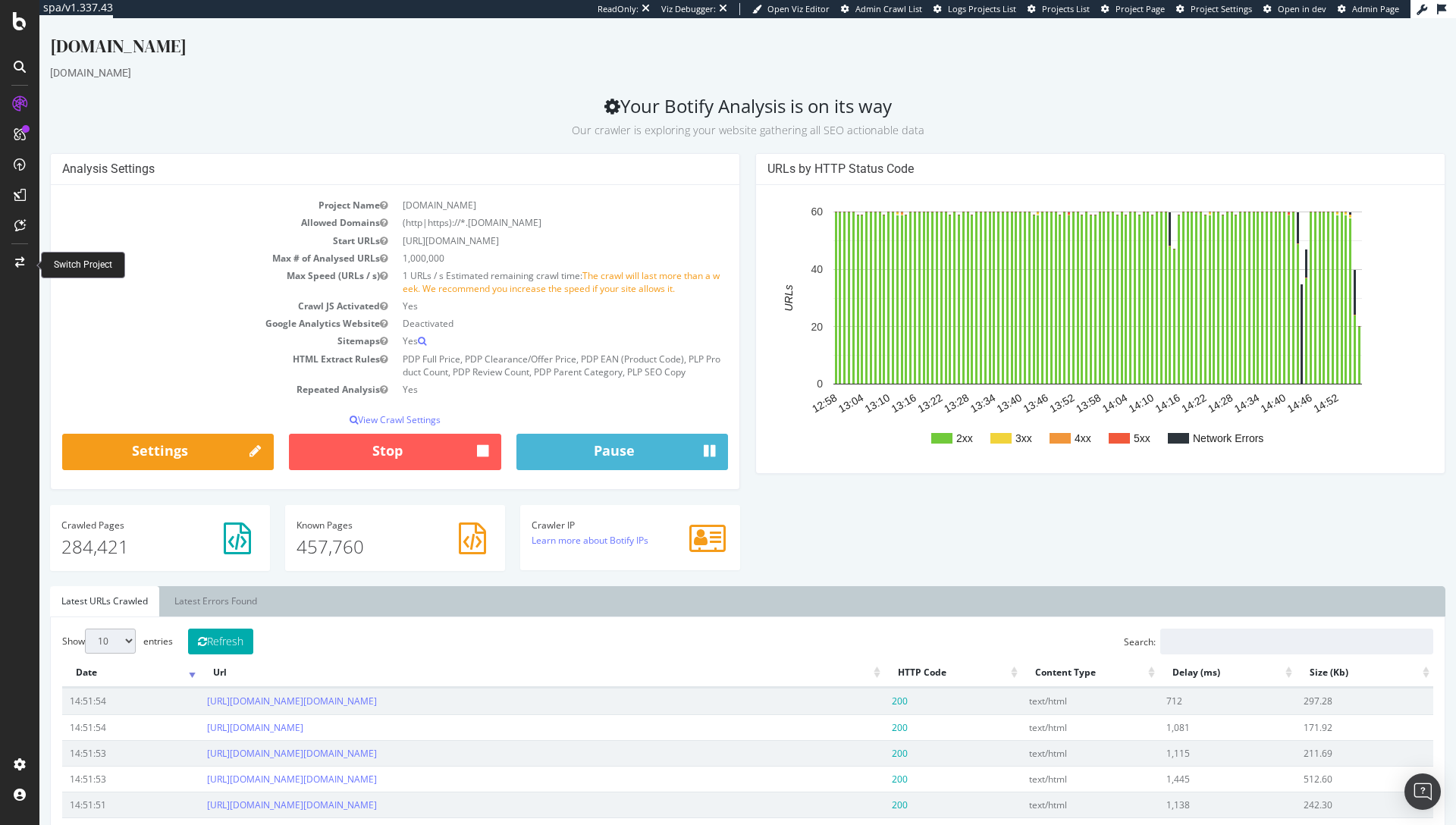
click at [11, 267] on div at bounding box center [20, 262] width 36 height 24
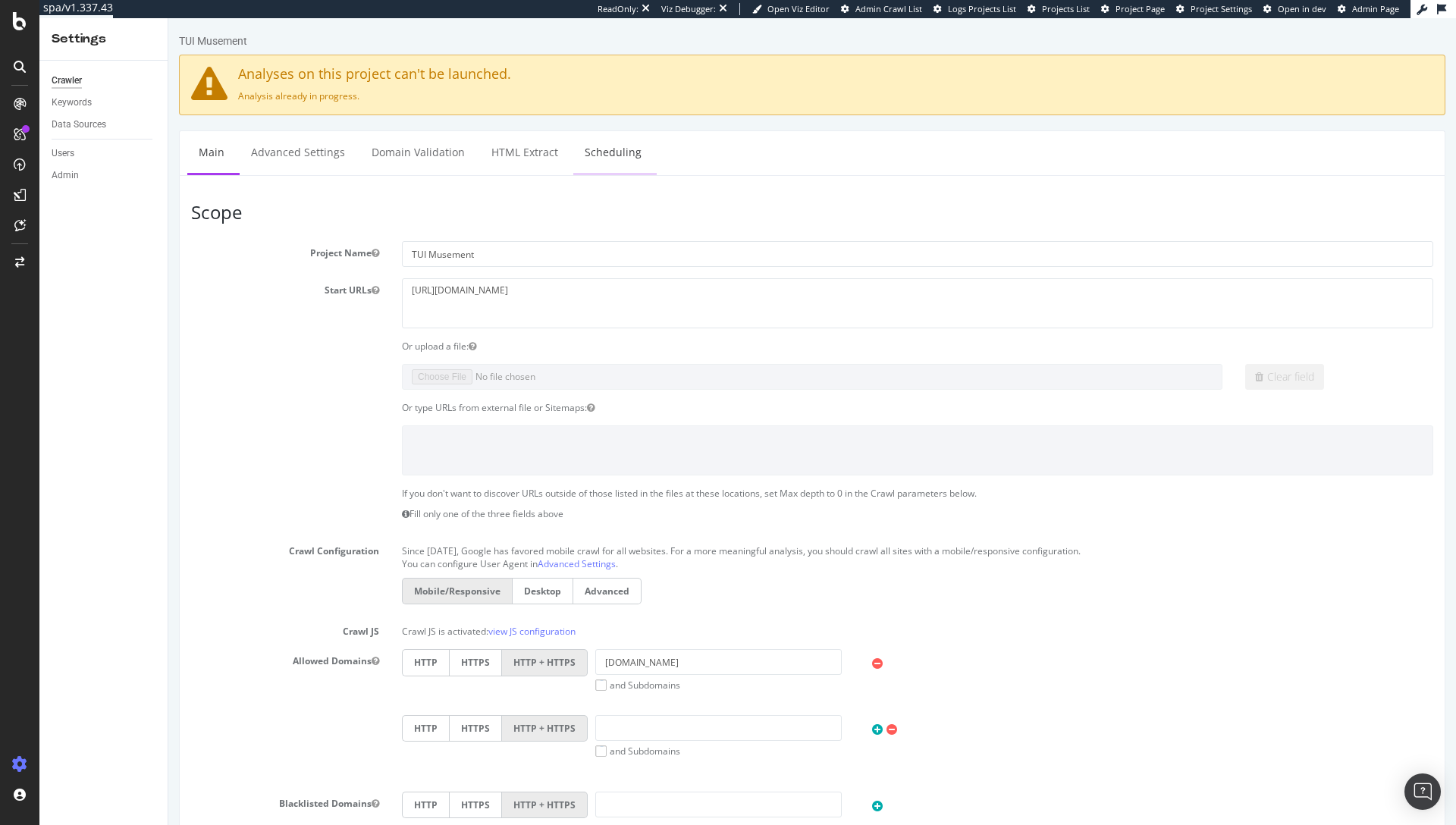
click at [587, 141] on link "Scheduling" at bounding box center [613, 153] width 80 height 42
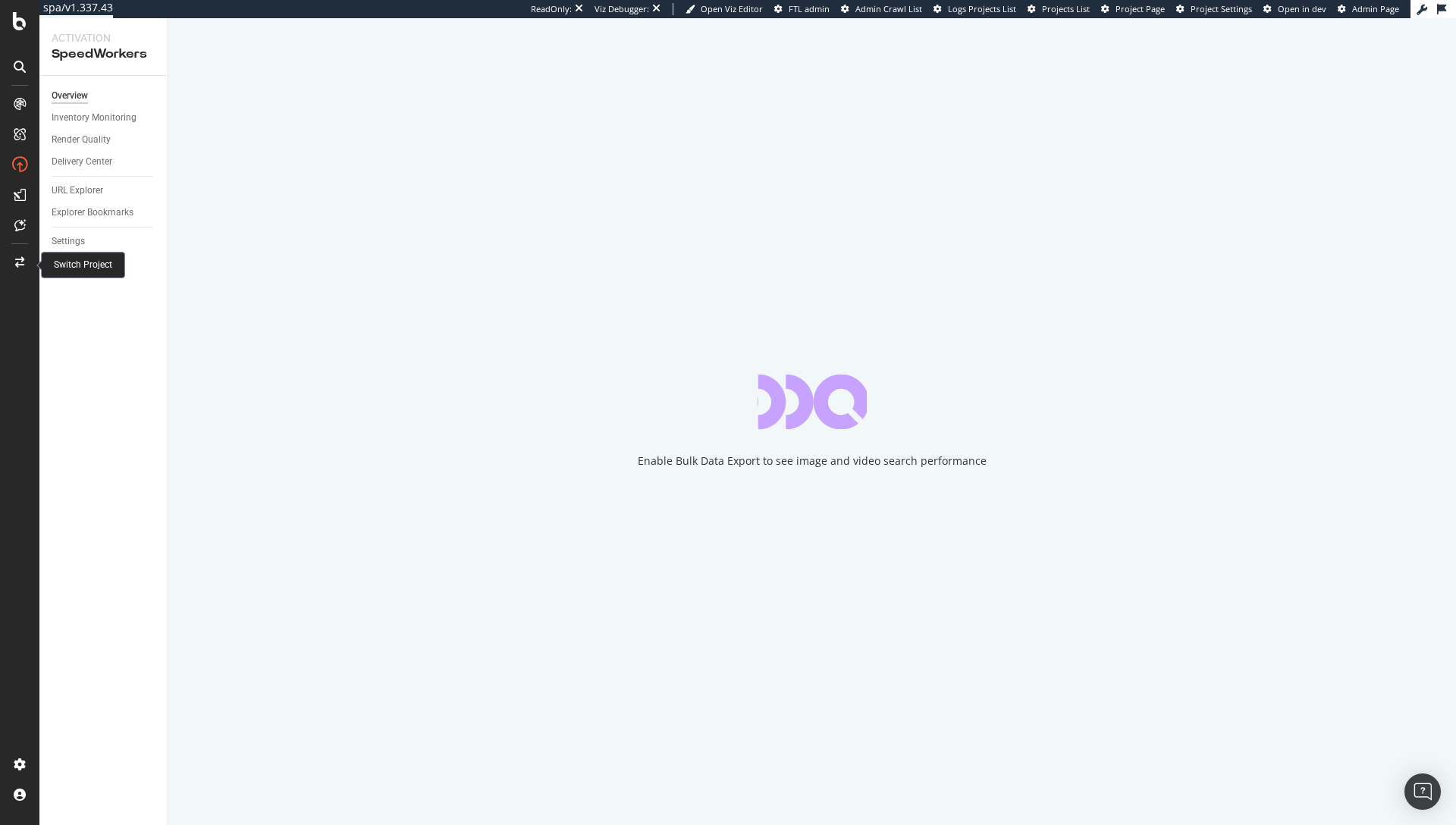
click at [24, 253] on div at bounding box center [20, 262] width 36 height 24
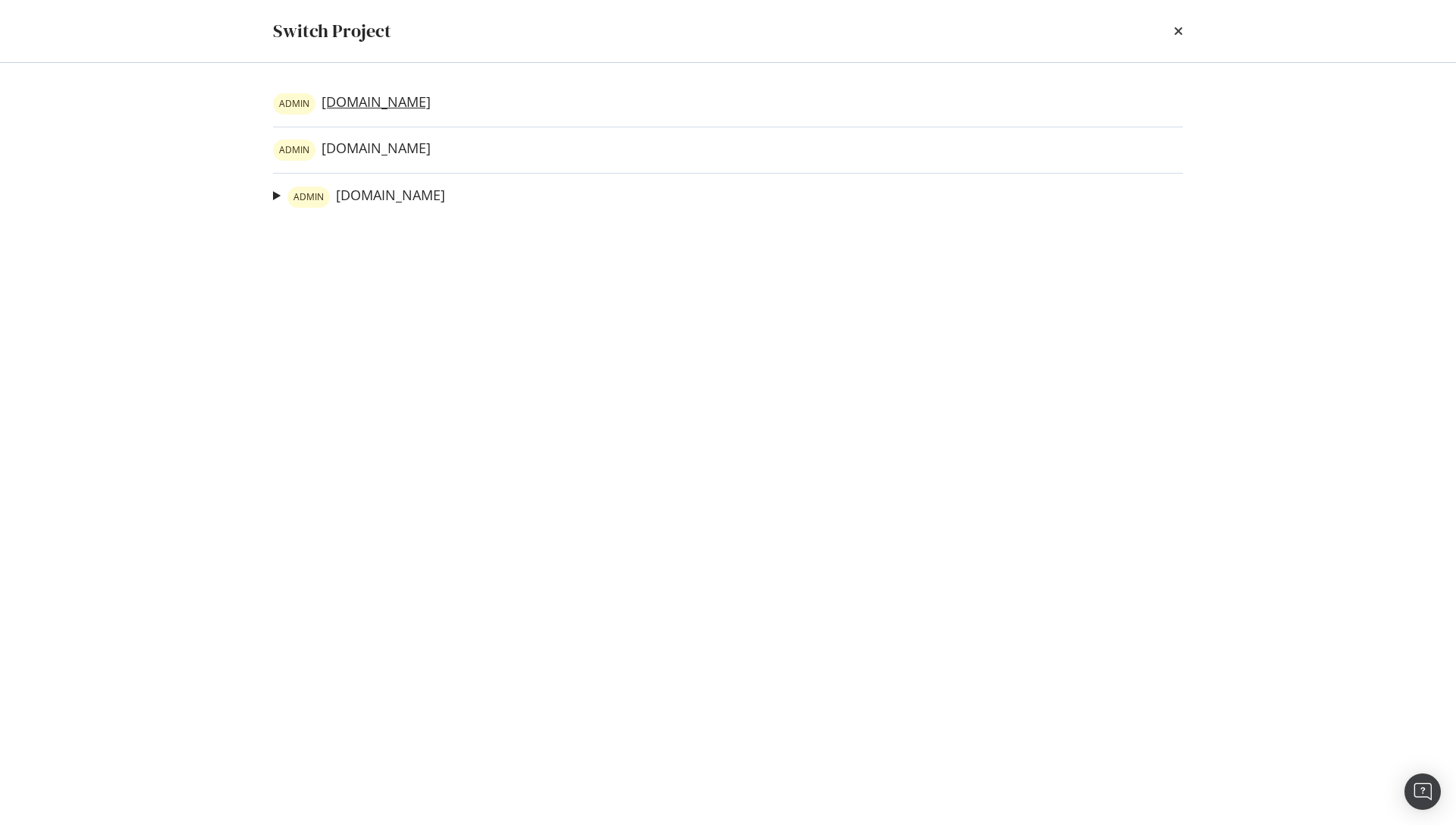
click at [395, 105] on link "ADMIN [DOMAIN_NAME]" at bounding box center [352, 104] width 158 height 21
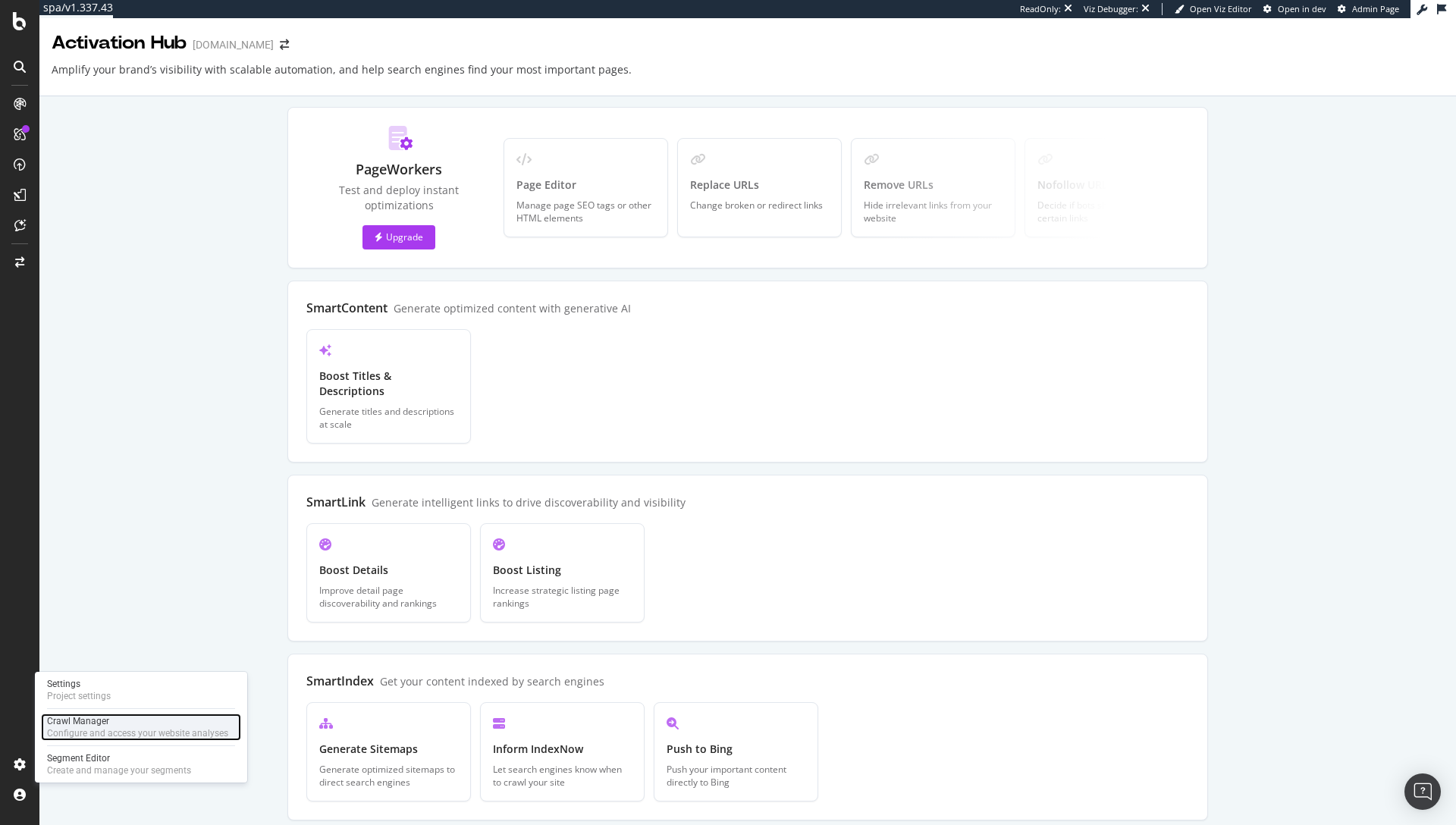
click at [103, 719] on div "Crawl Manager" at bounding box center [138, 721] width 182 height 12
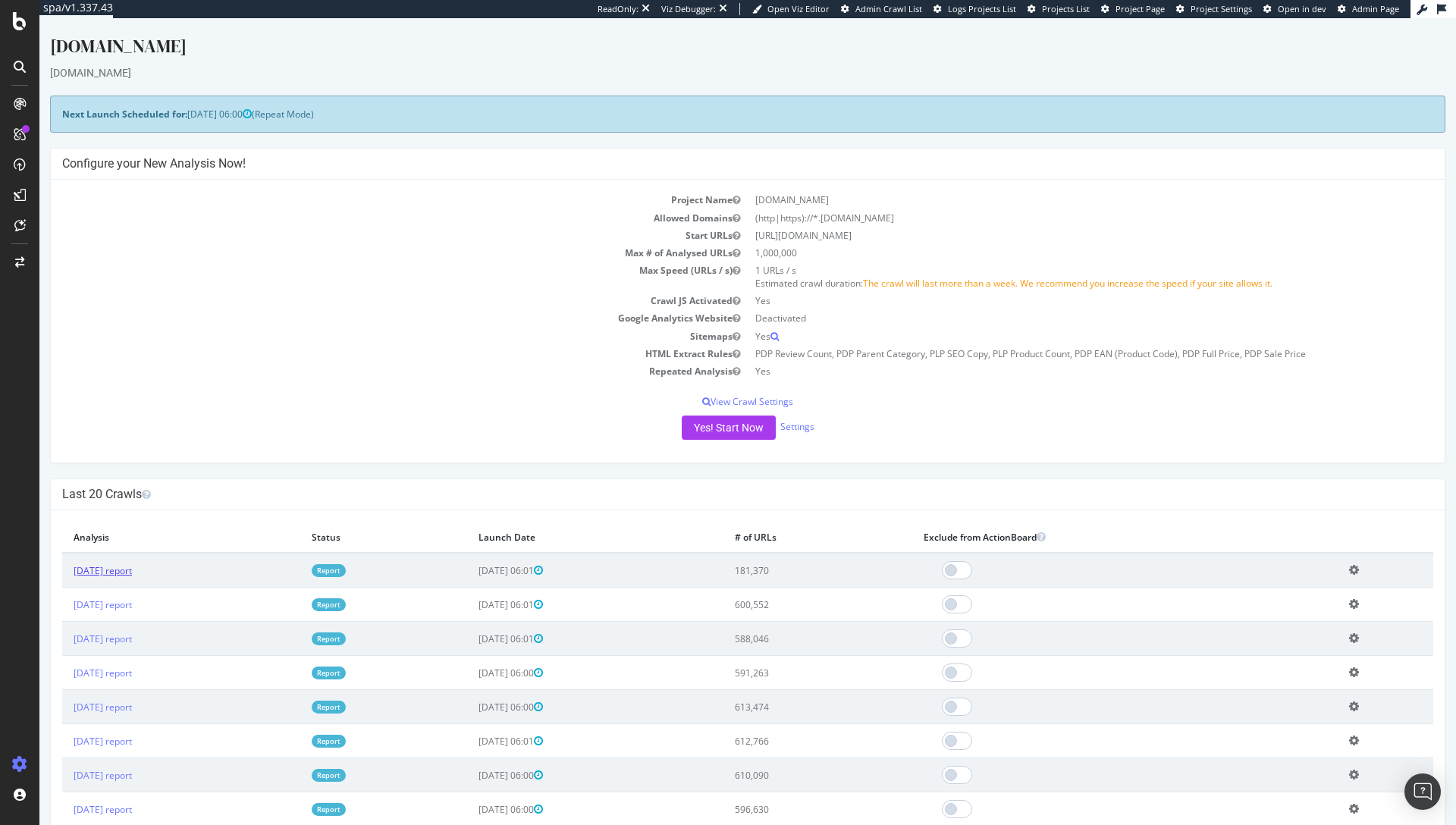
click at [132, 572] on link "[DATE] report" at bounding box center [103, 571] width 59 height 13
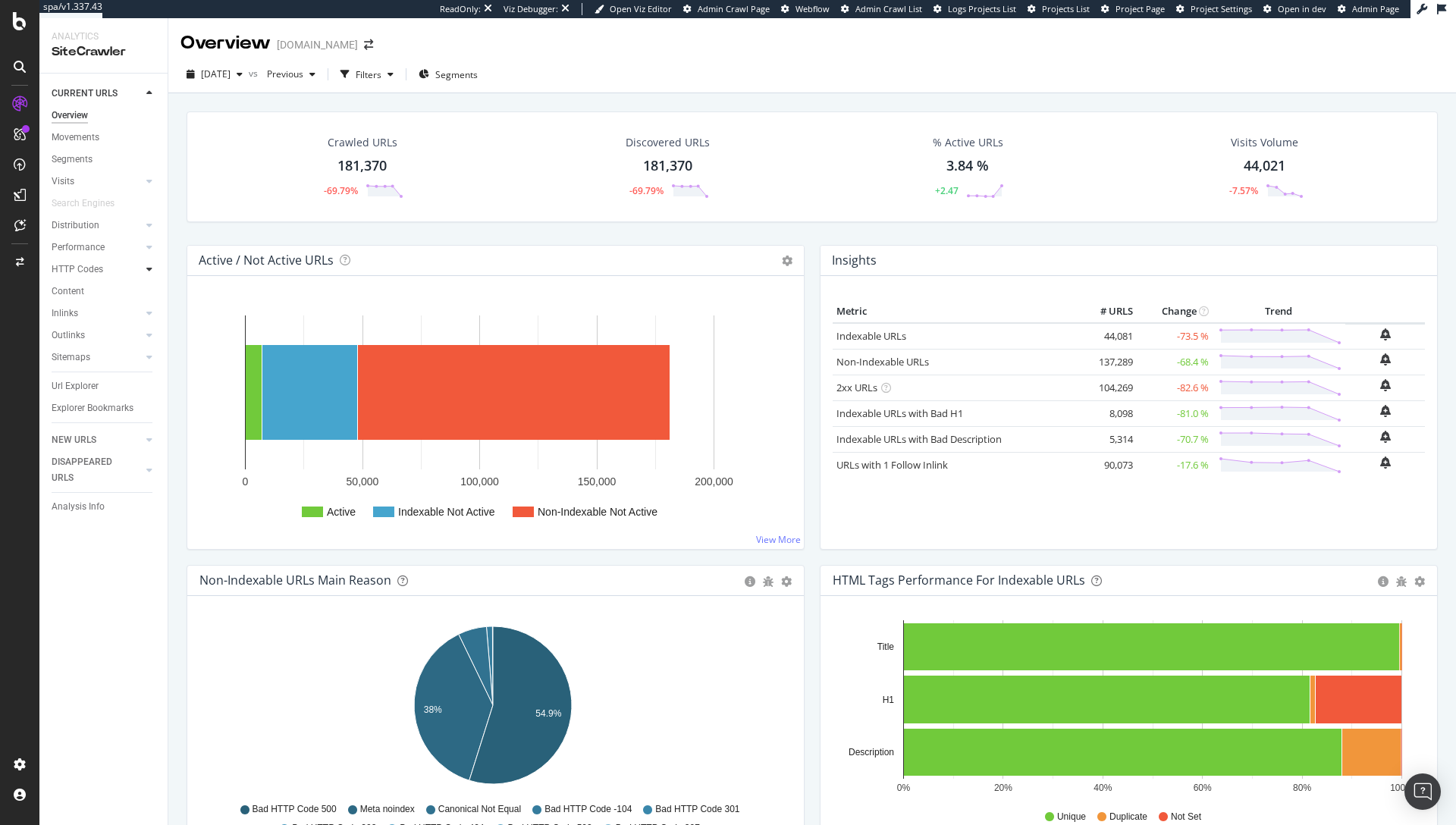
click at [148, 269] on icon at bounding box center [150, 268] width 6 height 9
click at [81, 340] on div "Insights" at bounding box center [75, 335] width 33 height 16
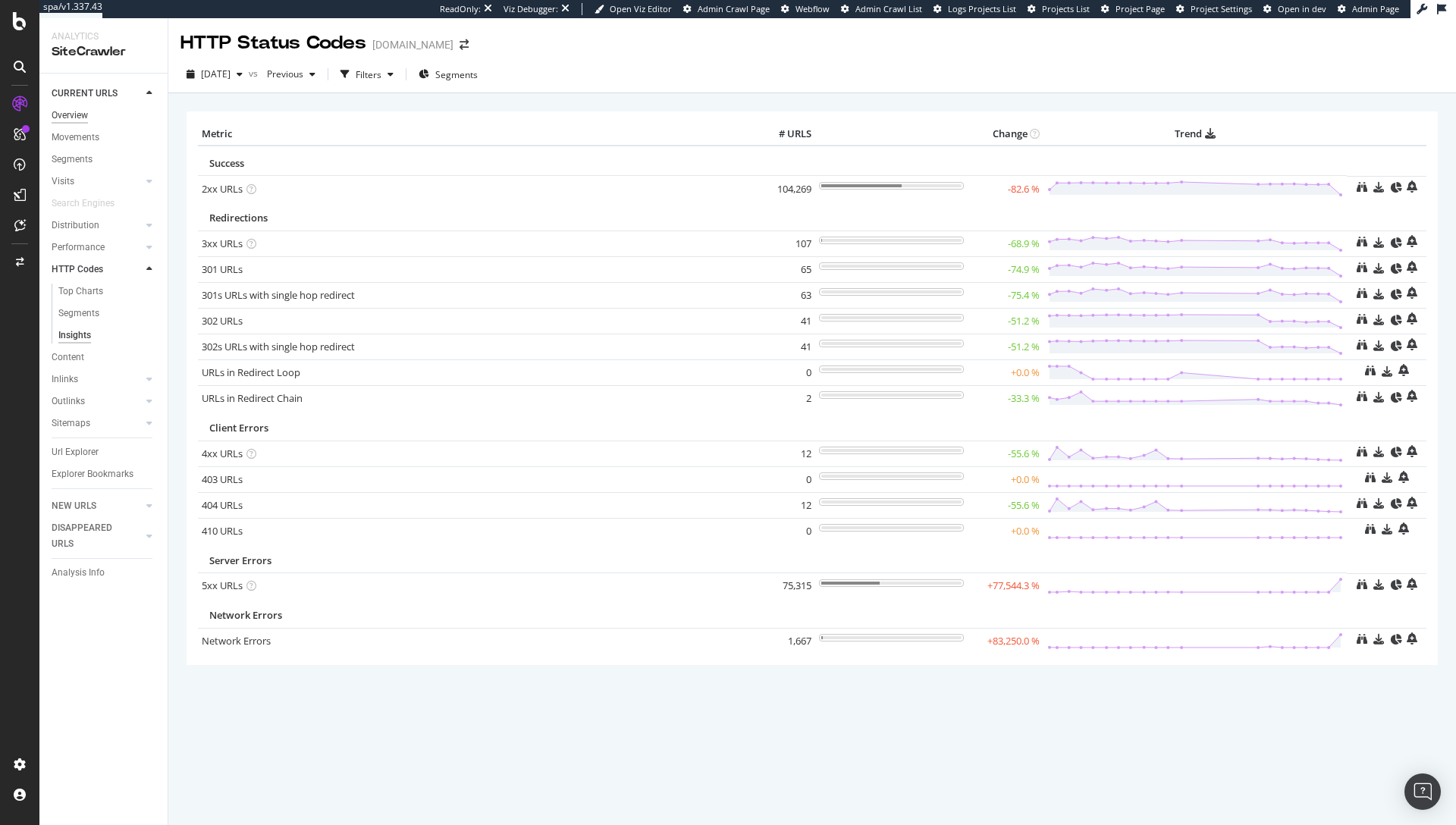
click at [87, 112] on div "Overview" at bounding box center [70, 116] width 36 height 16
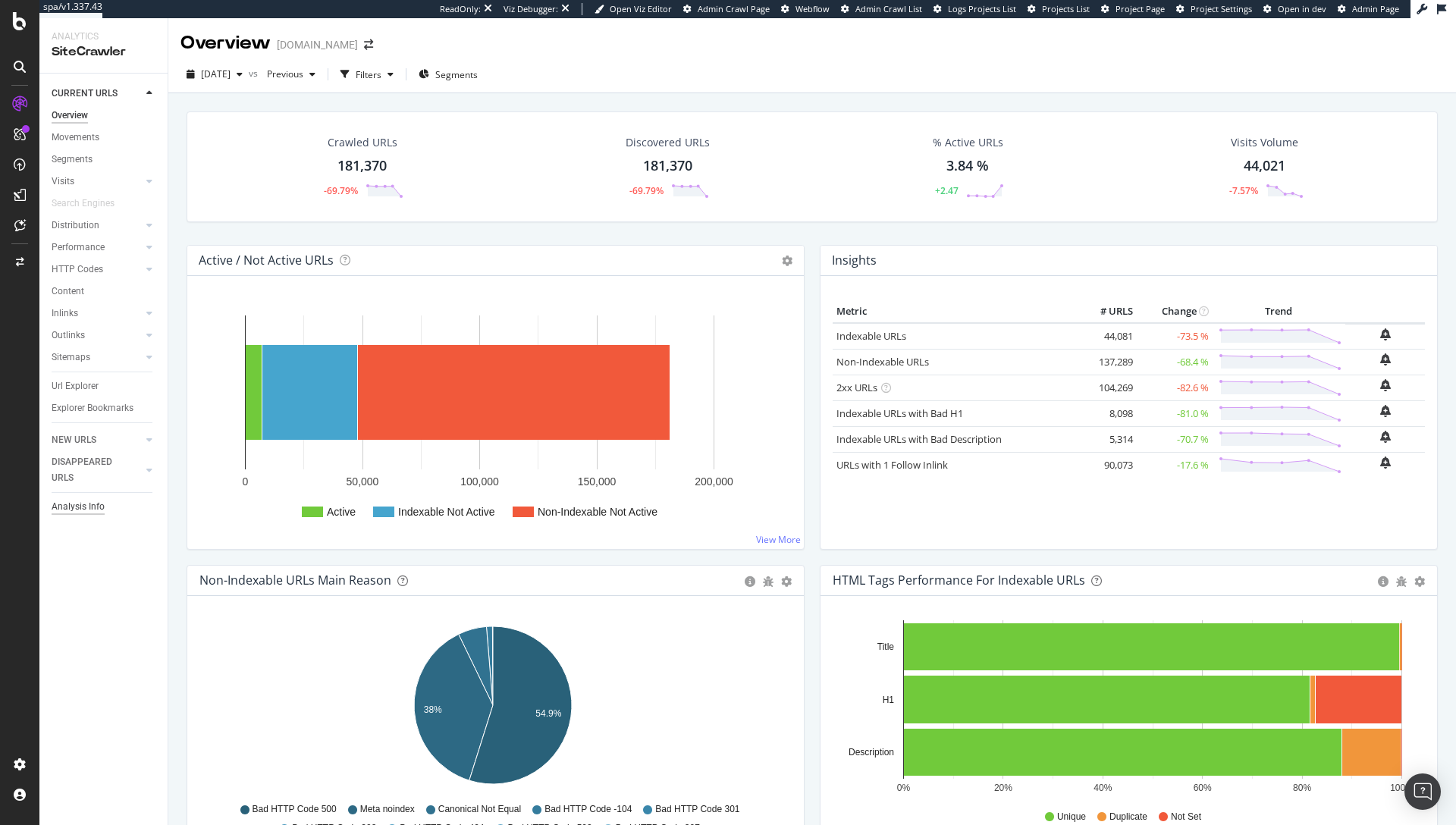
click at [88, 510] on div "Analysis Info" at bounding box center [78, 507] width 53 height 16
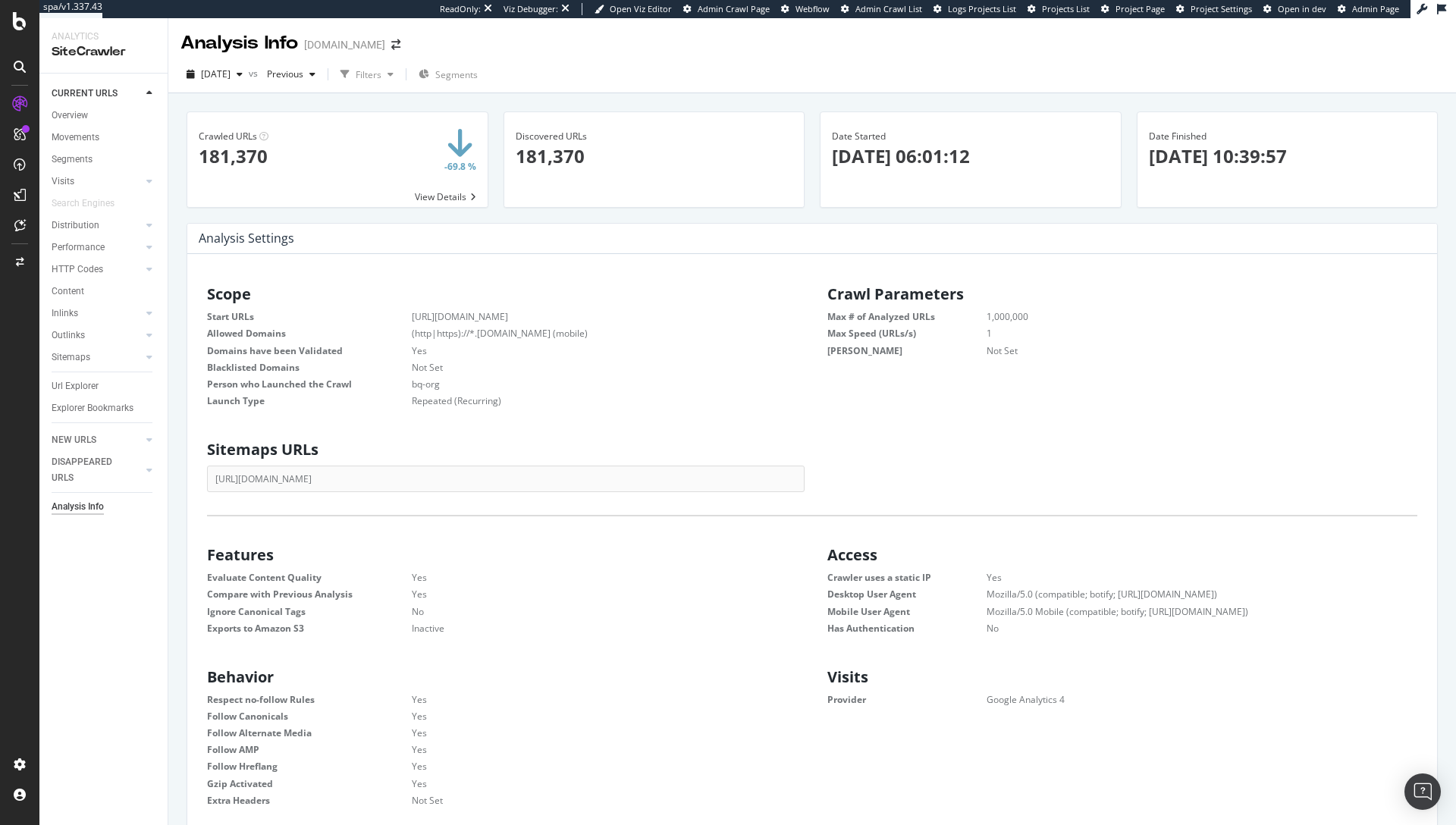
scroll to position [230, 578]
click at [107, 698] on div "Project settings" at bounding box center [79, 696] width 64 height 12
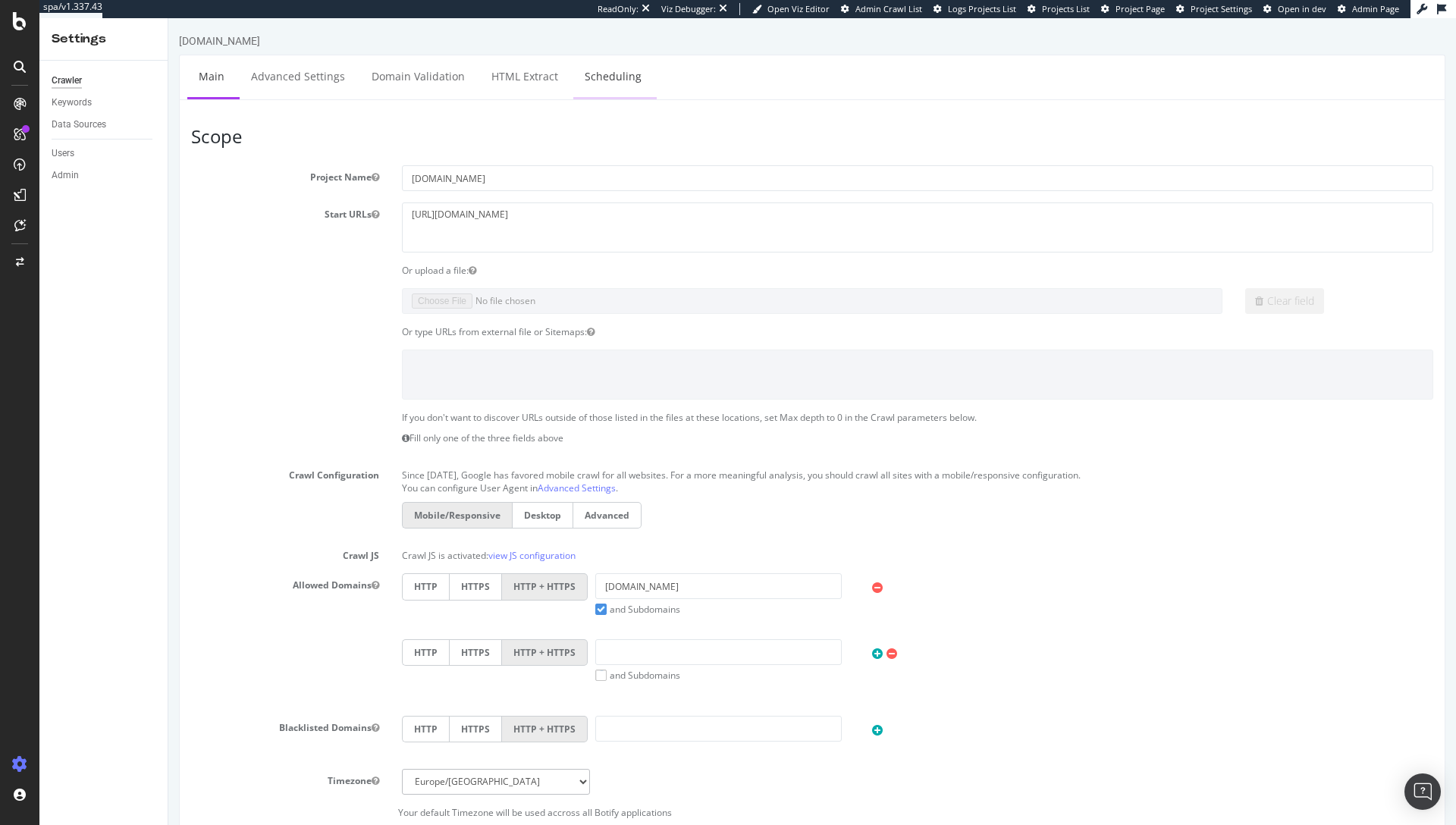
click at [622, 86] on link "Scheduling" at bounding box center [613, 76] width 80 height 42
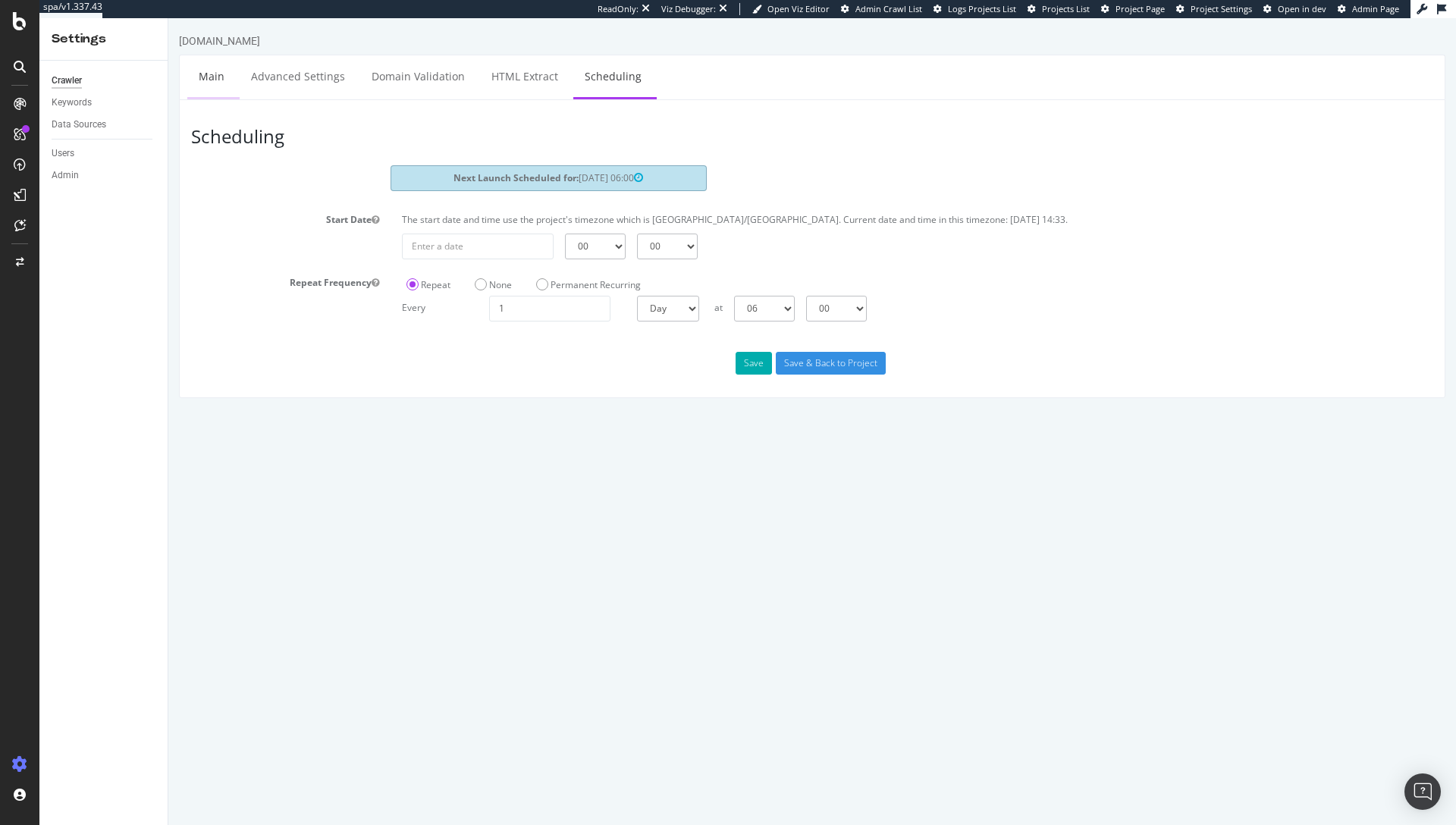
click at [224, 84] on link "Main" at bounding box center [211, 76] width 49 height 42
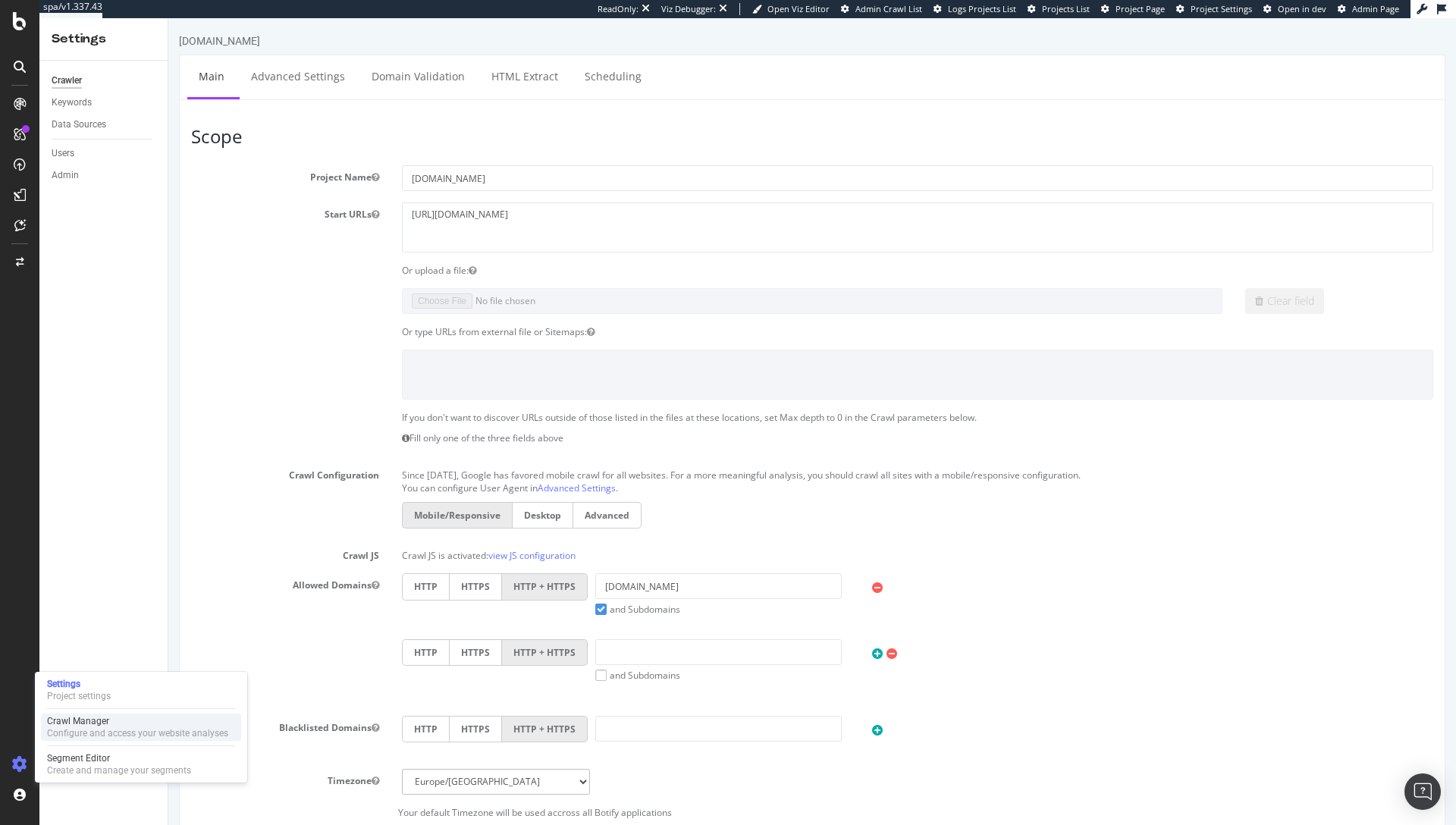
click at [125, 724] on div "Crawl Manager" at bounding box center [138, 721] width 182 height 12
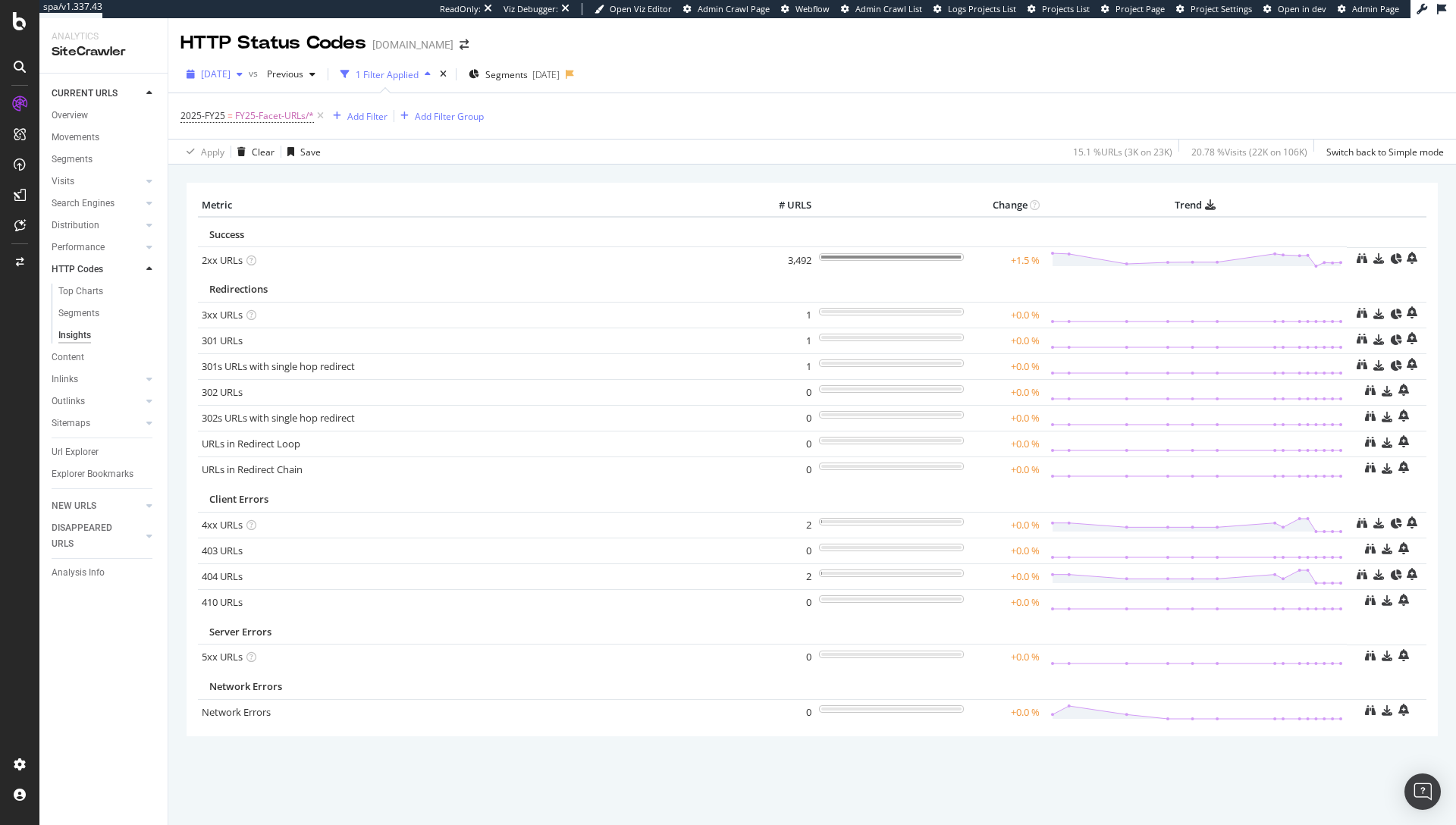
click at [230, 78] on span "[DATE]" at bounding box center [215, 74] width 30 height 13
click at [266, 135] on div "[DATE]" at bounding box center [241, 129] width 79 height 14
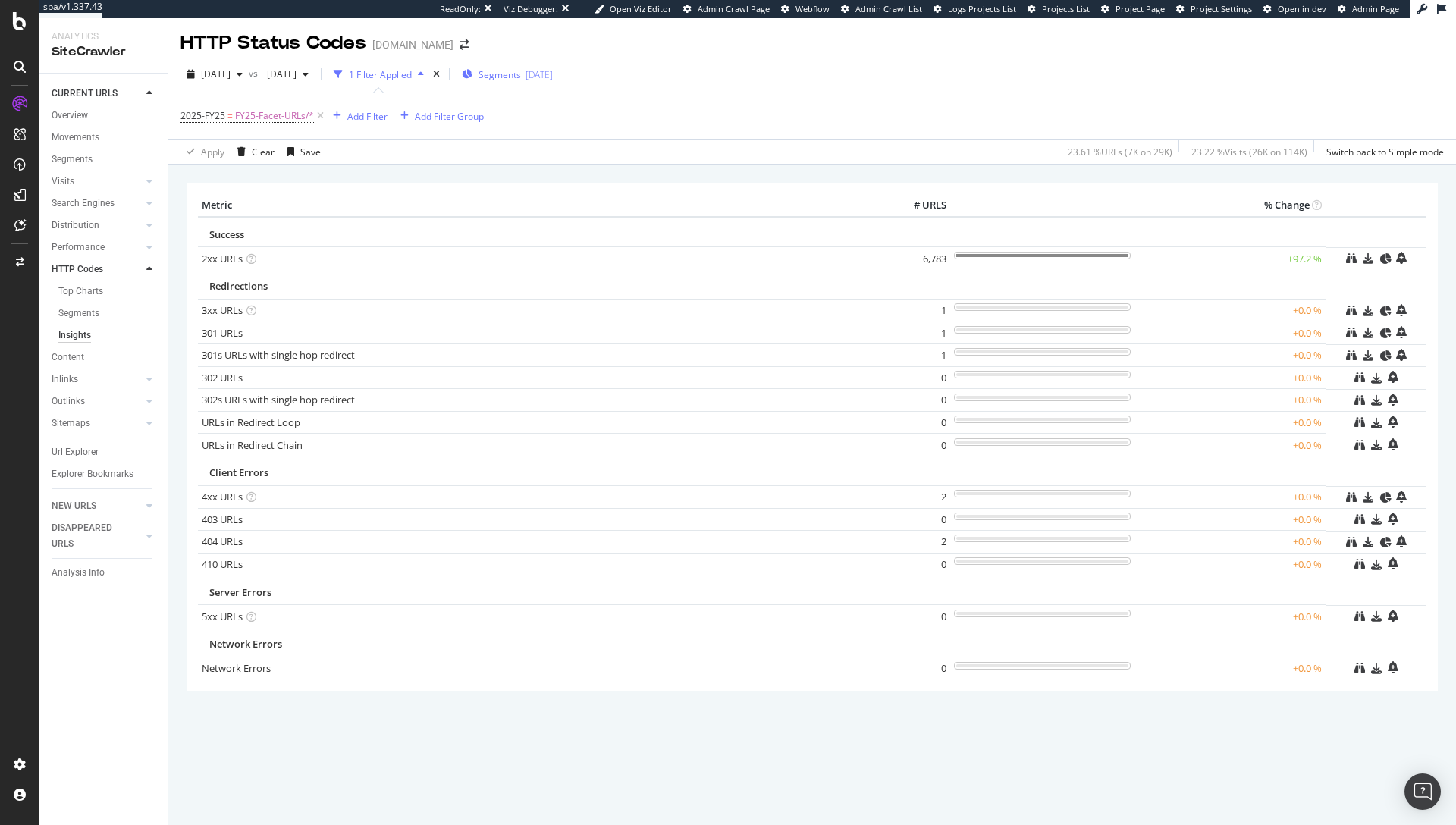
click at [552, 81] on div "Segments [DATE]" at bounding box center [507, 74] width 91 height 23
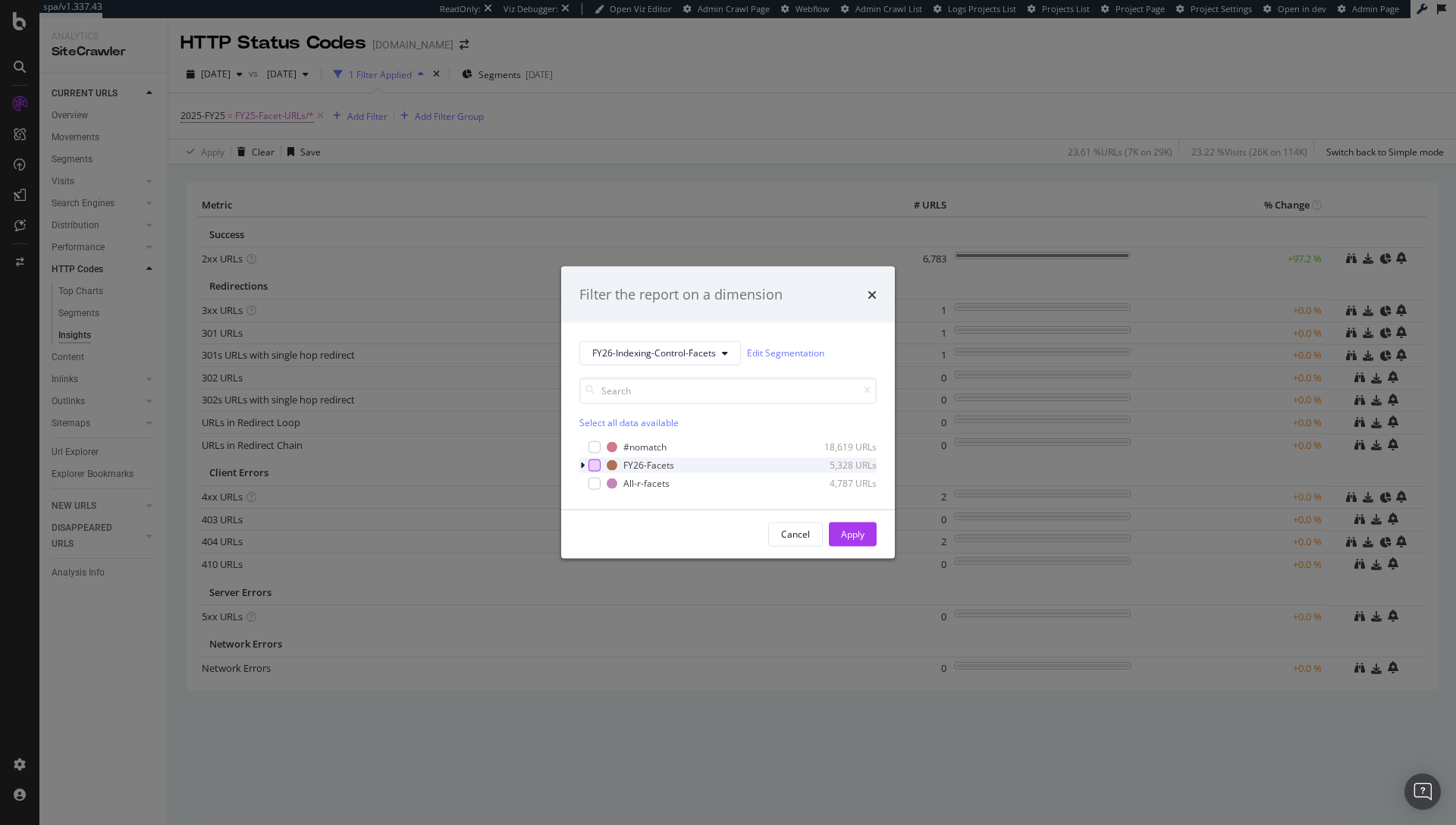
click at [594, 467] on div "modal" at bounding box center [594, 465] width 12 height 12
click at [859, 533] on div "Apply" at bounding box center [853, 534] width 24 height 13
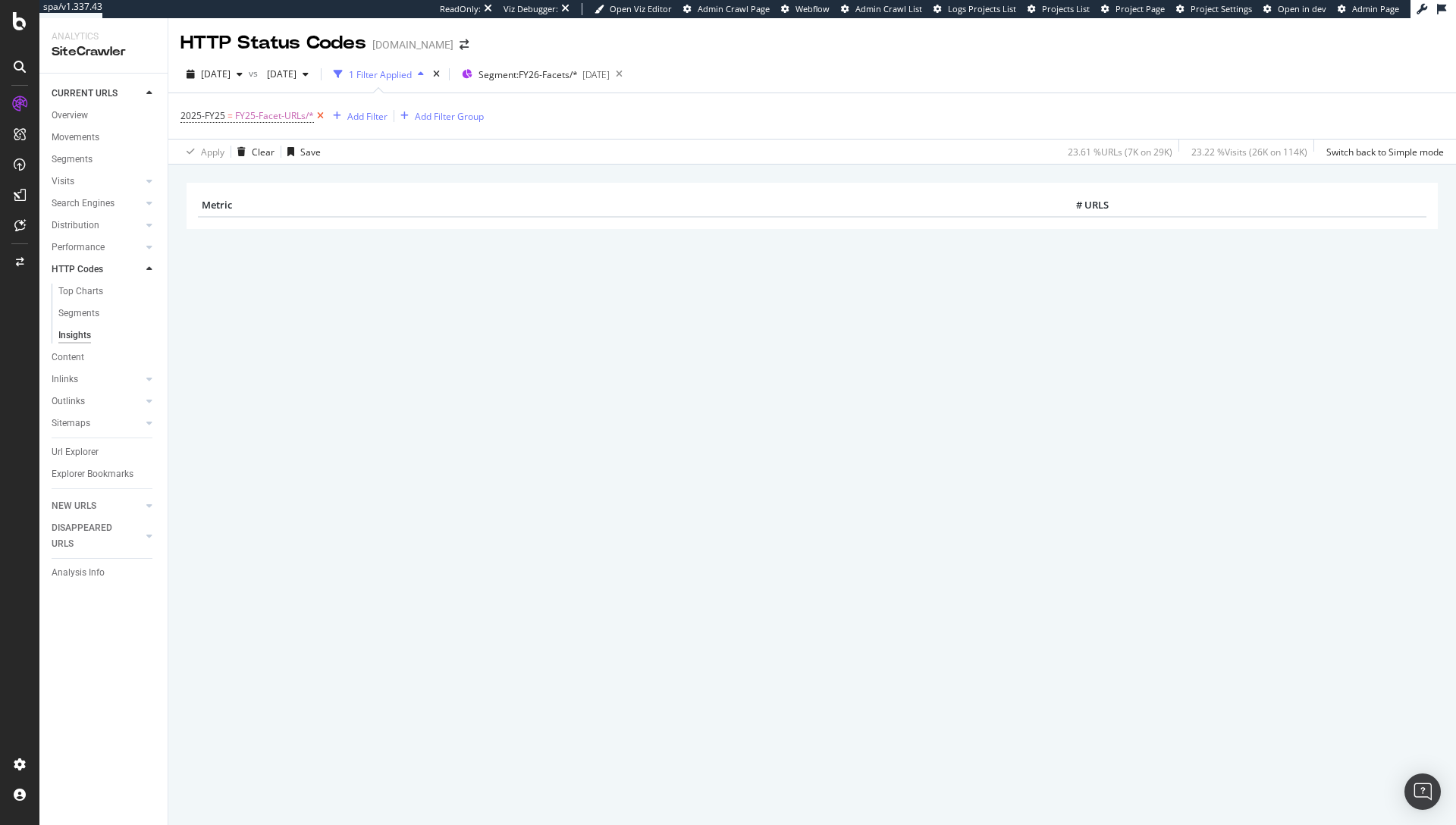
click at [322, 117] on icon at bounding box center [320, 116] width 13 height 15
click at [516, 73] on span "Segment: FY26-Facets/*" at bounding box center [466, 74] width 100 height 13
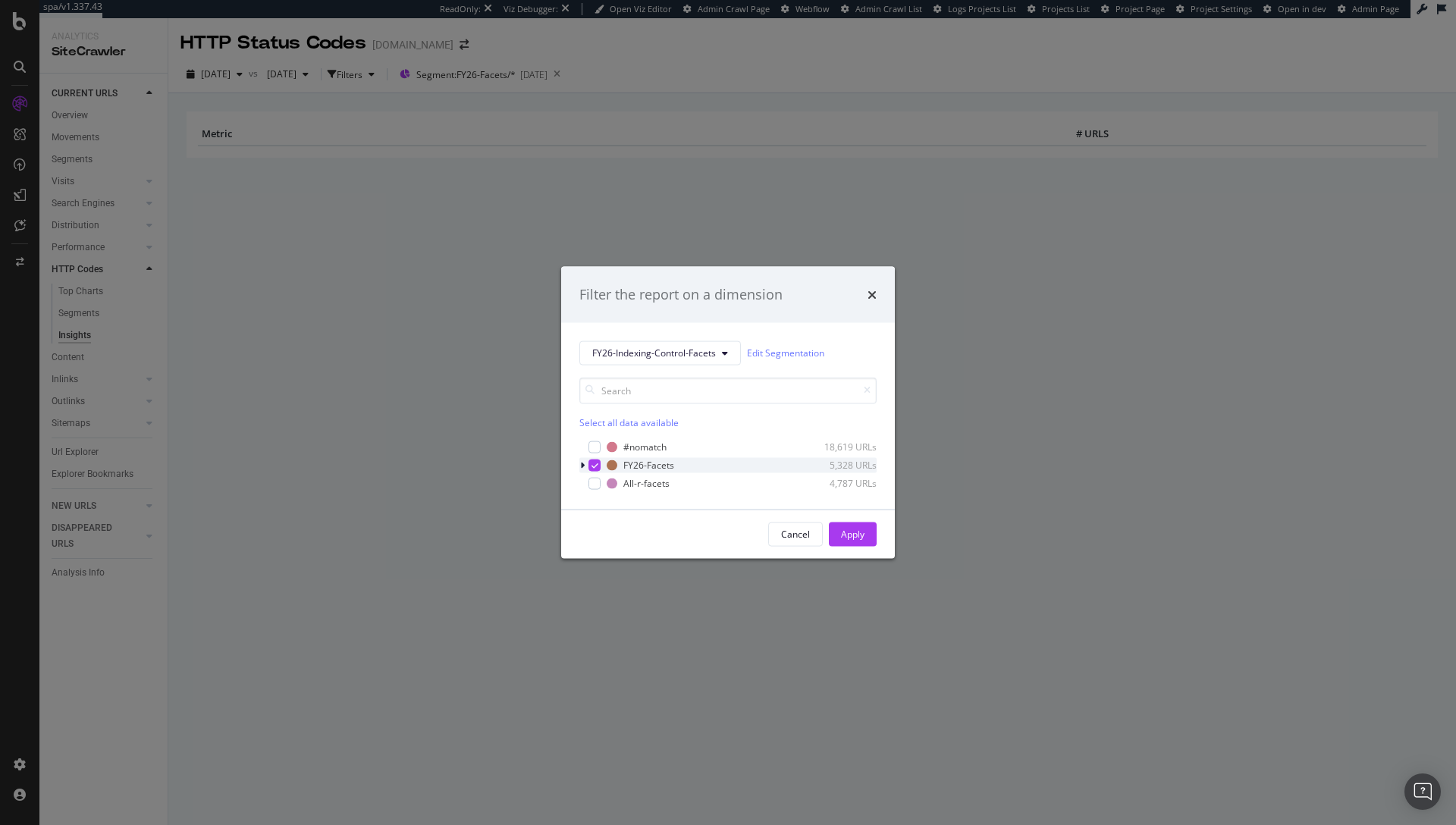
click at [585, 467] on div "modal" at bounding box center [583, 464] width 9 height 15
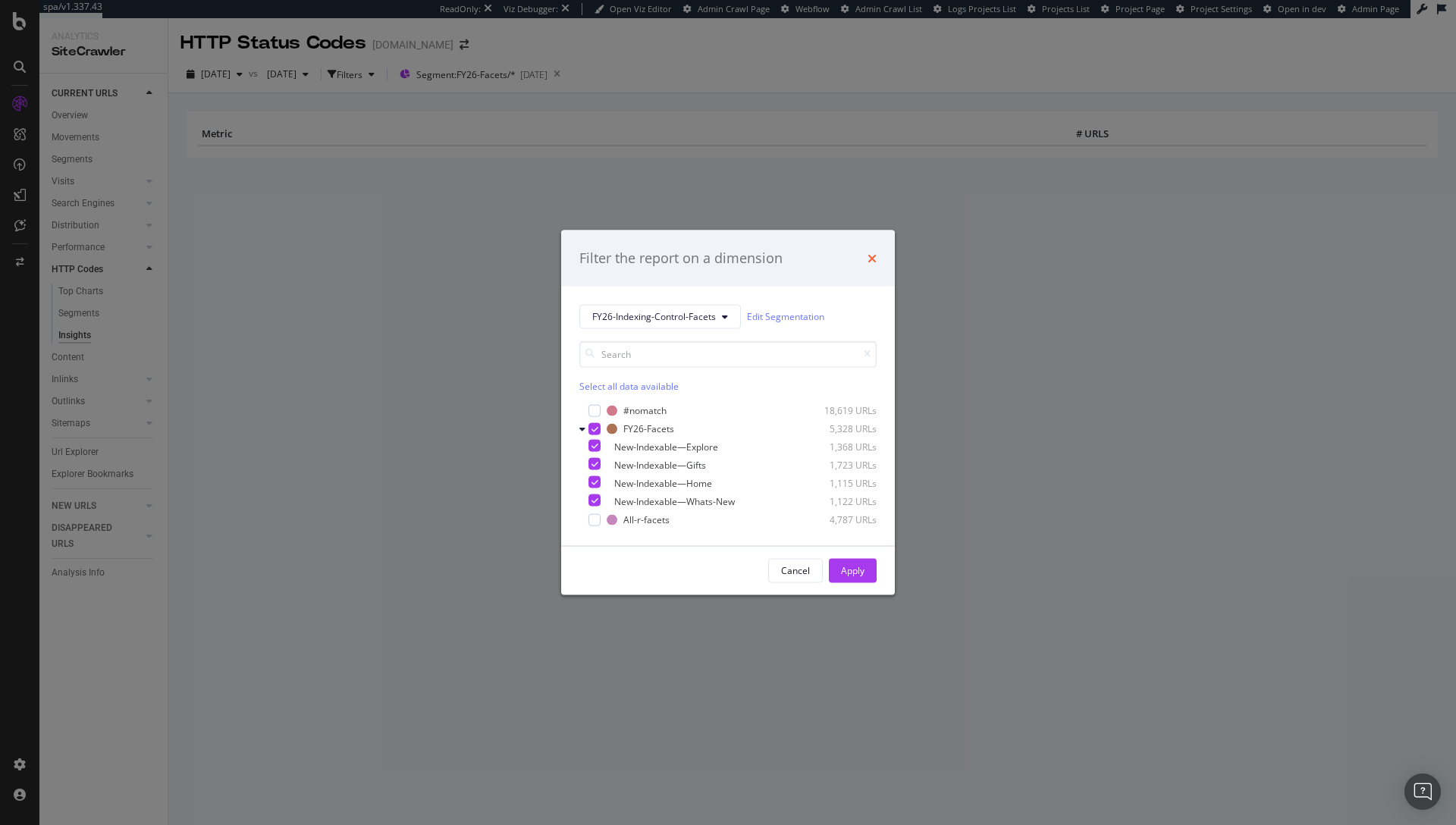
click at [871, 255] on icon "times" at bounding box center [872, 257] width 9 height 12
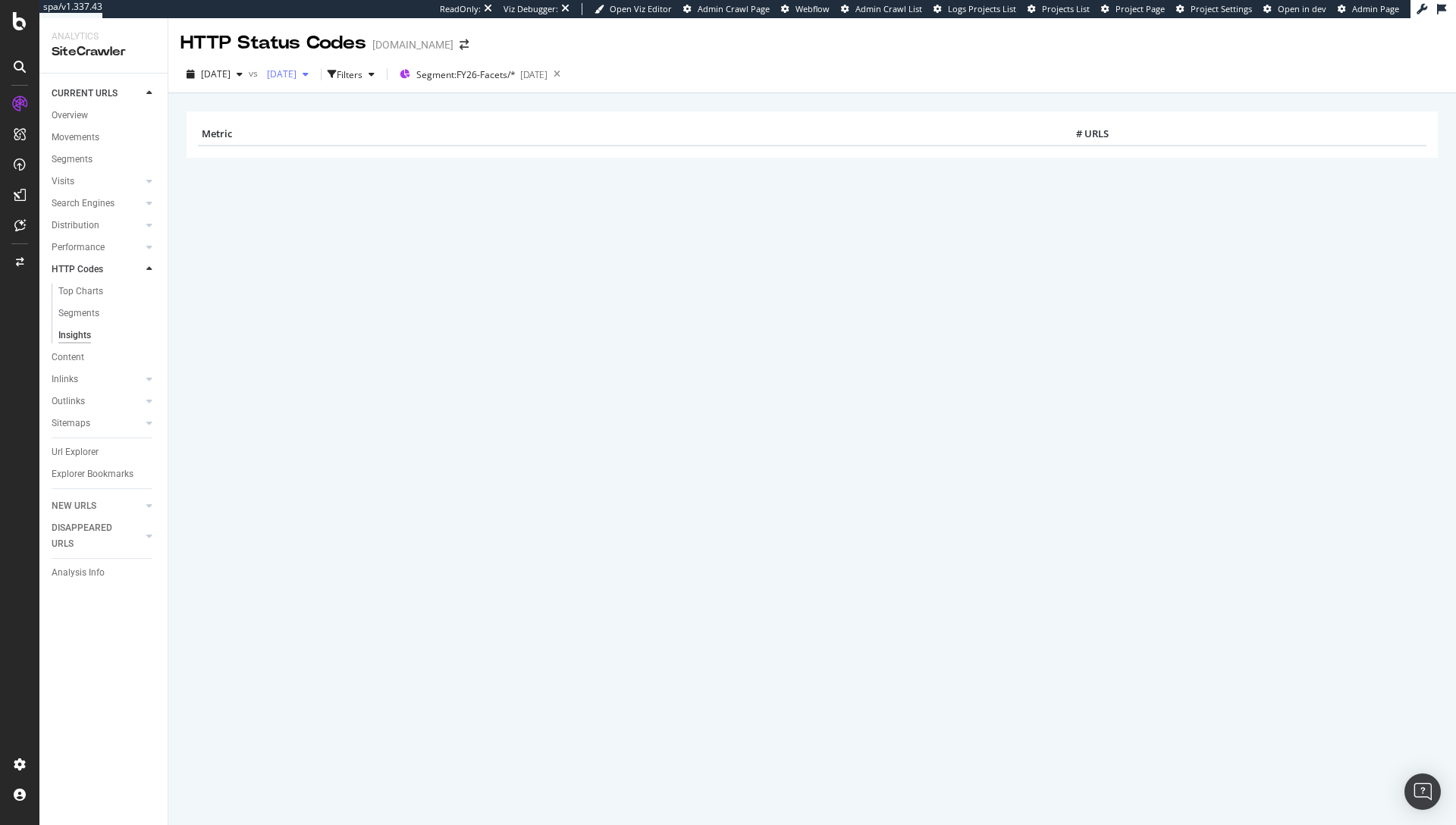
click at [296, 76] on span "[DATE]" at bounding box center [278, 74] width 36 height 13
click at [333, 157] on div "[DATE]" at bounding box center [333, 158] width 79 height 14
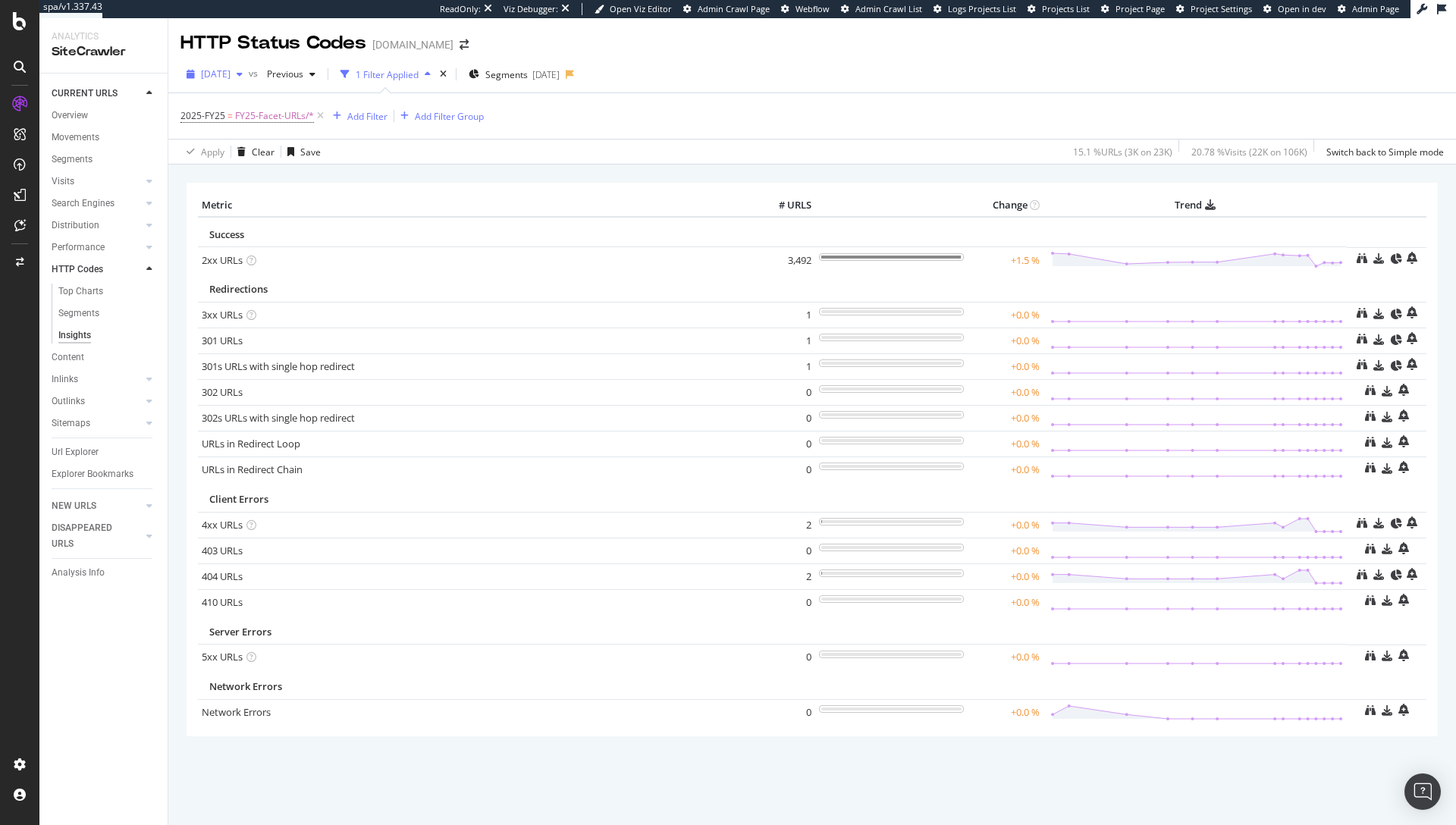
click at [230, 77] on span "[DATE]" at bounding box center [215, 74] width 30 height 13
click at [247, 131] on div "[DATE]" at bounding box center [241, 129] width 79 height 14
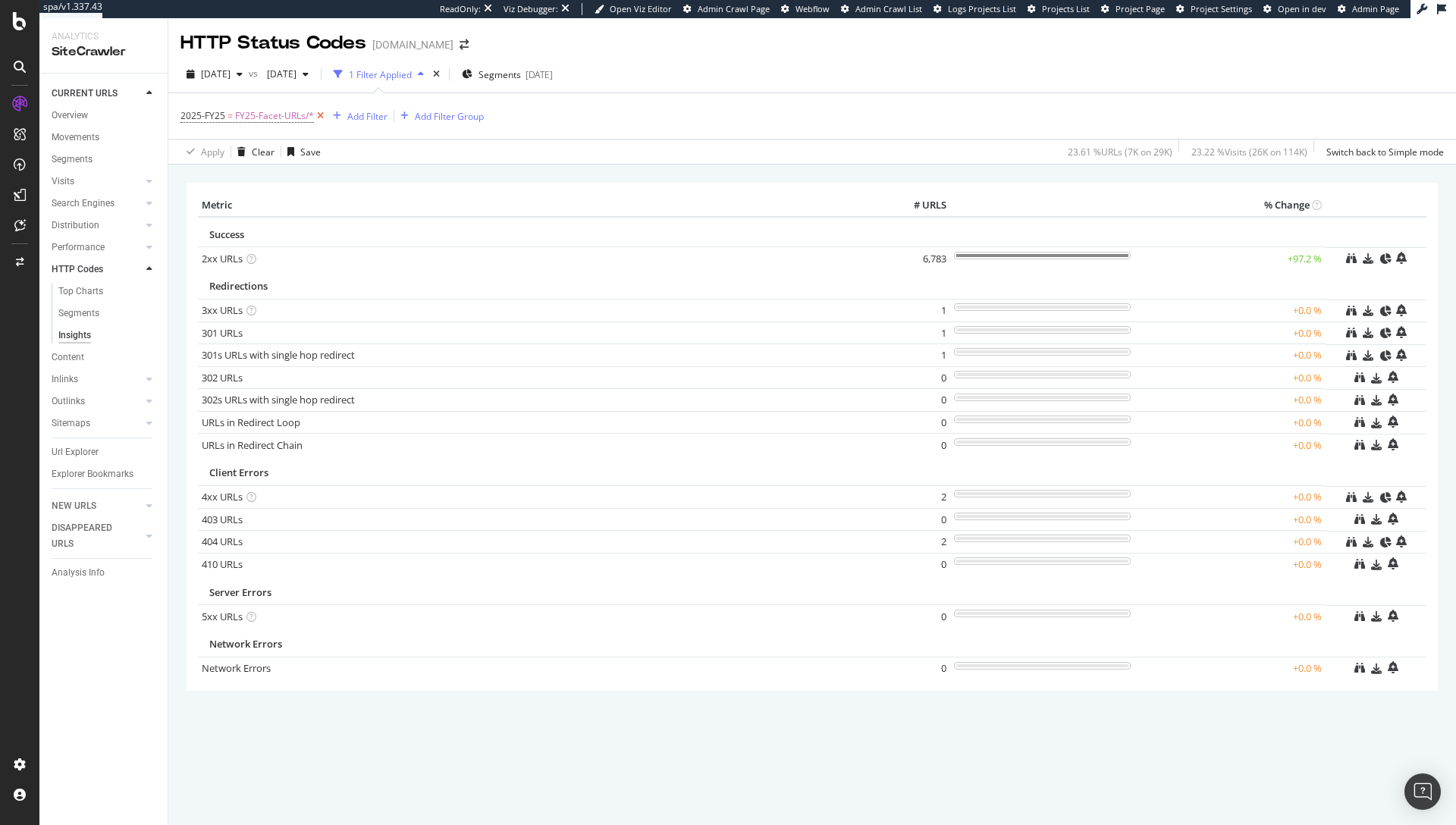
click at [314, 116] on icon at bounding box center [320, 116] width 13 height 15
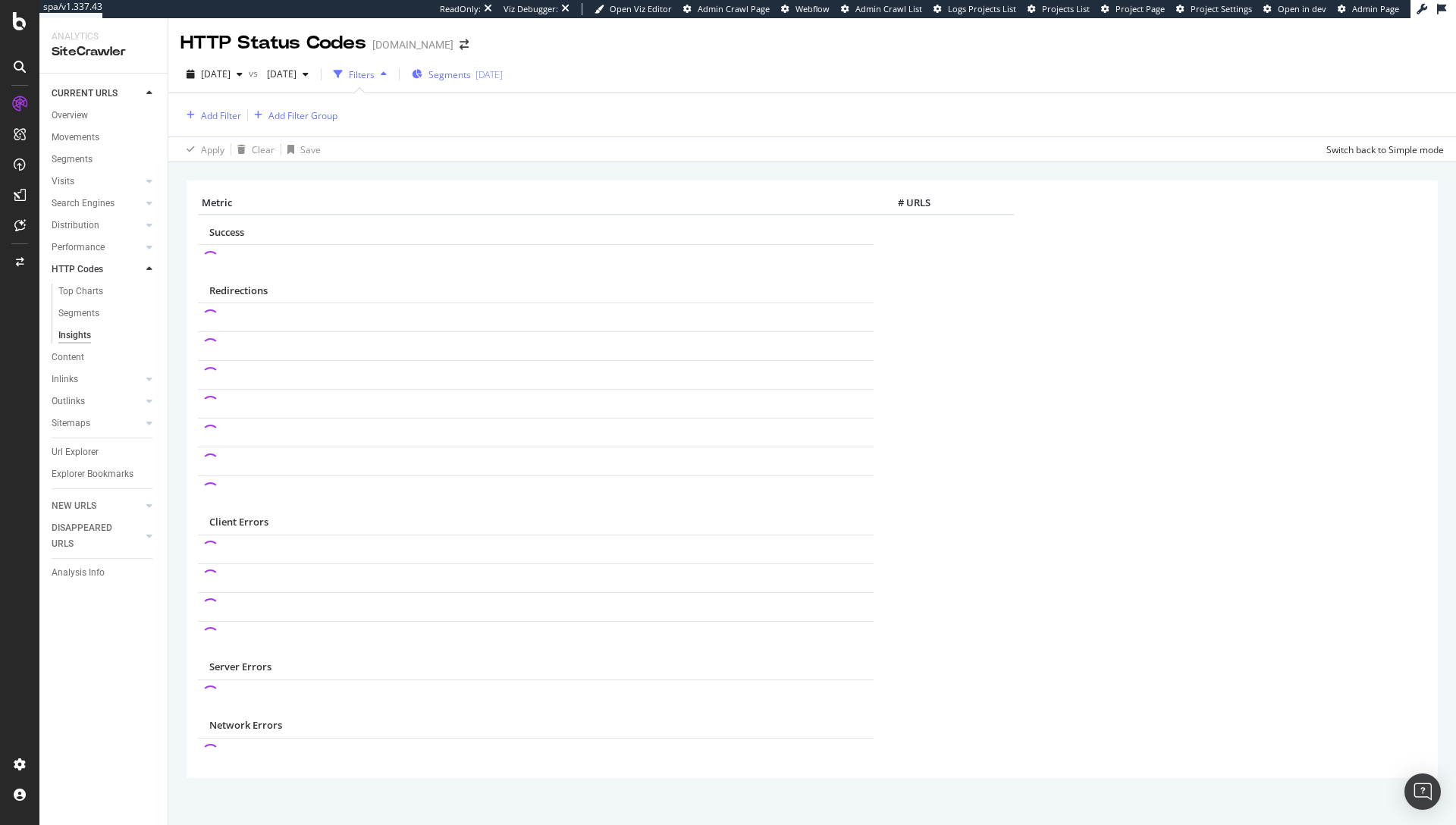
click at [471, 81] on span "Segments" at bounding box center [449, 74] width 43 height 13
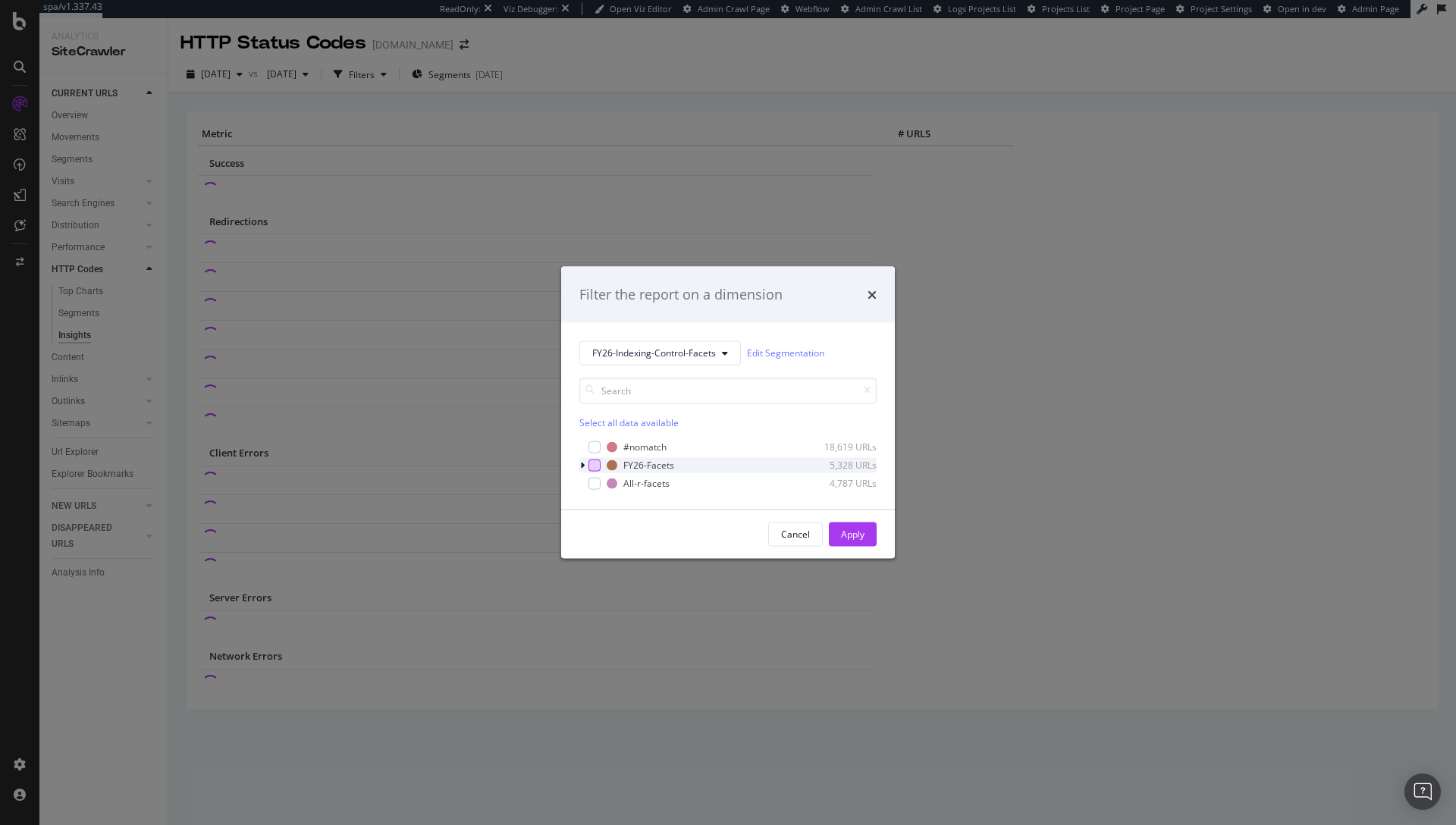
click at [590, 462] on div "modal" at bounding box center [594, 465] width 12 height 12
click at [852, 540] on div "Apply" at bounding box center [853, 534] width 24 height 13
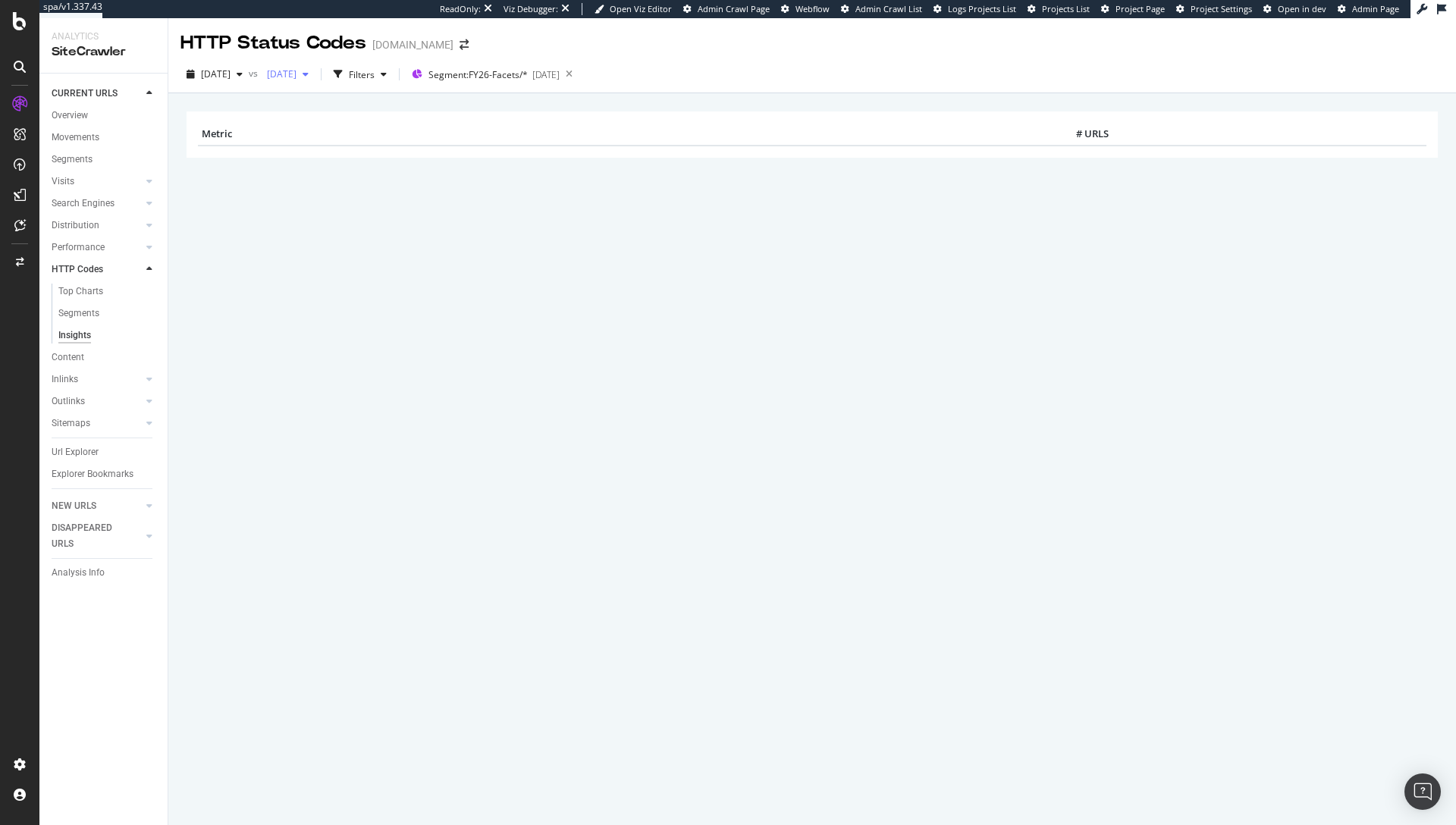
click at [296, 74] on span "2025 Aug. 17th" at bounding box center [278, 74] width 36 height 13
click at [337, 154] on div "2025 Sep. 14th" at bounding box center [333, 158] width 79 height 14
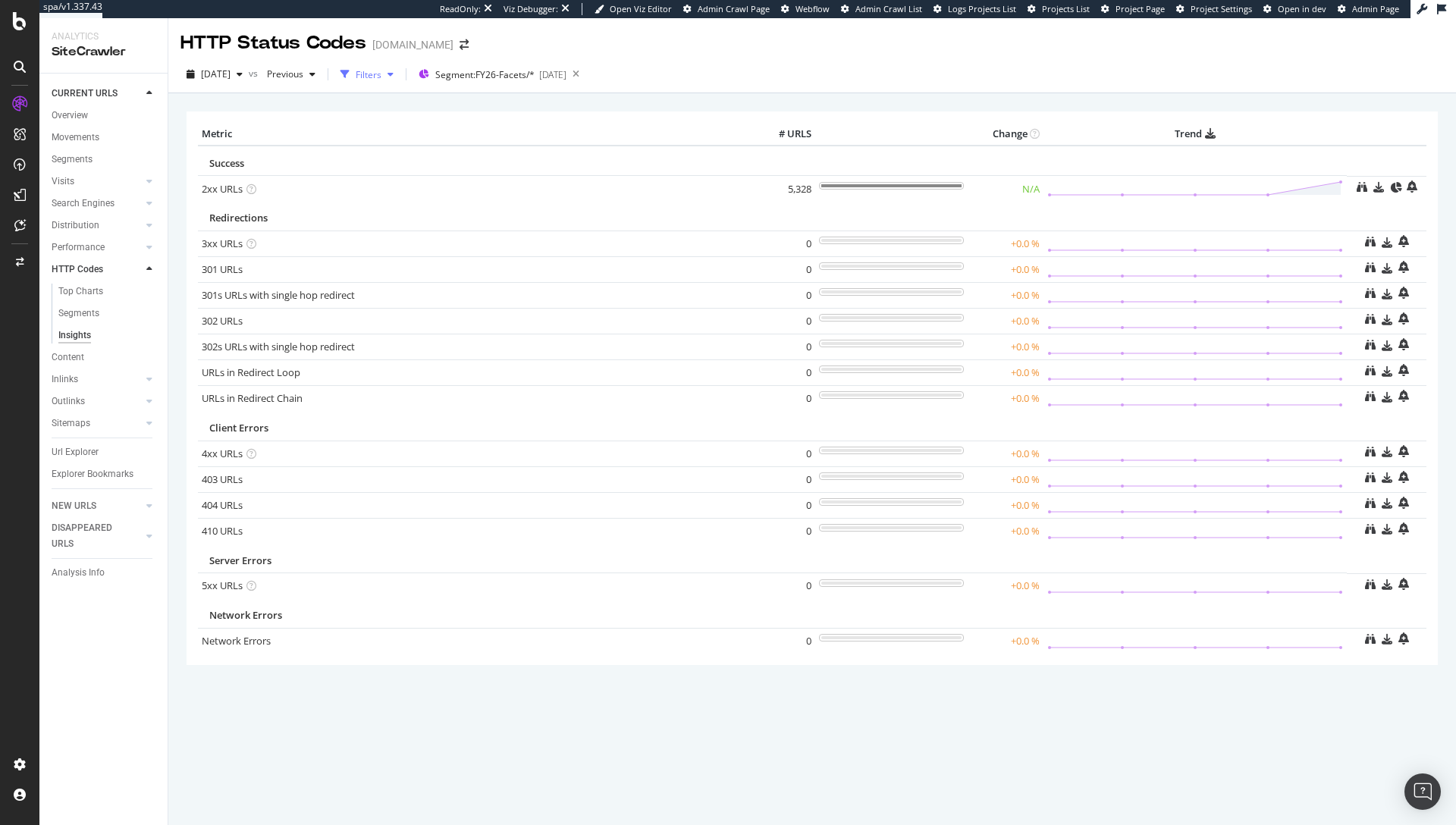
click at [381, 74] on div "Filters" at bounding box center [369, 74] width 26 height 13
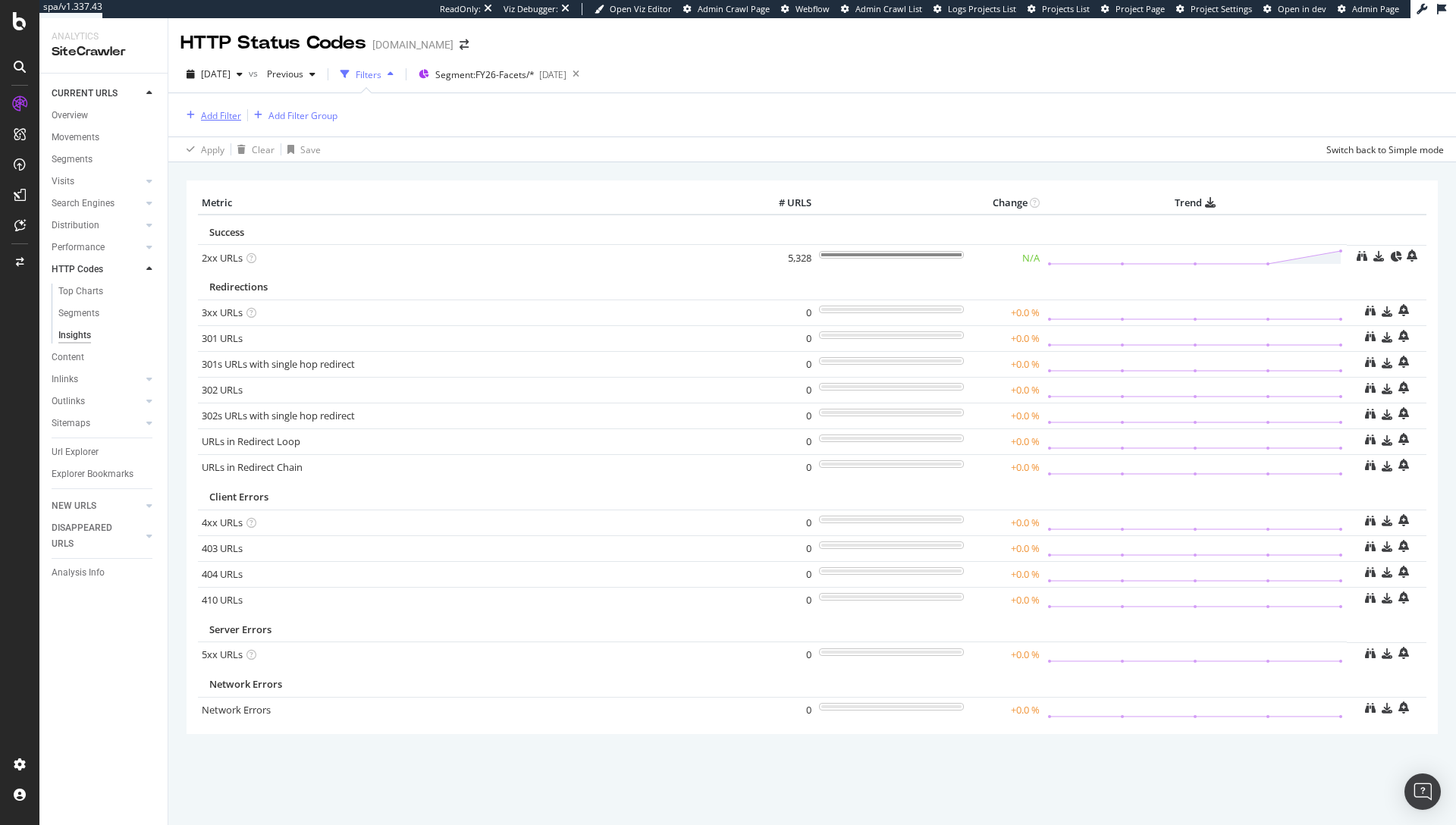
click at [182, 109] on div "Add Filter" at bounding box center [210, 115] width 61 height 17
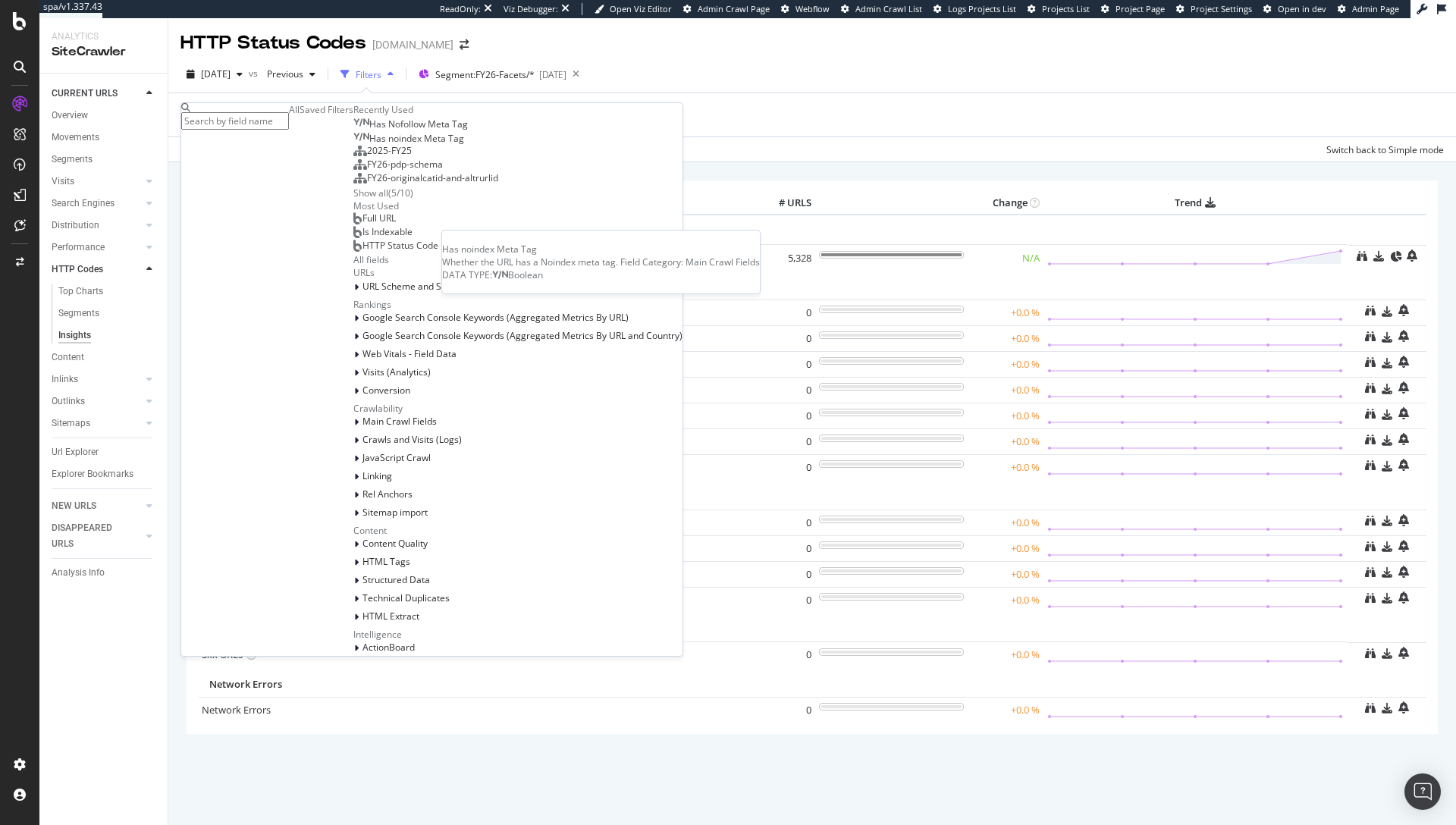
click at [369, 145] on span "Has noindex Meta Tag" at bounding box center [416, 138] width 95 height 13
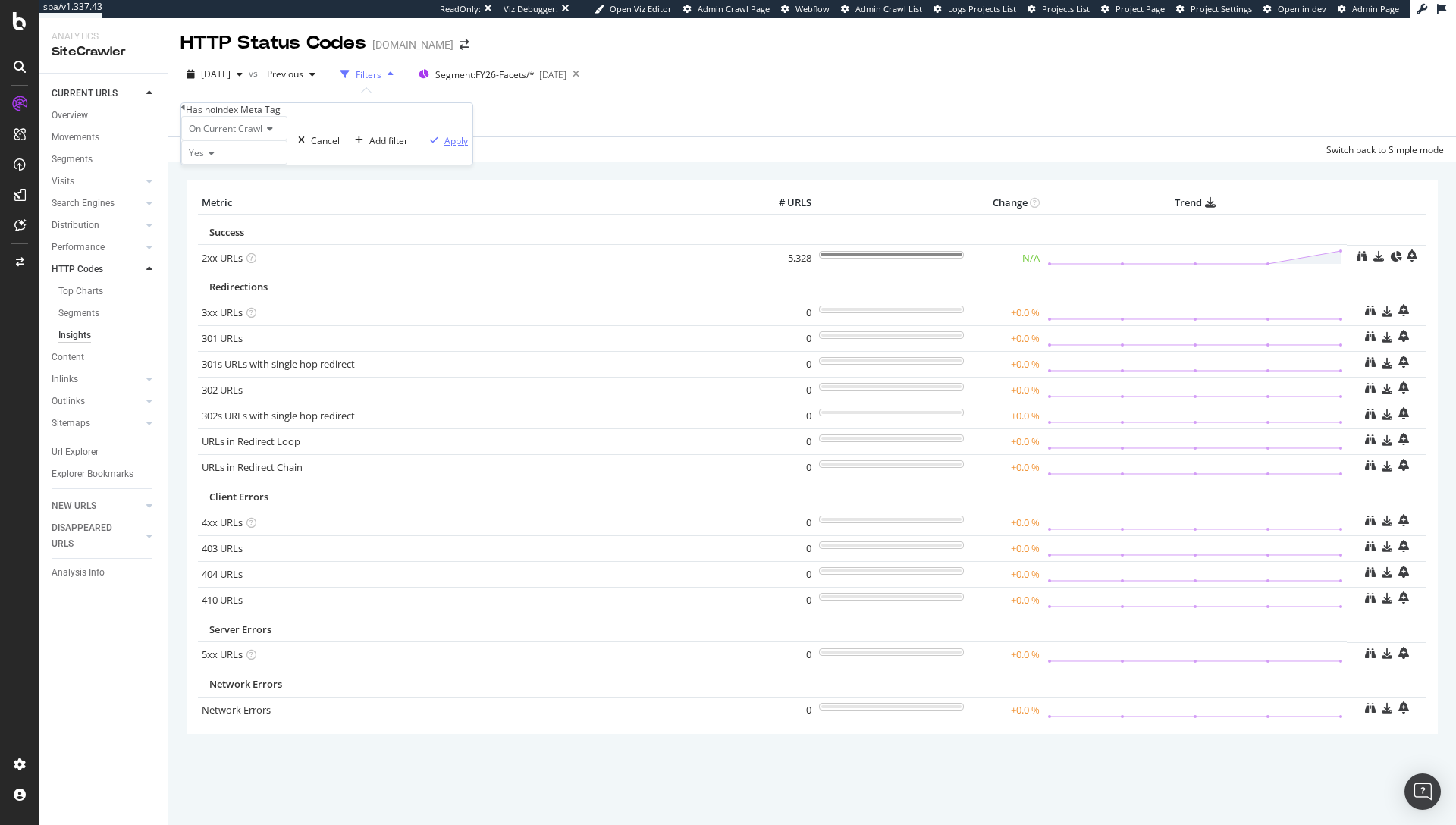
click at [444, 147] on div "Apply" at bounding box center [456, 141] width 24 height 13
click at [214, 71] on span "[DATE]" at bounding box center [215, 74] width 30 height 13
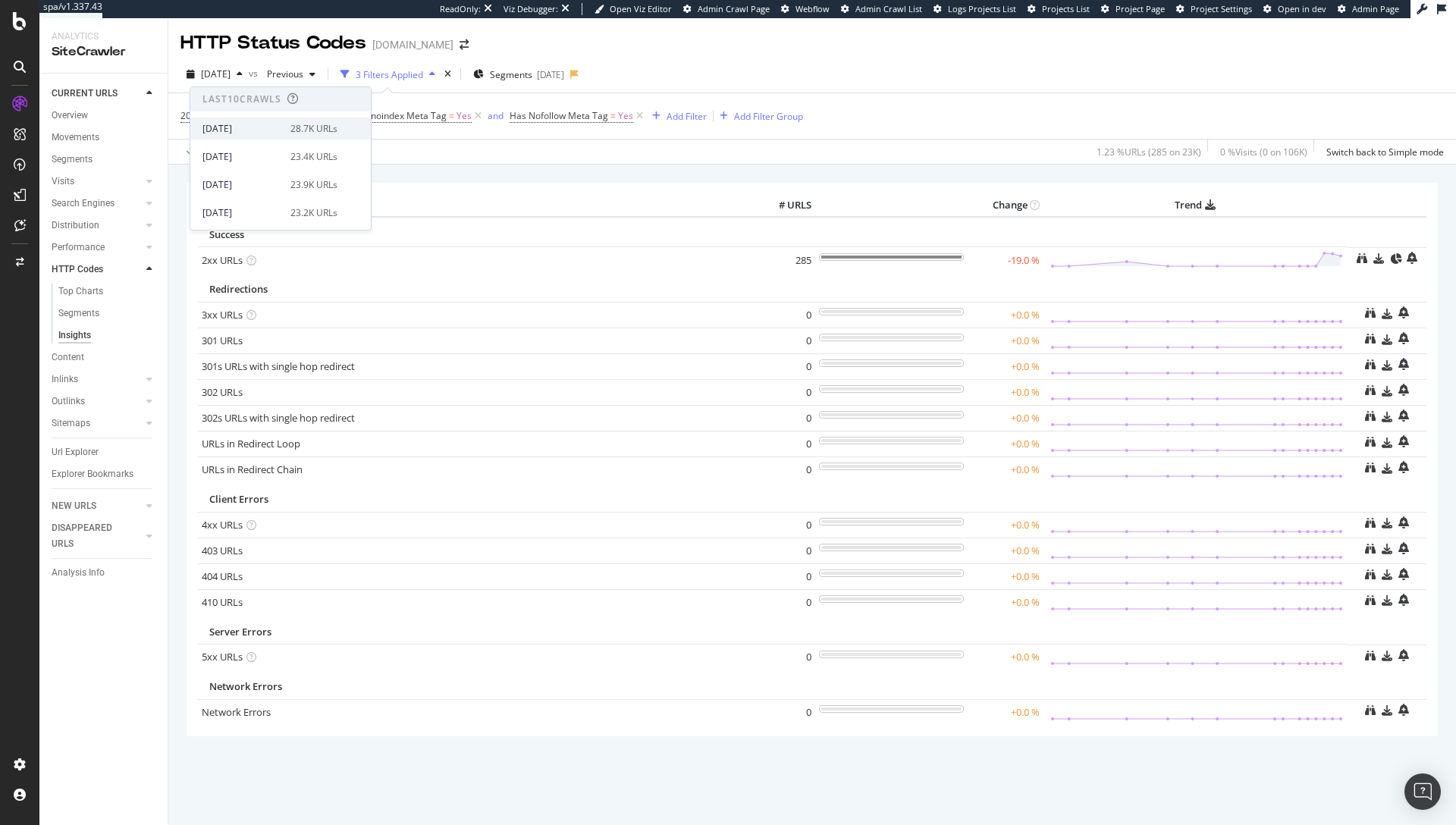
click at [253, 126] on div "[DATE]" at bounding box center [241, 129] width 79 height 14
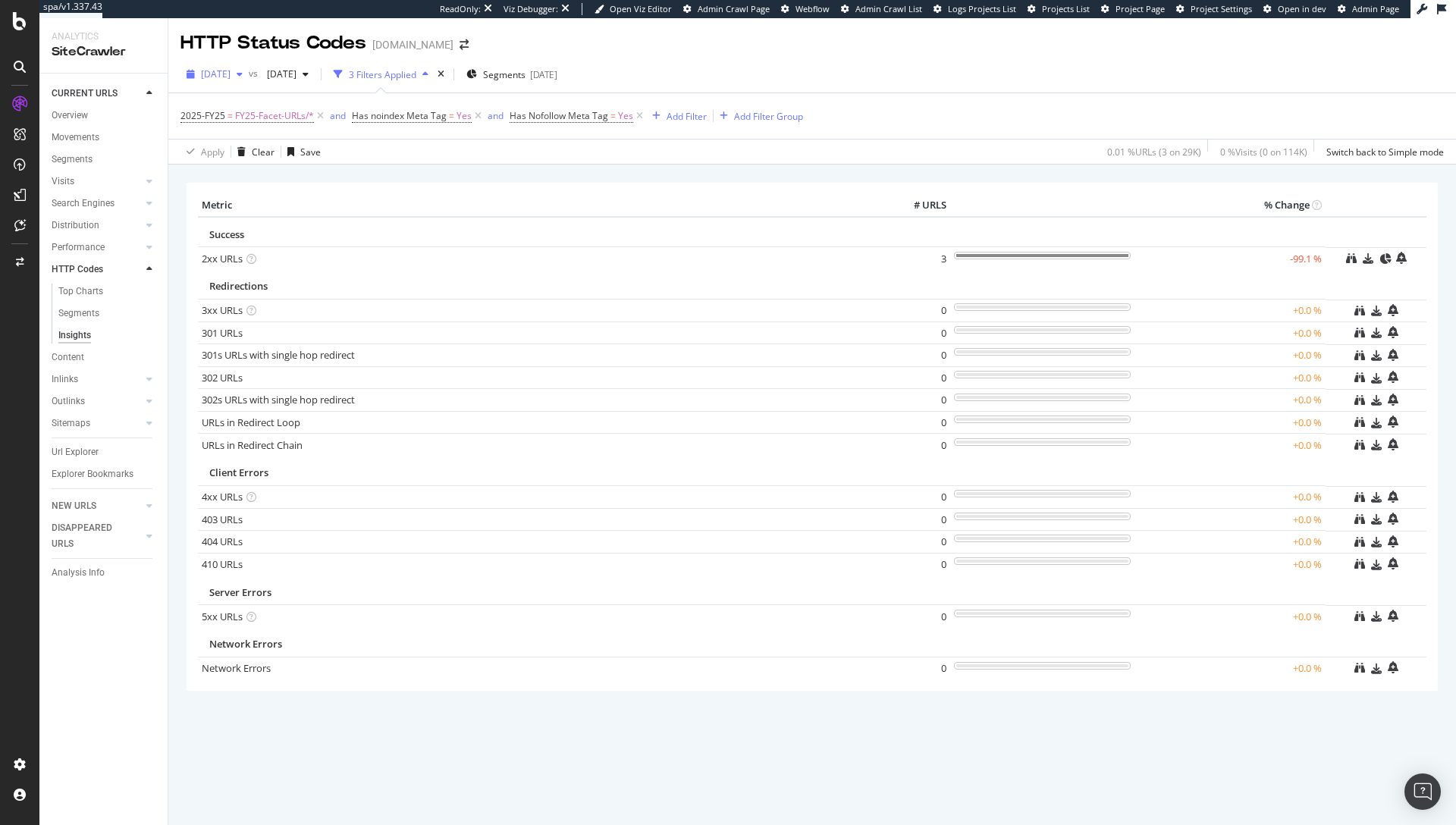
click at [203, 73] on span "[DATE]" at bounding box center [215, 74] width 30 height 13
click at [602, 41] on div "HTTP Status Codes [DOMAIN_NAME]" at bounding box center [812, 37] width 1287 height 38
click at [273, 116] on span "FY25-Facet-URLs/*" at bounding box center [274, 116] width 79 height 21
click at [209, 182] on span "Equal" at bounding box center [206, 176] width 24 height 13
click at [357, 165] on div "Equal" at bounding box center [276, 176] width 167 height 24
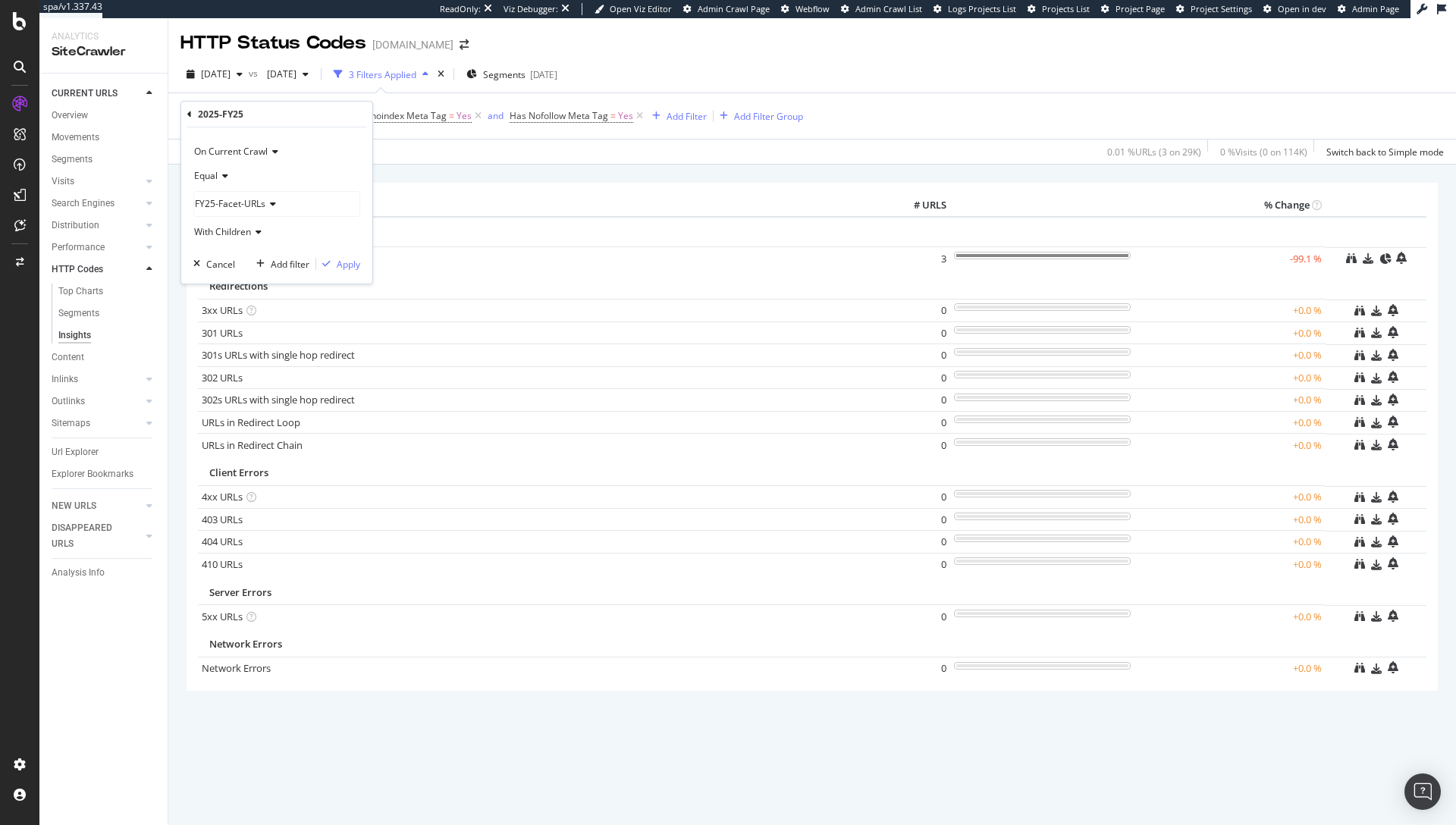
click at [252, 201] on span "FY25-Facet-URLs" at bounding box center [229, 204] width 71 height 13
click at [305, 115] on div "2025-FY25" at bounding box center [276, 115] width 179 height 26
click at [359, 91] on div "2025 Sep. 21st vs 2025 Aug. 17th 3 Filters Applied Segments 2025-09-23" at bounding box center [812, 77] width 1287 height 30
click at [324, 117] on icon at bounding box center [320, 116] width 13 height 15
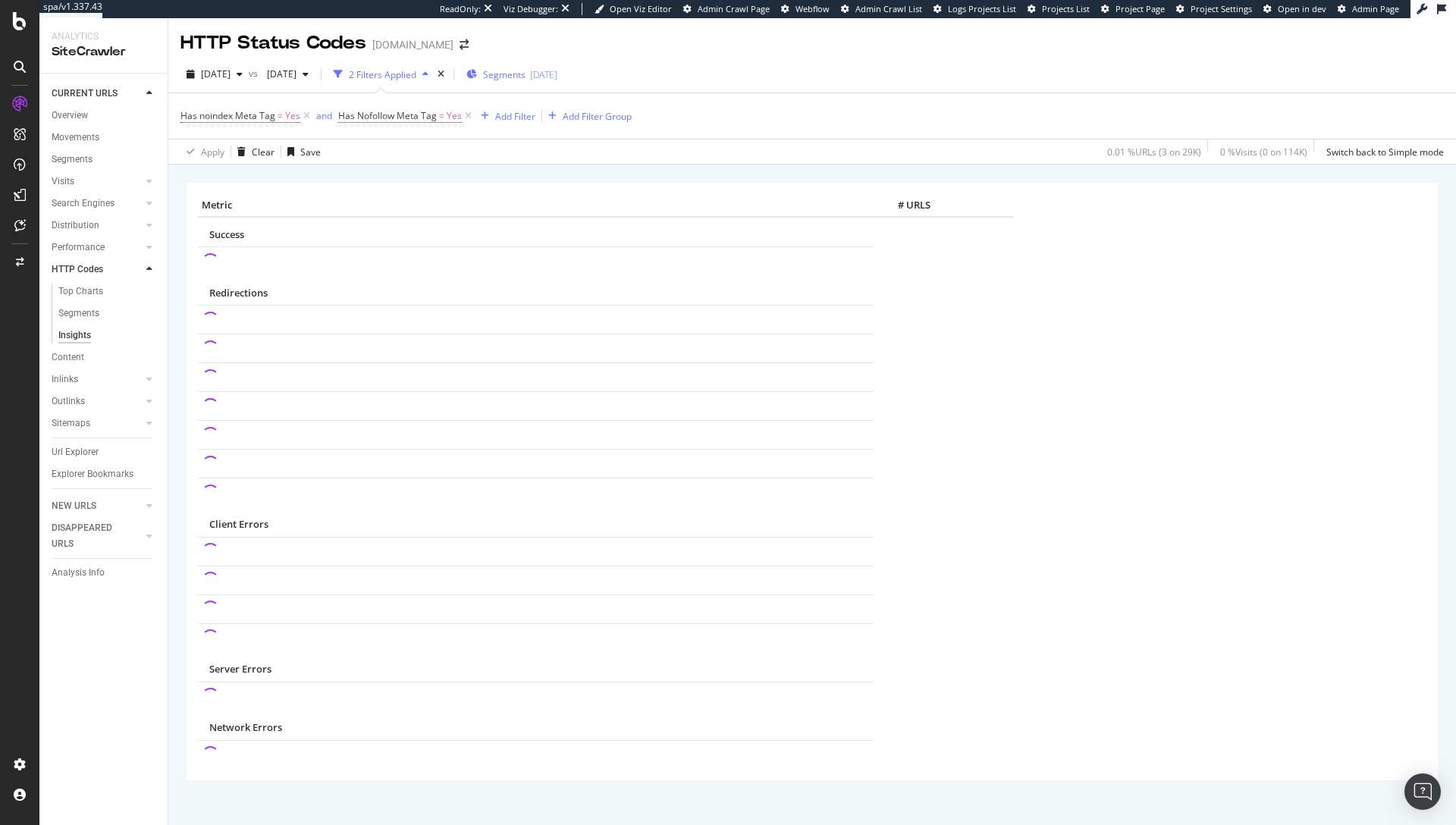
click at [526, 70] on span "Segments" at bounding box center [504, 74] width 43 height 13
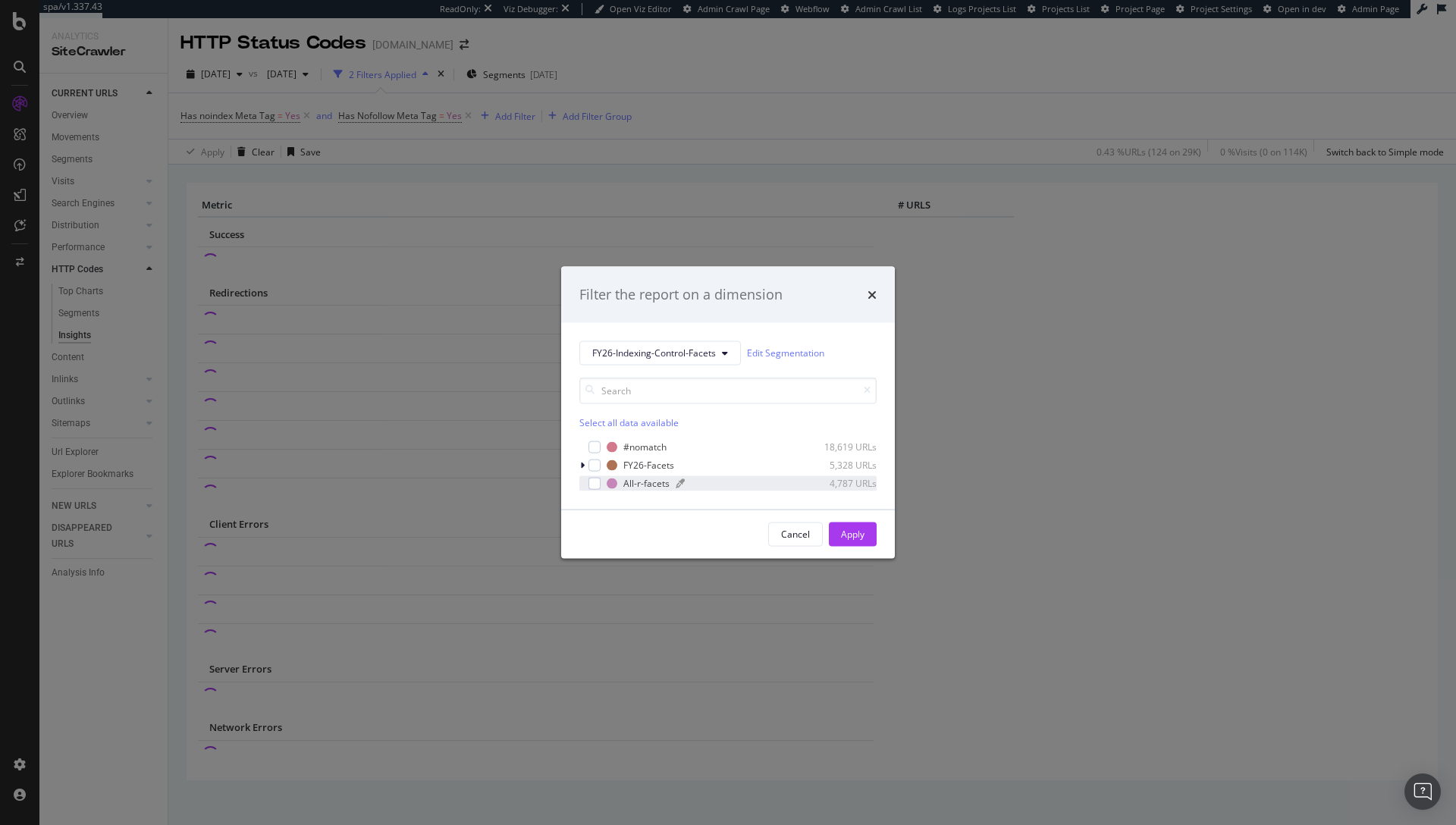
drag, startPoint x: 597, startPoint y: 466, endPoint x: 659, endPoint y: 482, distance: 64.0
click at [597, 466] on div "modal" at bounding box center [594, 465] width 12 height 12
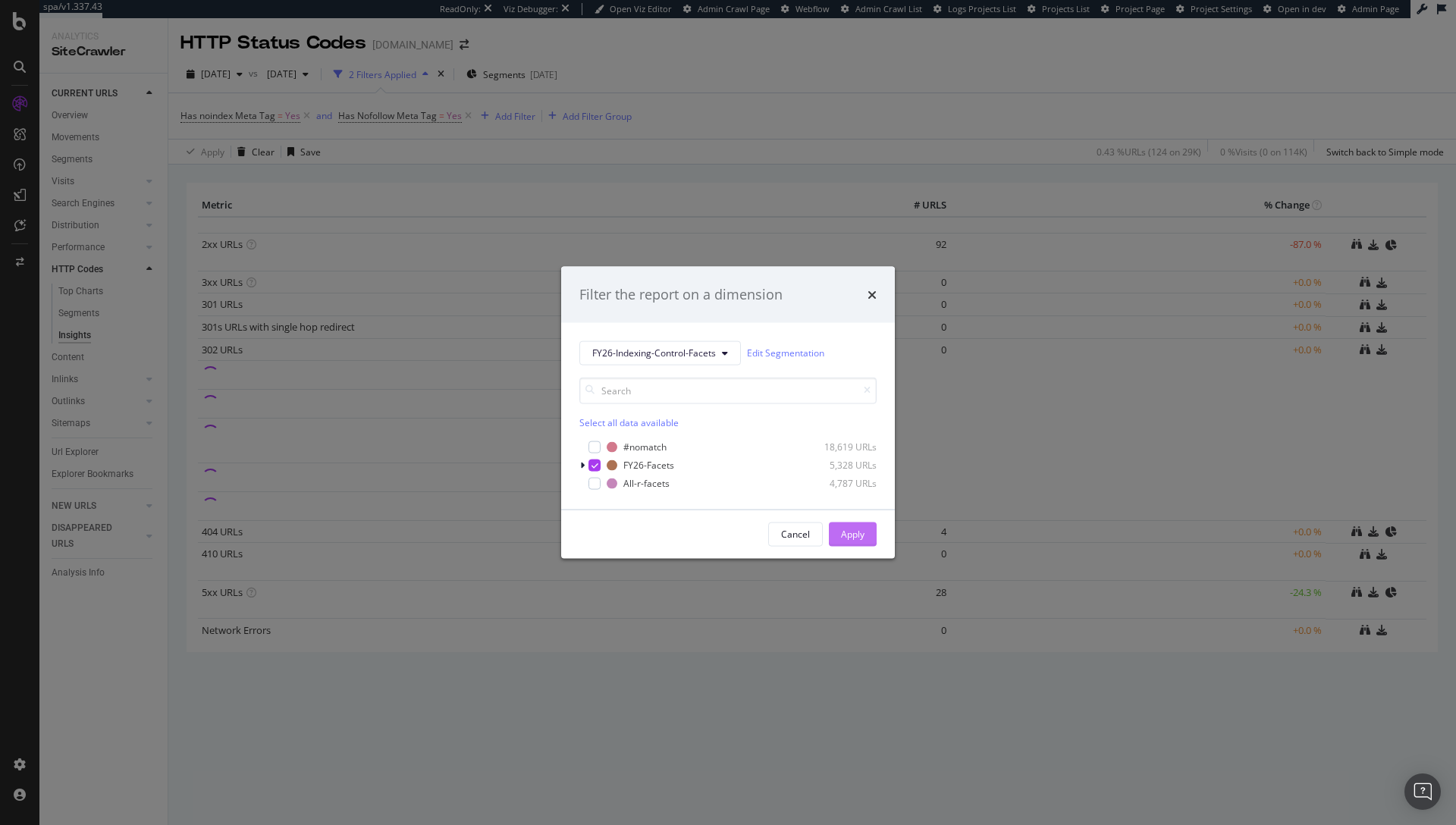
click at [864, 536] on div "Apply" at bounding box center [853, 534] width 24 height 13
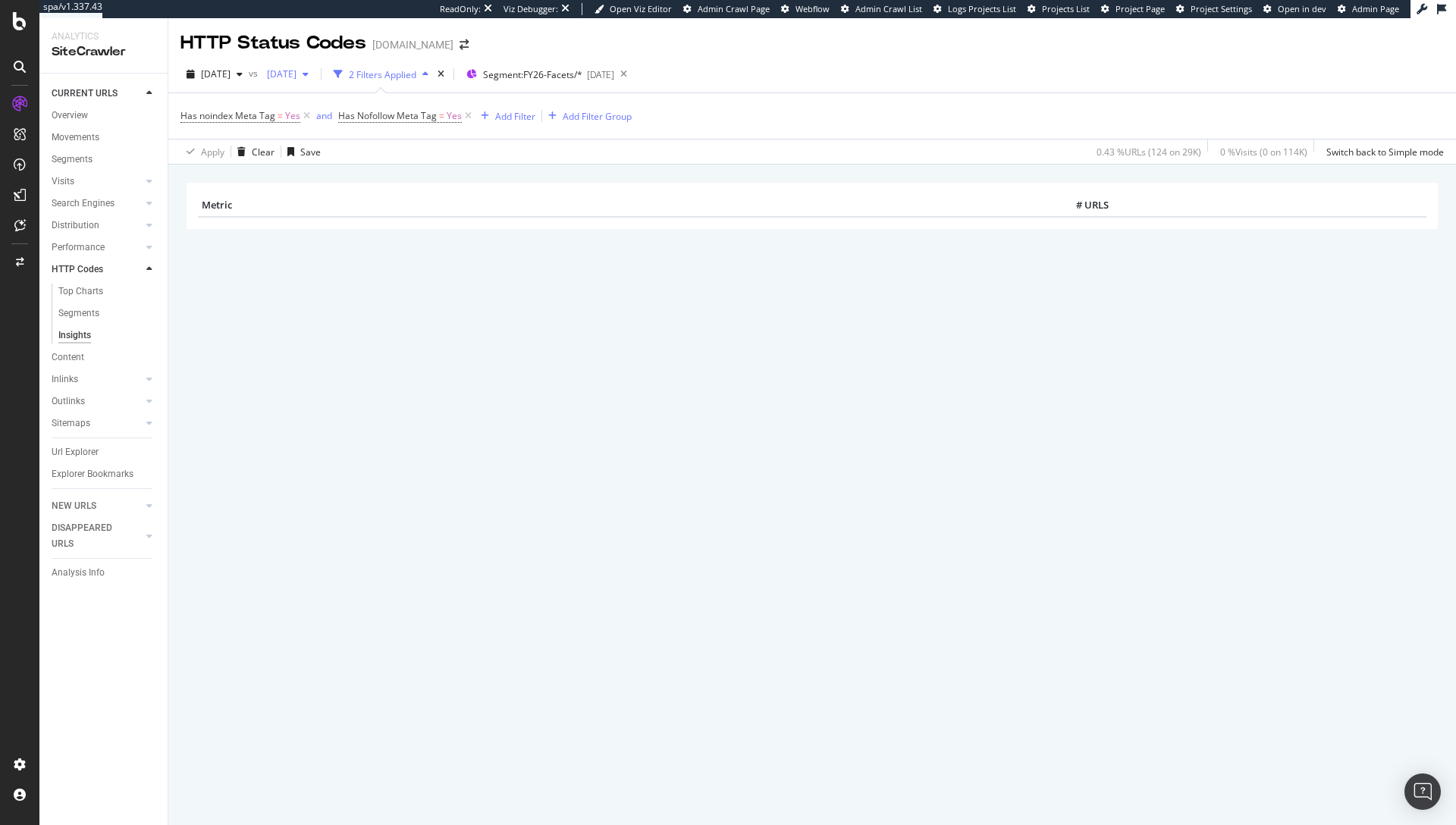
click at [296, 73] on span "2025 Aug. 17th" at bounding box center [278, 74] width 36 height 13
click at [337, 161] on div "2025 Sep. 14th" at bounding box center [333, 158] width 79 height 14
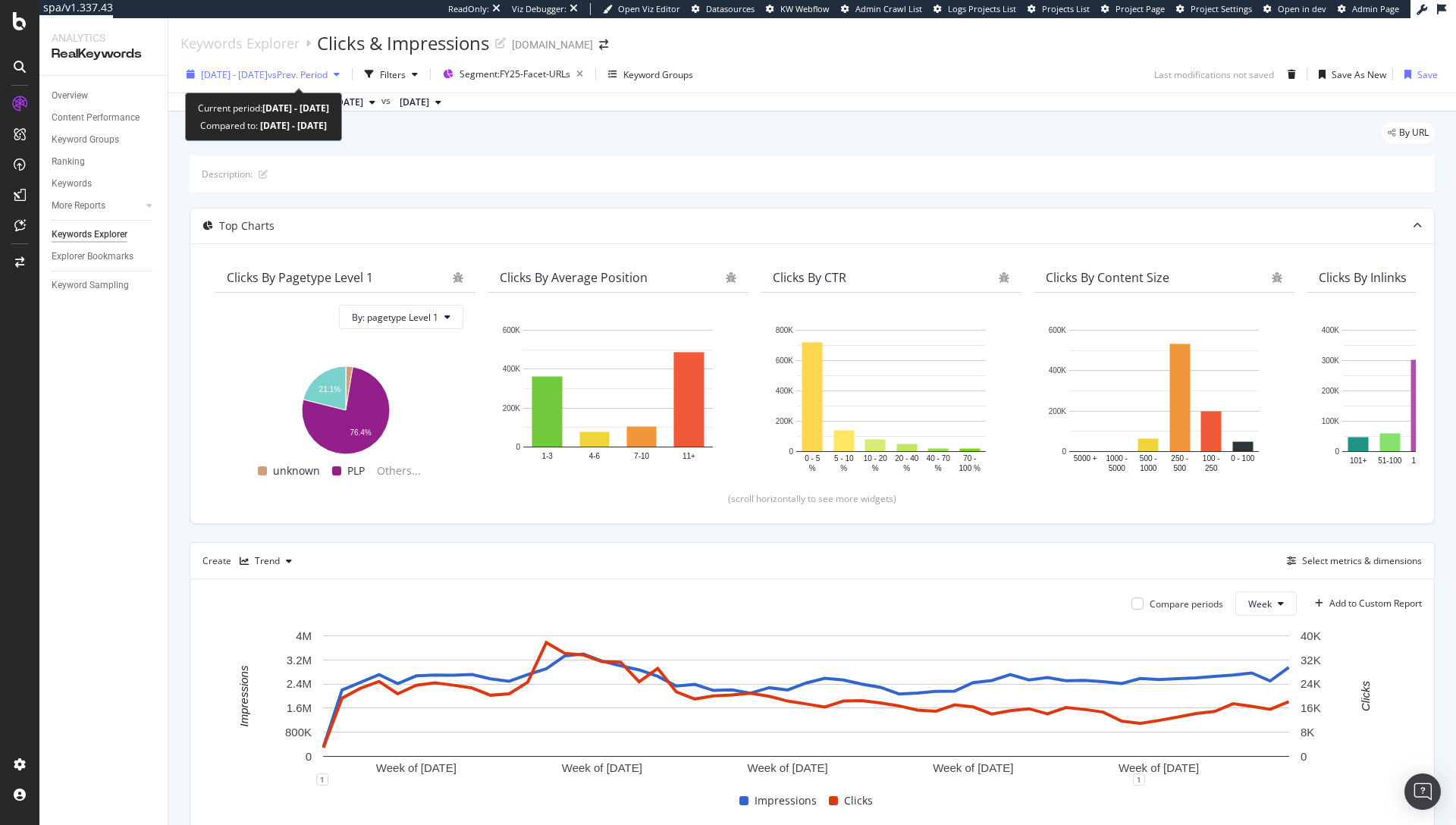
click at [267, 76] on span "[DATE] - [DATE]" at bounding box center [233, 74] width 67 height 13
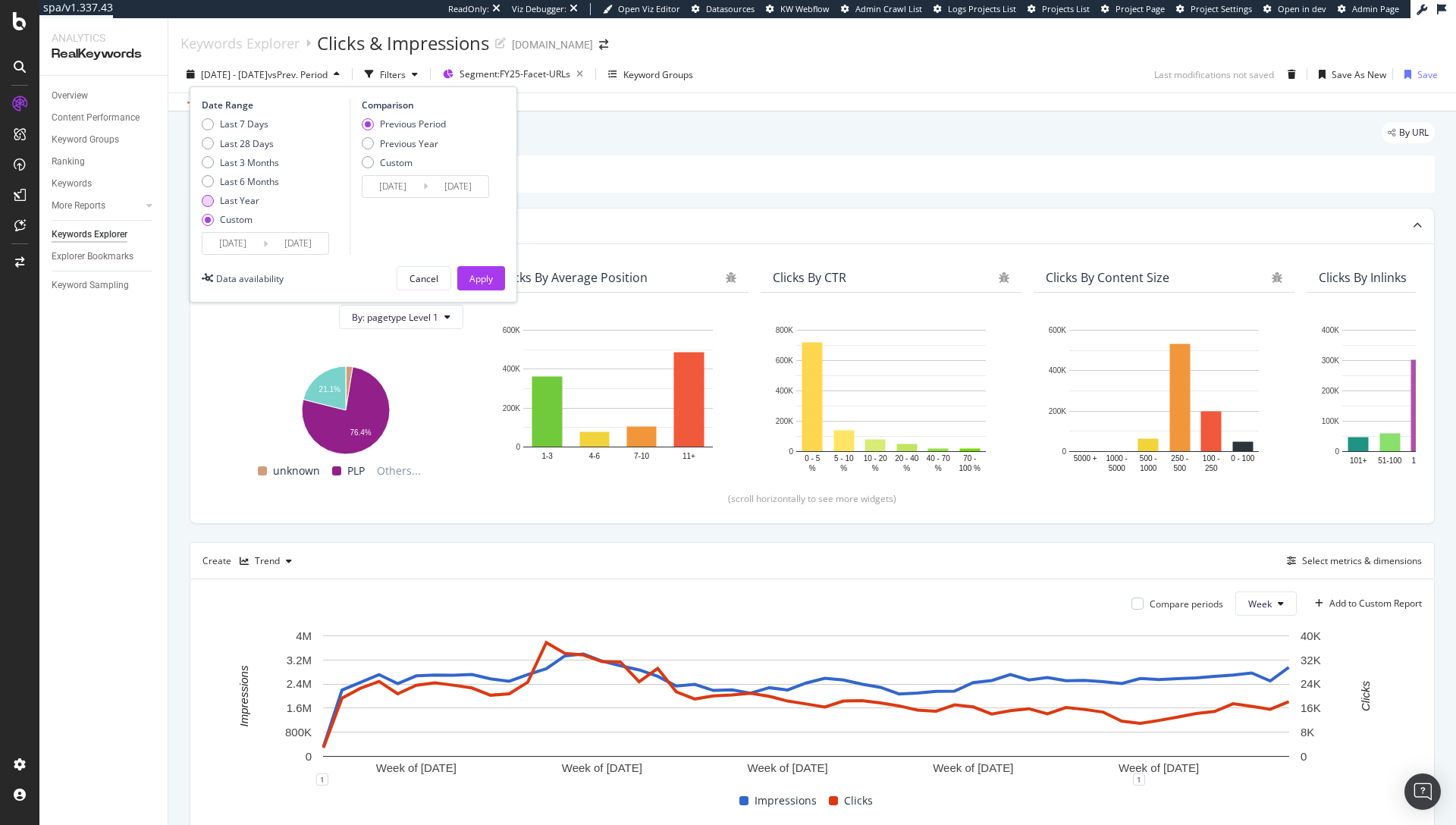
click at [245, 198] on div "Last Year" at bounding box center [239, 201] width 40 height 13
type input "[DATE]"
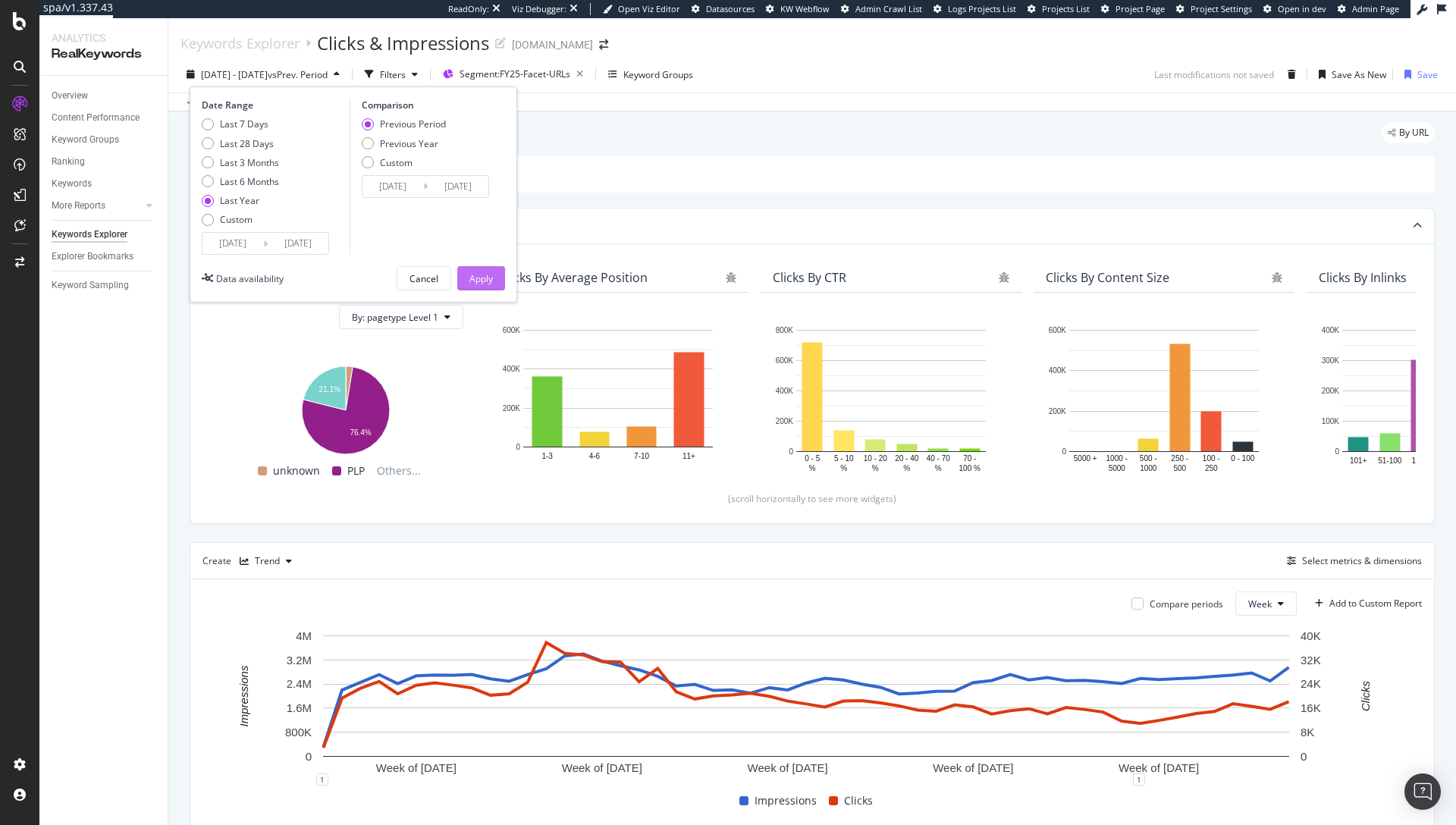
click at [489, 283] on div "Apply" at bounding box center [482, 278] width 24 height 13
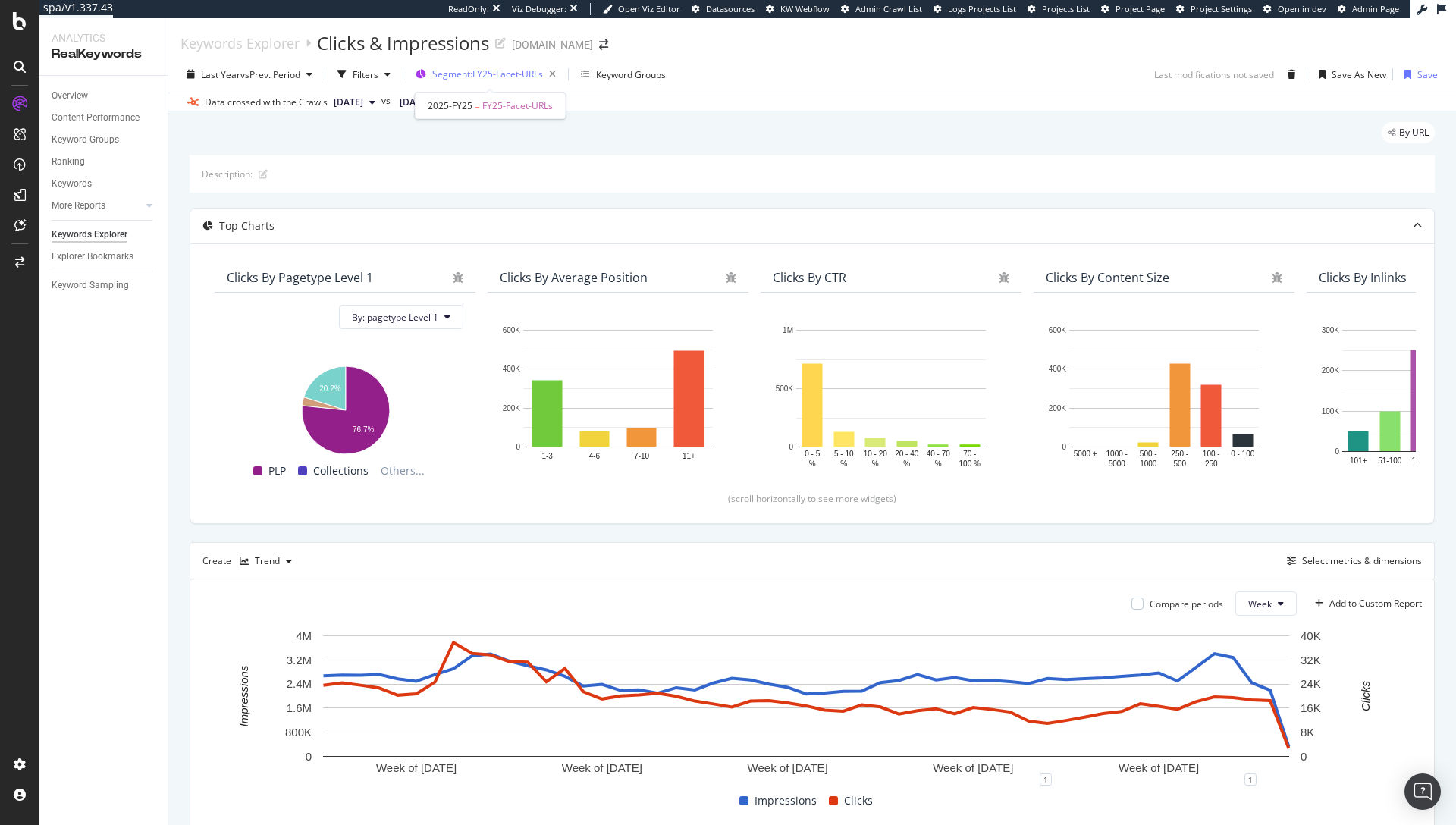
click at [509, 80] on span "Segment: FY25-Facet-URLs" at bounding box center [487, 74] width 111 height 13
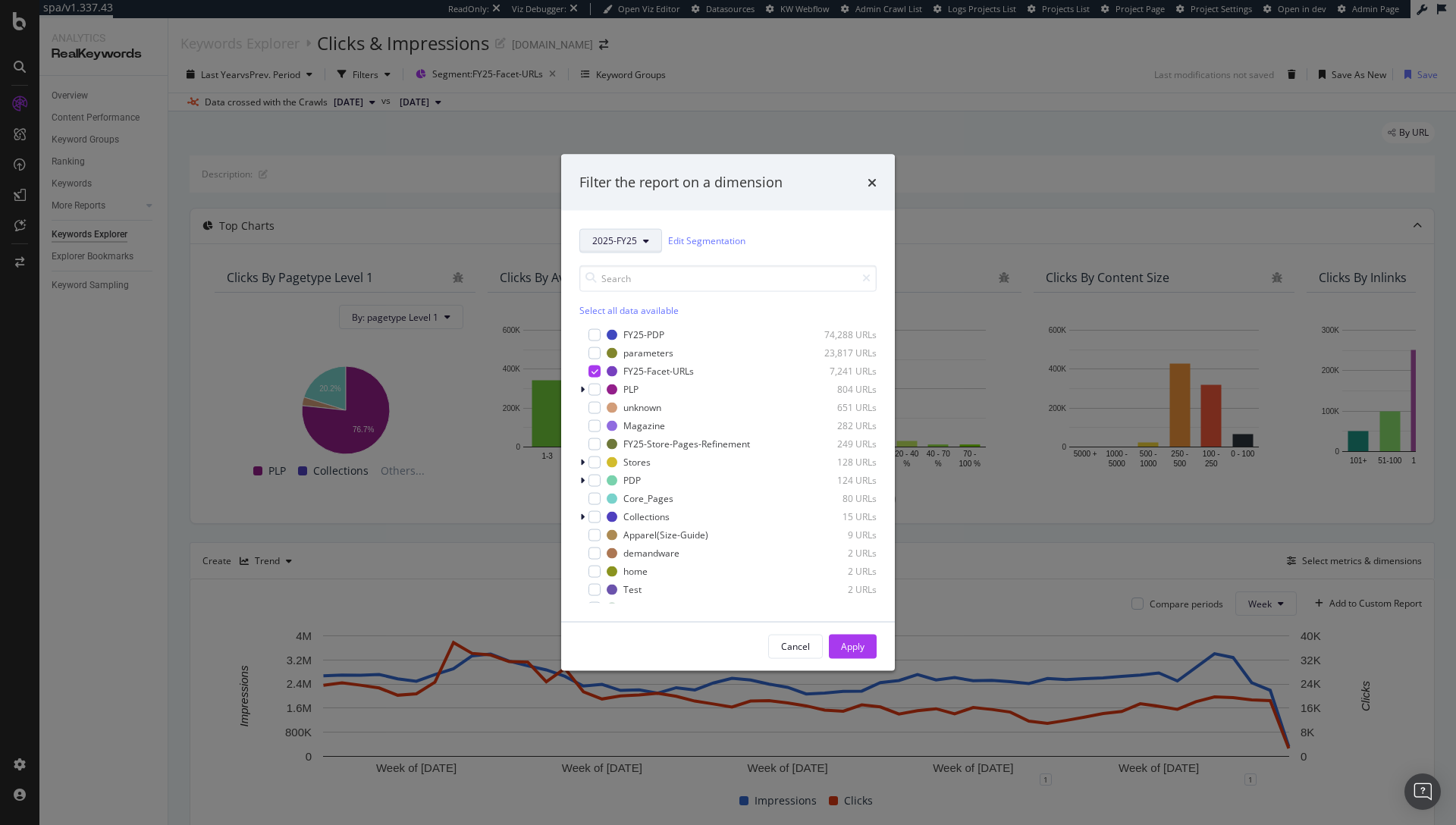
click at [621, 245] on span "2025-FY25" at bounding box center [614, 240] width 45 height 13
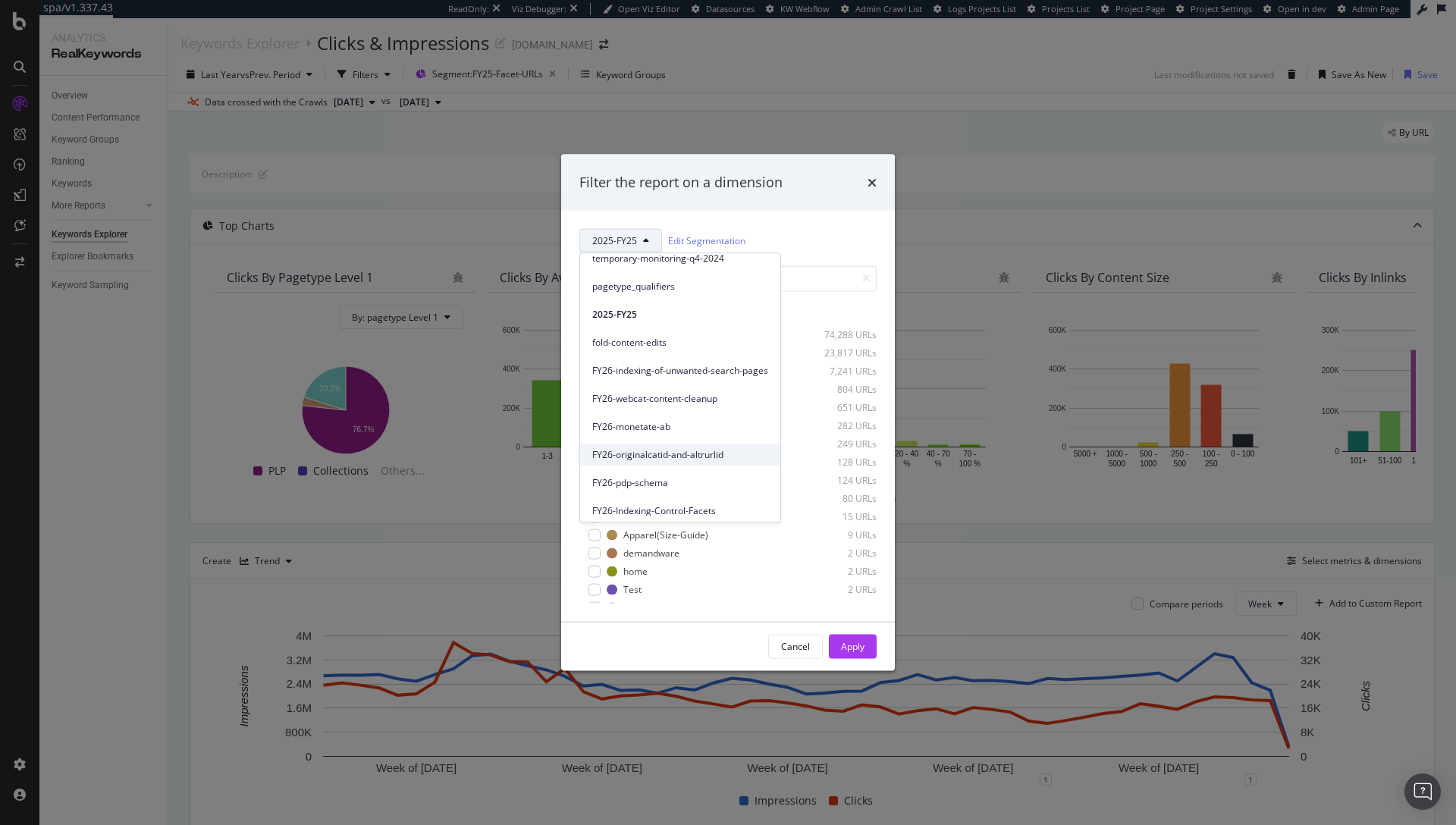
scroll to position [179, 0]
click at [650, 453] on span "FY26-Indexing-Control-Facets" at bounding box center [680, 453] width 176 height 14
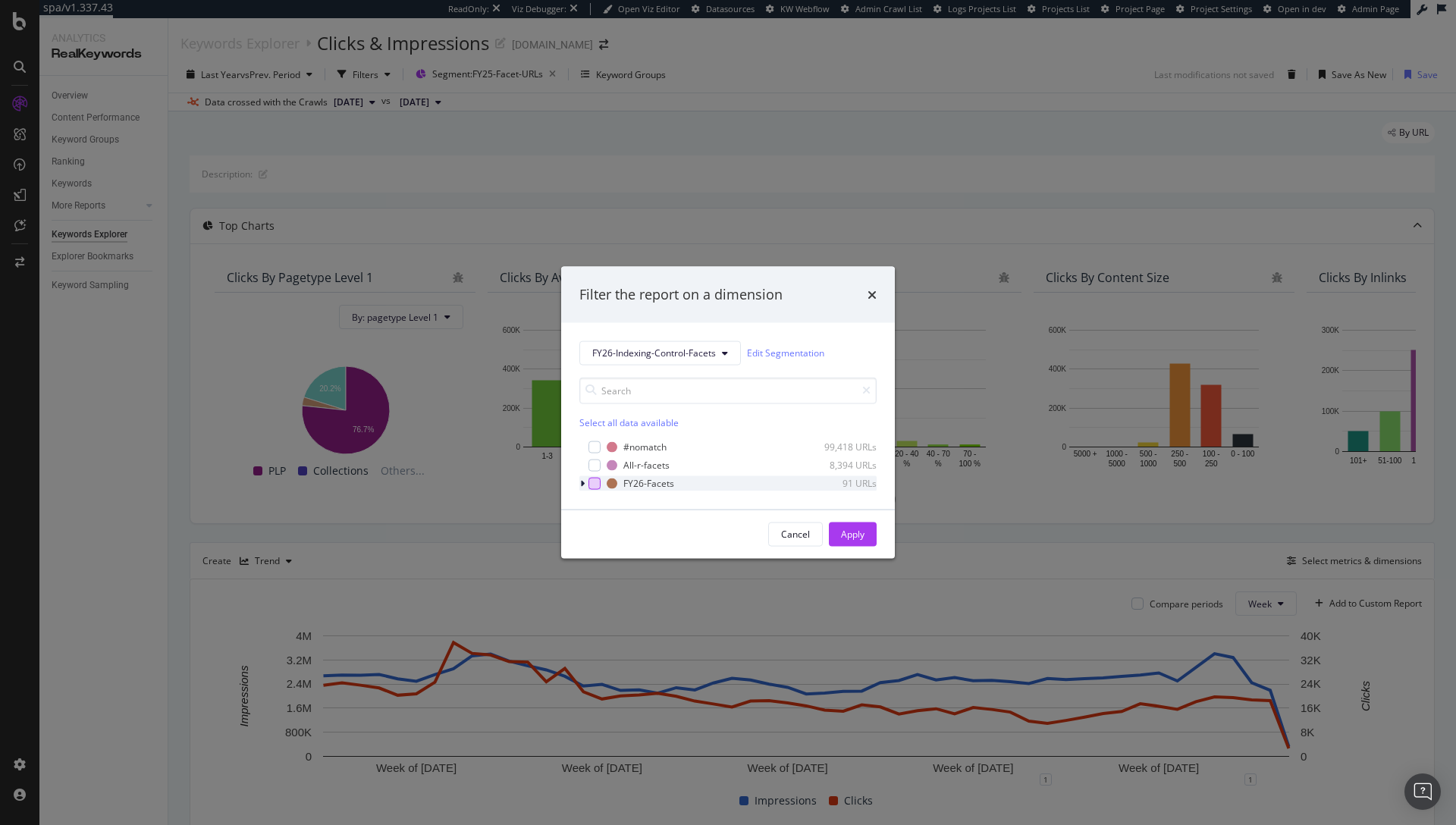
click at [592, 482] on div "modal" at bounding box center [594, 483] width 12 height 12
click at [854, 534] on div "Apply" at bounding box center [853, 534] width 24 height 13
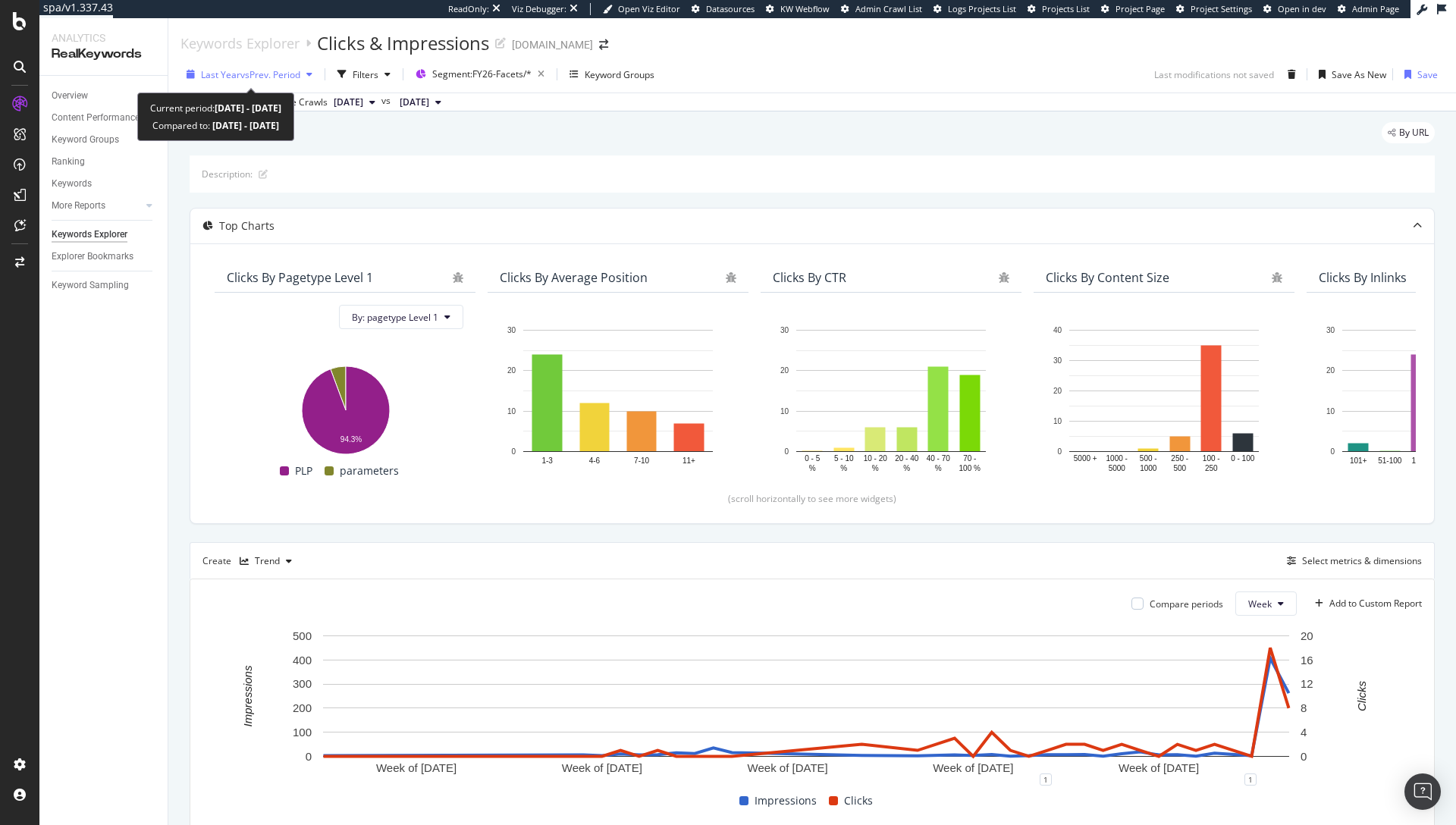
click at [300, 76] on span "vs Prev. Period" at bounding box center [270, 74] width 60 height 13
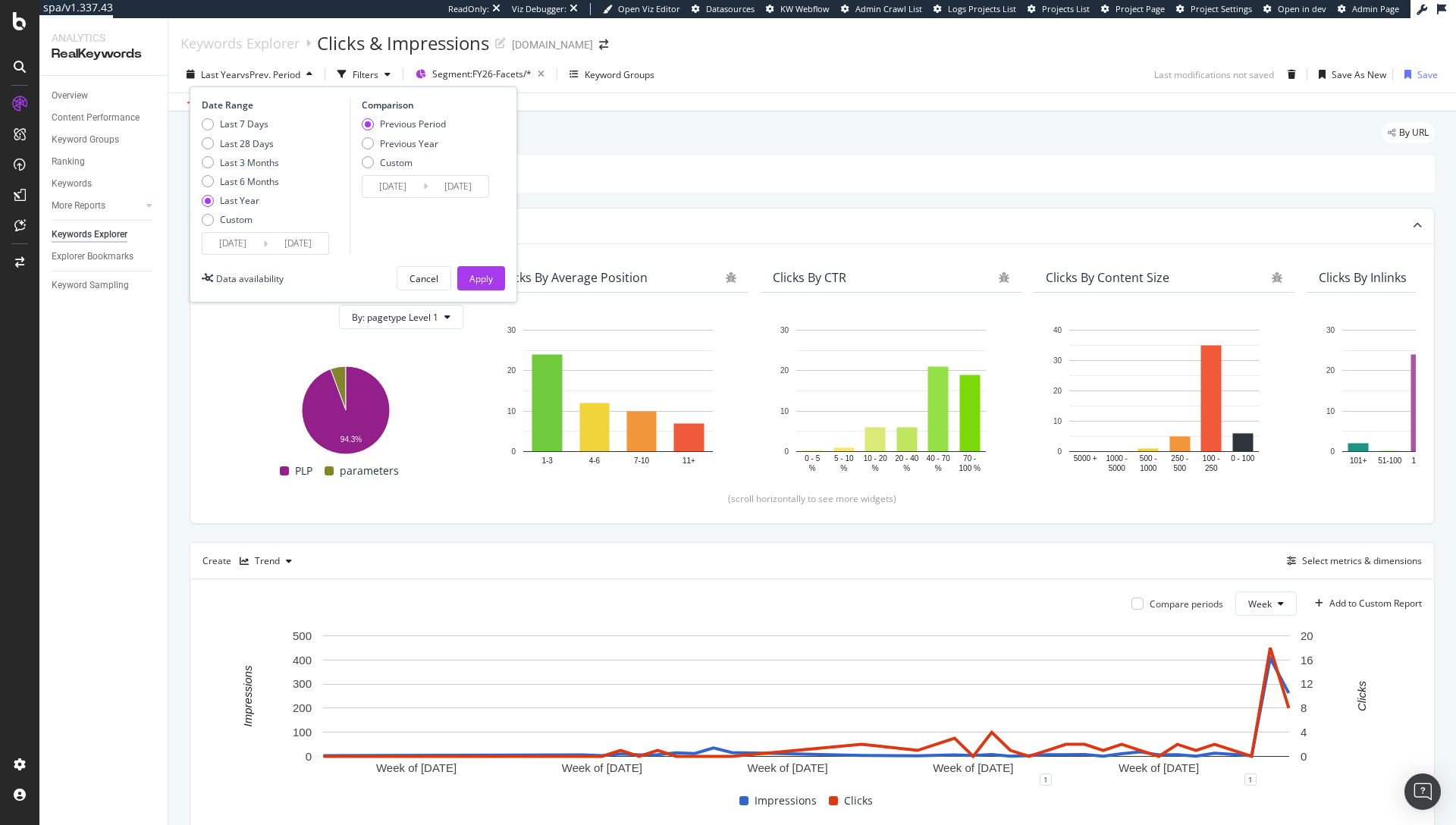
click at [900, 98] on div "Data crossed with the Crawls 2025 Sep. 21st vs 2024 Aug. 25th" at bounding box center [812, 102] width 1287 height 18
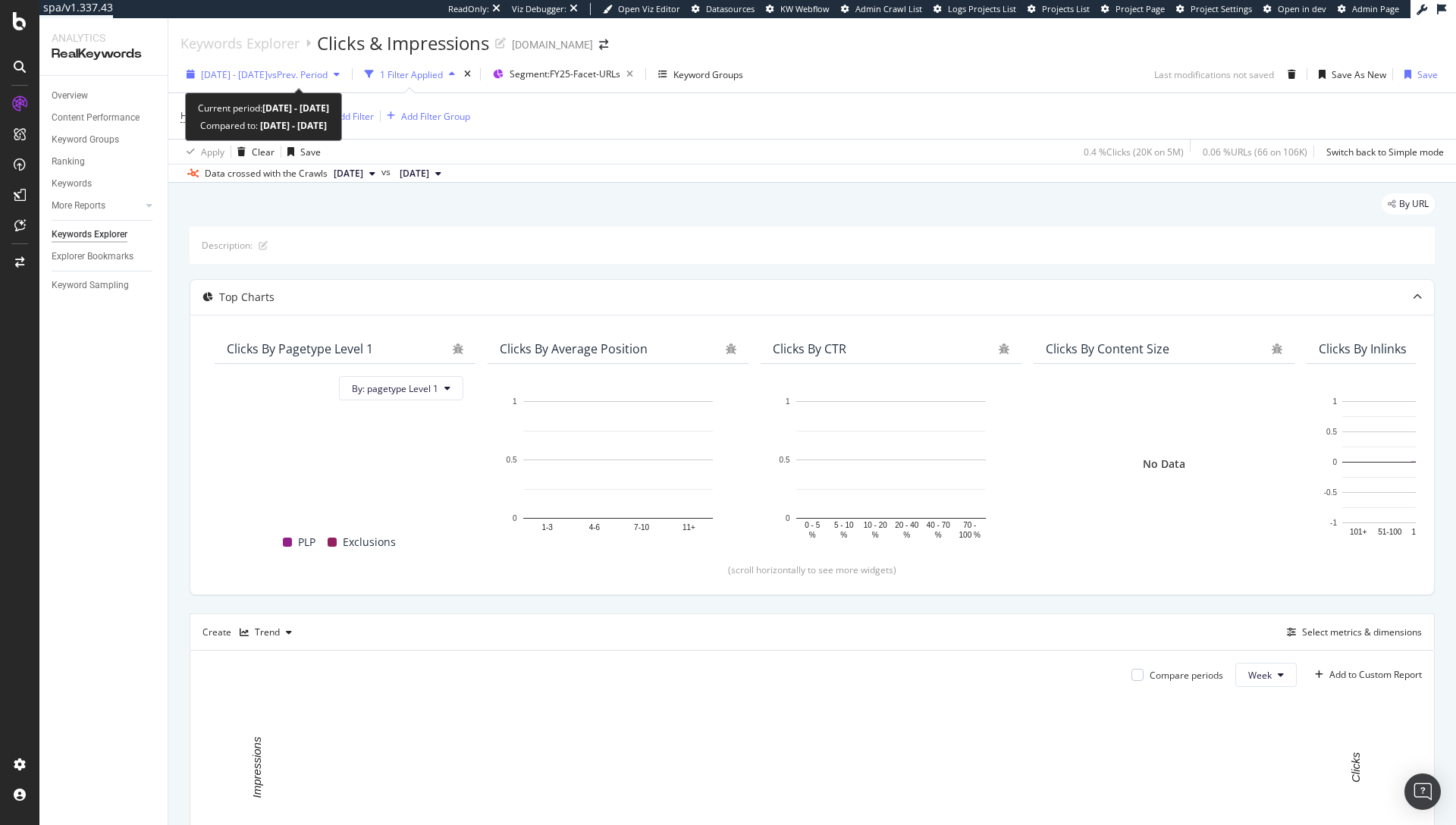
click at [243, 74] on span "2024 Aug. 25th - 2025 Aug. 24th" at bounding box center [233, 74] width 67 height 13
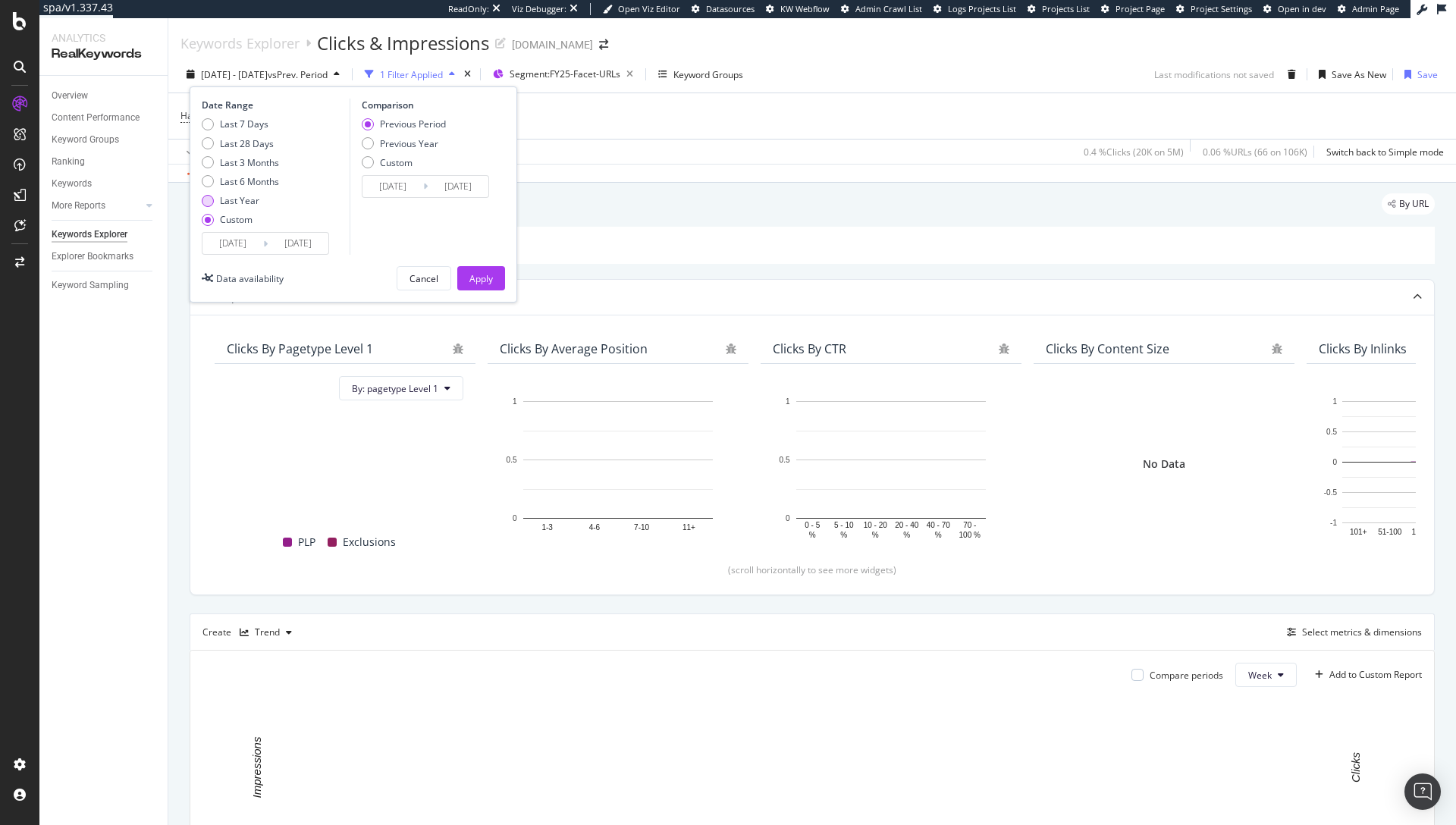
click at [238, 204] on div "Last Year" at bounding box center [239, 201] width 40 height 13
type input "2024/09/23"
type input "2025/09/22"
type input "2023/09/24"
type input "2024/09/22"
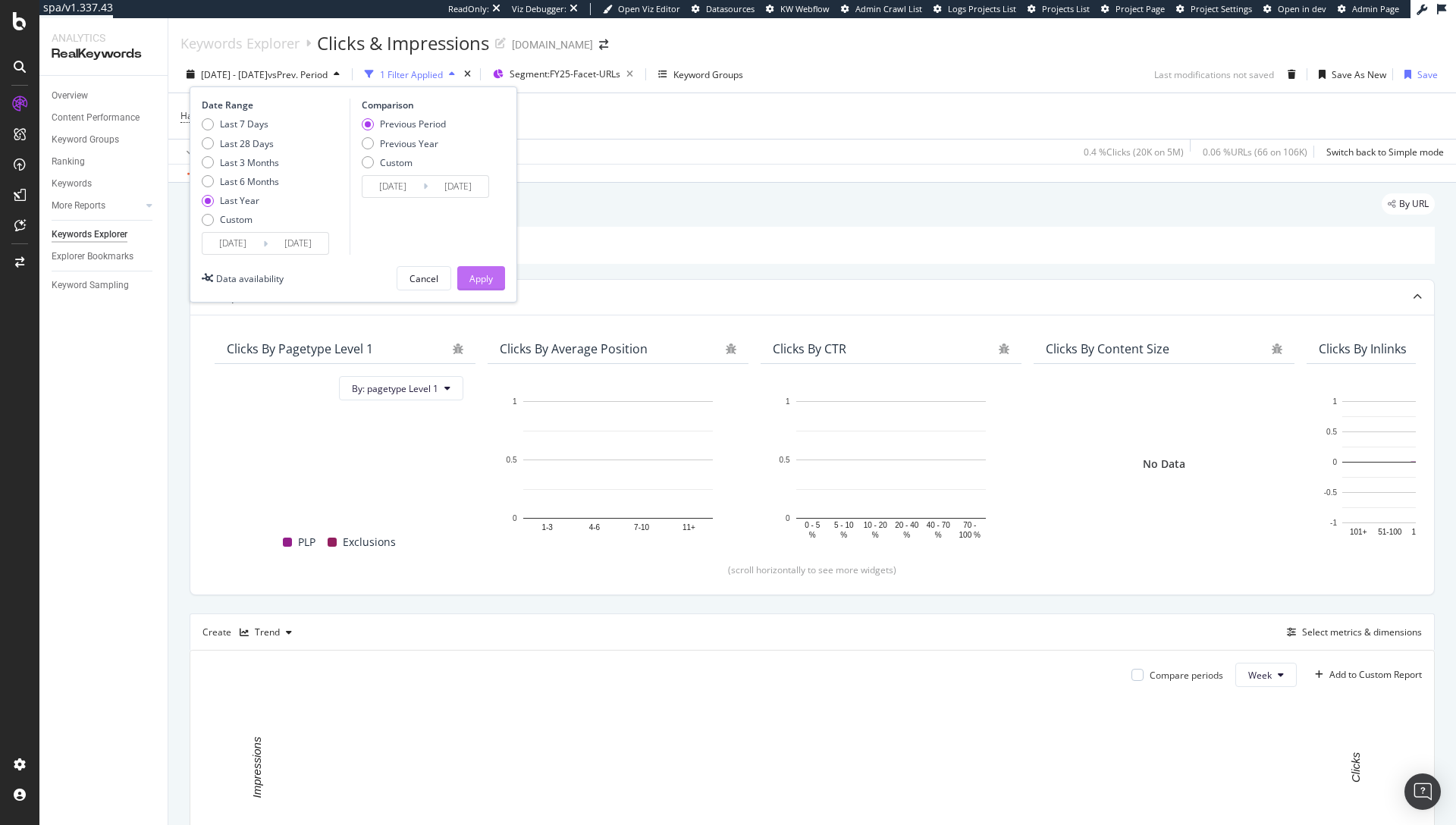
click at [473, 280] on div "Apply" at bounding box center [482, 278] width 24 height 13
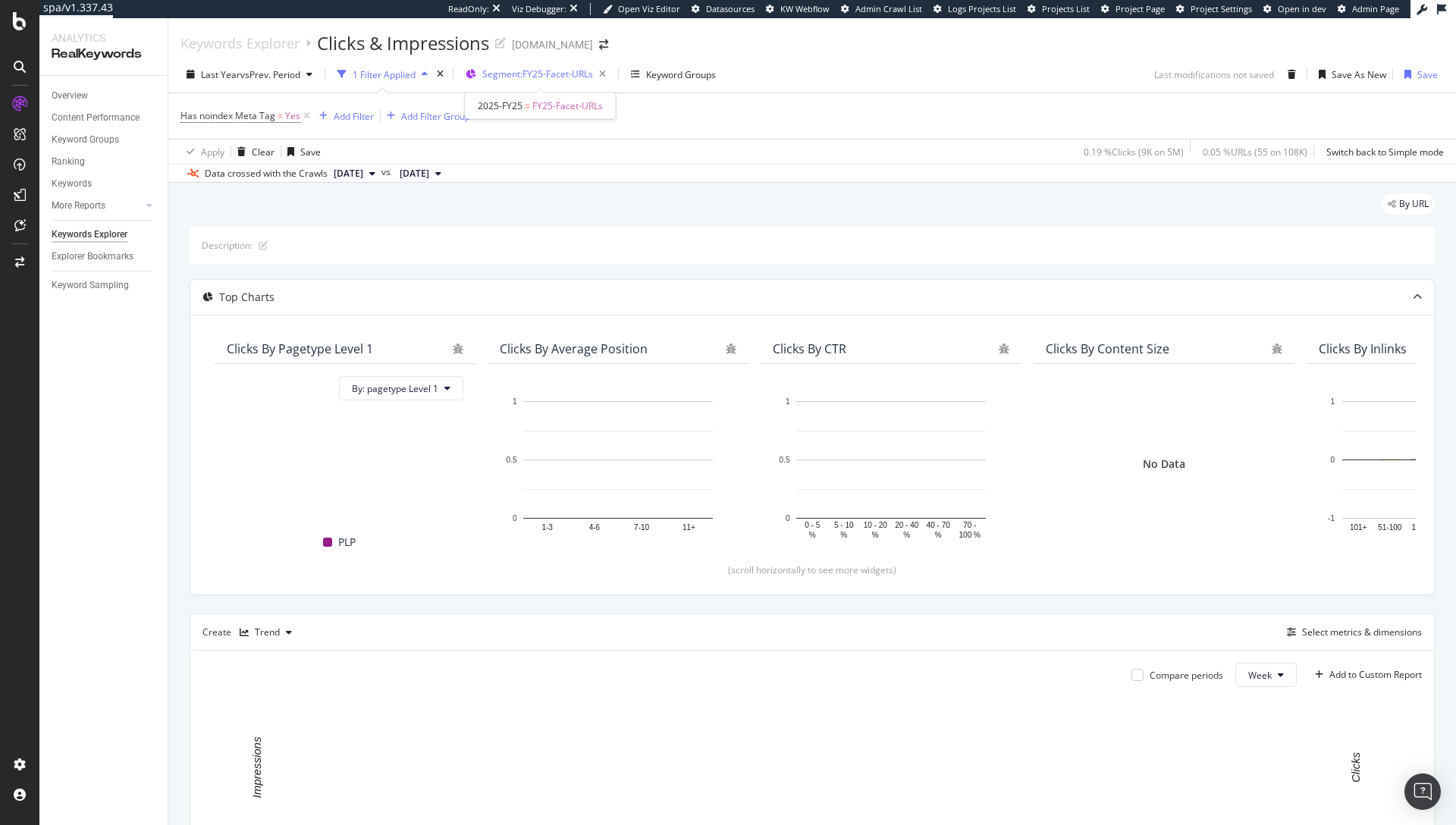
click at [563, 80] on span "Segment: FY25-Facet-URLs" at bounding box center [537, 74] width 111 height 13
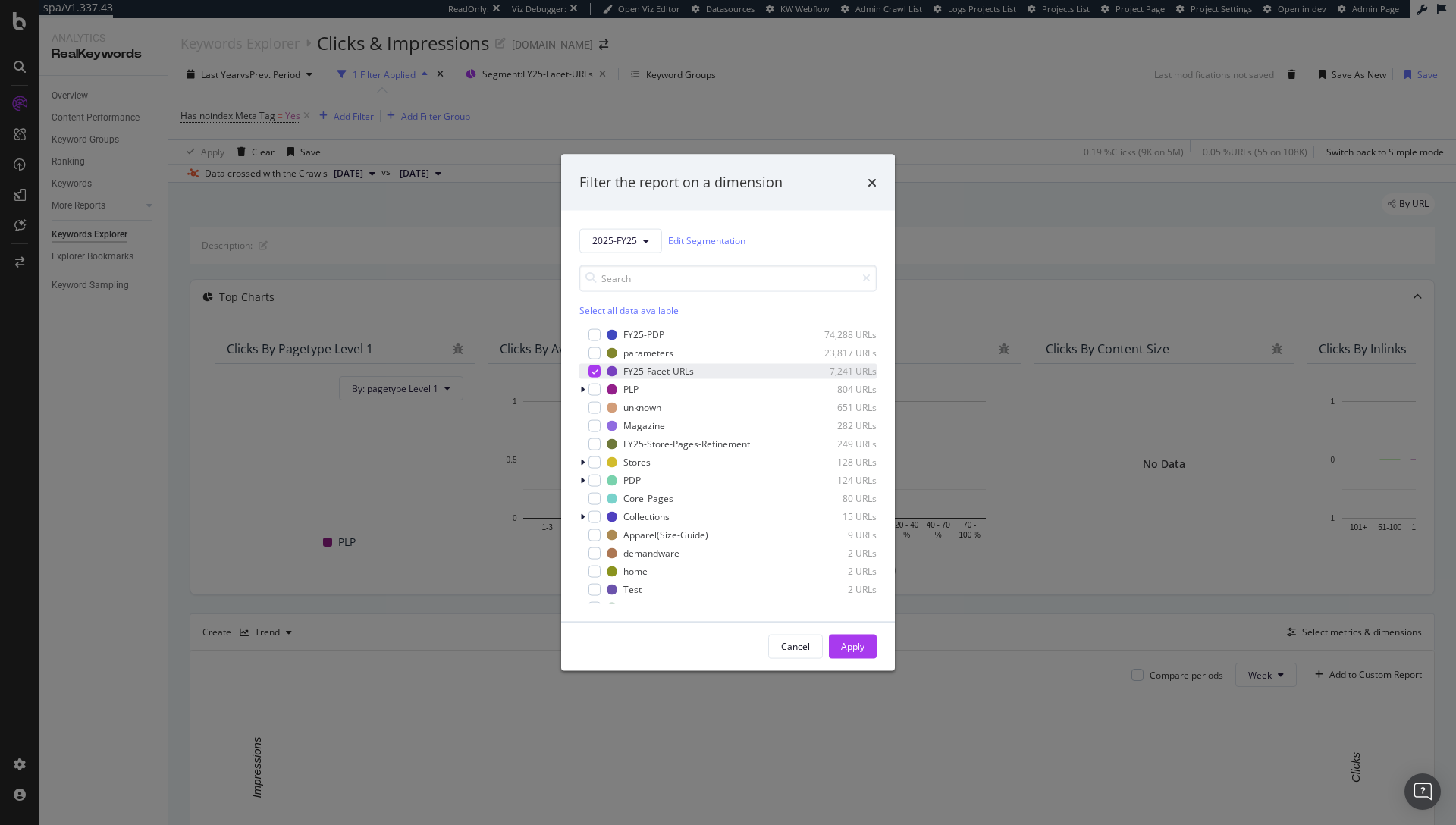
click at [598, 371] on div "modal" at bounding box center [594, 371] width 12 height 12
click at [653, 240] on button "2025-FY25" at bounding box center [620, 240] width 83 height 24
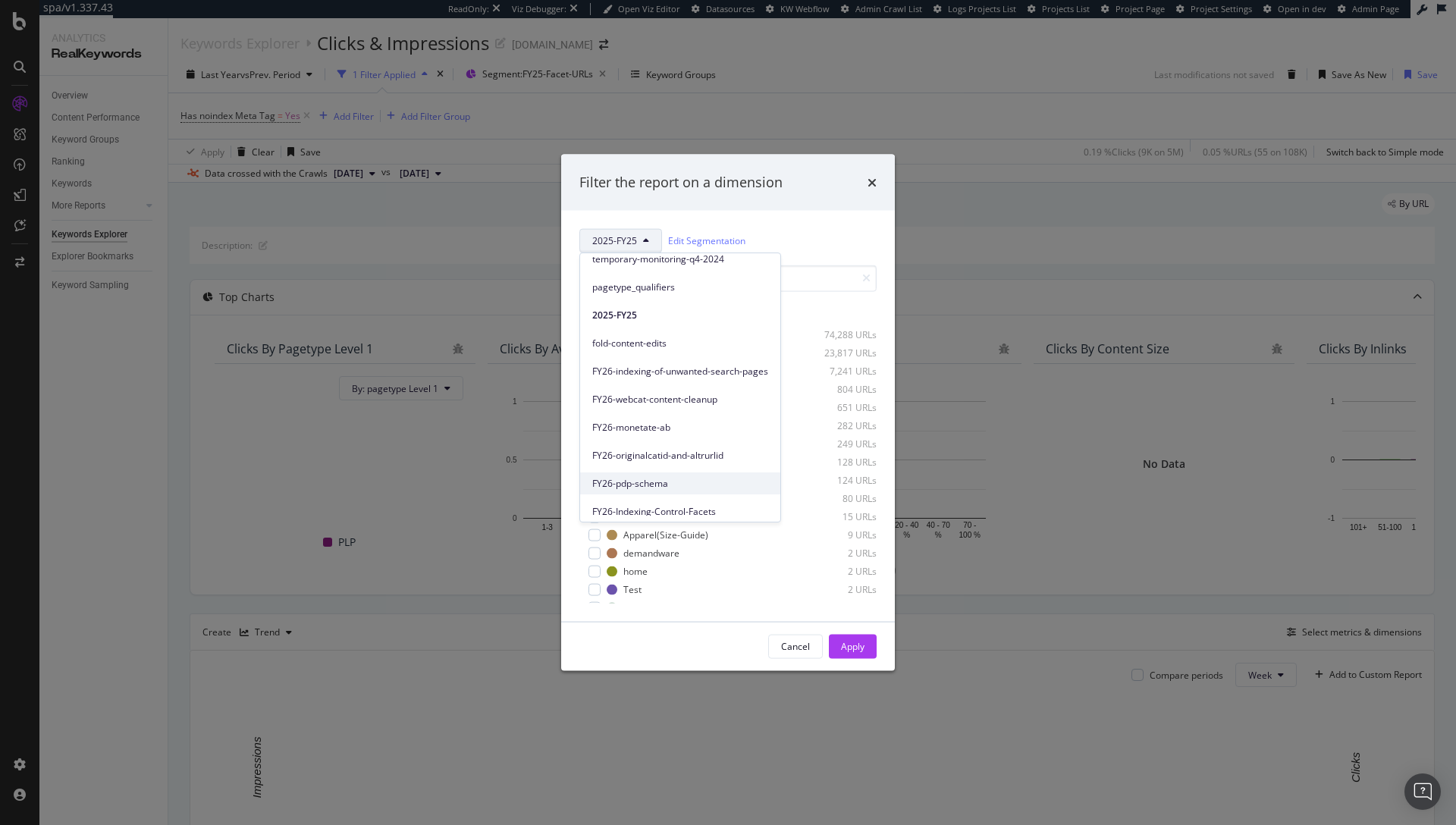
scroll to position [179, 0]
click at [648, 452] on span "FY26-Indexing-Control-Facets" at bounding box center [680, 453] width 176 height 14
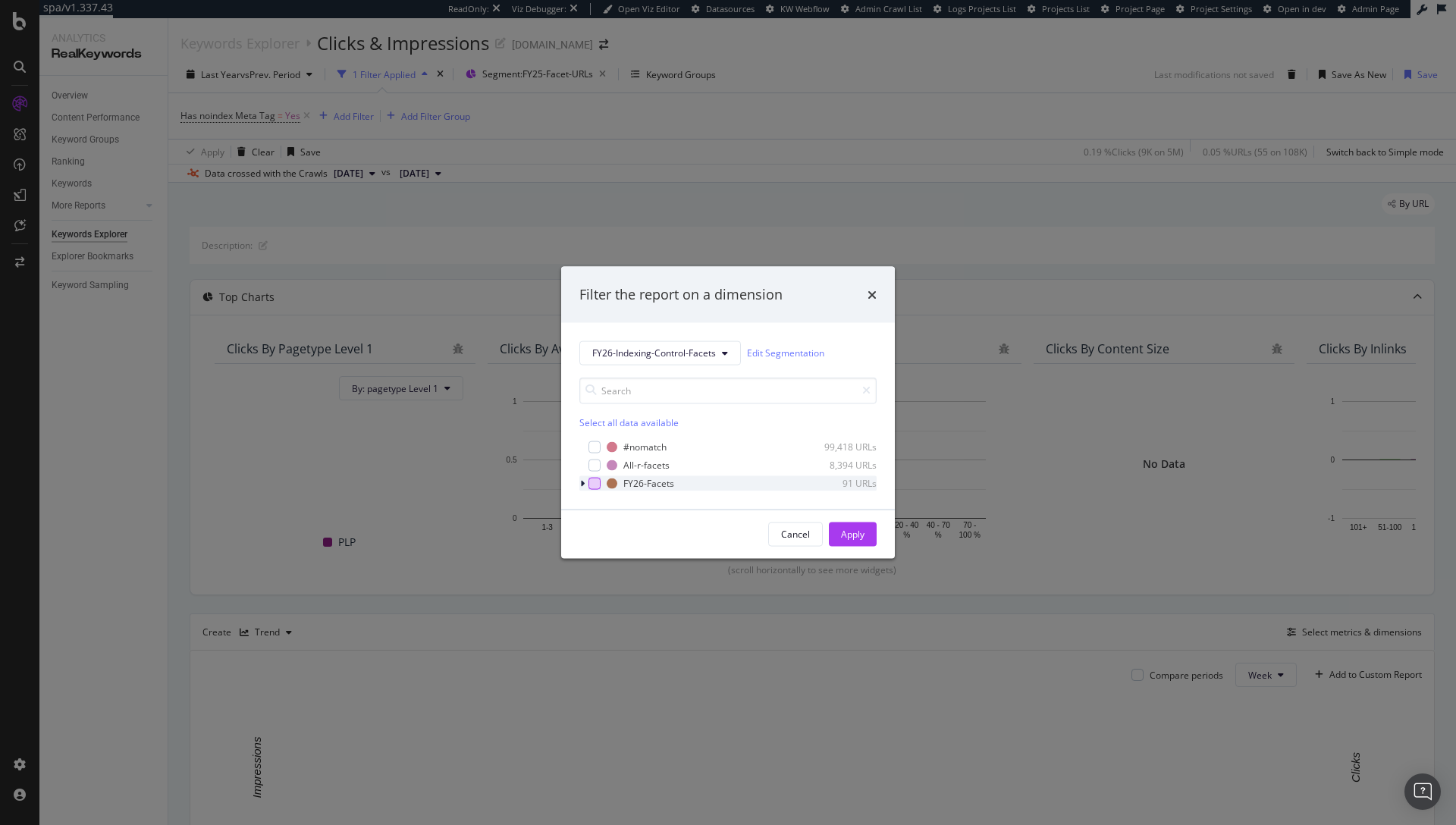
click at [594, 488] on div "modal" at bounding box center [594, 483] width 12 height 12
click at [862, 536] on div "Apply" at bounding box center [853, 534] width 24 height 13
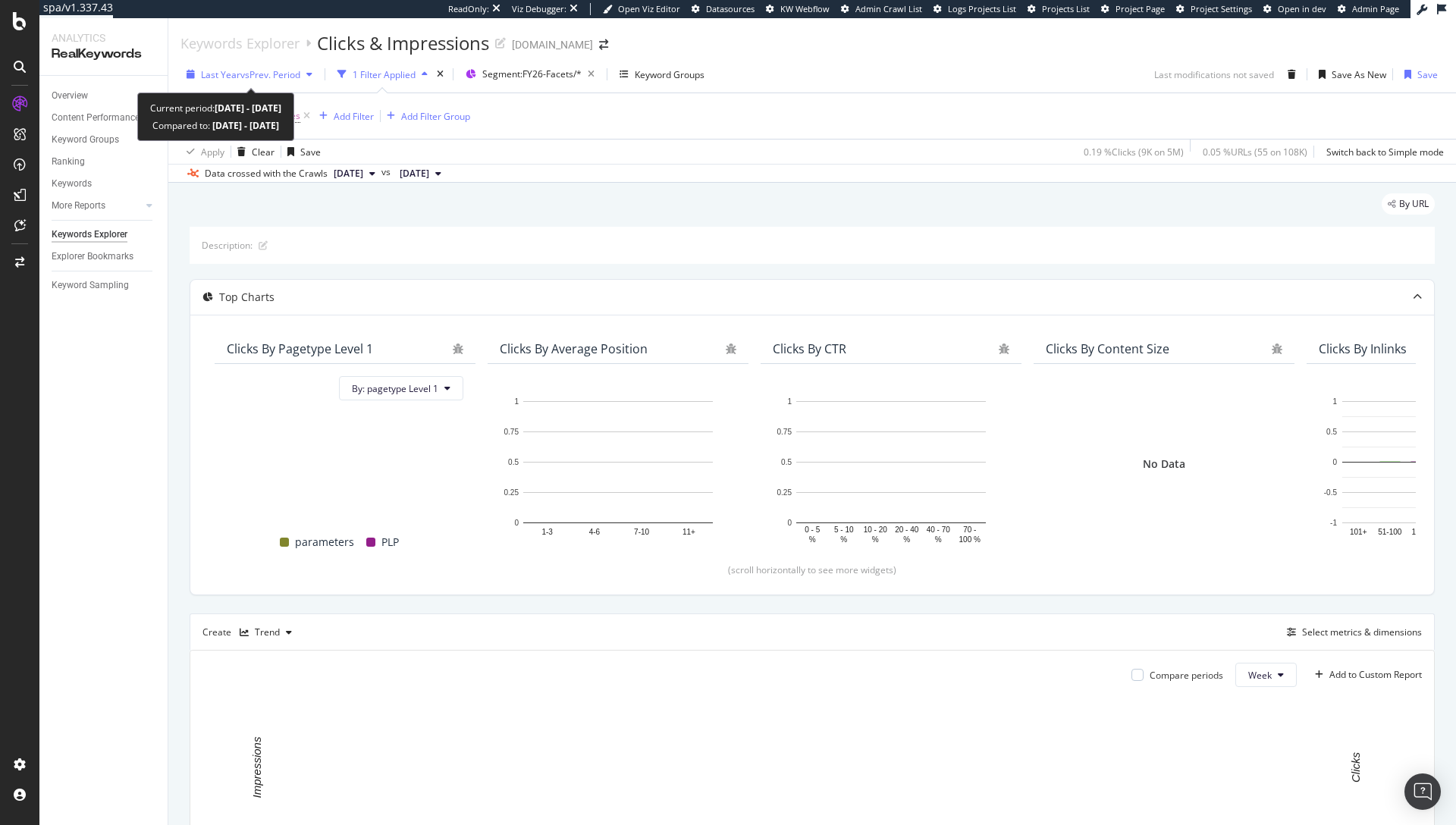
click at [263, 68] on span "vs Prev. Period" at bounding box center [270, 74] width 60 height 13
click at [928, 90] on div "Last Year vs Prev. Period 1 Filter Applied Segment: FY26-Facets/* Keyword Group…" at bounding box center [812, 77] width 1287 height 30
click at [258, 75] on span "vs Prev. Period" at bounding box center [270, 74] width 60 height 13
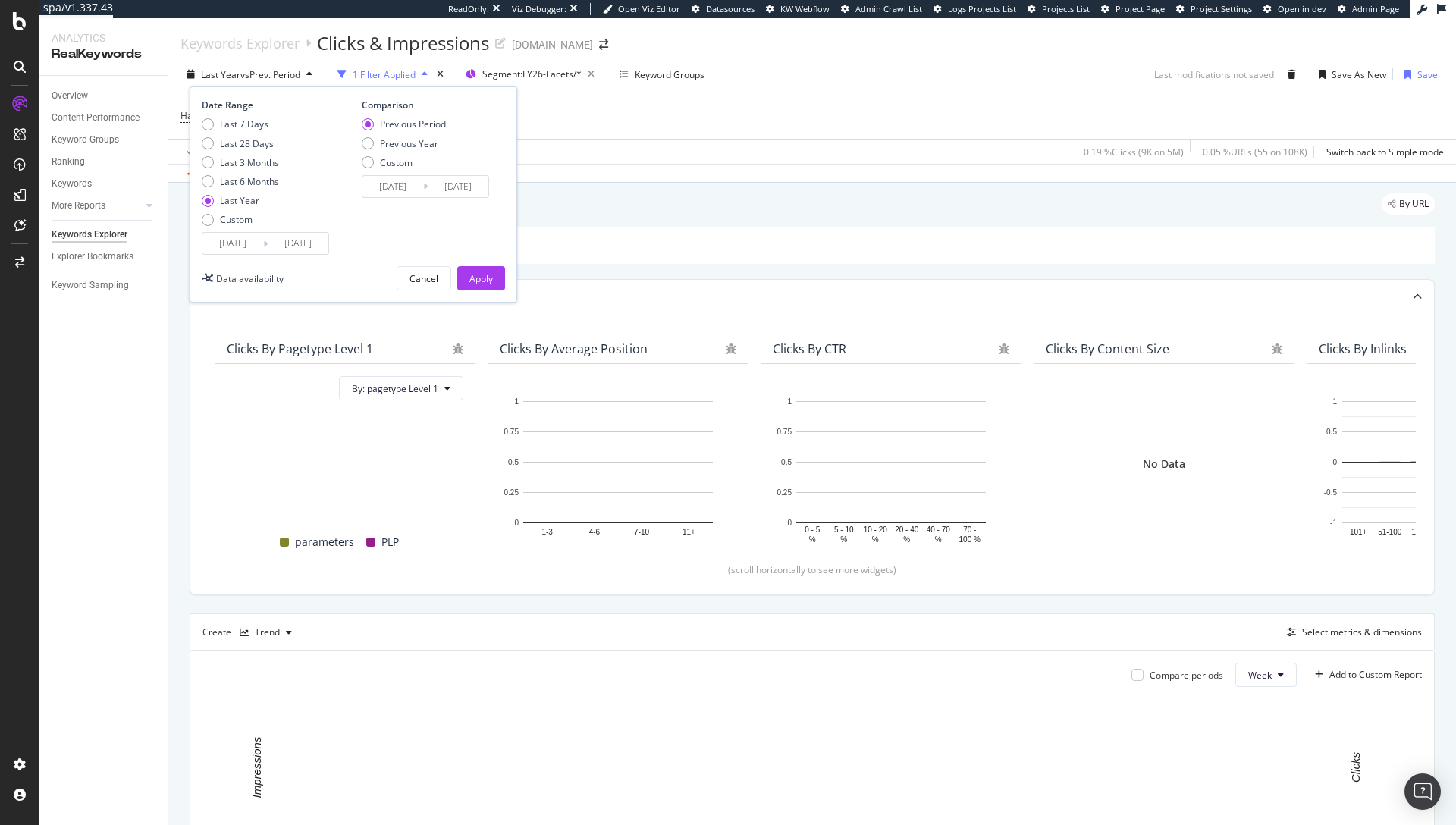
click at [853, 122] on div "Has noindex Meta Tag = Yes Add Filter Add Filter Group" at bounding box center [812, 117] width 1263 height 46
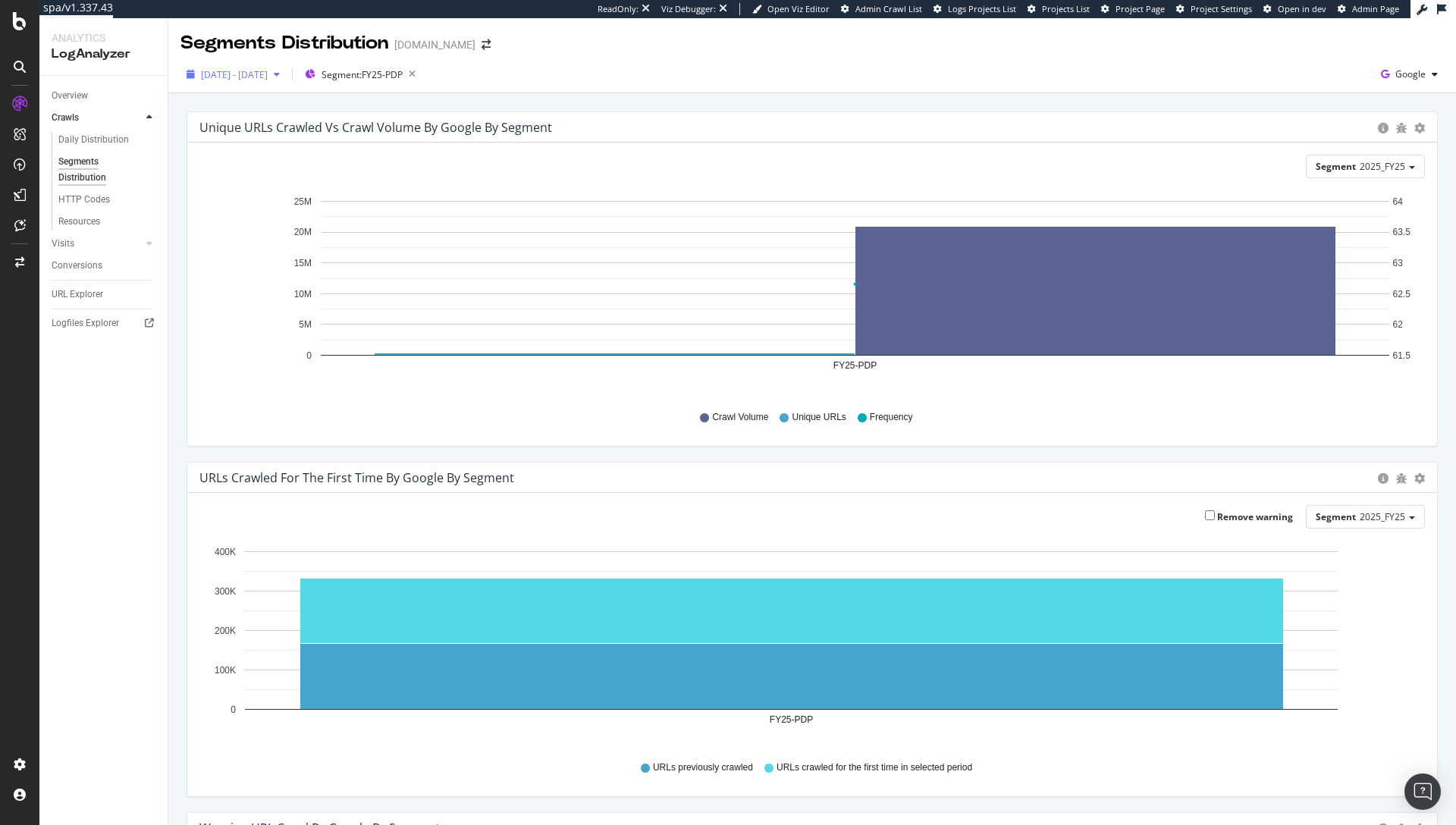
click at [267, 75] on span "[DATE] - [DATE]" at bounding box center [233, 74] width 67 height 13
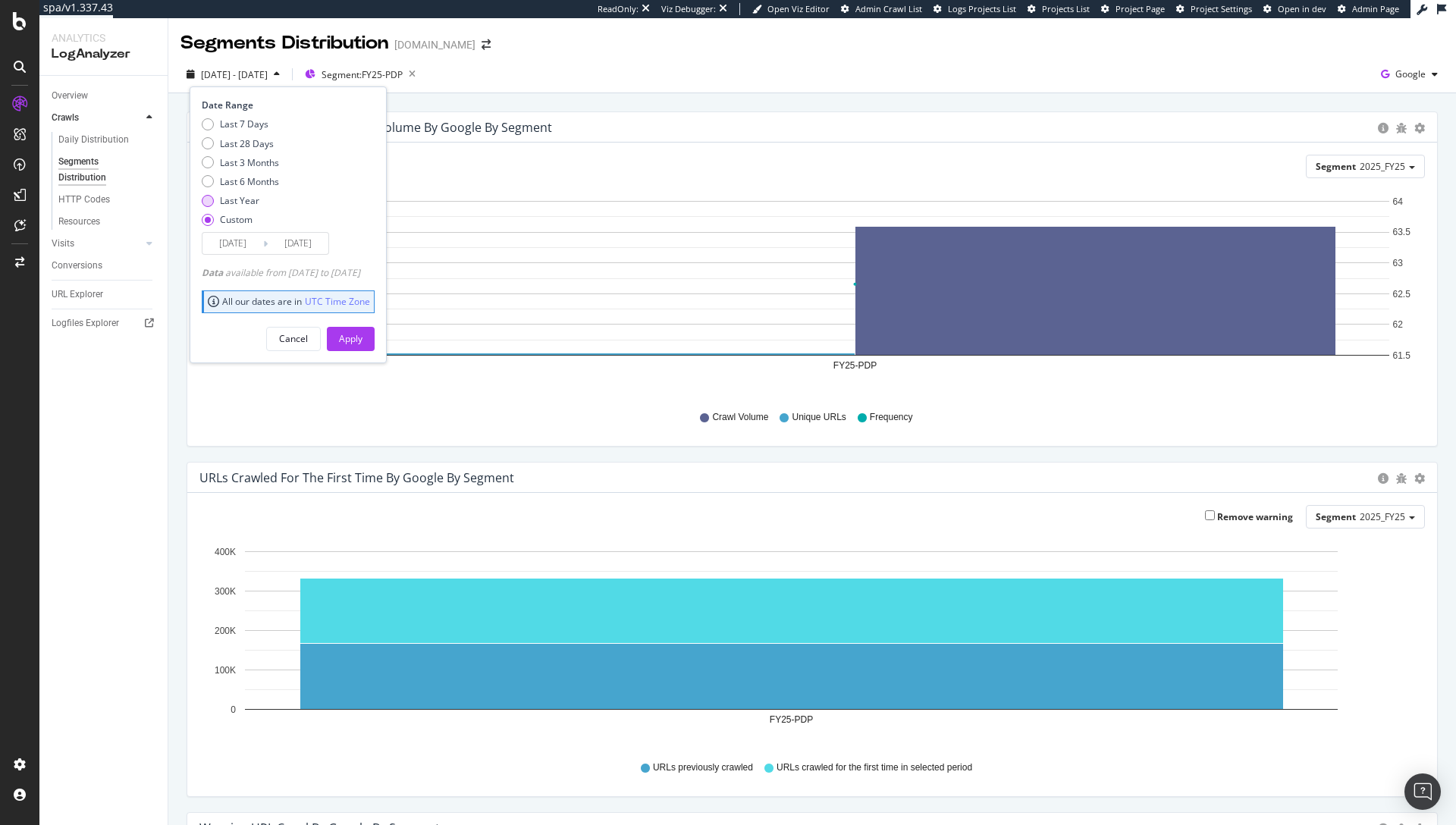
click at [253, 198] on div "Last Year" at bounding box center [239, 201] width 40 height 13
type input "[DATE]"
click at [375, 333] on button "Apply" at bounding box center [351, 339] width 48 height 24
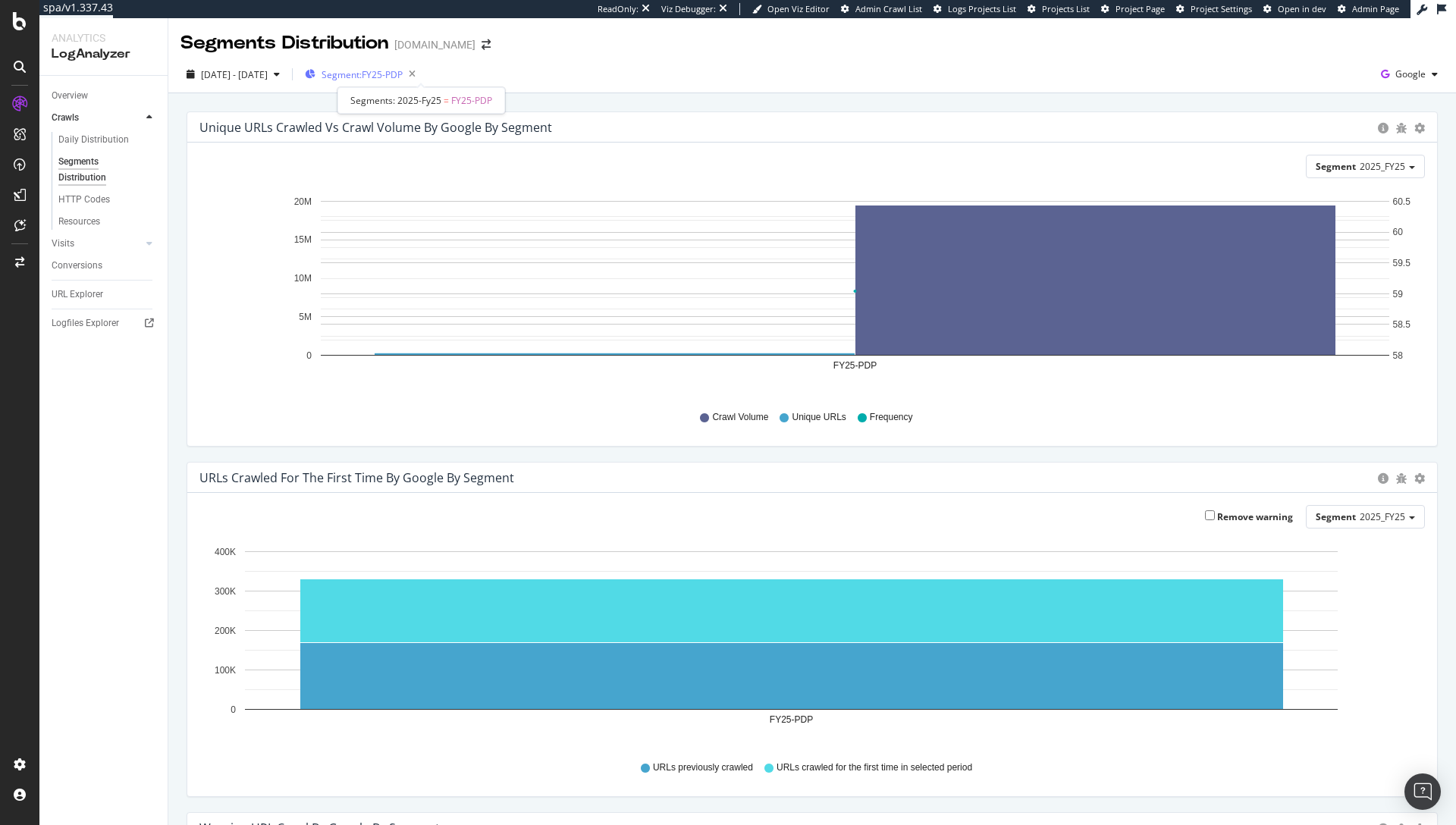
click at [403, 78] on span "Segment: FY25-PDP" at bounding box center [361, 74] width 81 height 13
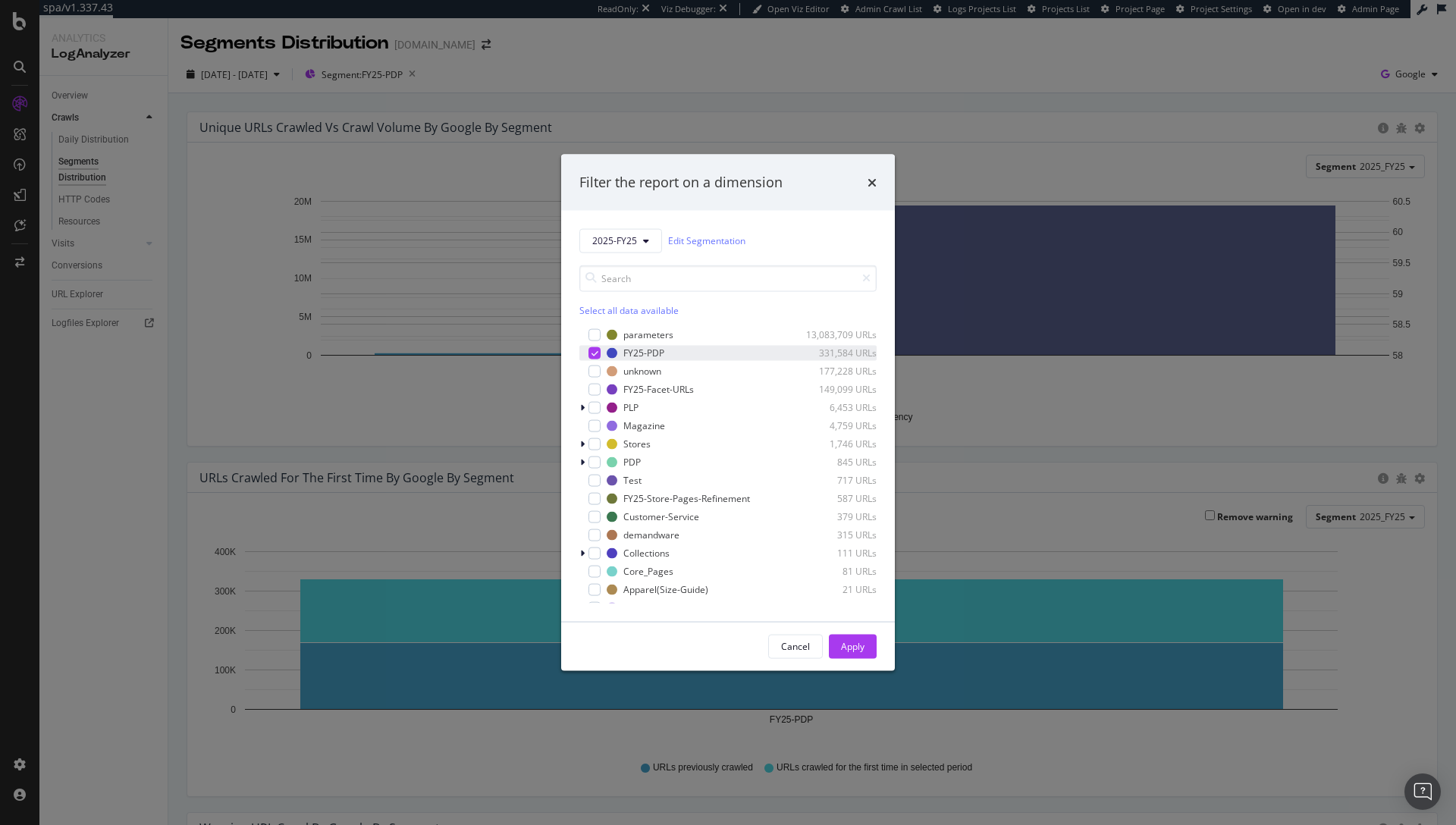
click at [595, 353] on icon "modal" at bounding box center [594, 353] width 7 height 8
click at [640, 245] on button "2025-FY25" at bounding box center [620, 240] width 83 height 24
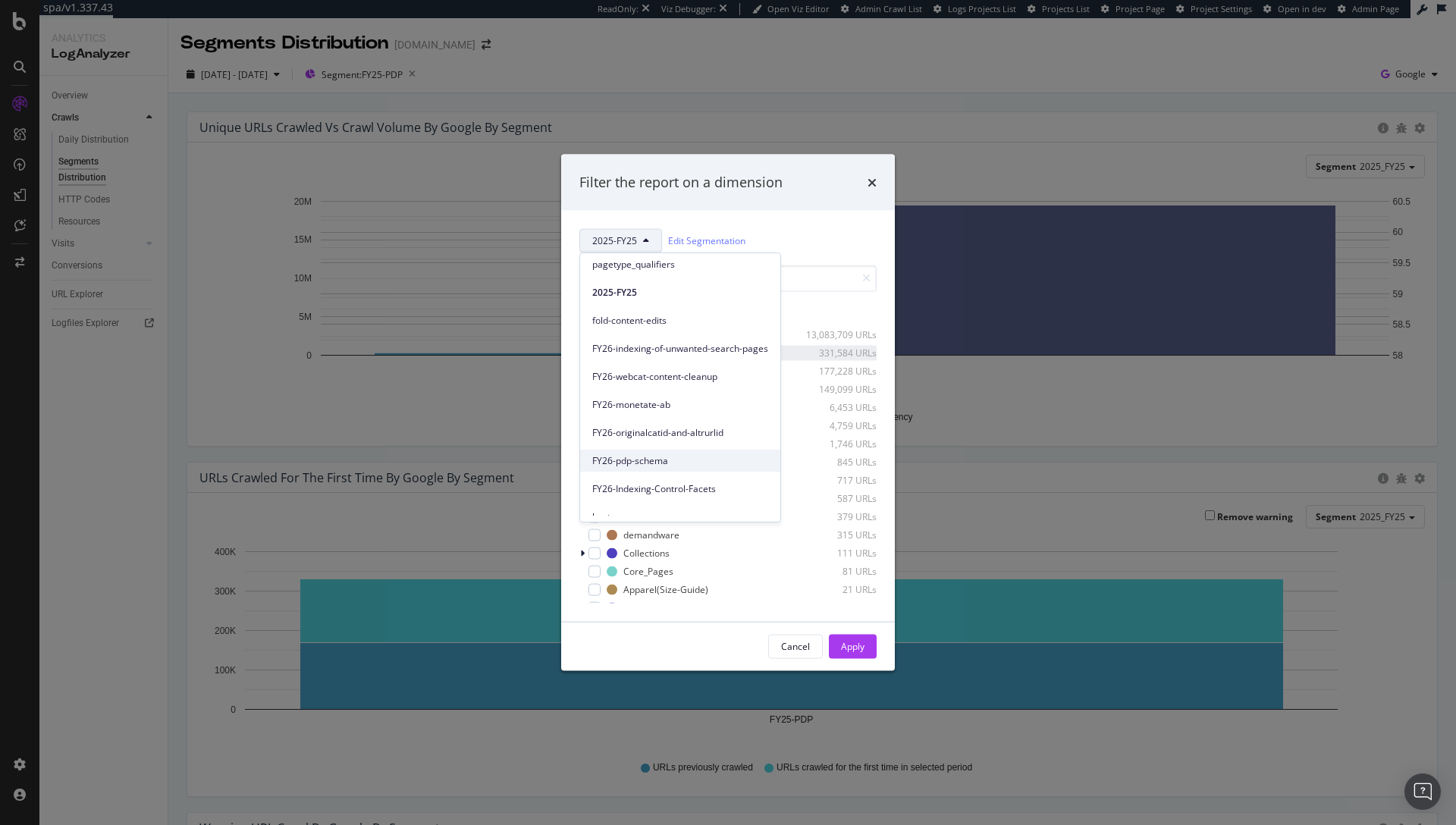
scroll to position [155, 0]
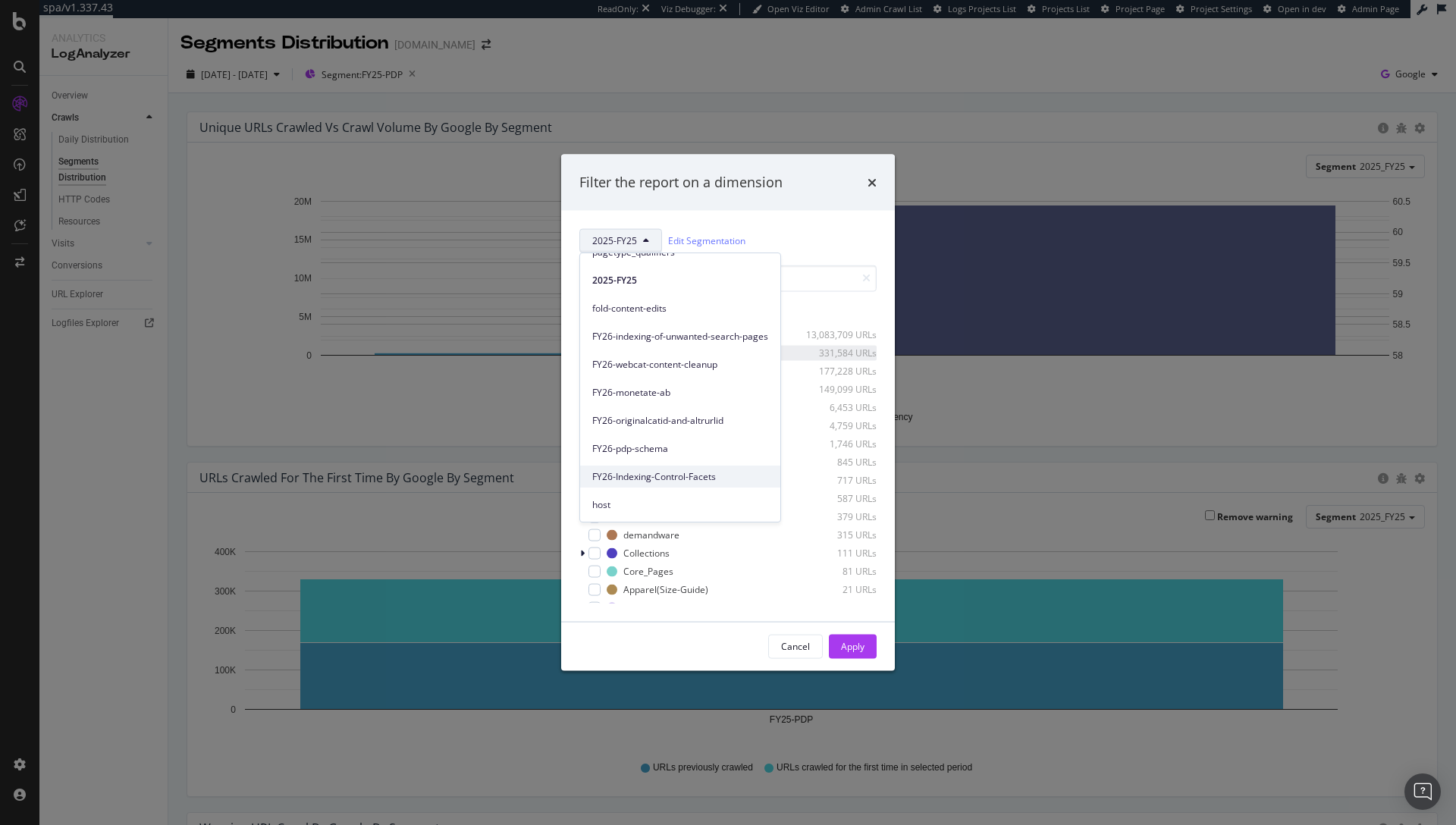
click at [647, 478] on span "FY26-Indexing-Control-Facets" at bounding box center [680, 477] width 176 height 14
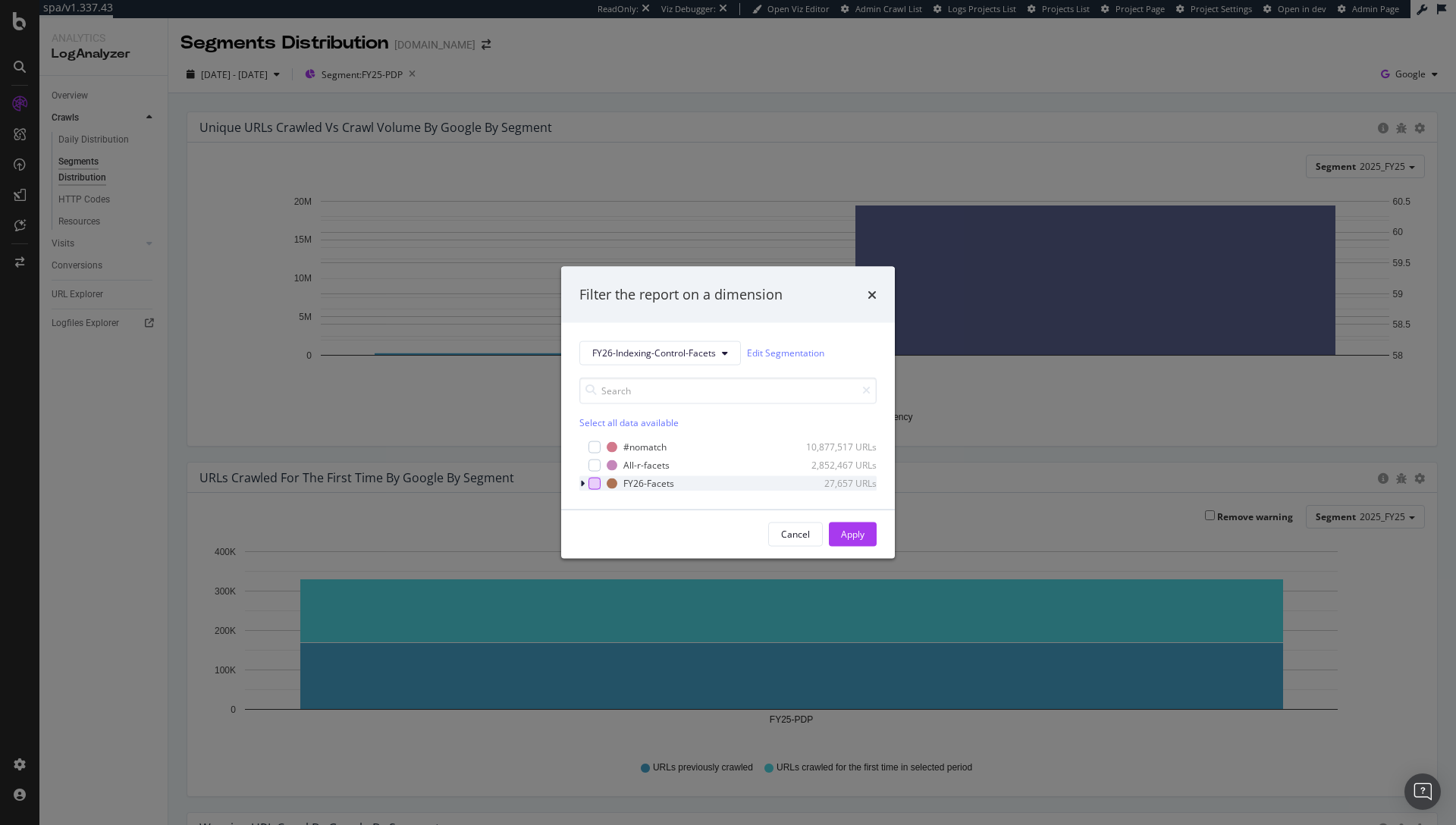
click at [595, 486] on div "modal" at bounding box center [594, 483] width 12 height 12
click at [838, 536] on button "Apply" at bounding box center [853, 534] width 48 height 24
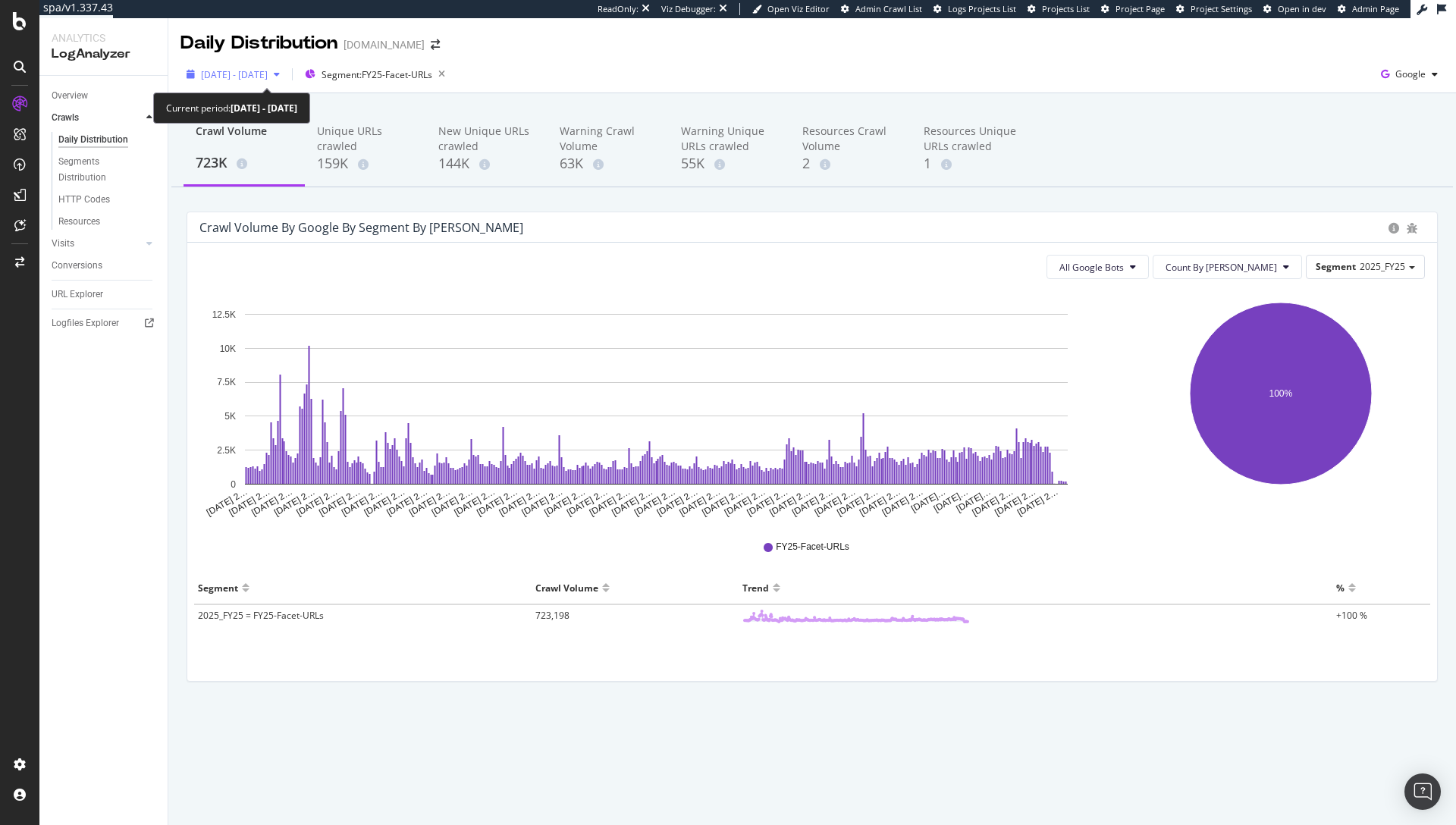
click at [286, 65] on div "2024 Aug. 28th - 2025 Aug. 27th" at bounding box center [233, 74] width 106 height 23
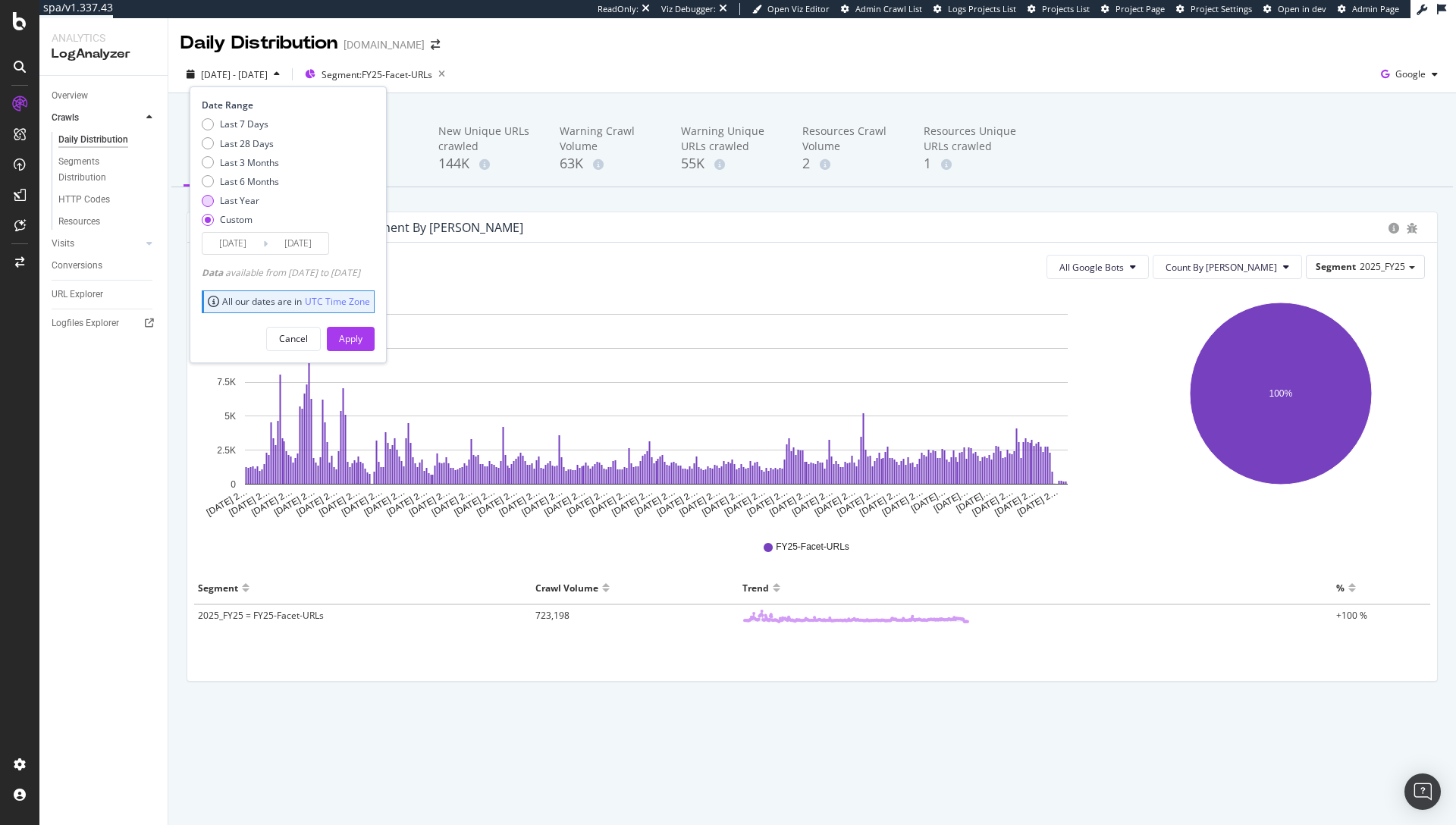
click at [241, 201] on div "Last Year" at bounding box center [239, 201] width 40 height 13
type input "2024/09/26"
type input "2025/09/25"
click at [375, 346] on button "Apply" at bounding box center [351, 339] width 48 height 24
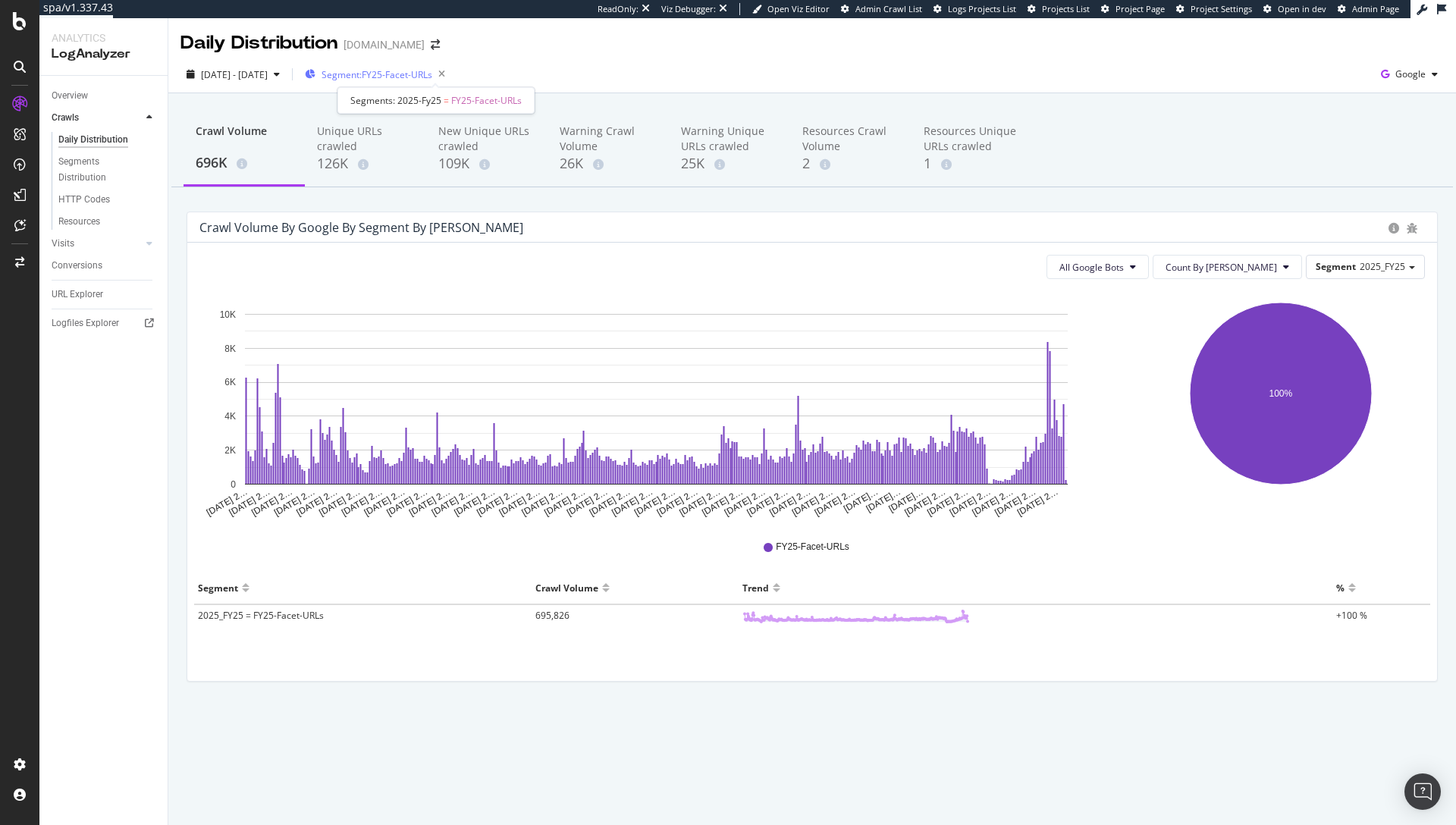
click at [432, 75] on span "Segment: FY25-Facet-URLs" at bounding box center [376, 74] width 111 height 13
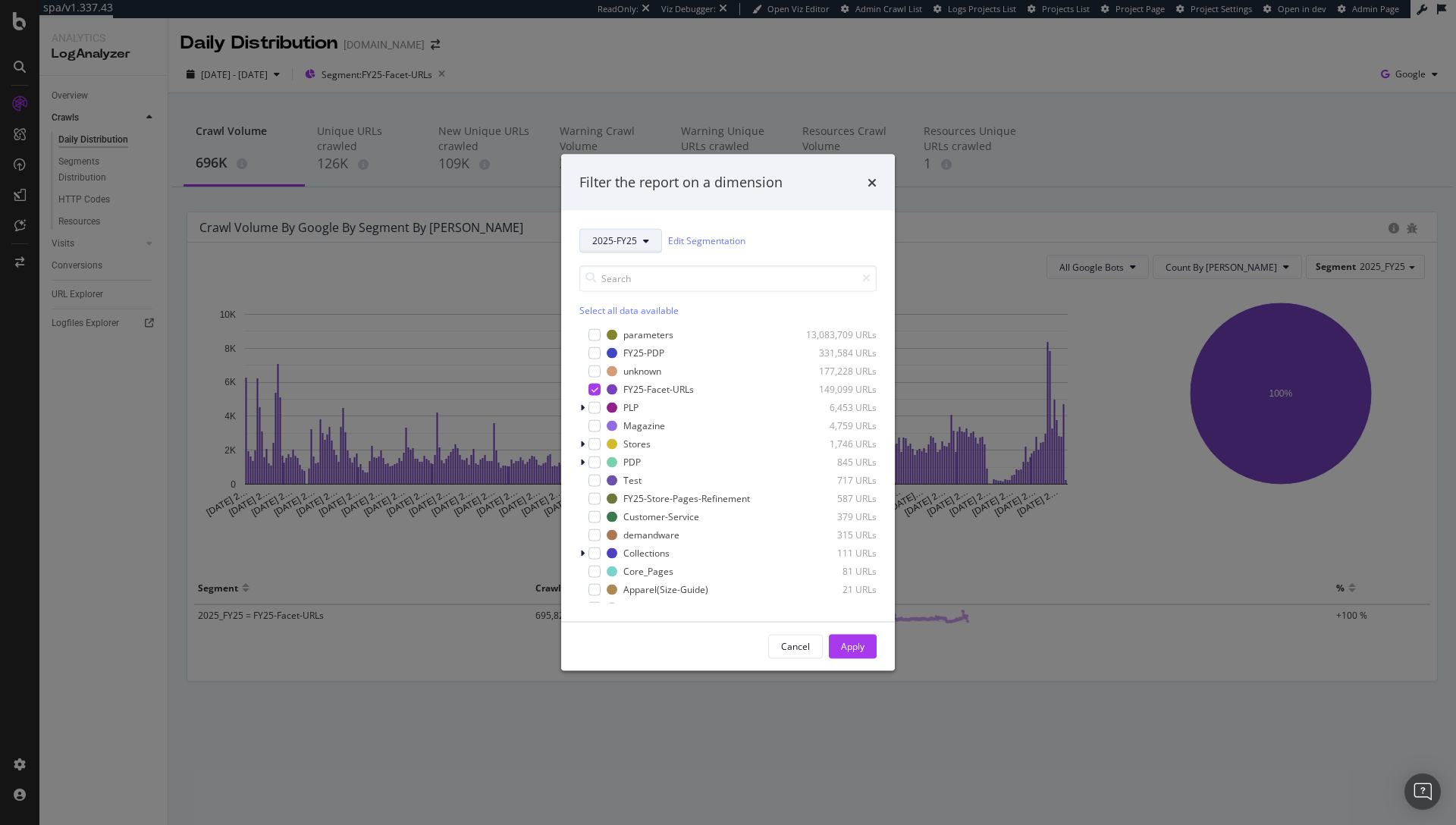
click at [617, 234] on button "2025-FY25" at bounding box center [620, 240] width 83 height 24
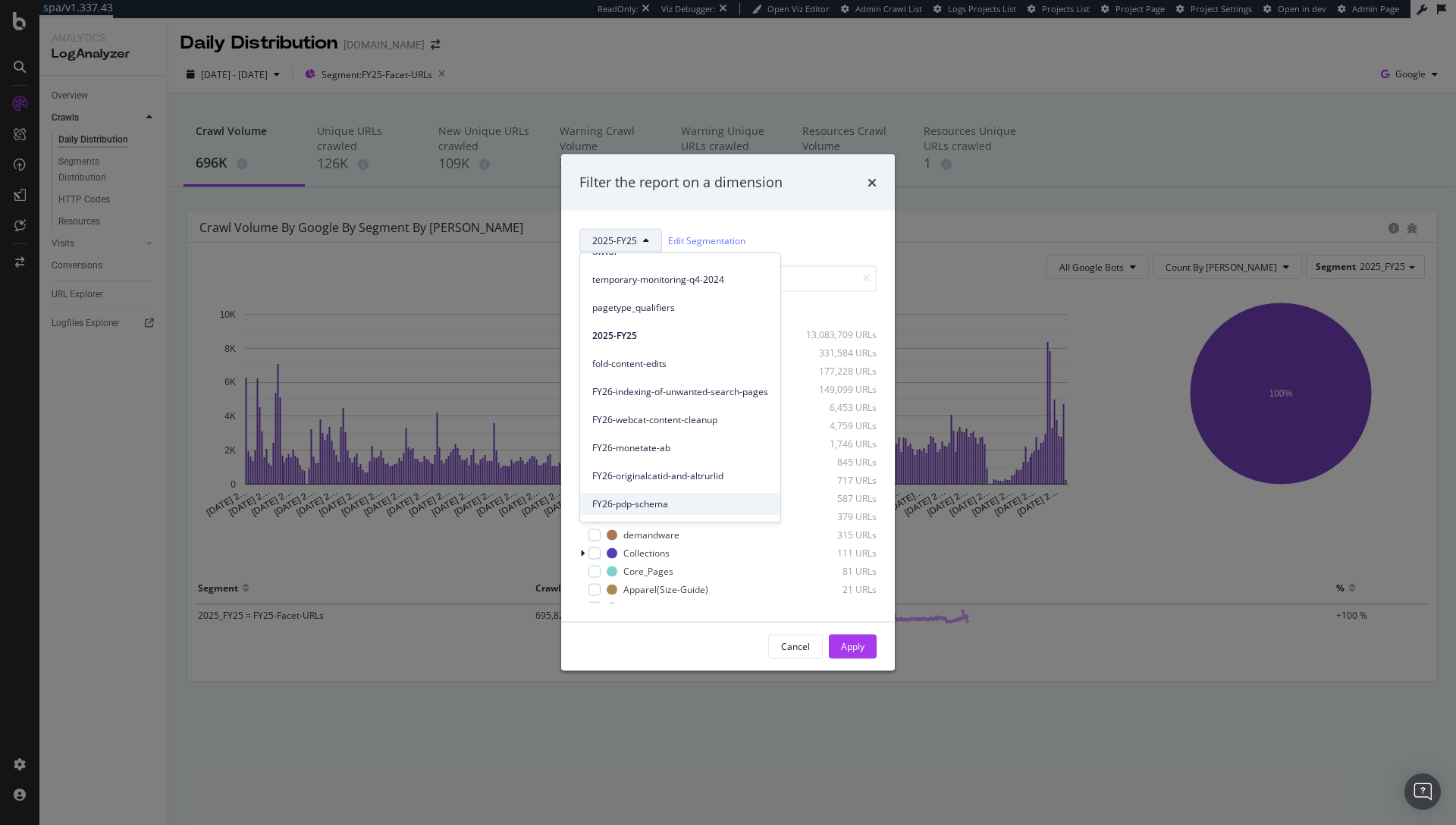
scroll to position [155, 0]
click at [684, 480] on span "FY26-Indexing-Control-Facets" at bounding box center [680, 477] width 176 height 14
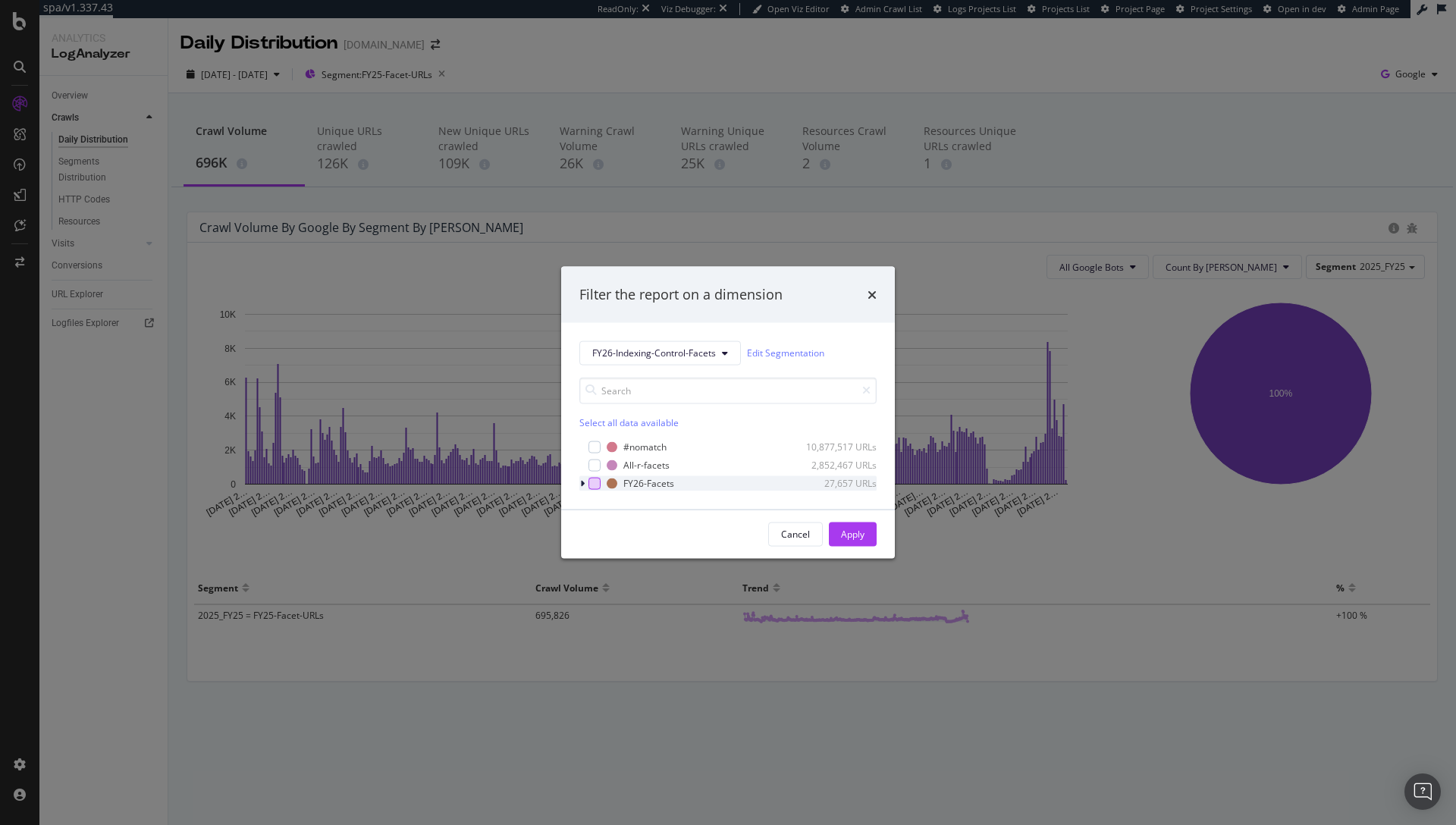
click at [594, 484] on div "modal" at bounding box center [594, 483] width 12 height 12
click at [855, 536] on div "Apply" at bounding box center [853, 534] width 24 height 13
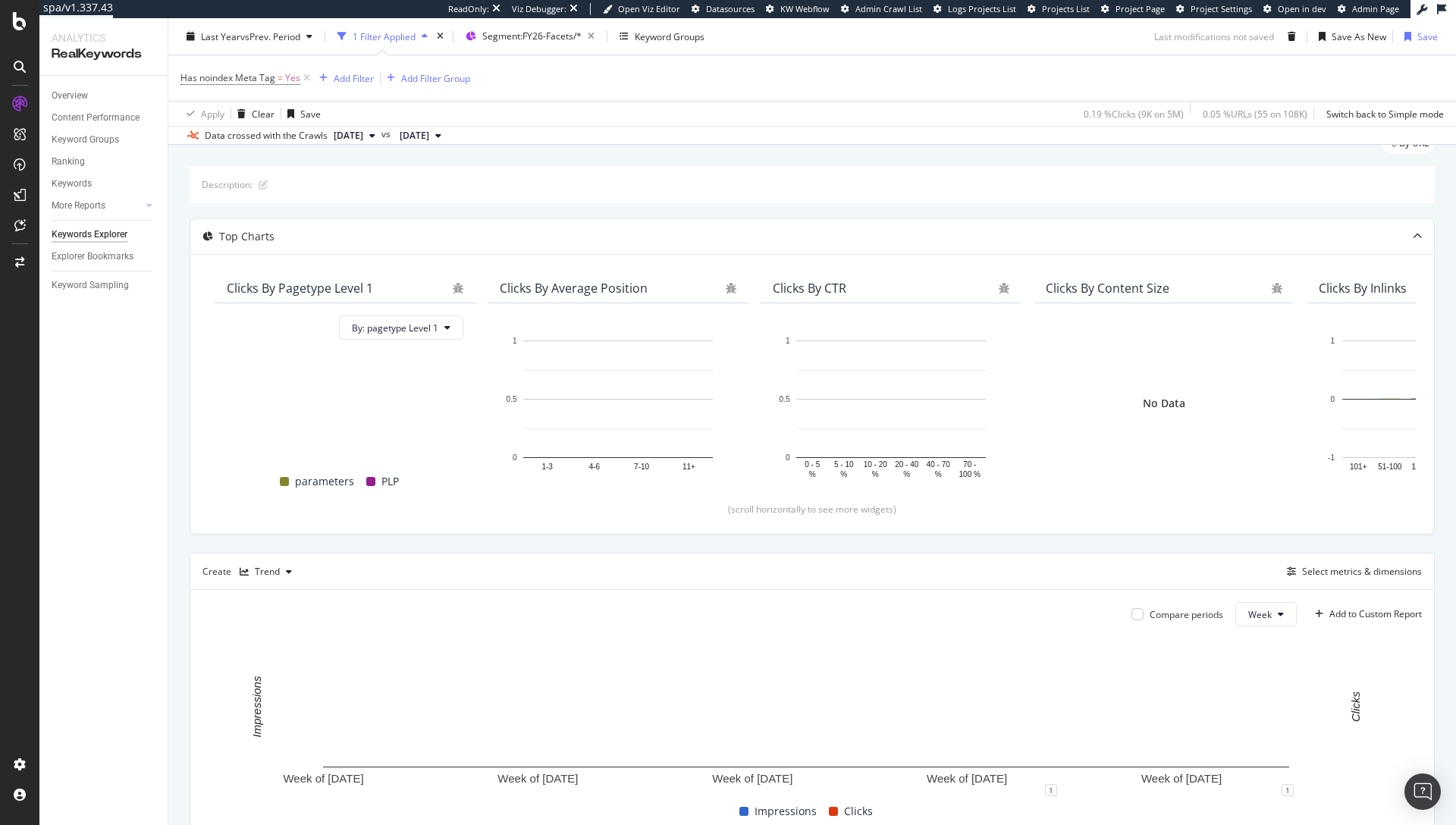
scroll to position [63, 0]
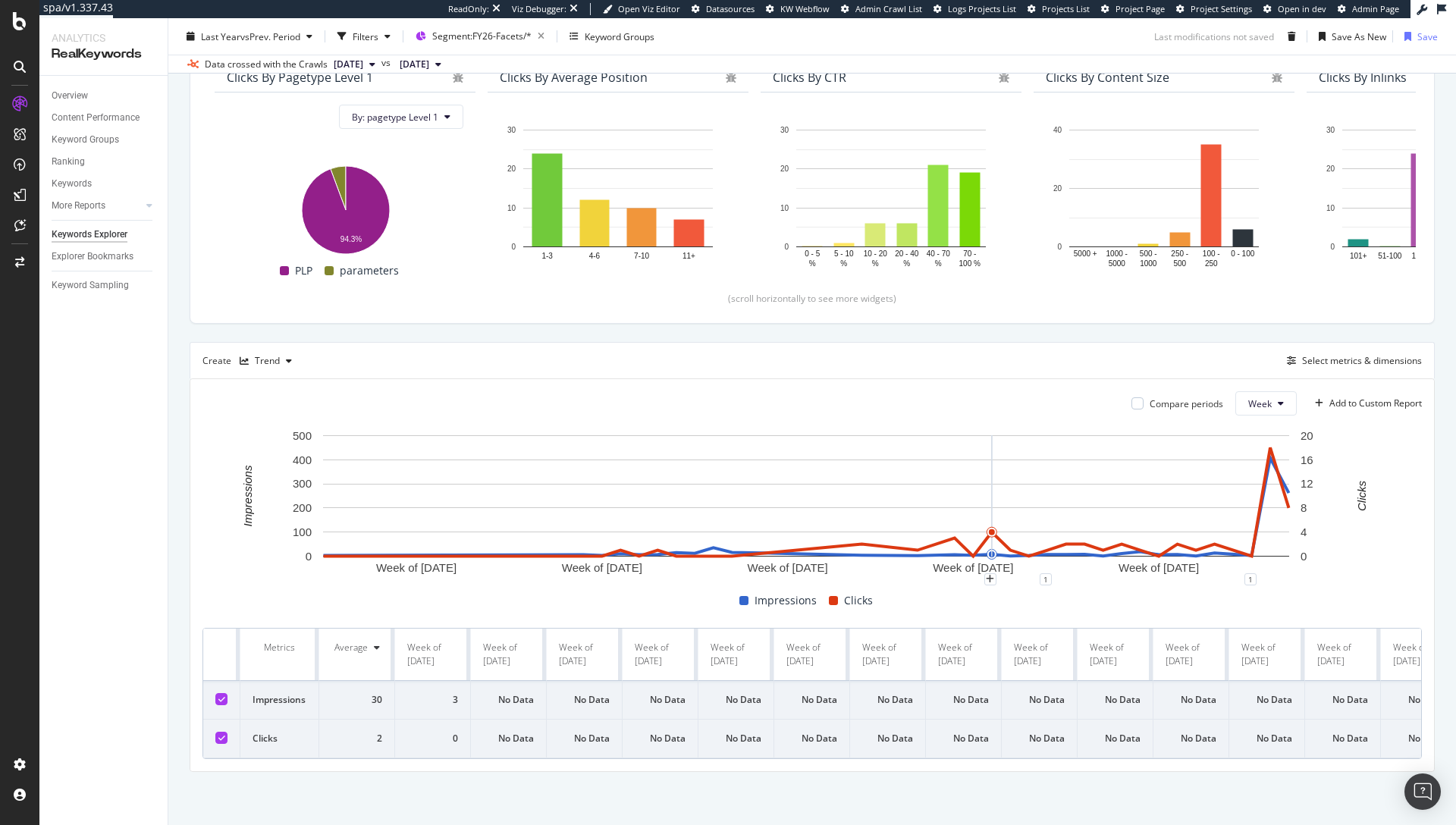
scroll to position [211, 0]
drag, startPoint x: 273, startPoint y: 345, endPoint x: 259, endPoint y: 343, distance: 14.1
click at [273, 356] on div "Trend" at bounding box center [266, 360] width 25 height 9
click at [443, 379] on div "Compare periods Week Add to Custom Report Week of 28 Oct. 2024 Week of 6 Jan. 2…" at bounding box center [812, 575] width 1244 height 392
click at [1353, 354] on div "Select metrics & dimensions" at bounding box center [1361, 360] width 120 height 13
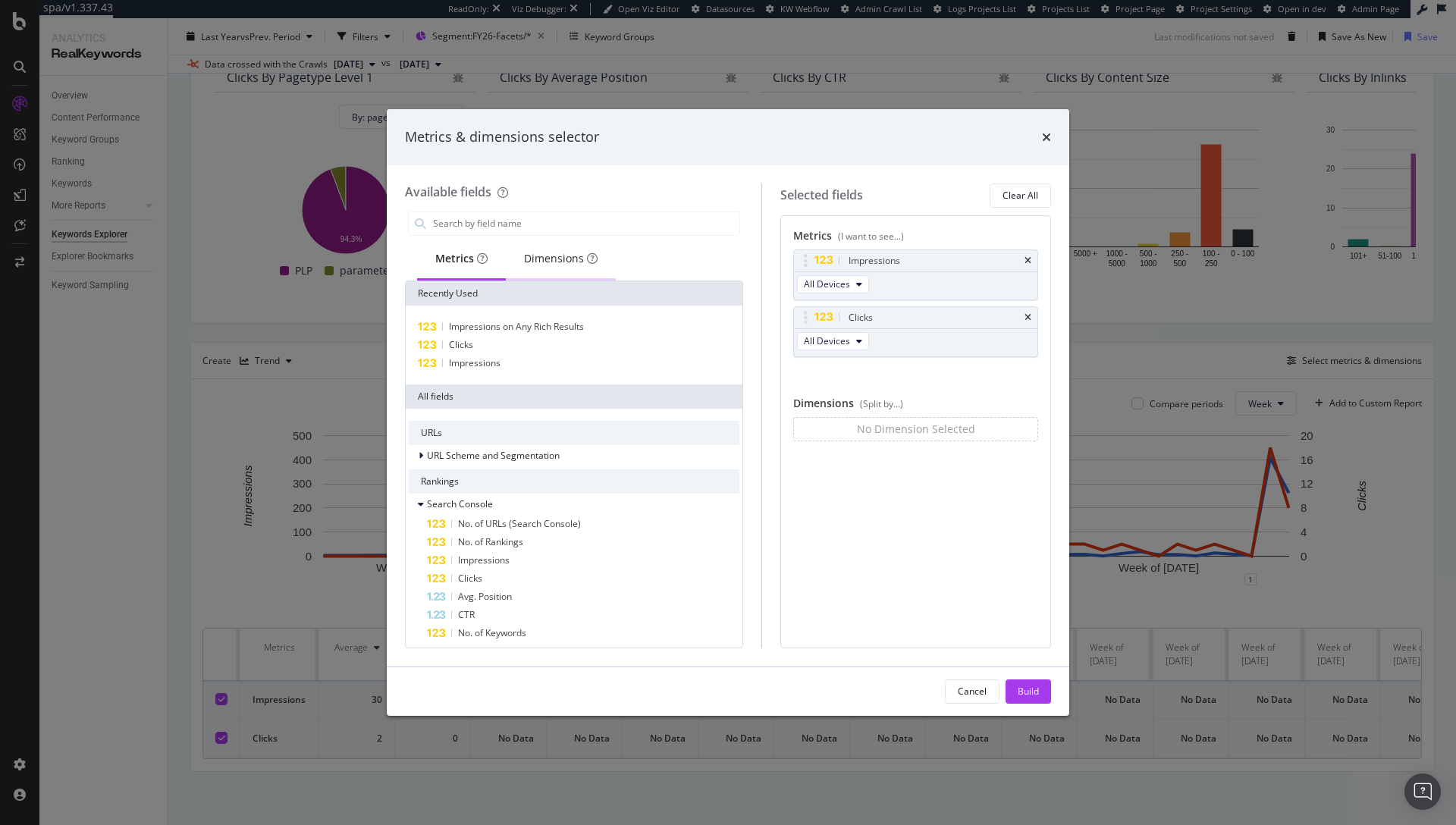
click at [546, 243] on div "Dimensions" at bounding box center [560, 259] width 110 height 42
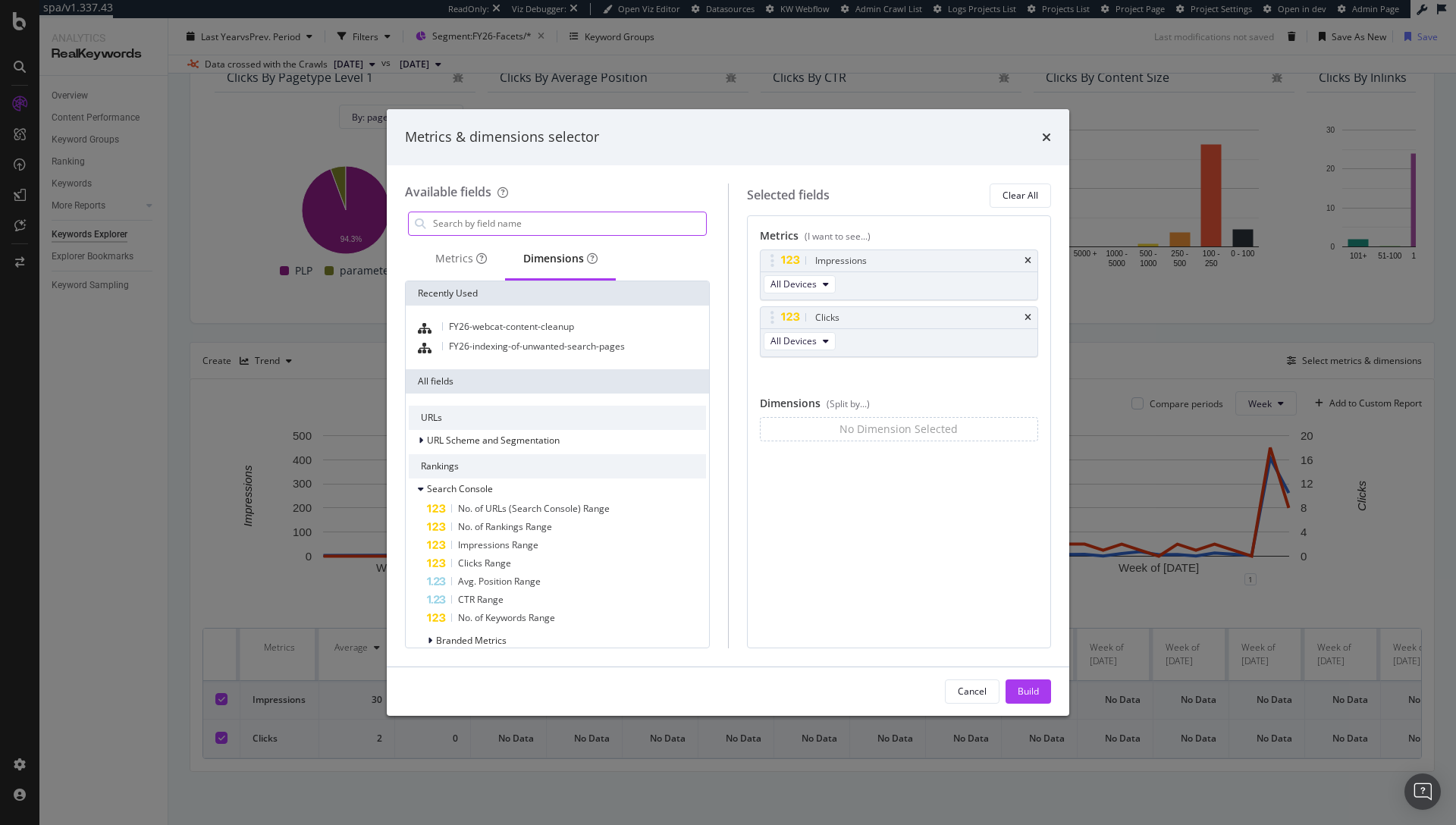
click at [564, 229] on input "modal" at bounding box center [568, 223] width 274 height 23
type input "p"
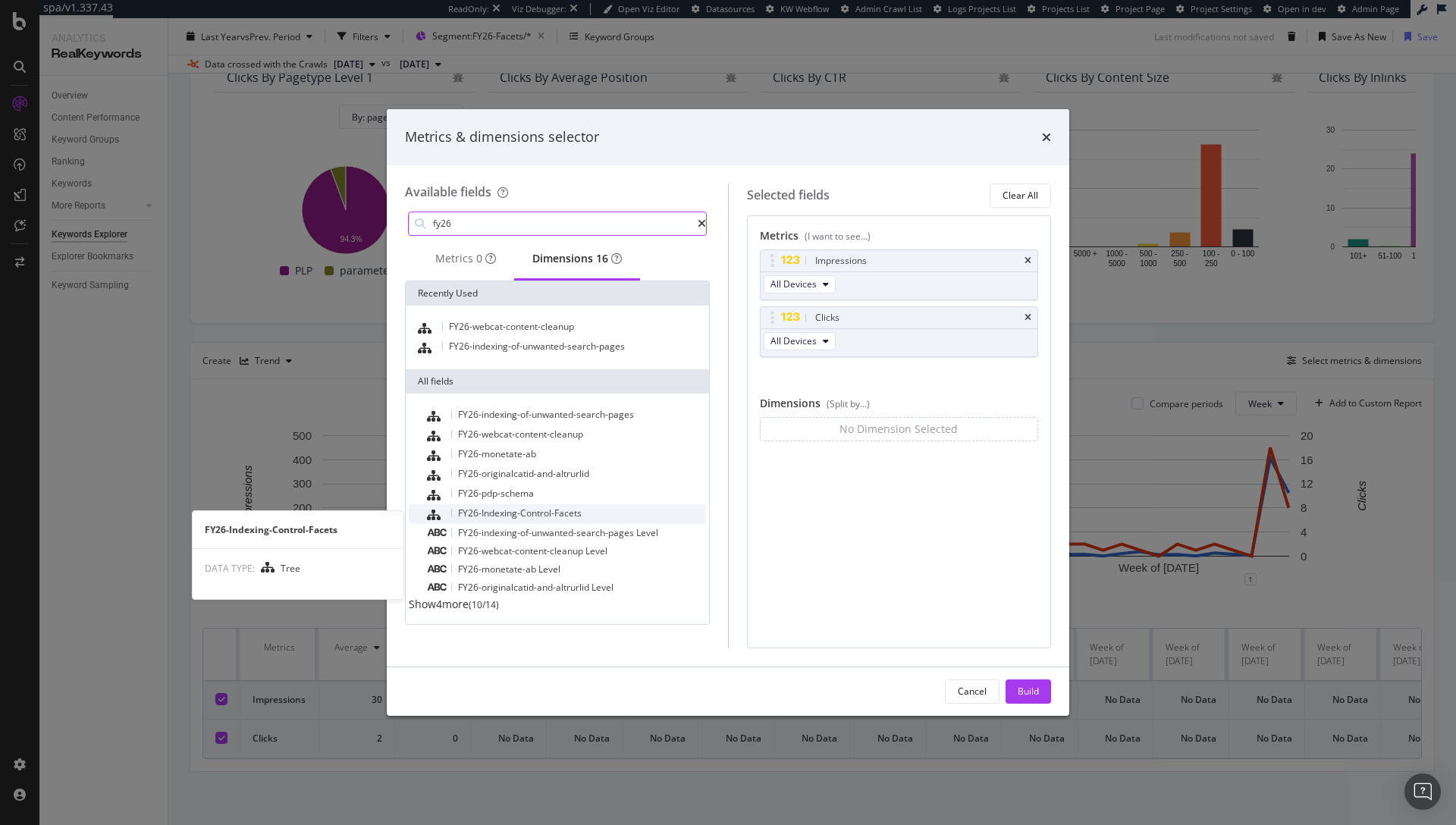
type input "fy26"
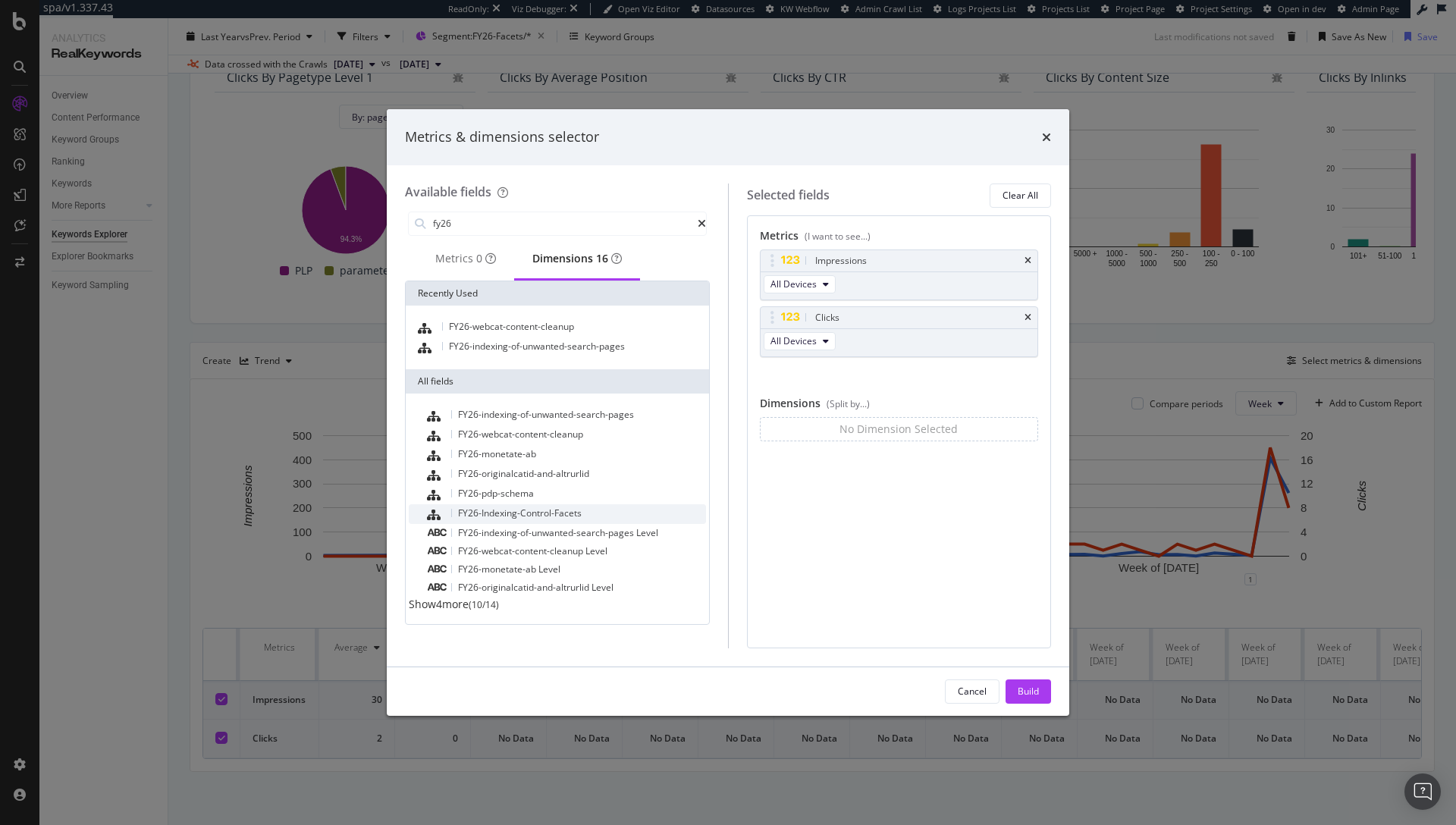
click at [528, 520] on span "FY26-Indexing-Control-Facets" at bounding box center [520, 513] width 124 height 13
click at [1029, 690] on div "Build" at bounding box center [1027, 690] width 21 height 13
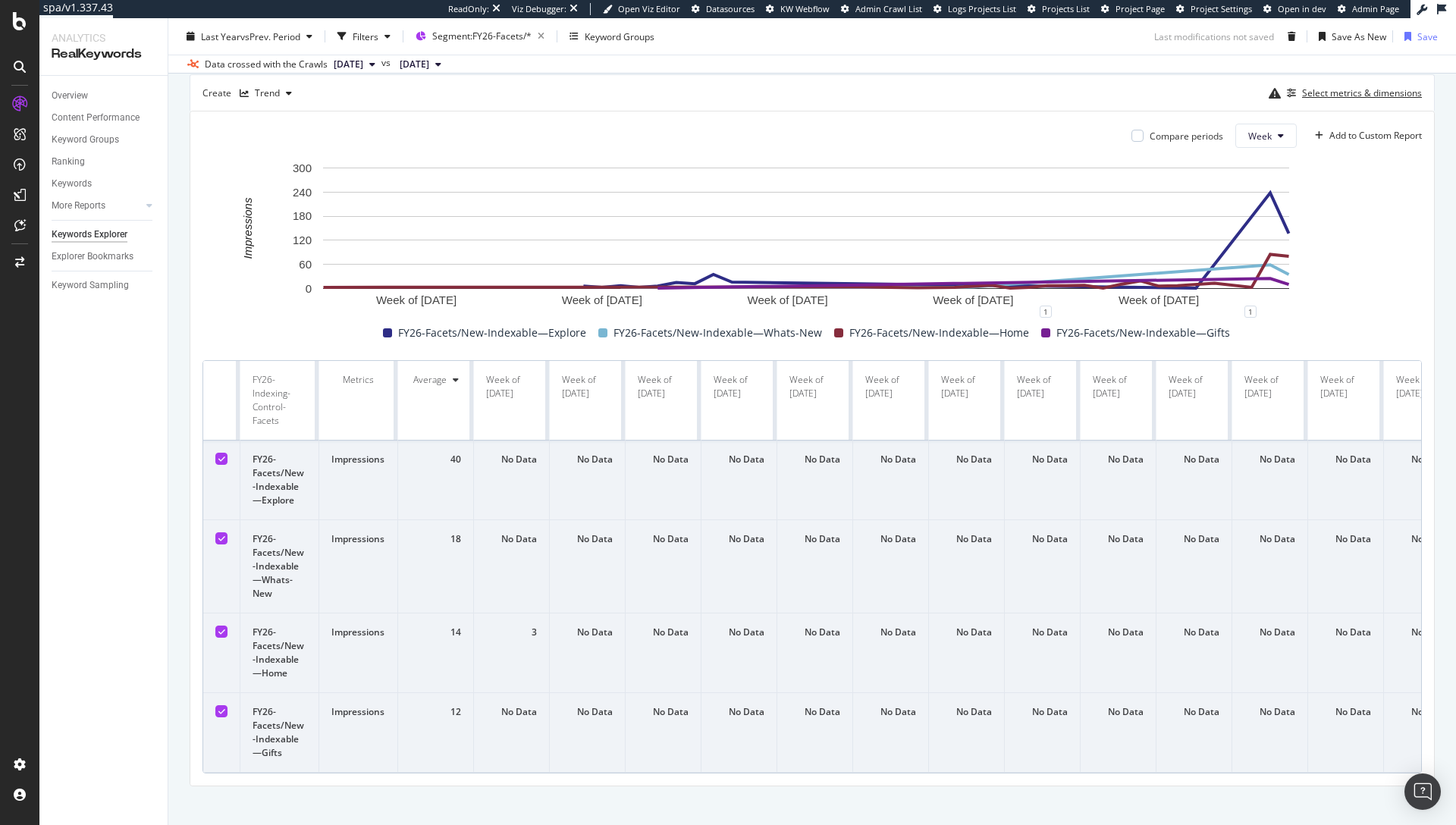
scroll to position [494, 0]
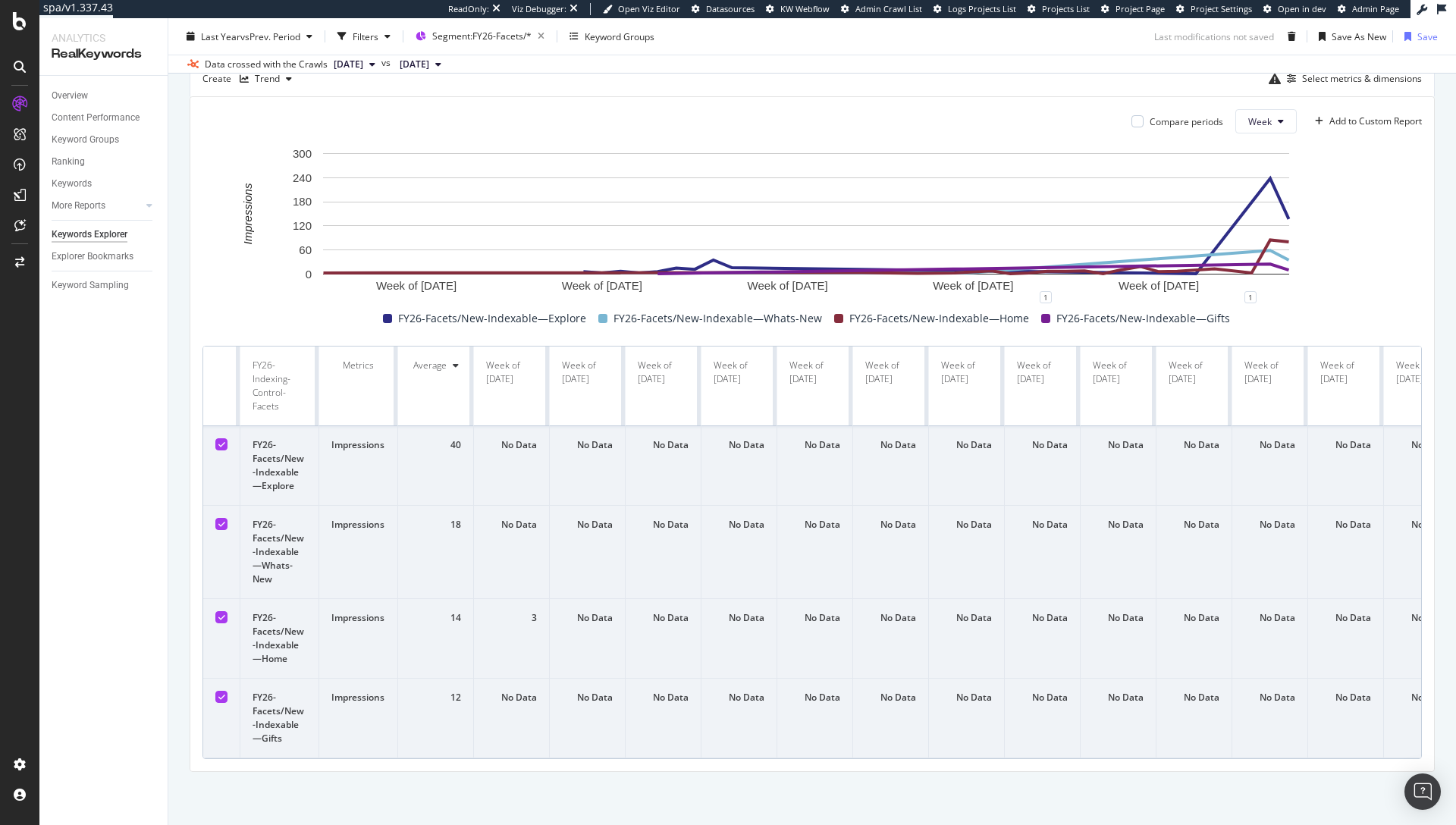
click at [221, 441] on icon at bounding box center [221, 445] width 7 height 8
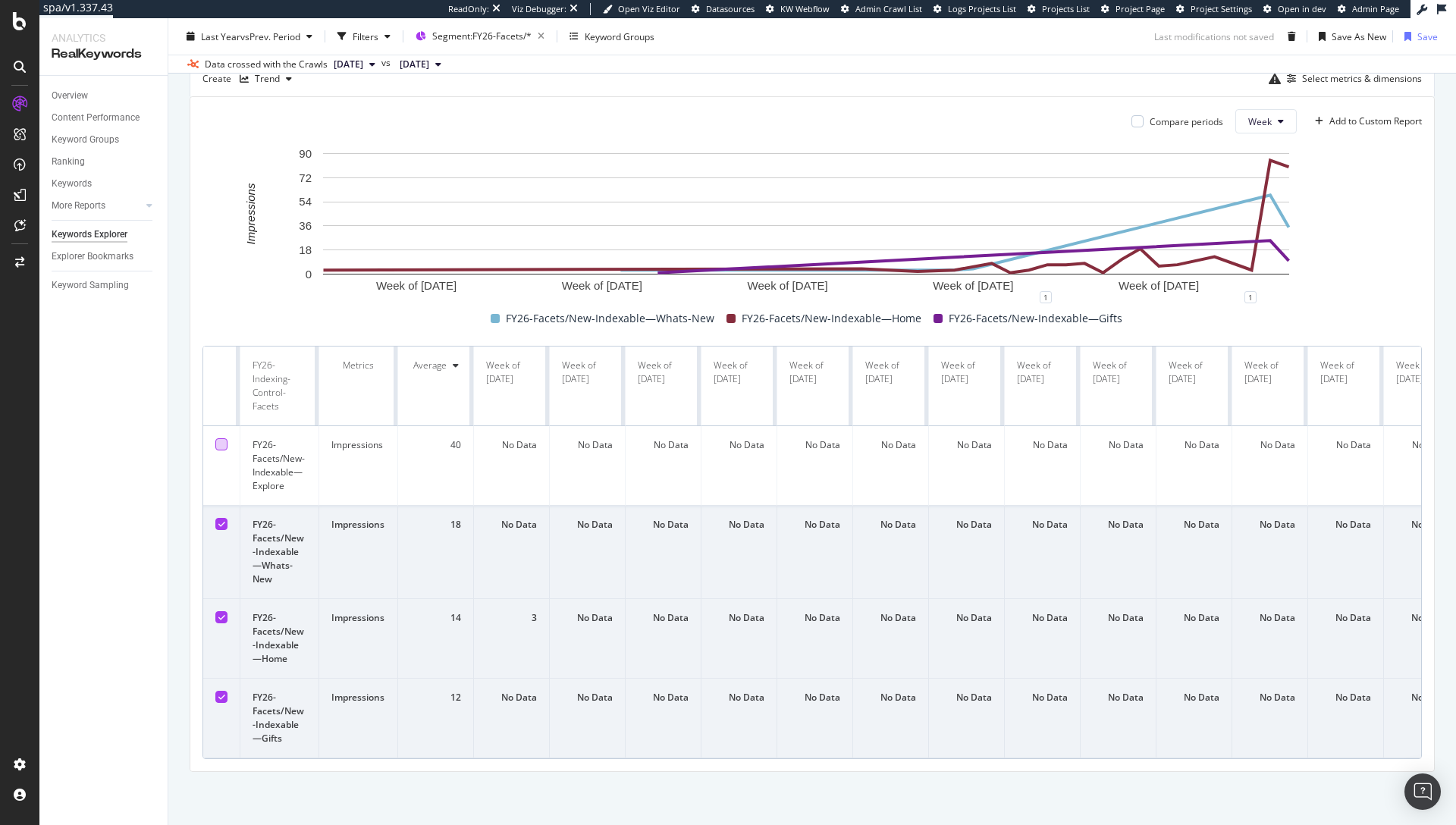
click at [219, 520] on icon at bounding box center [221, 524] width 7 height 8
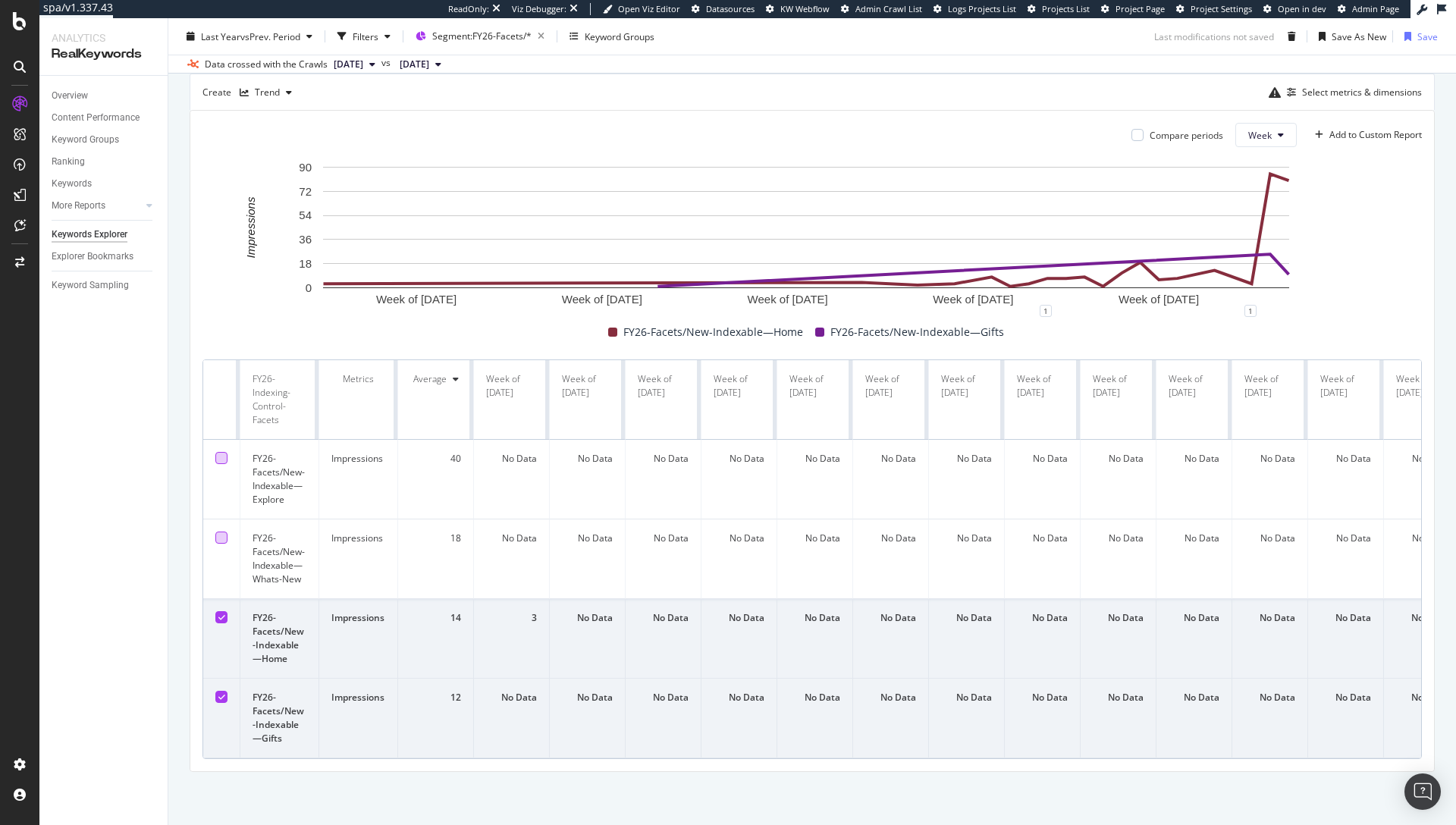
drag, startPoint x: 220, startPoint y: 605, endPoint x: 220, endPoint y: 614, distance: 9.0
click at [220, 614] on icon at bounding box center [221, 618] width 7 height 8
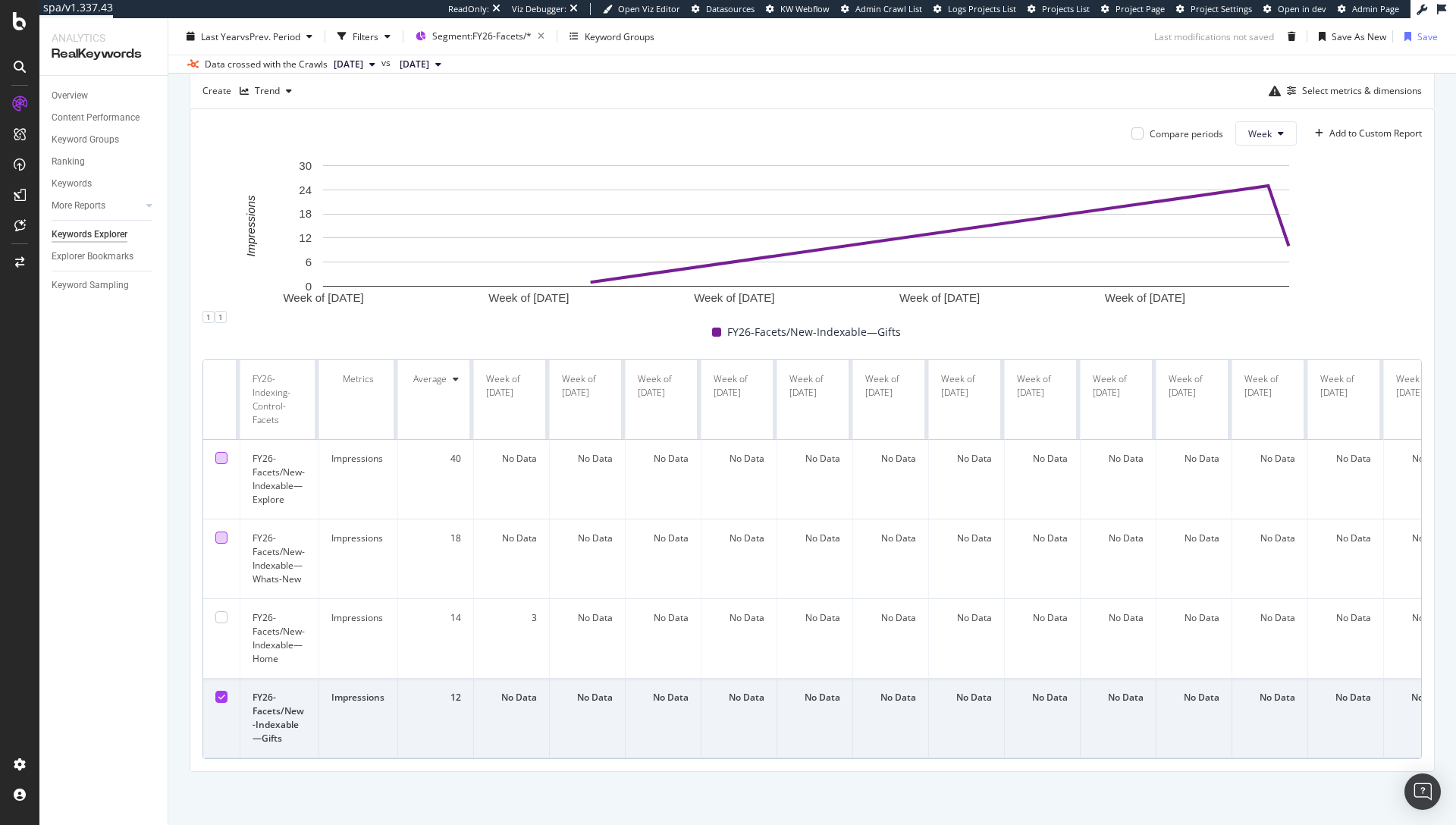
click at [219, 691] on div at bounding box center [221, 697] width 12 height 12
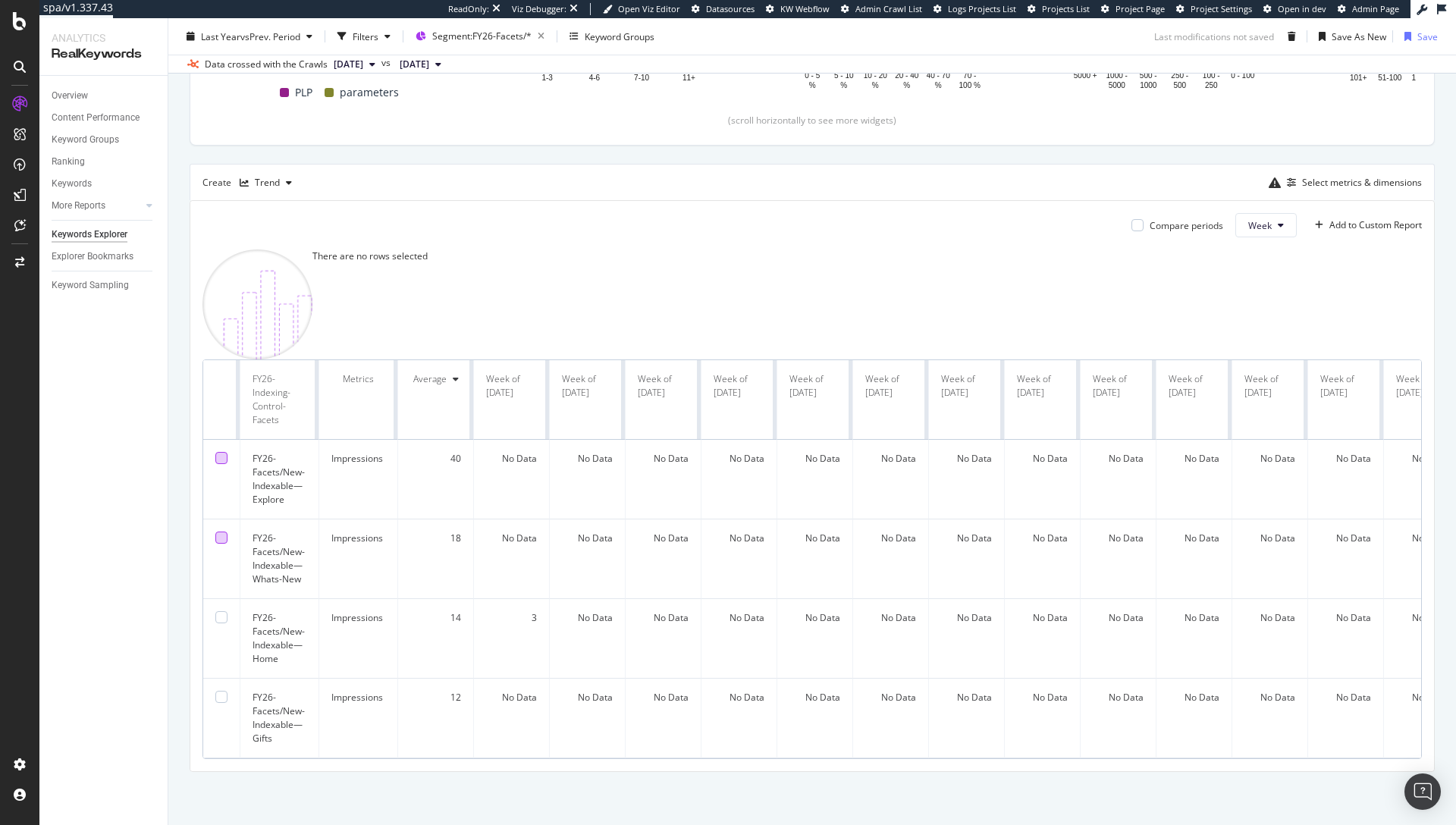
click at [224, 452] on div at bounding box center [221, 458] width 12 height 12
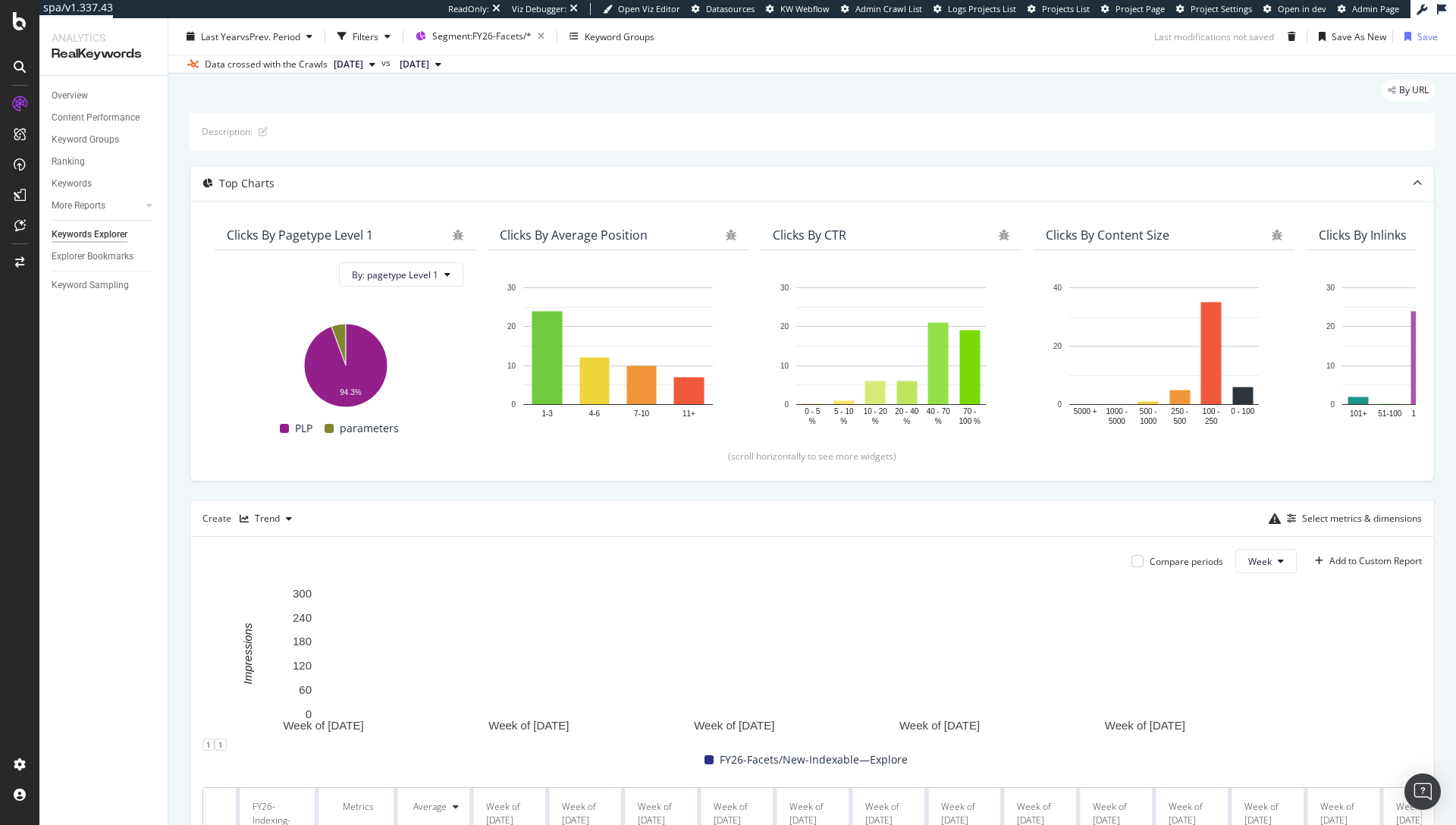
scroll to position [61, 0]
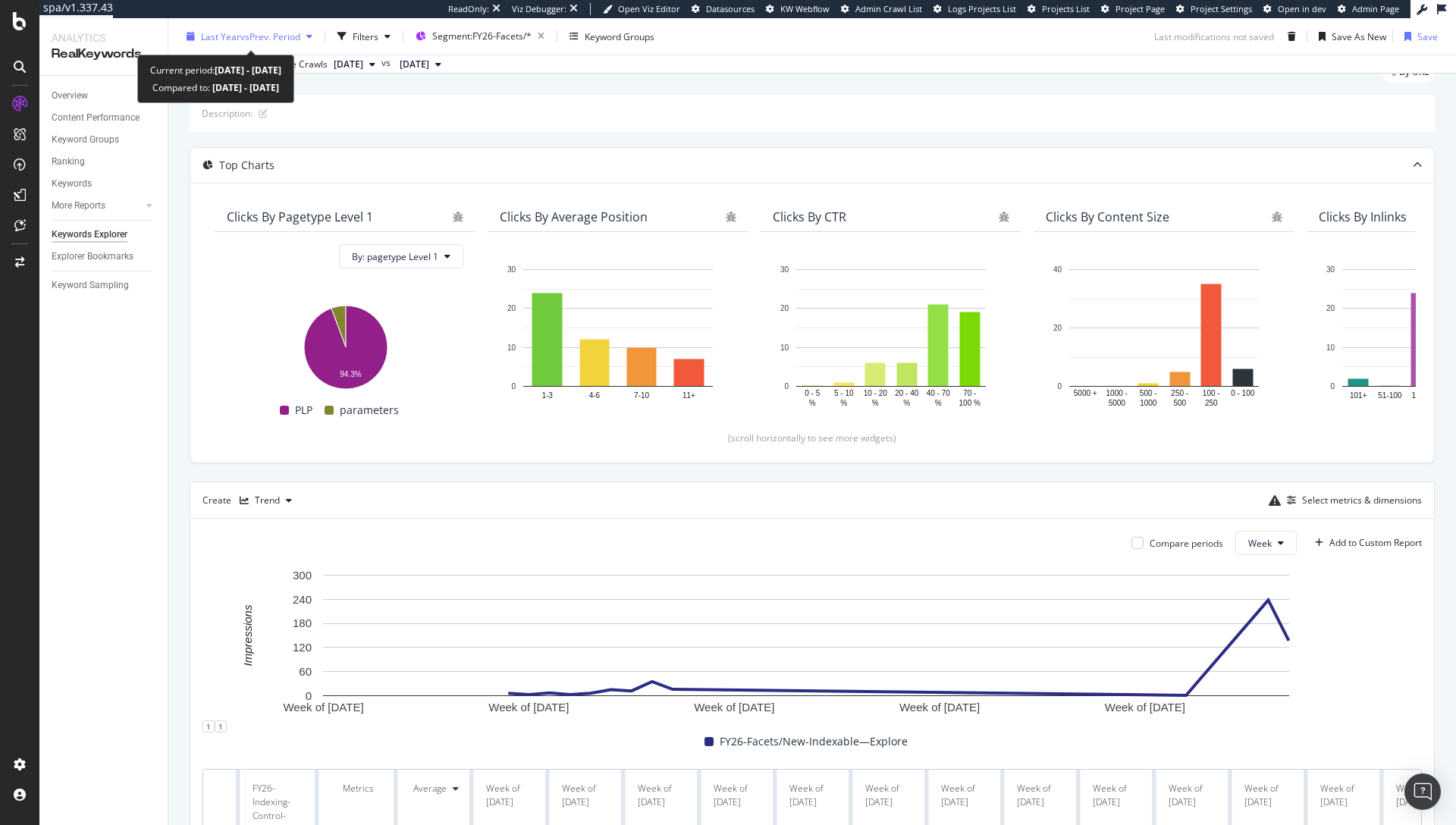
click at [253, 35] on span "vs Prev. Period" at bounding box center [270, 36] width 60 height 13
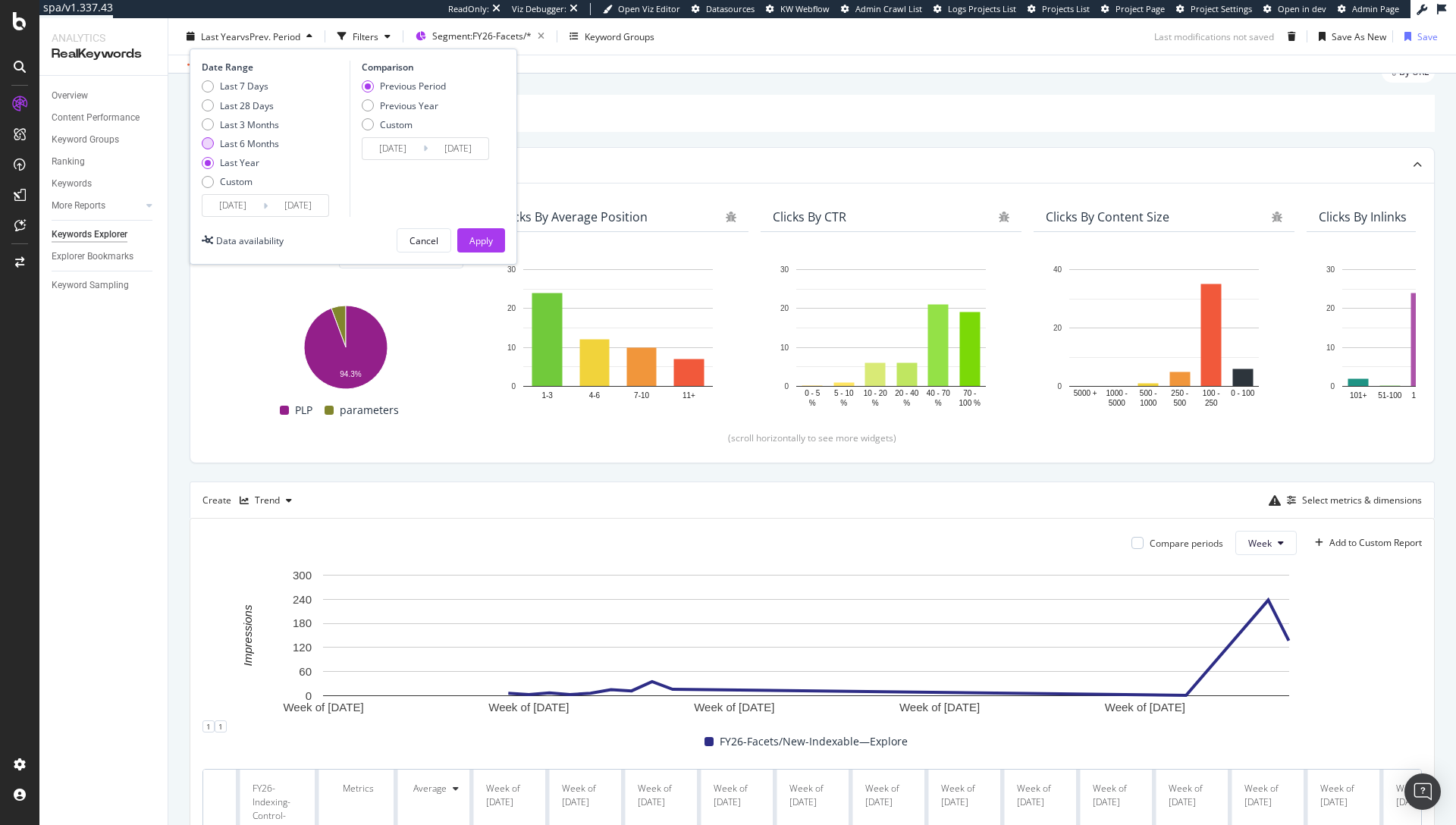
click at [259, 144] on div "Last 6 Months" at bounding box center [248, 144] width 59 height 13
type input "2025/03/23"
type input "2024/09/19"
type input "2025/03/22"
click at [476, 238] on div "Apply" at bounding box center [482, 239] width 24 height 13
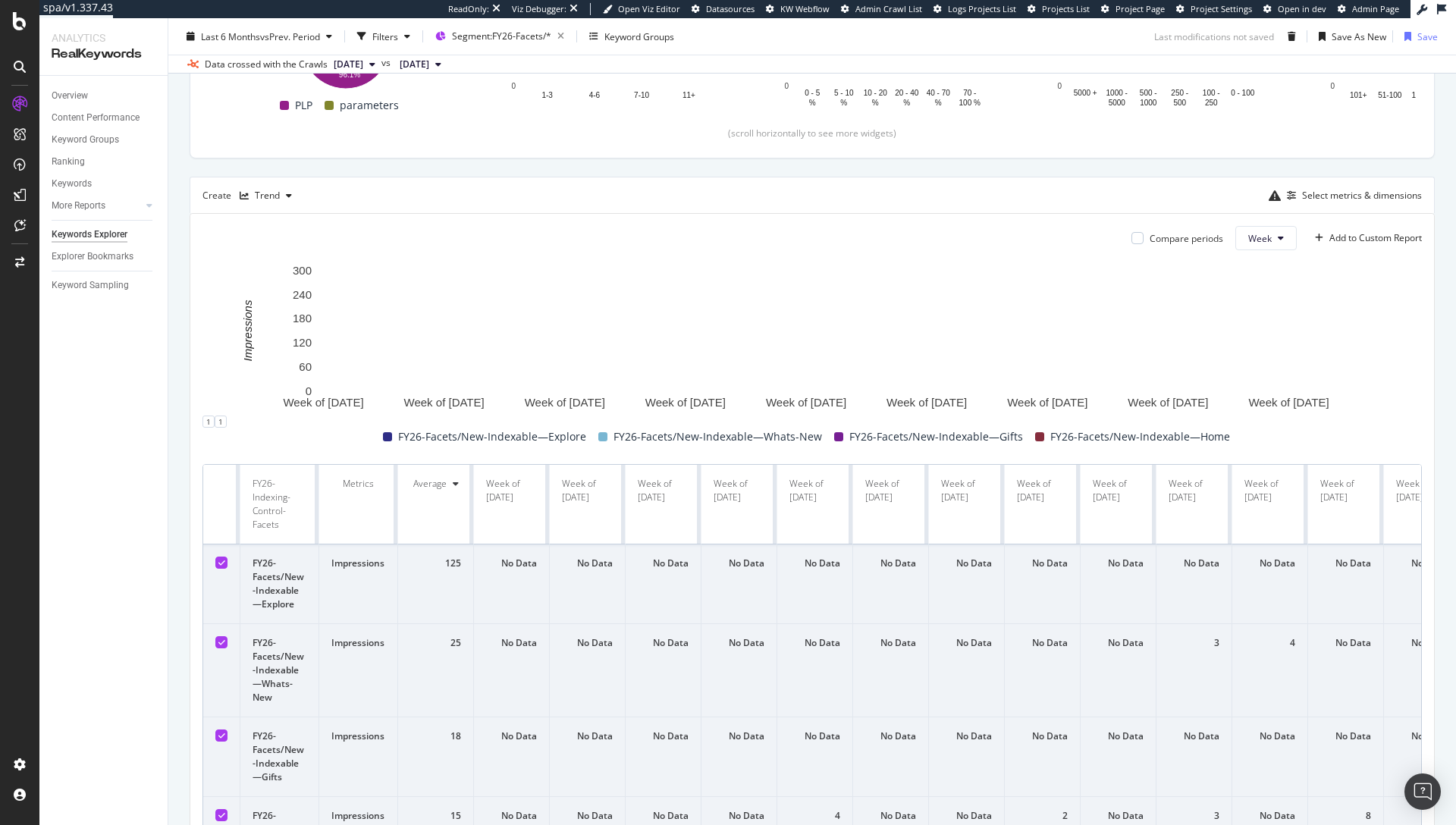
scroll to position [341, 0]
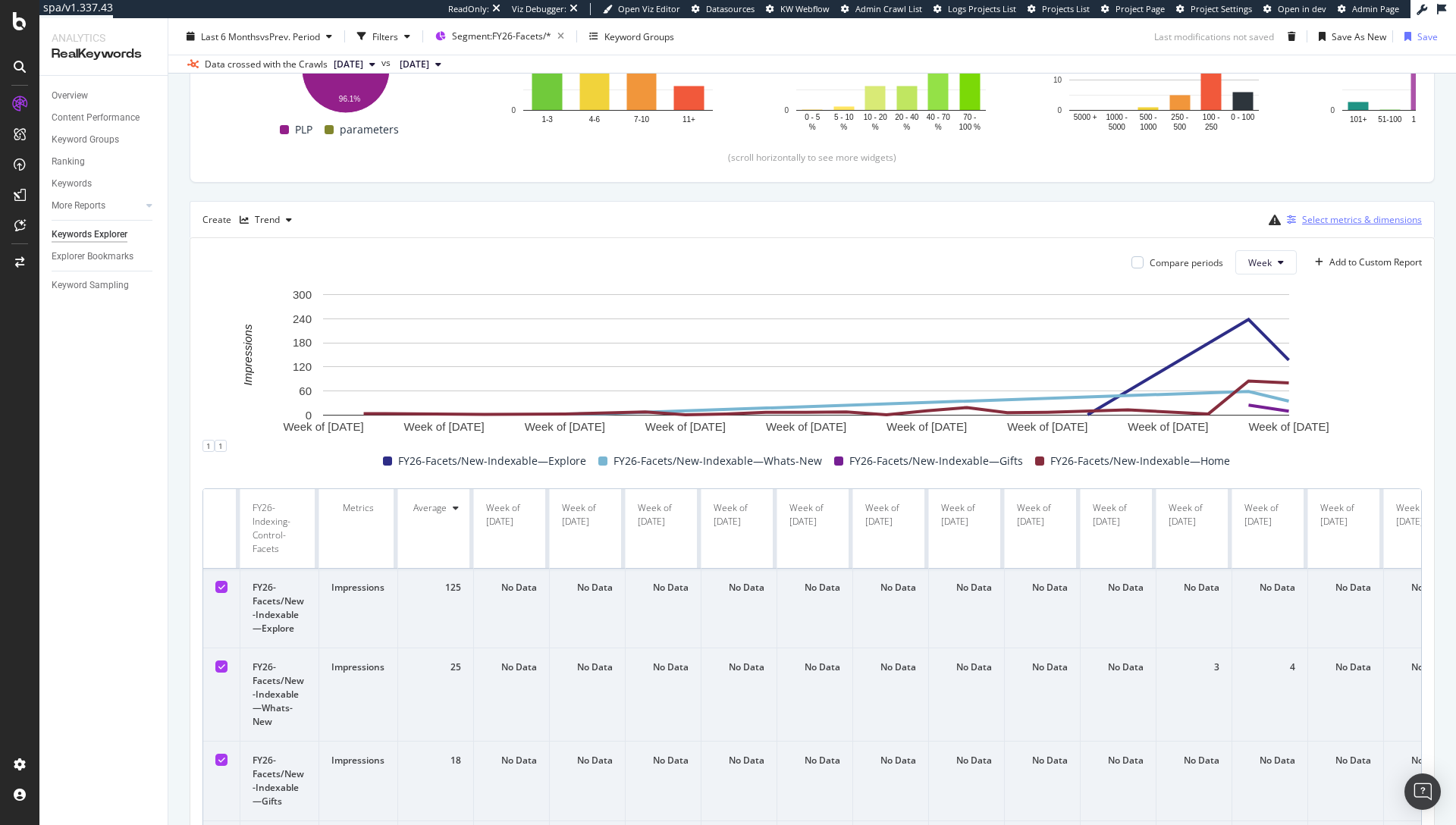
click at [1316, 222] on div "Select metrics & dimensions" at bounding box center [1361, 219] width 120 height 13
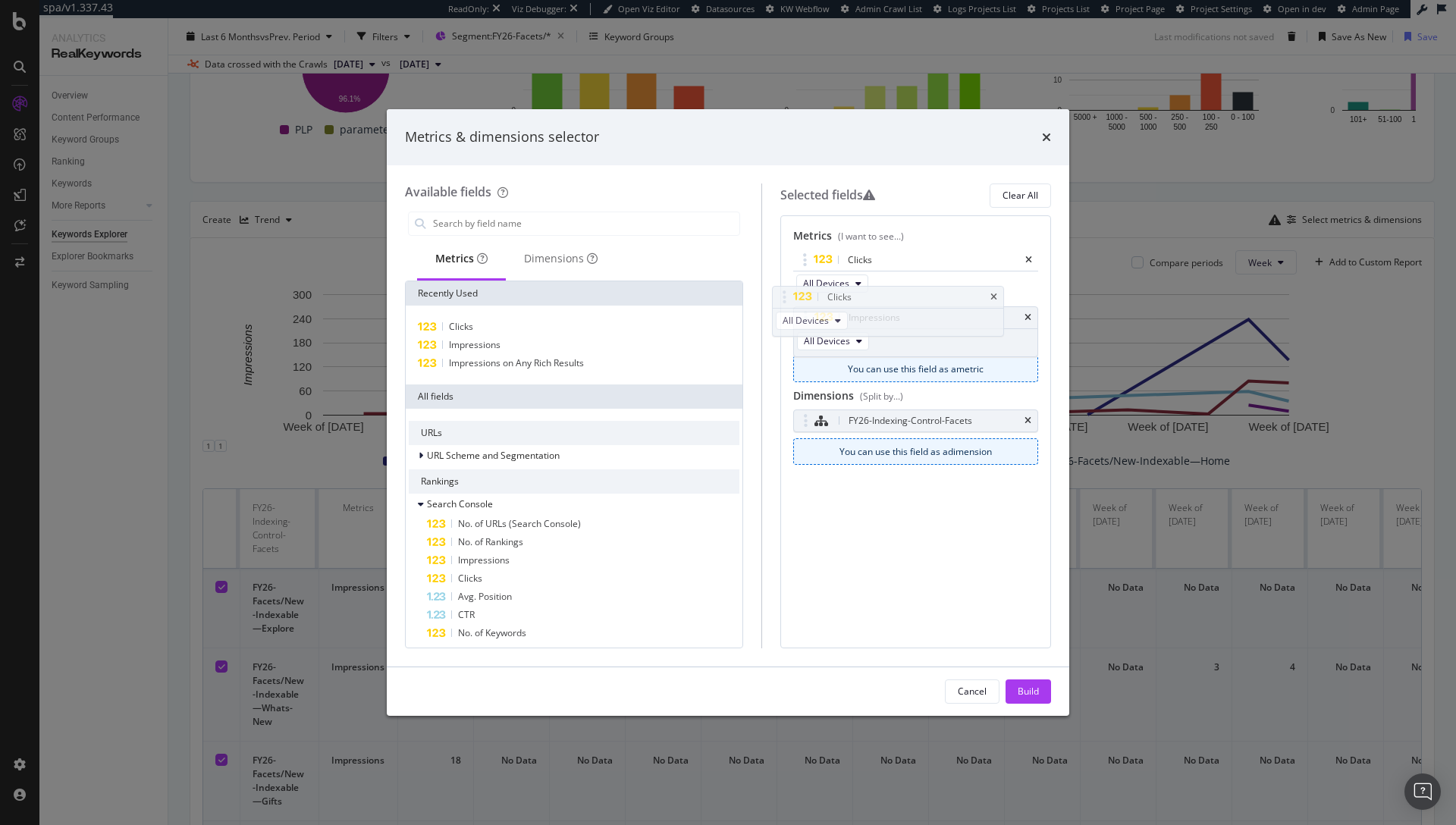
drag, startPoint x: 1027, startPoint y: 318, endPoint x: 907, endPoint y: 194, distance: 172.6
click at [920, 234] on body "spa/v1.337.43 ReadOnly: Viz Debugger: Open Viz Editor Datasources KW Webflow Ad…" at bounding box center [728, 412] width 1456 height 825
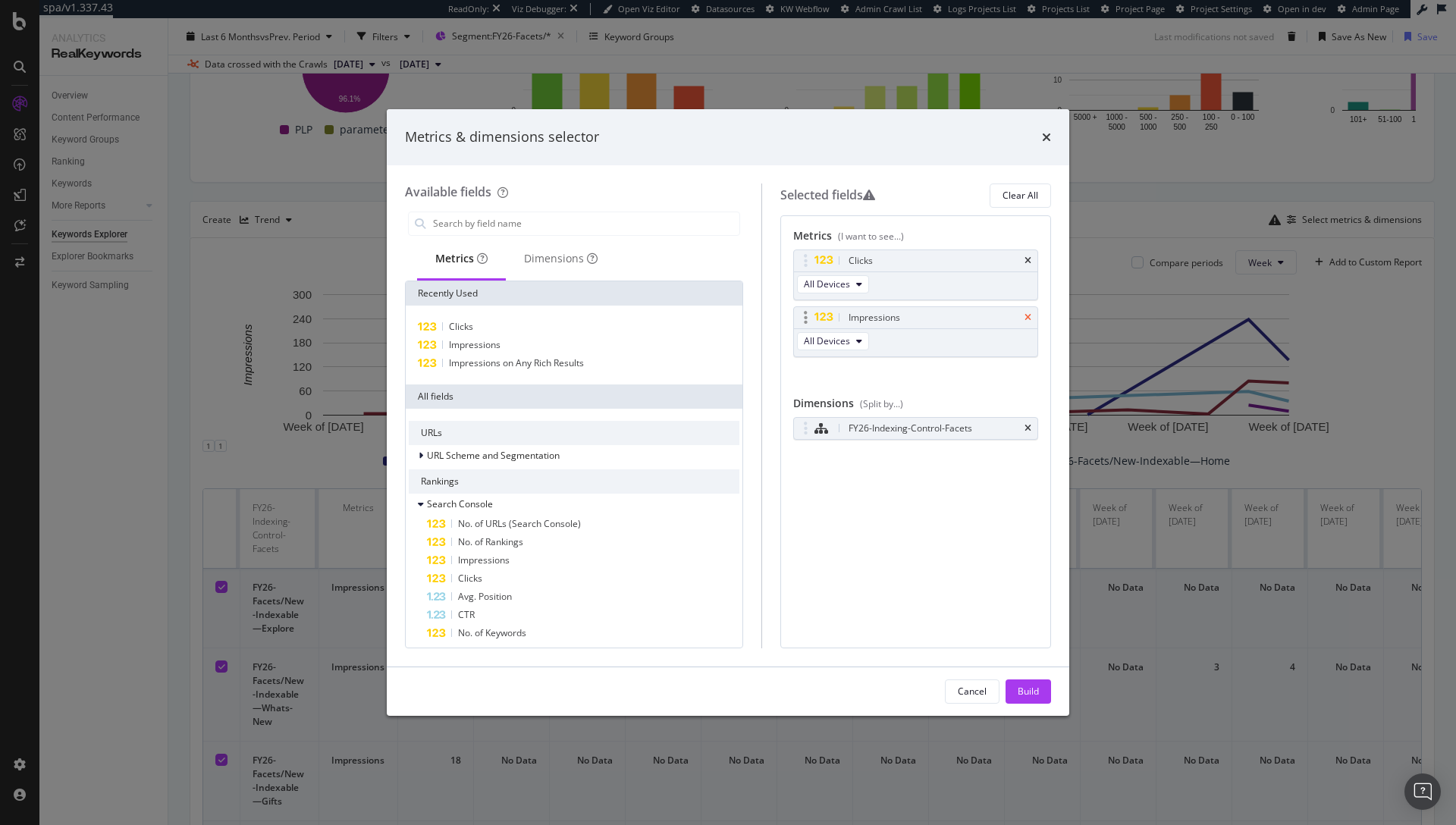
click at [1024, 315] on icon "times" at bounding box center [1027, 317] width 7 height 9
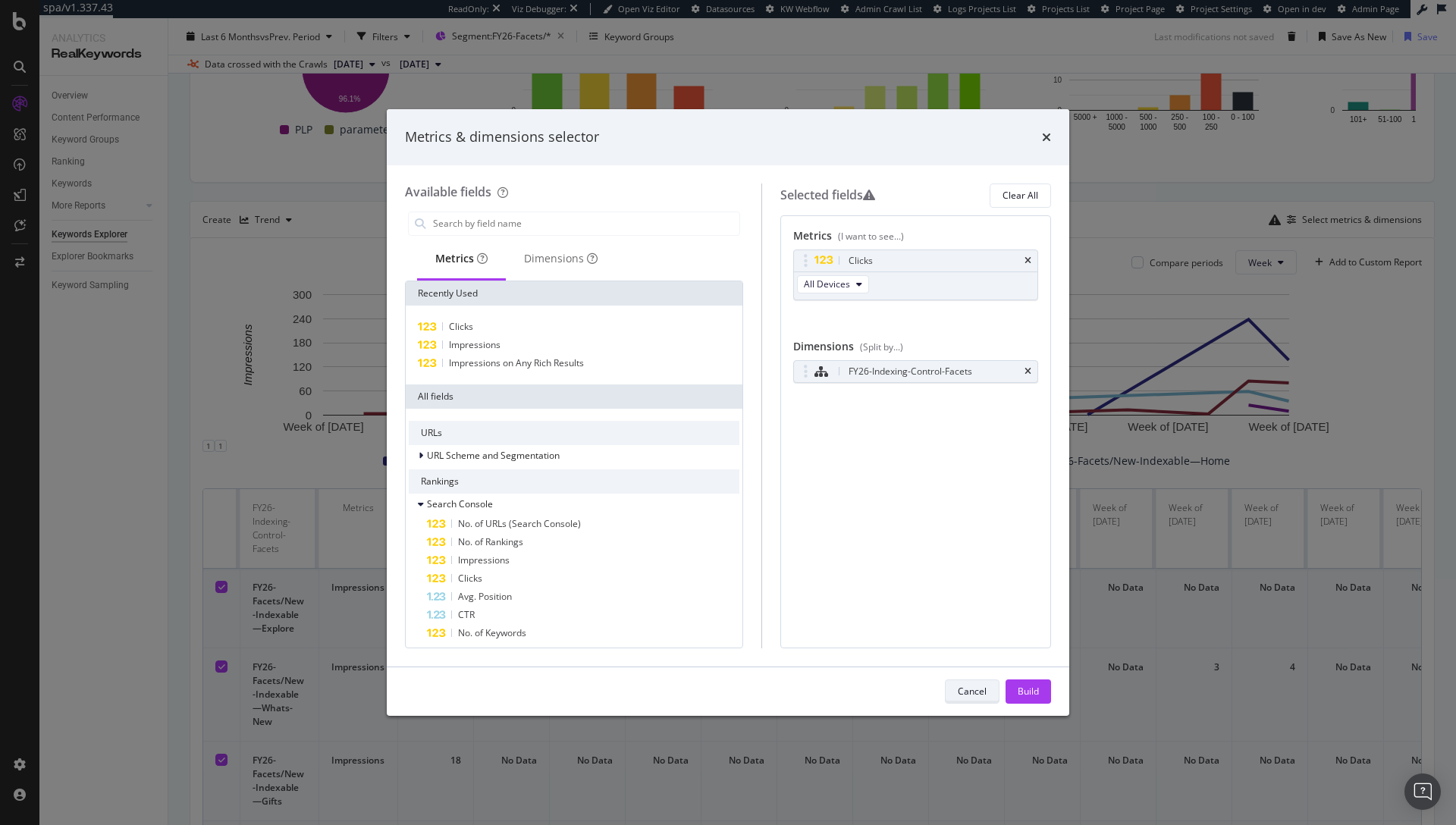
click at [964, 695] on div "Cancel" at bounding box center [971, 690] width 29 height 13
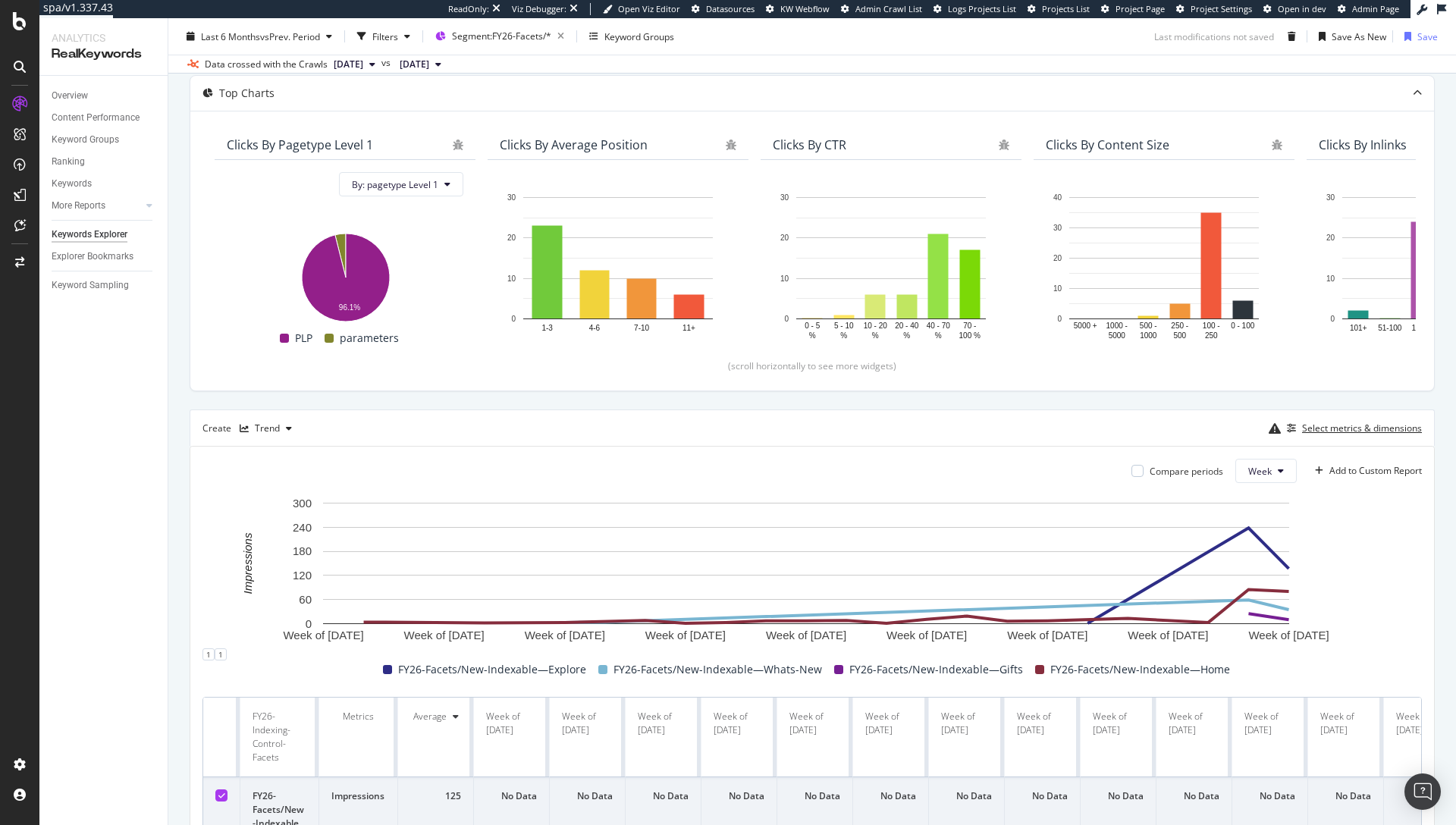
scroll to position [0, 0]
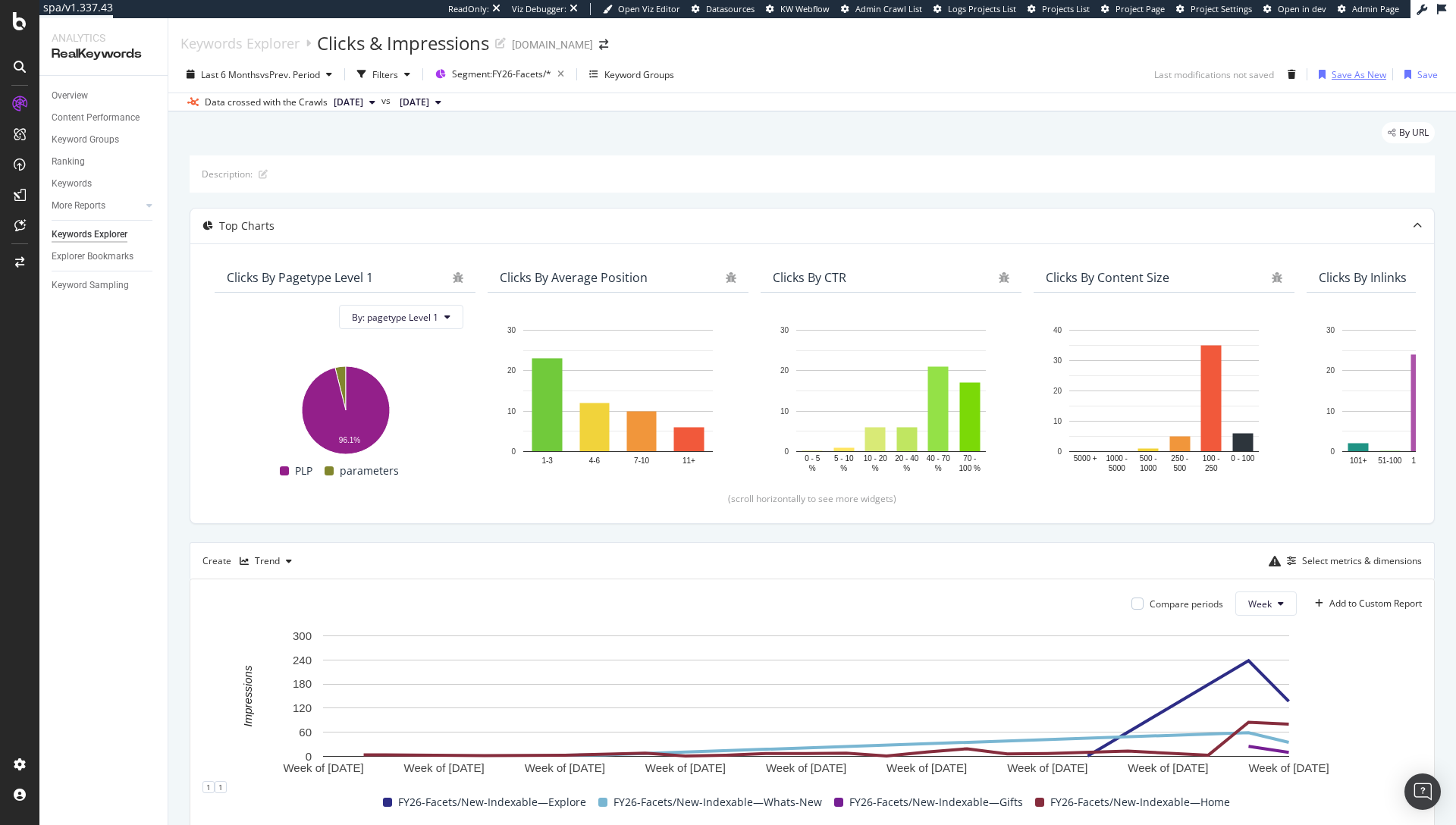
click at [1332, 78] on div "Save As New" at bounding box center [1358, 74] width 55 height 13
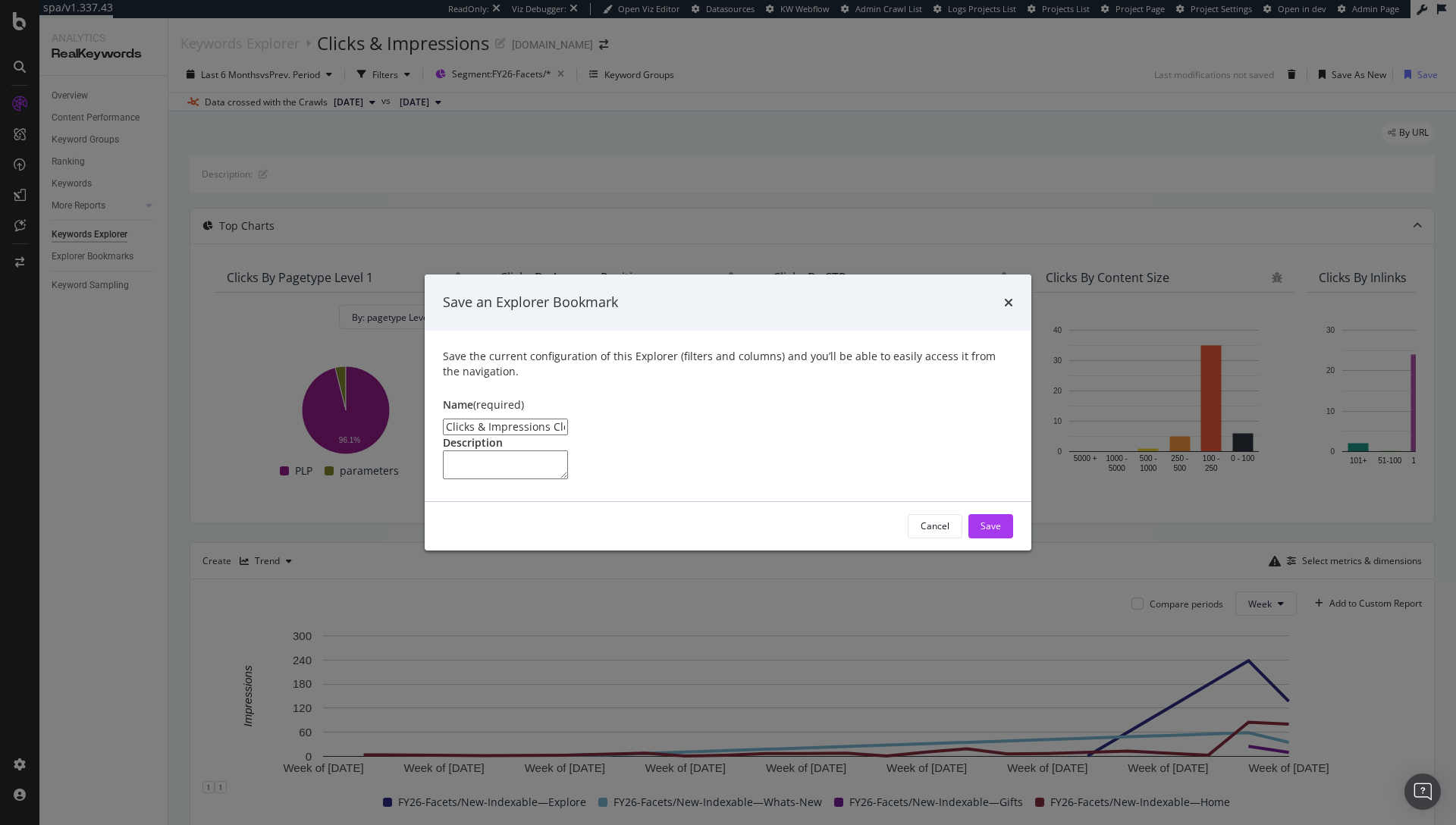
drag, startPoint x: 618, startPoint y: 358, endPoint x: 540, endPoint y: 354, distance: 78.1
click at [540, 419] on input "Clicks & Impressions Clone" at bounding box center [505, 427] width 125 height 17
type input "Clicks & Impressions - FY26 Facets"
click at [986, 538] on div "Save" at bounding box center [990, 526] width 21 height 23
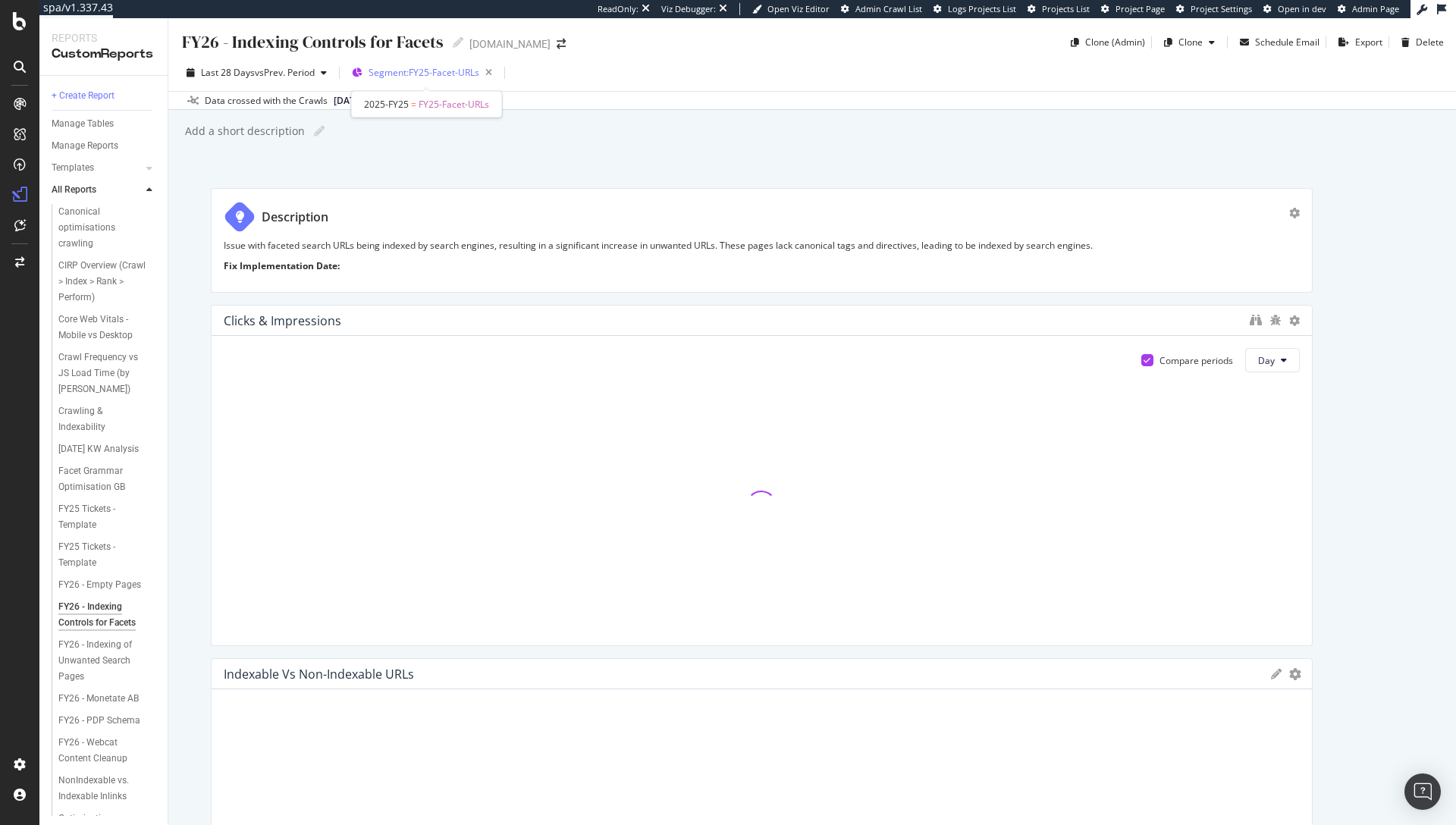
click at [423, 73] on span "Segment: FY25-Facet-URLs" at bounding box center [423, 72] width 111 height 13
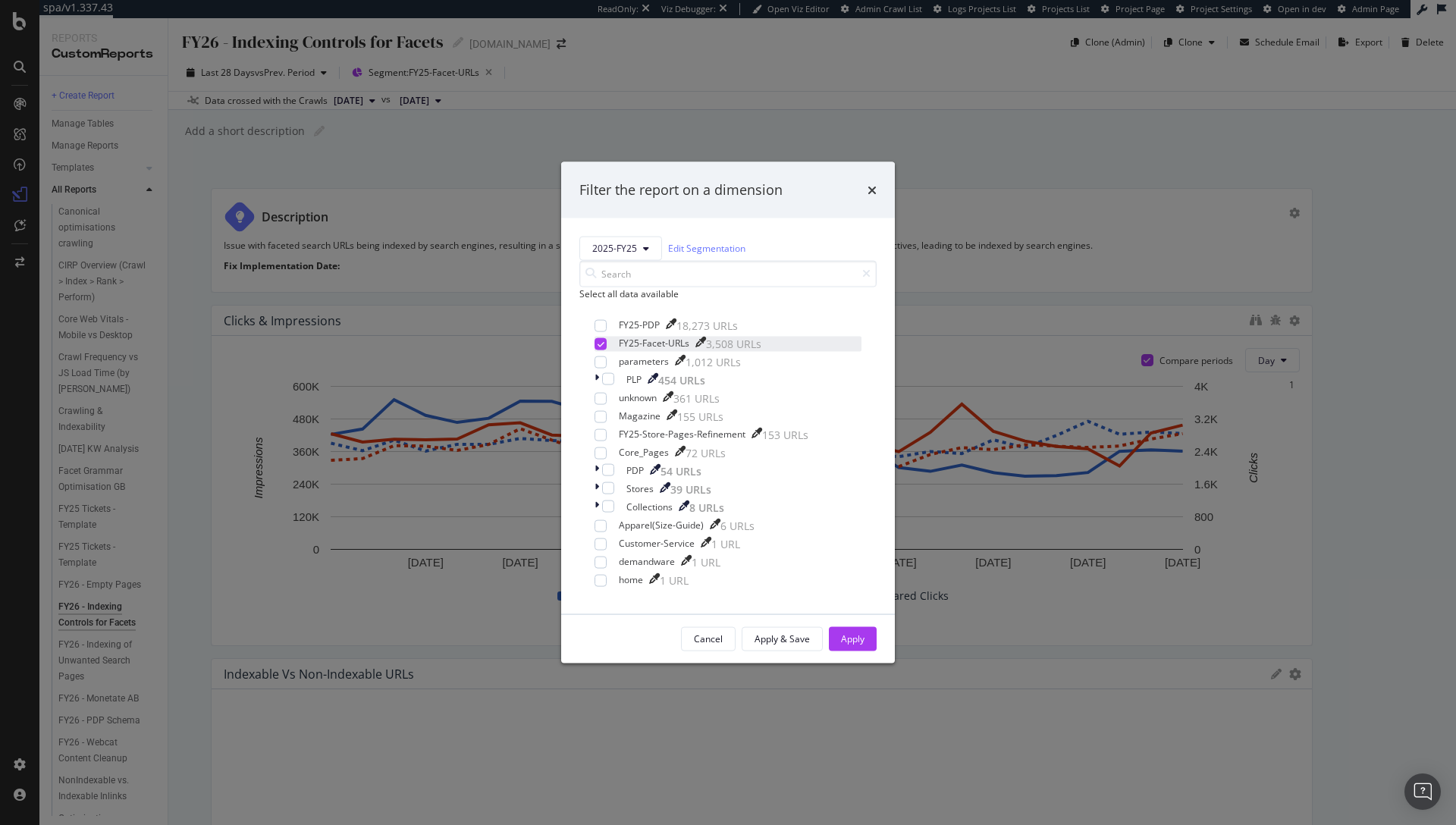
click at [594, 349] on div "modal" at bounding box center [600, 343] width 12 height 12
click at [653, 235] on button "2025-FY25" at bounding box center [620, 247] width 83 height 24
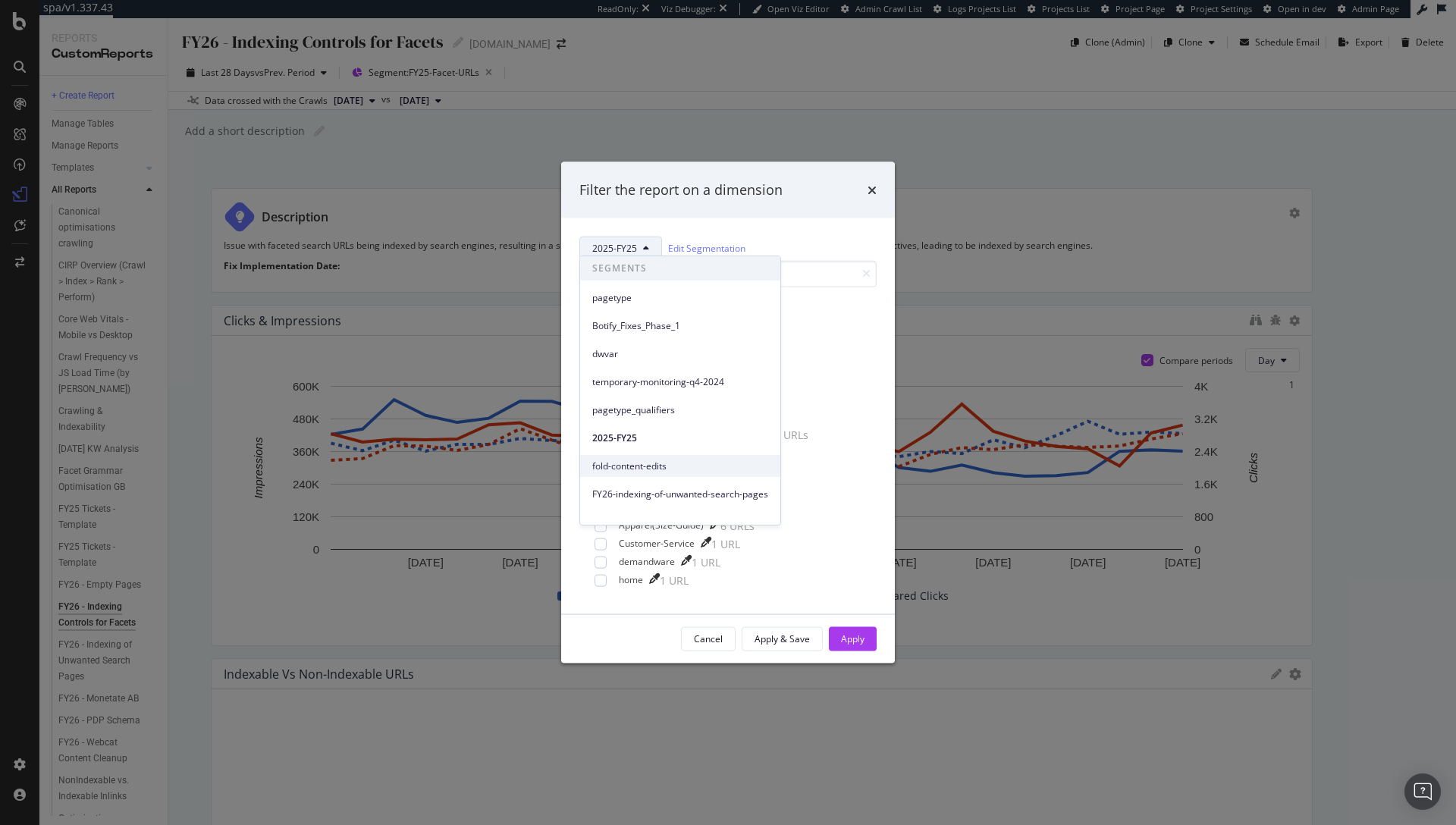
scroll to position [127, 0]
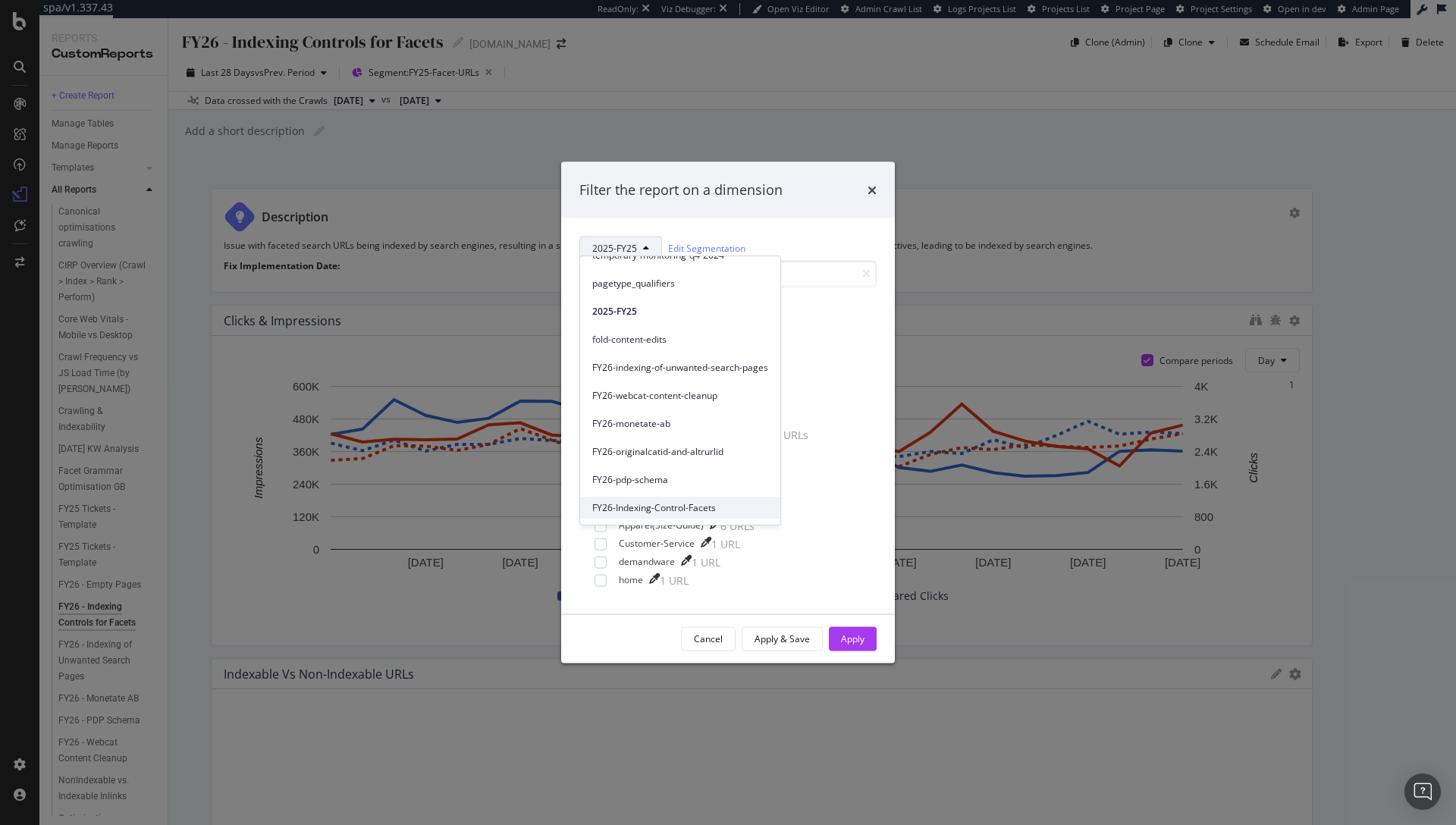
click at [642, 505] on span "FY26-Indexing-Control-Facets" at bounding box center [680, 508] width 176 height 14
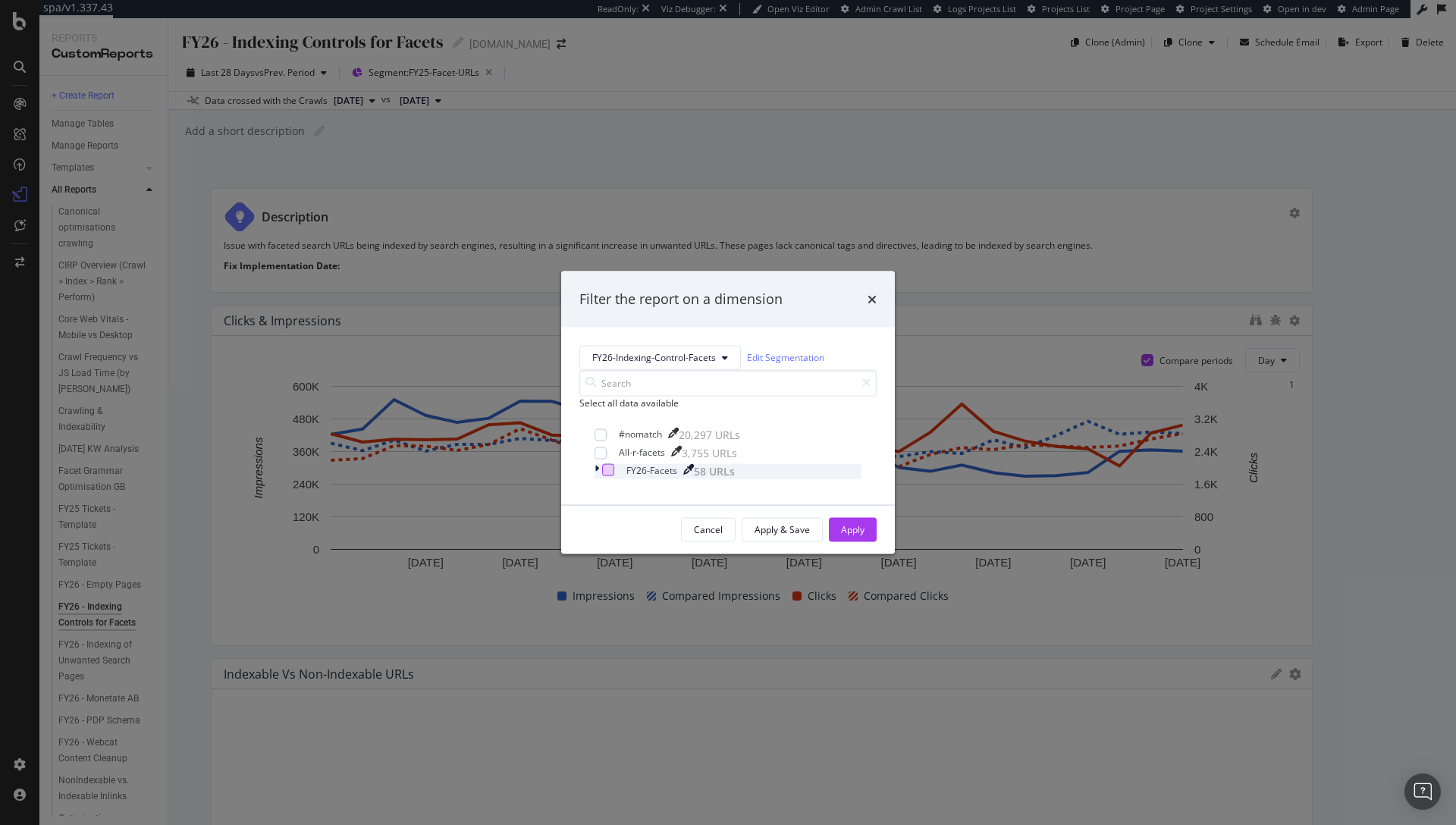
click at [602, 476] on div "modal" at bounding box center [608, 469] width 12 height 12
click at [859, 531] on div "Apply" at bounding box center [853, 530] width 24 height 13
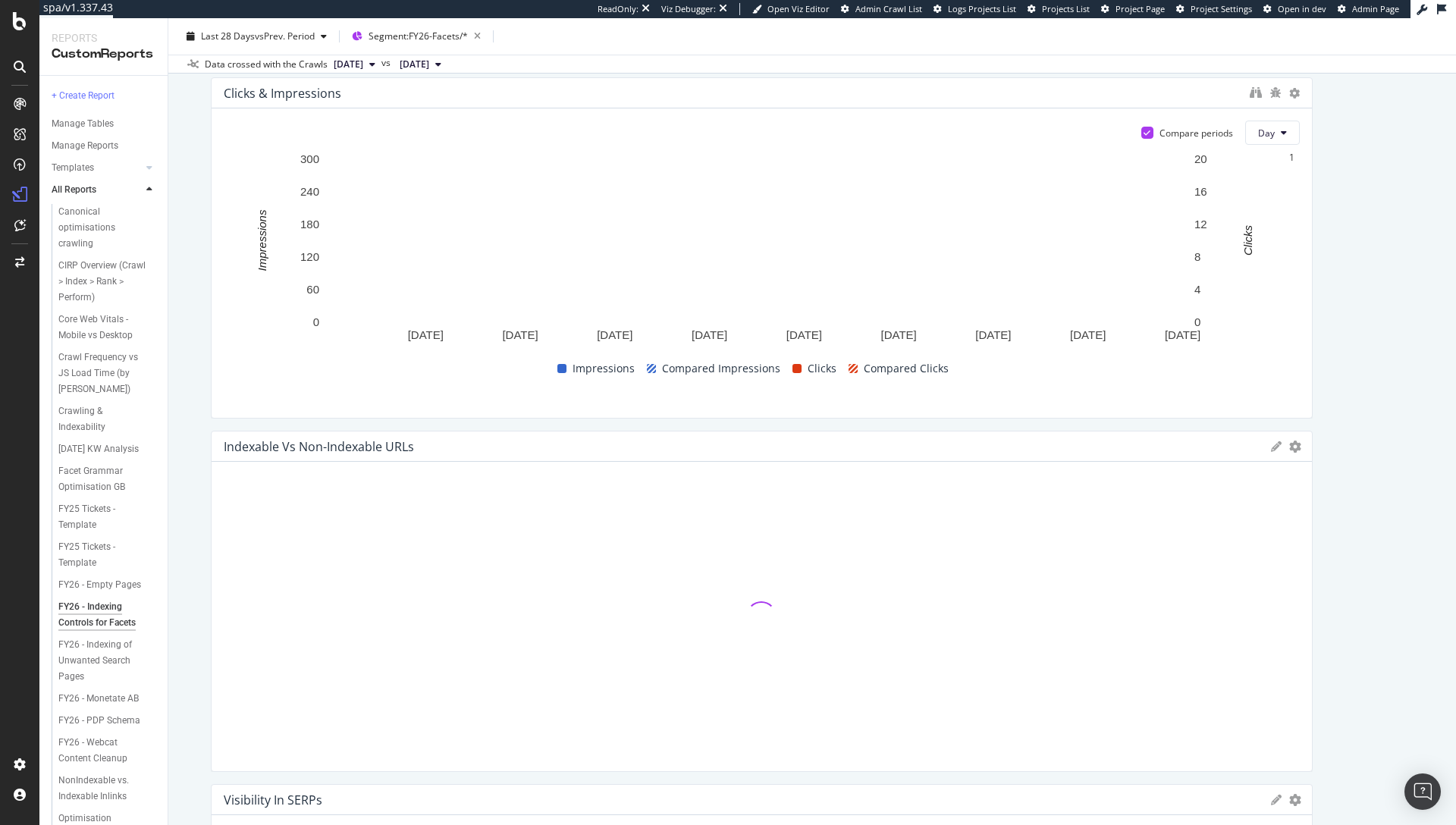
scroll to position [257, 0]
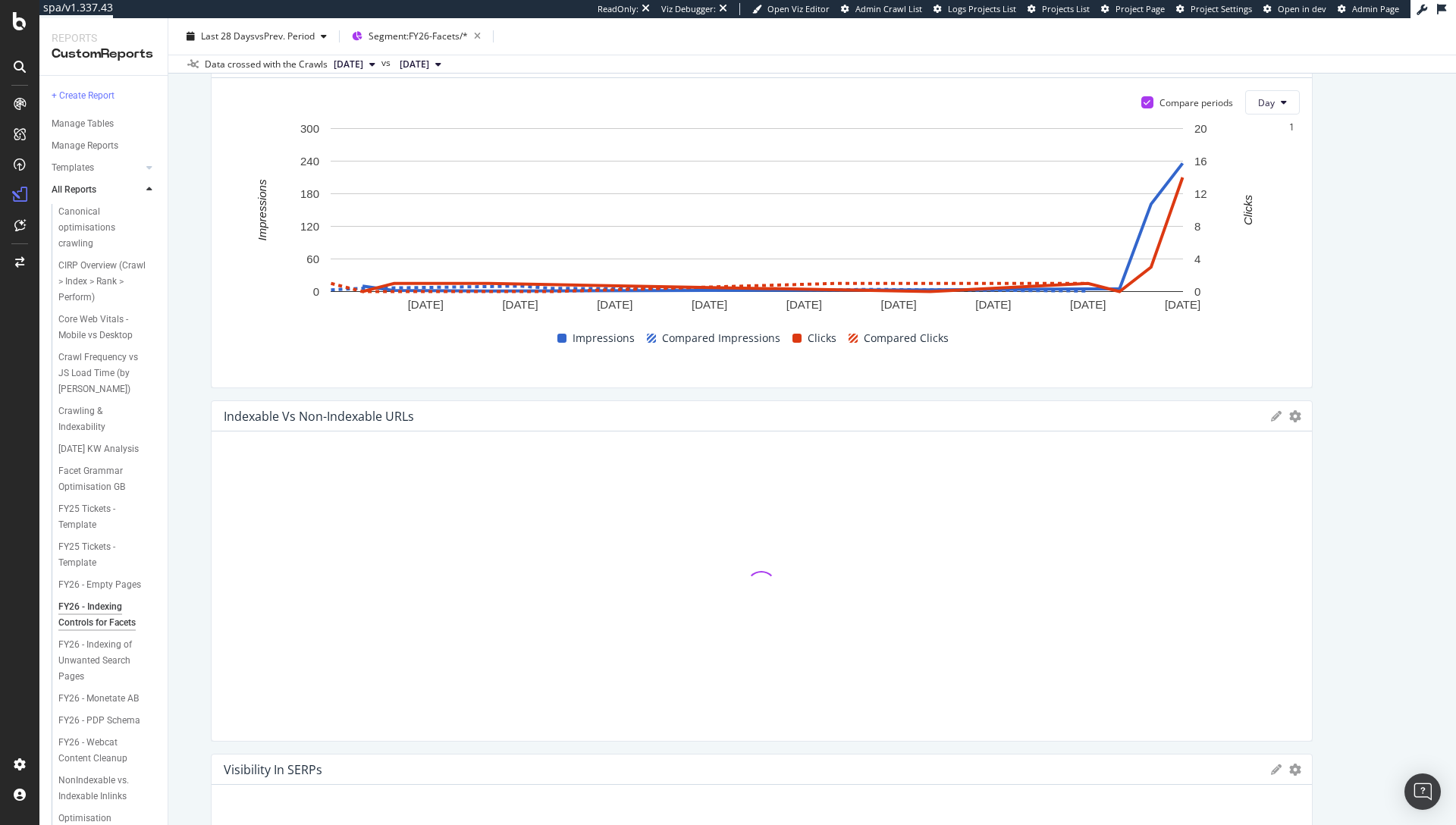
click at [363, 69] on span "2025 Sep. 21st" at bounding box center [348, 65] width 30 height 14
click at [429, 59] on span "2025 Aug. 24th" at bounding box center [415, 65] width 30 height 14
click at [601, 59] on div "Data crossed with the Crawls 2025 Sep. 21st vs 2025 Aug. 24th" at bounding box center [812, 64] width 1287 height 18
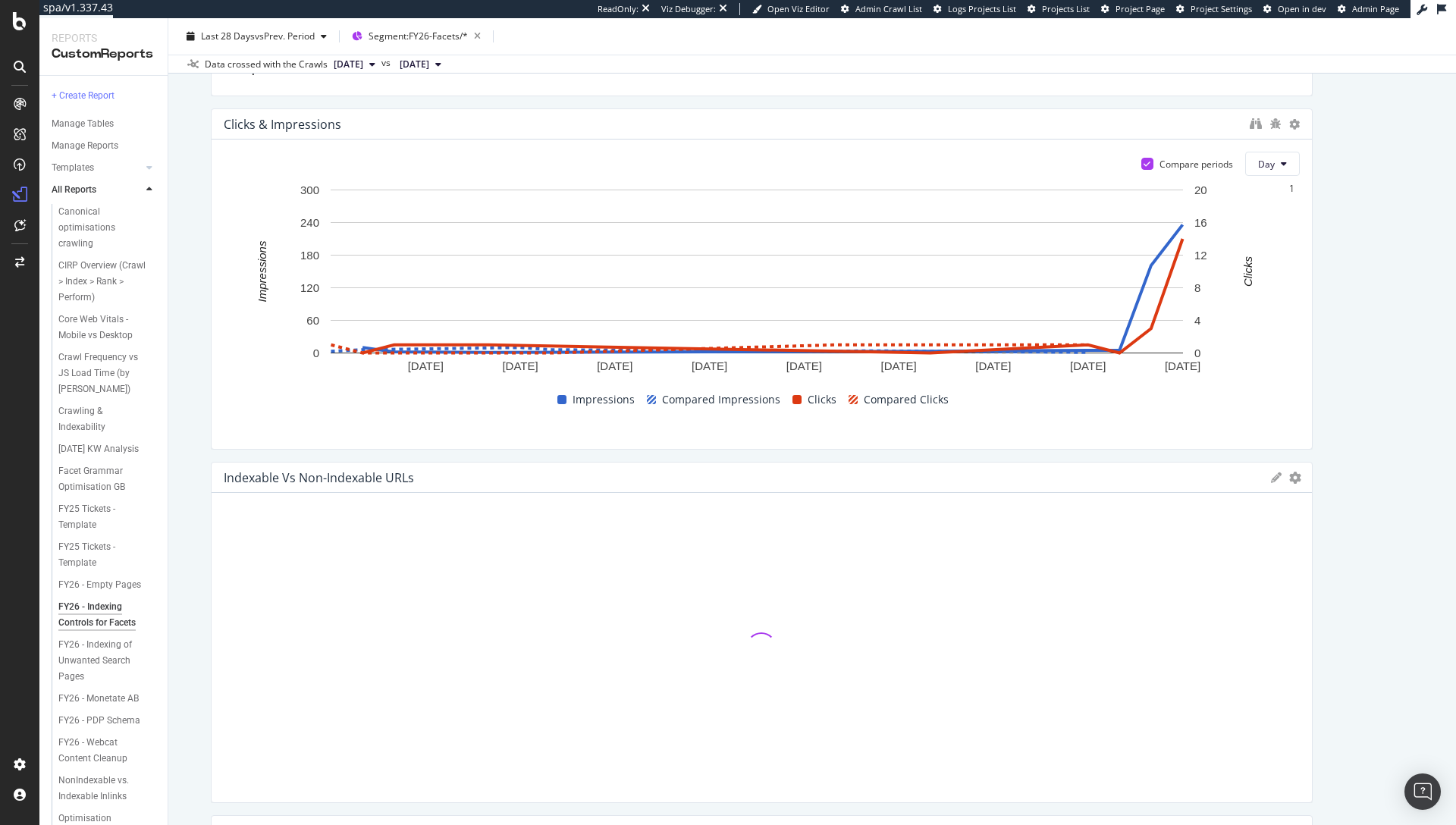
scroll to position [0, 0]
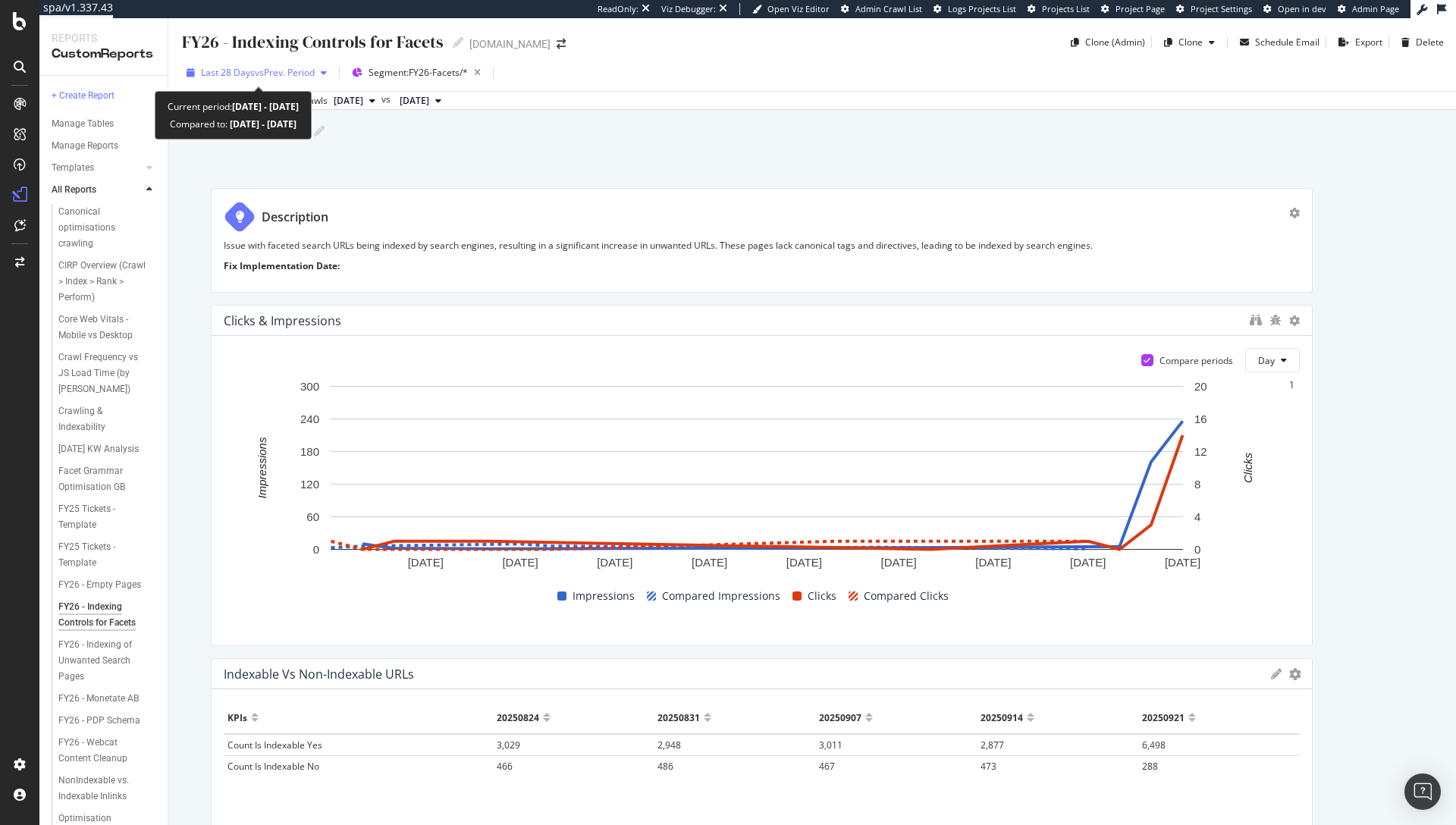
click at [244, 68] on span "Last 28 Days" at bounding box center [227, 72] width 54 height 13
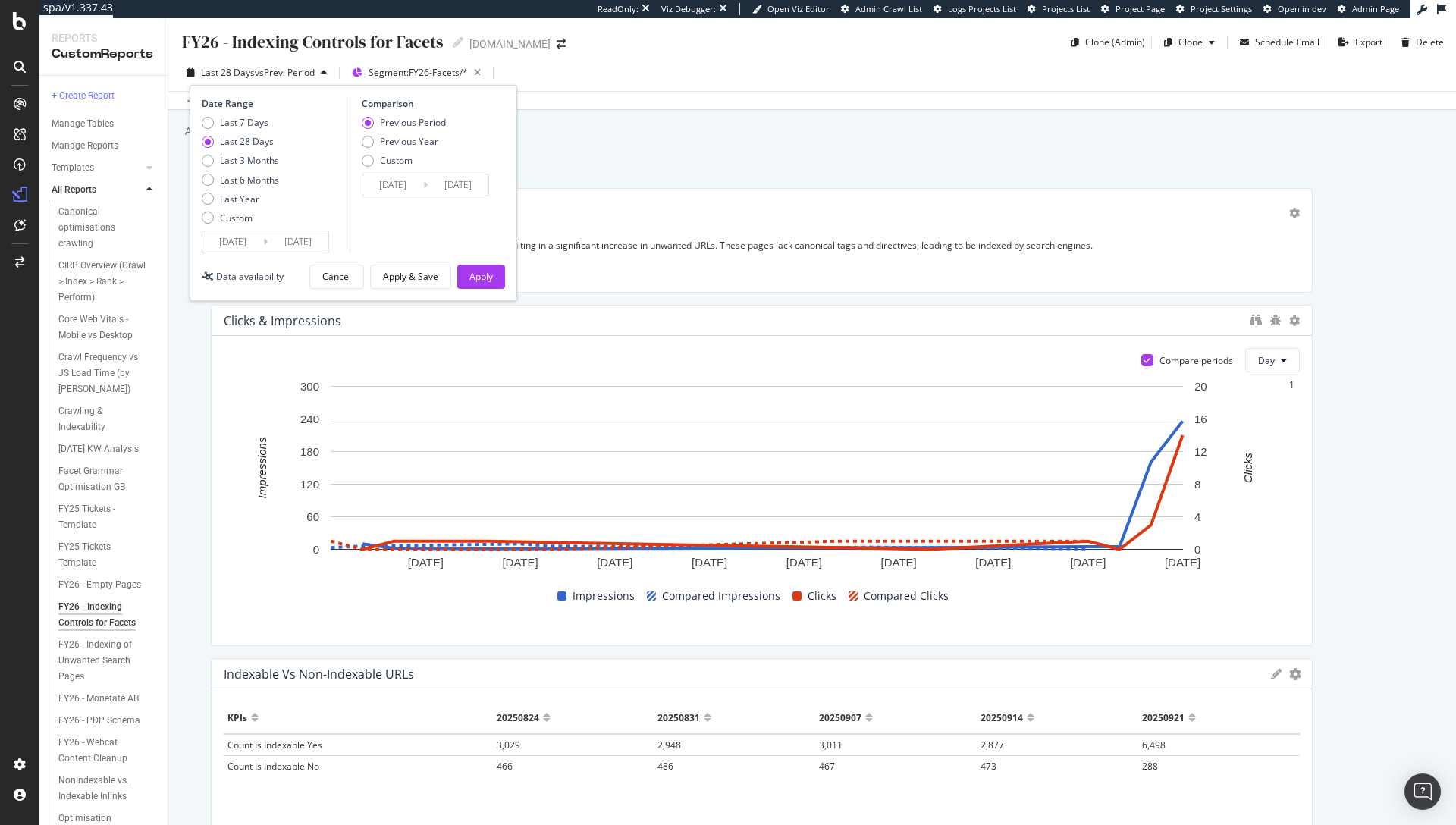
click at [765, 81] on div "Last 28 Days vs Prev. Period Segment: FY26-Facets/* Date Range Last 7 Days Last…" at bounding box center [812, 76] width 1287 height 30
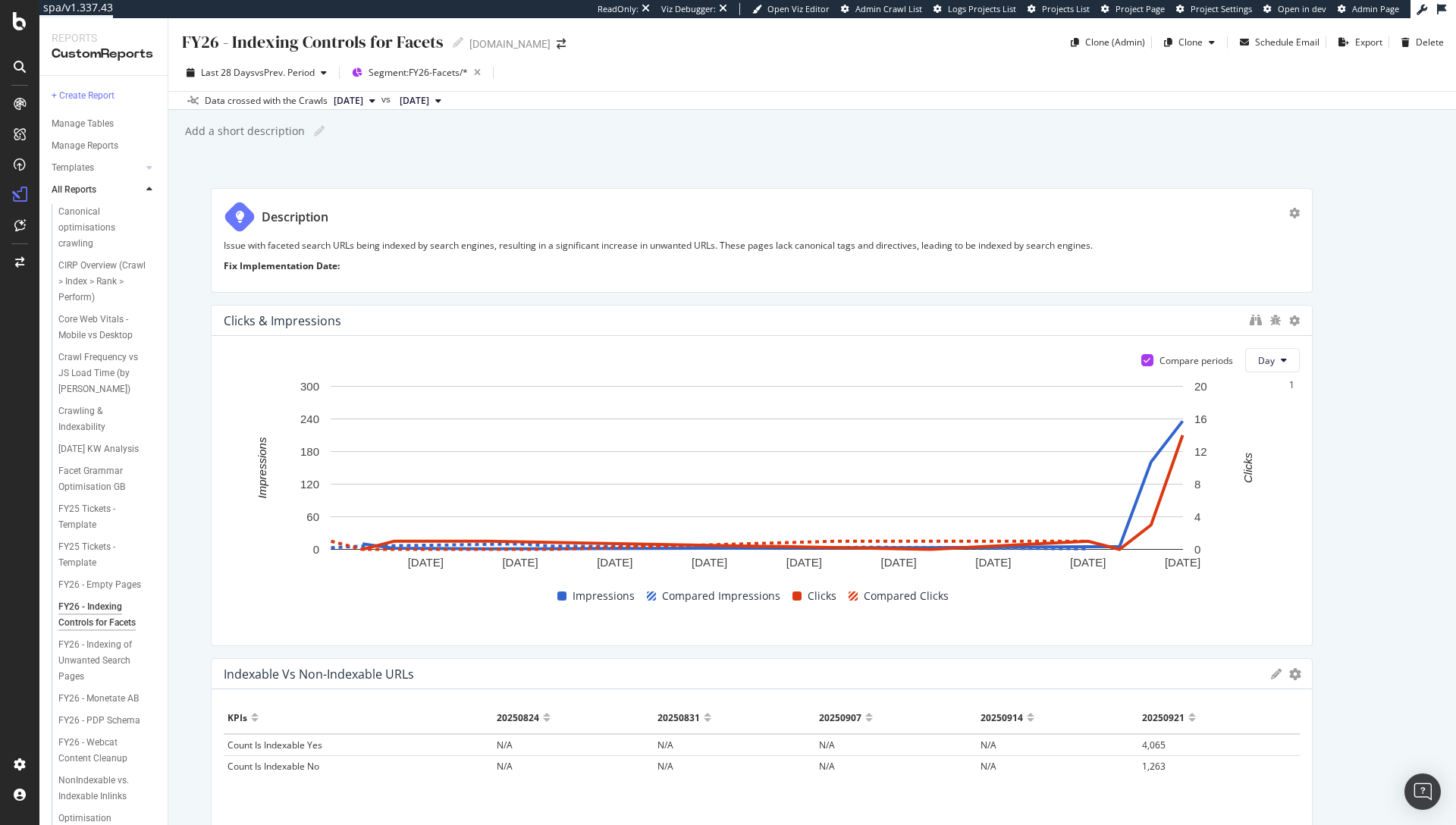
click at [510, 136] on div "Add a short description Add a short description" at bounding box center [820, 131] width 1273 height 23
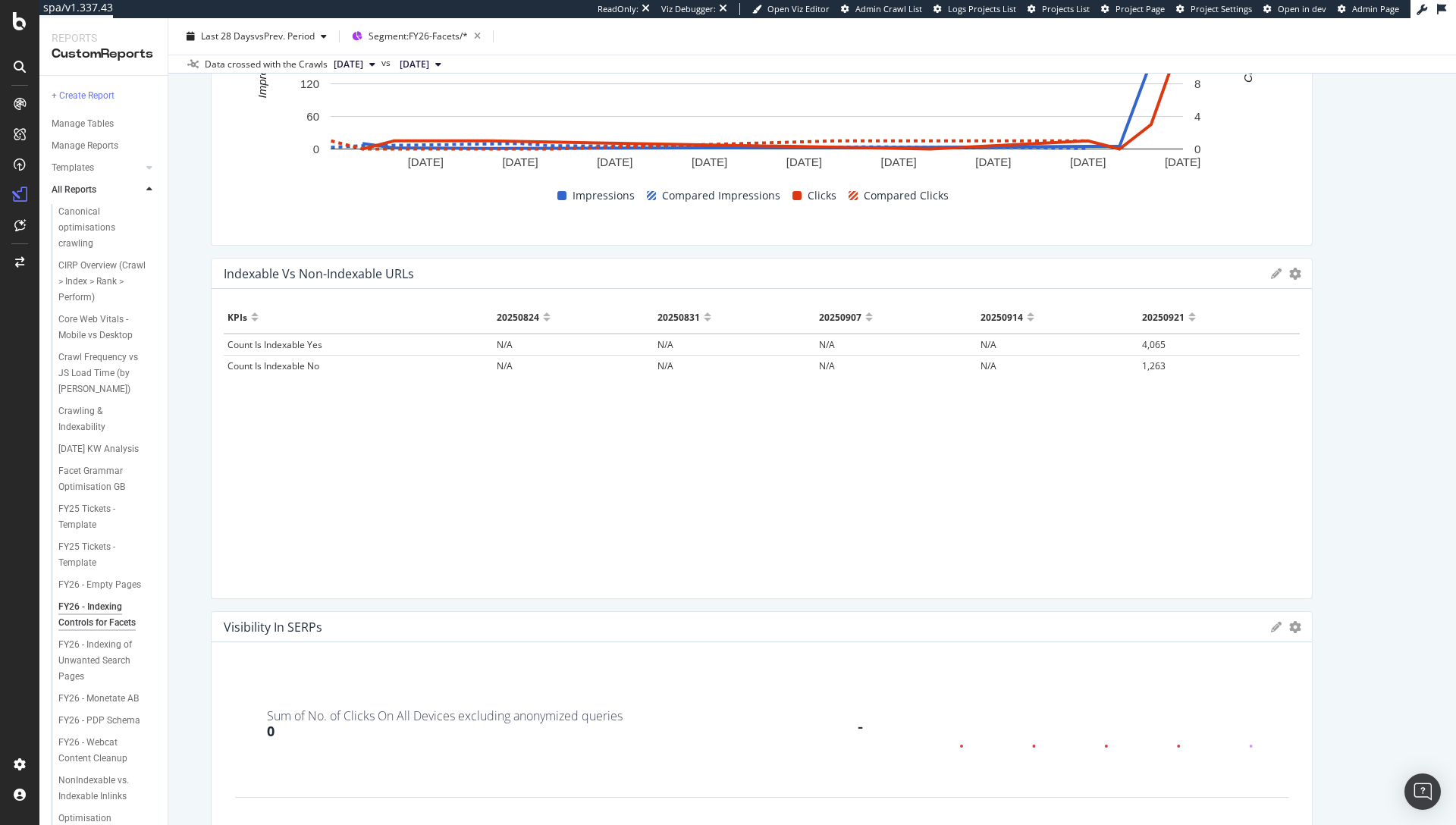
scroll to position [222, 0]
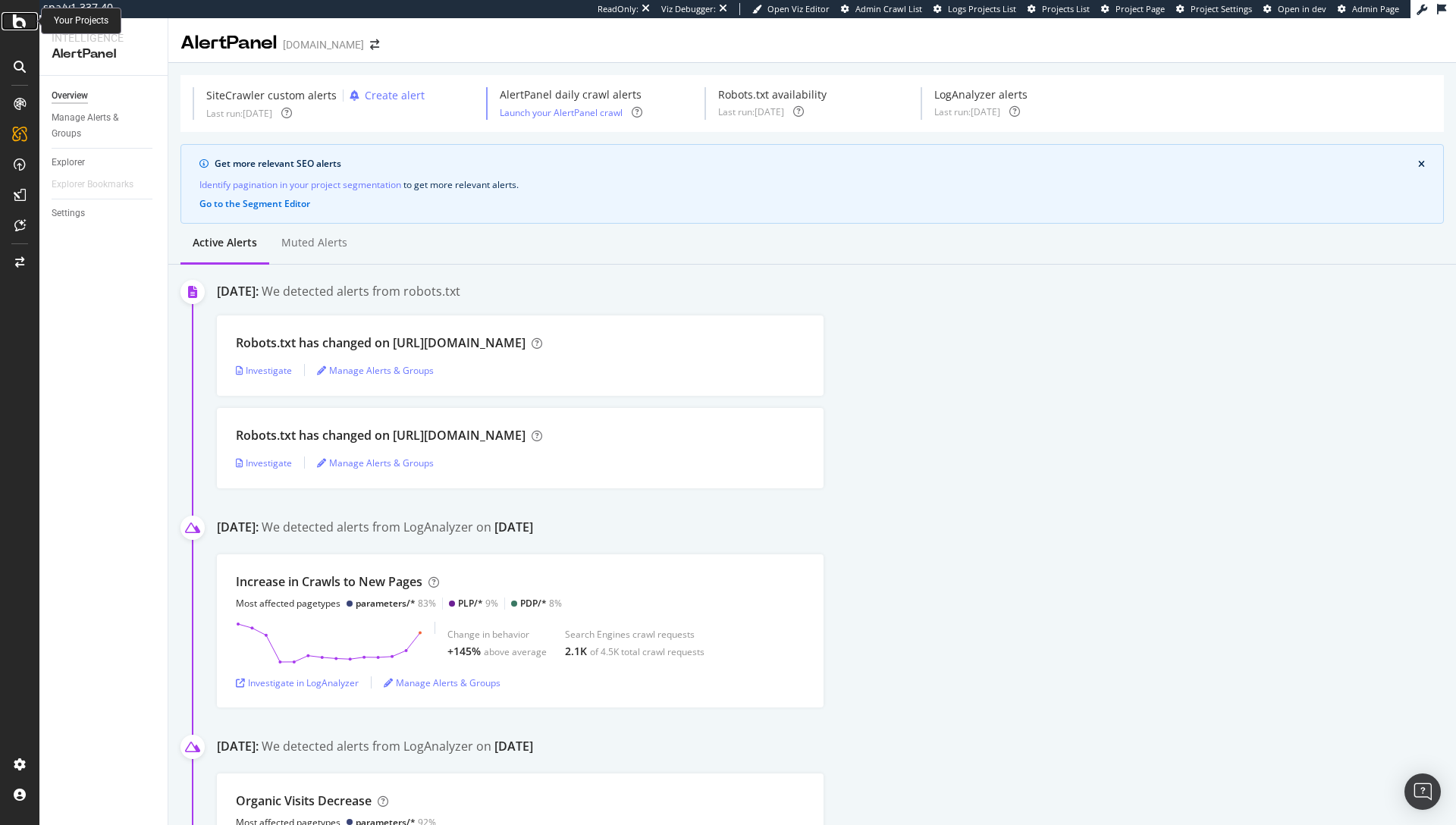
click at [21, 16] on icon at bounding box center [20, 21] width 14 height 18
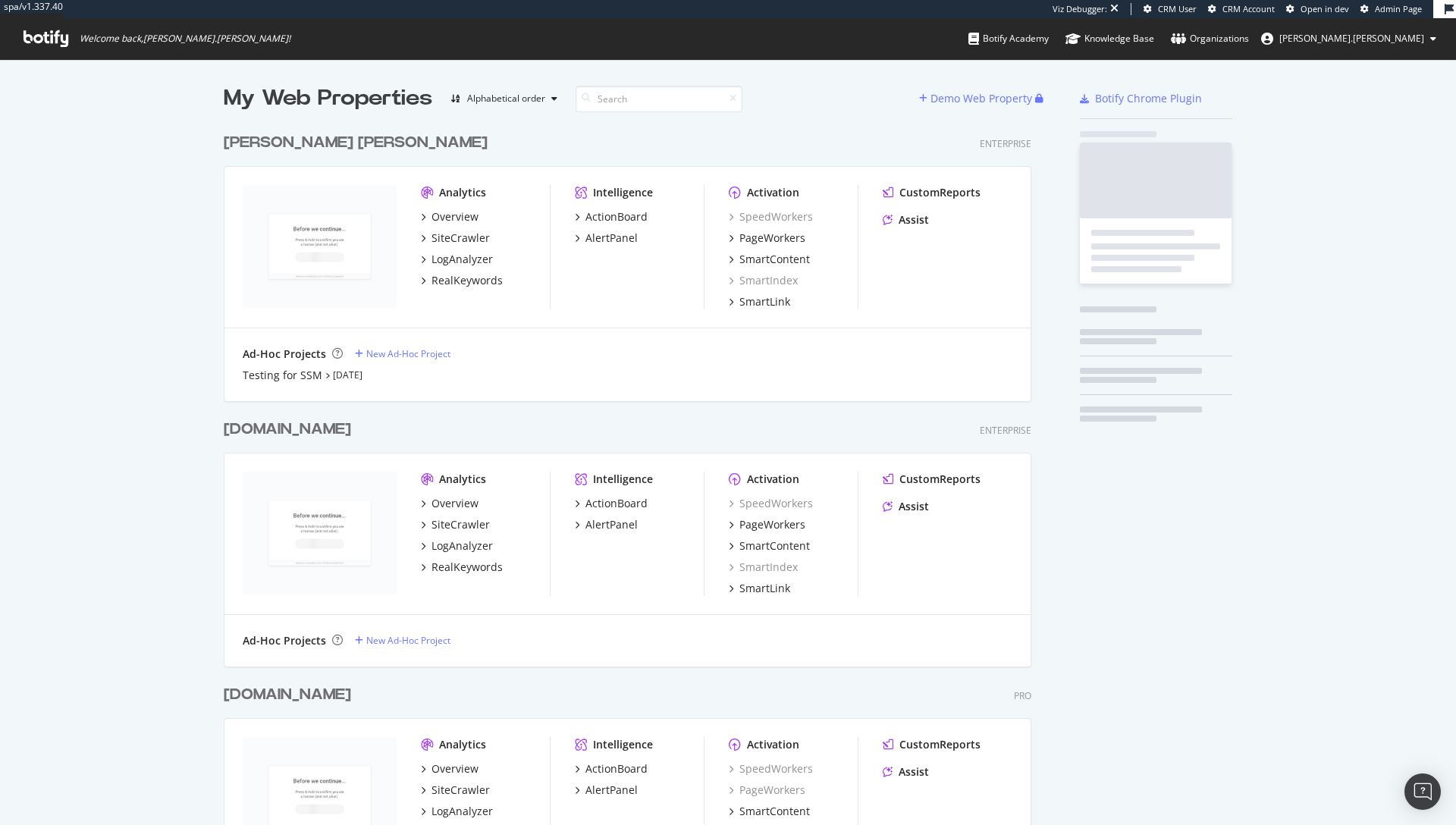
scroll to position [1135, 808]
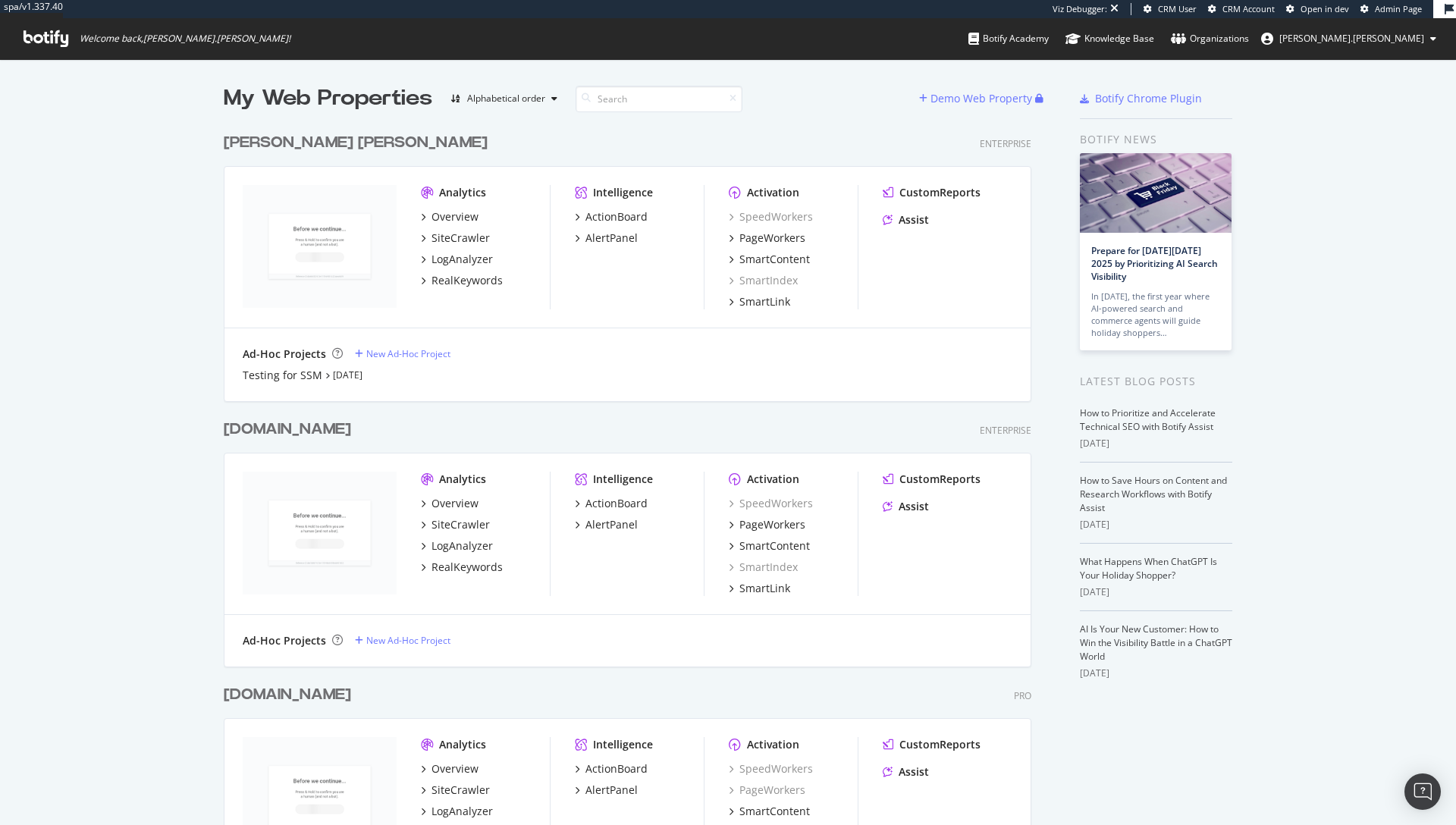
drag, startPoint x: 1426, startPoint y: 87, endPoint x: 1377, endPoint y: 21, distance: 82.2
click at [1425, 87] on div "My Web Properties Alphabetical order Demo Web Property Ralph Lauren Enterprise …" at bounding box center [728, 671] width 1456 height 1225
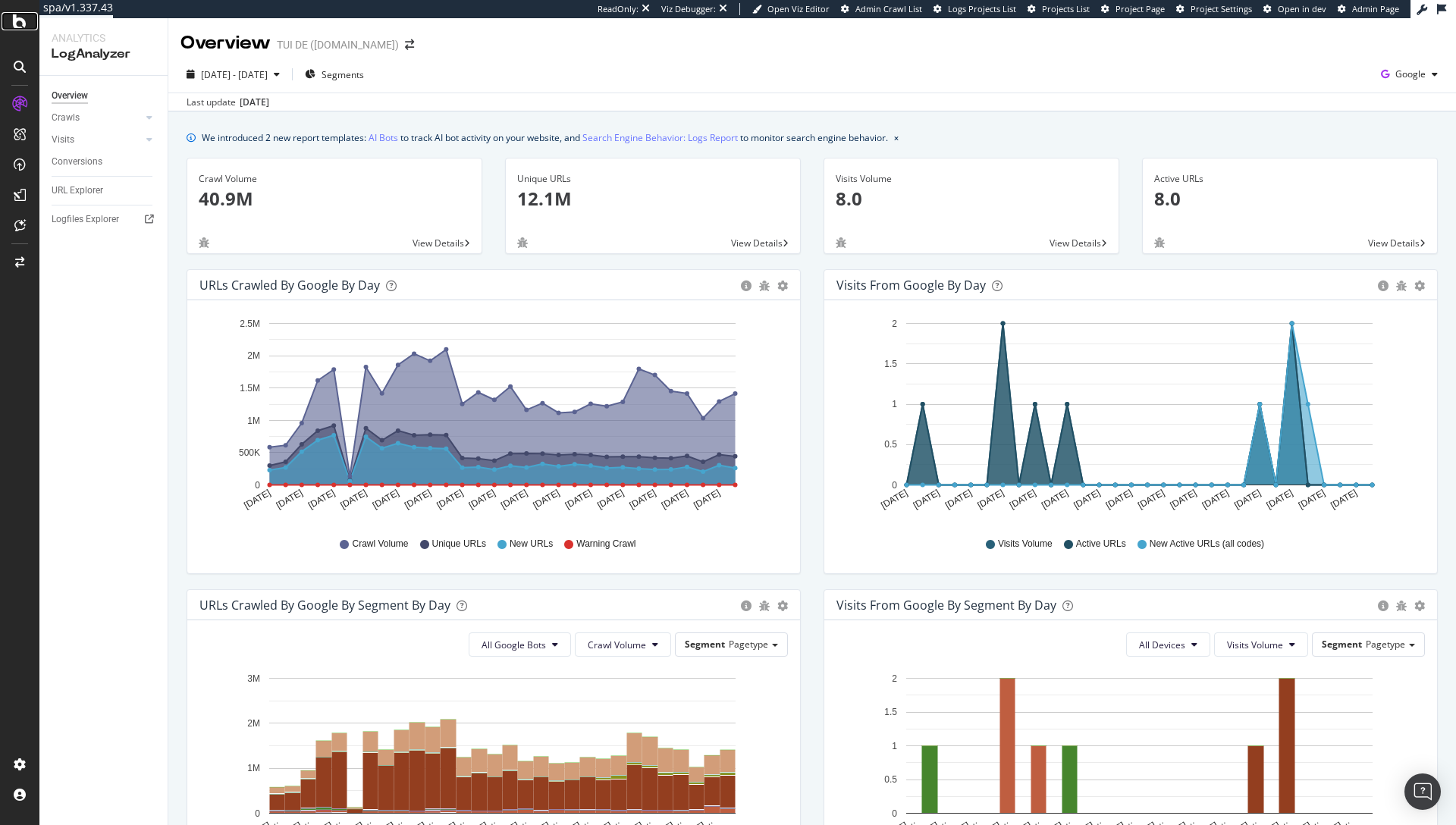
click at [17, 15] on icon at bounding box center [20, 21] width 14 height 18
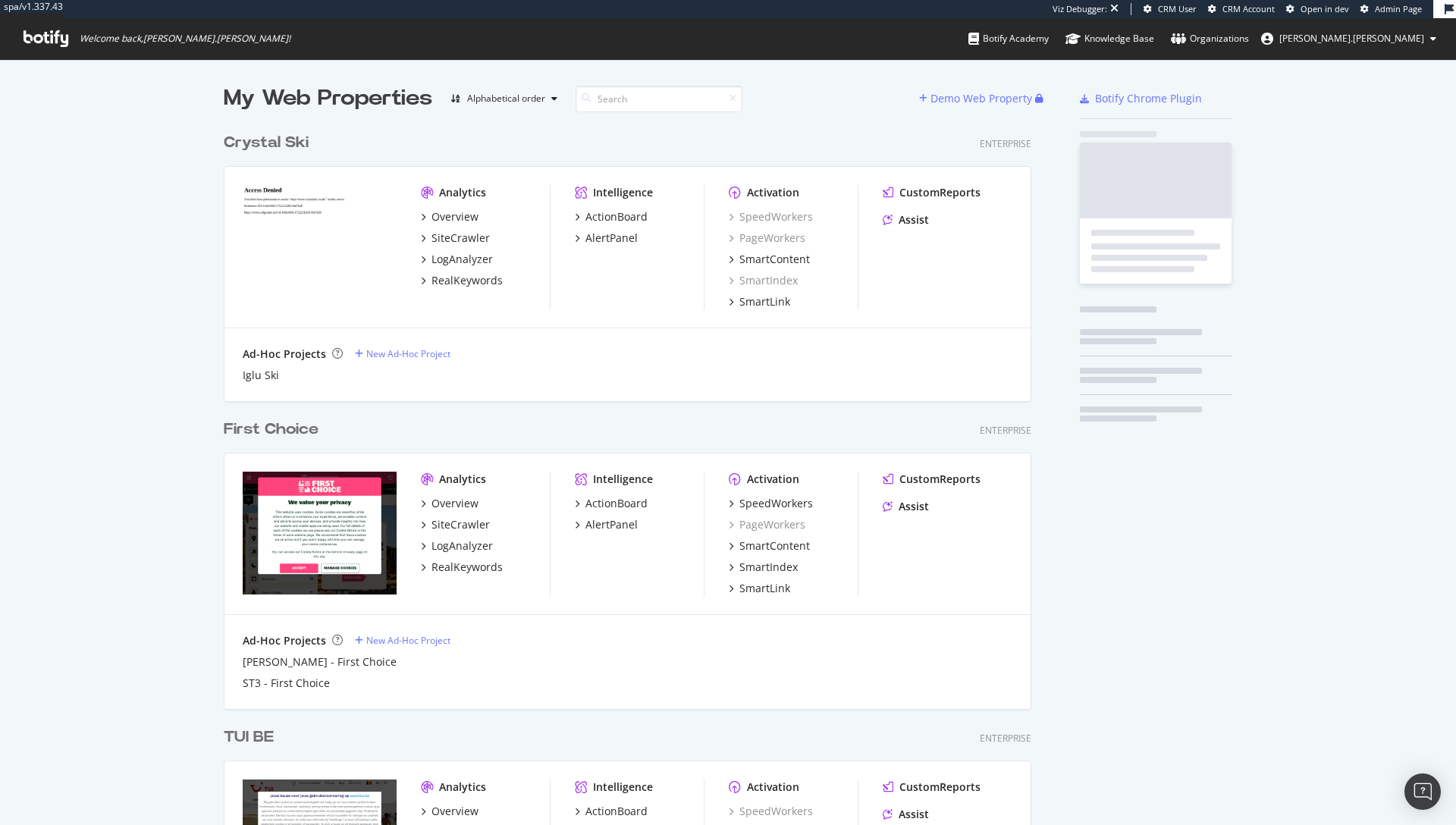
scroll to position [4402, 808]
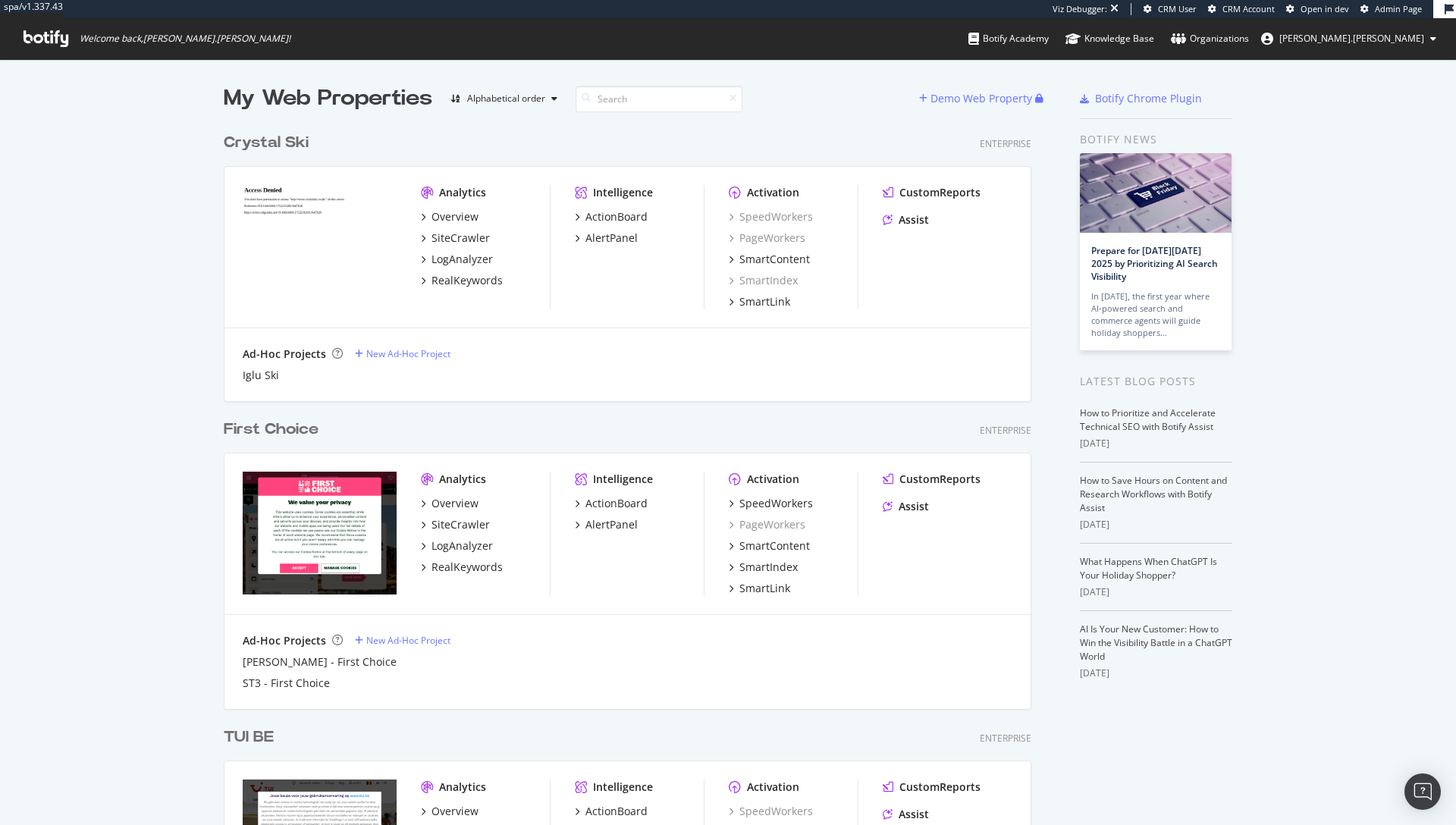
click at [46, 36] on icon at bounding box center [46, 38] width 45 height 17
click at [37, 40] on icon at bounding box center [46, 38] width 45 height 17
click at [1249, 37] on div "Organizations" at bounding box center [1210, 38] width 78 height 15
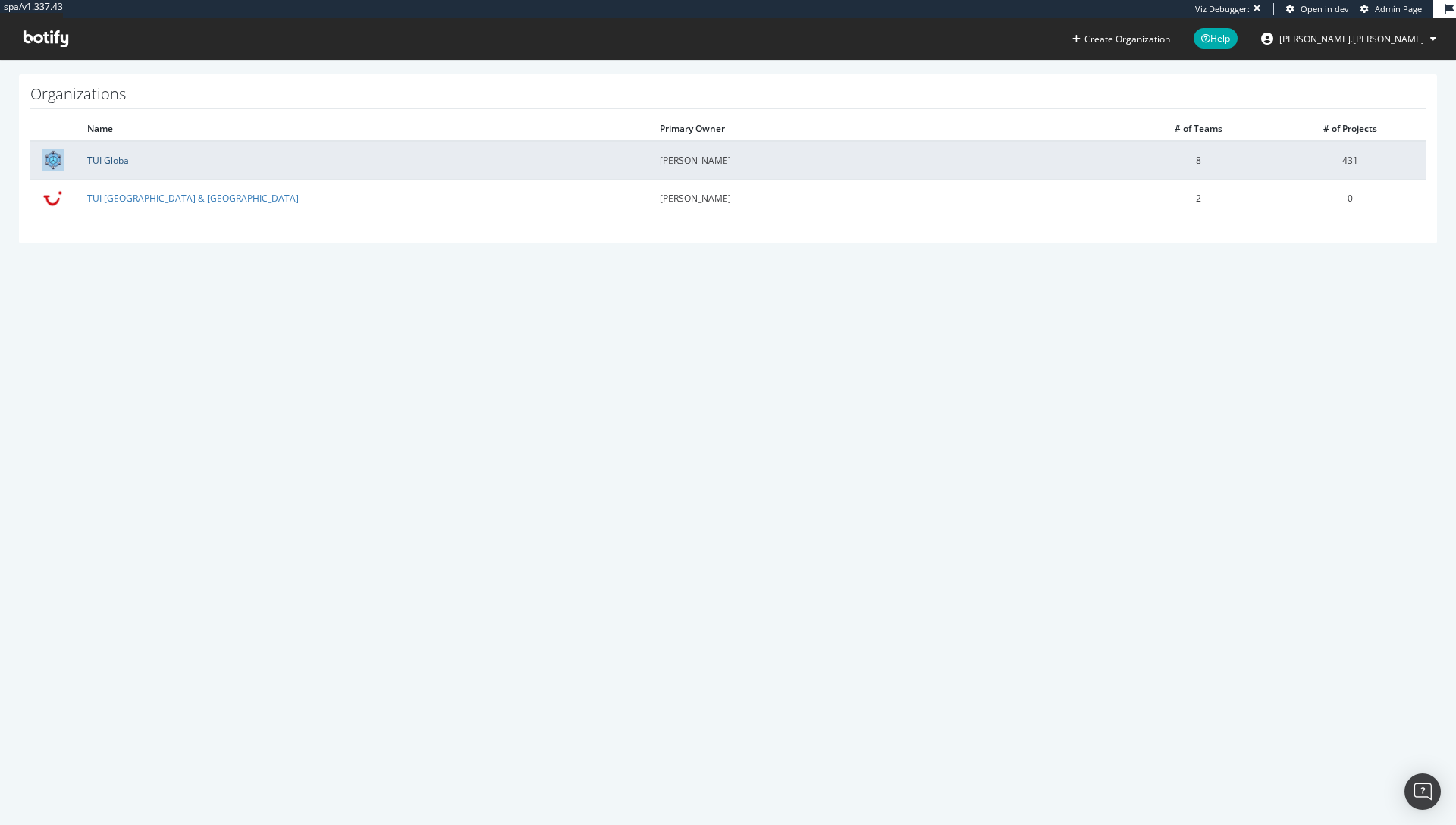
click at [103, 159] on link "TUI Global" at bounding box center [109, 160] width 44 height 13
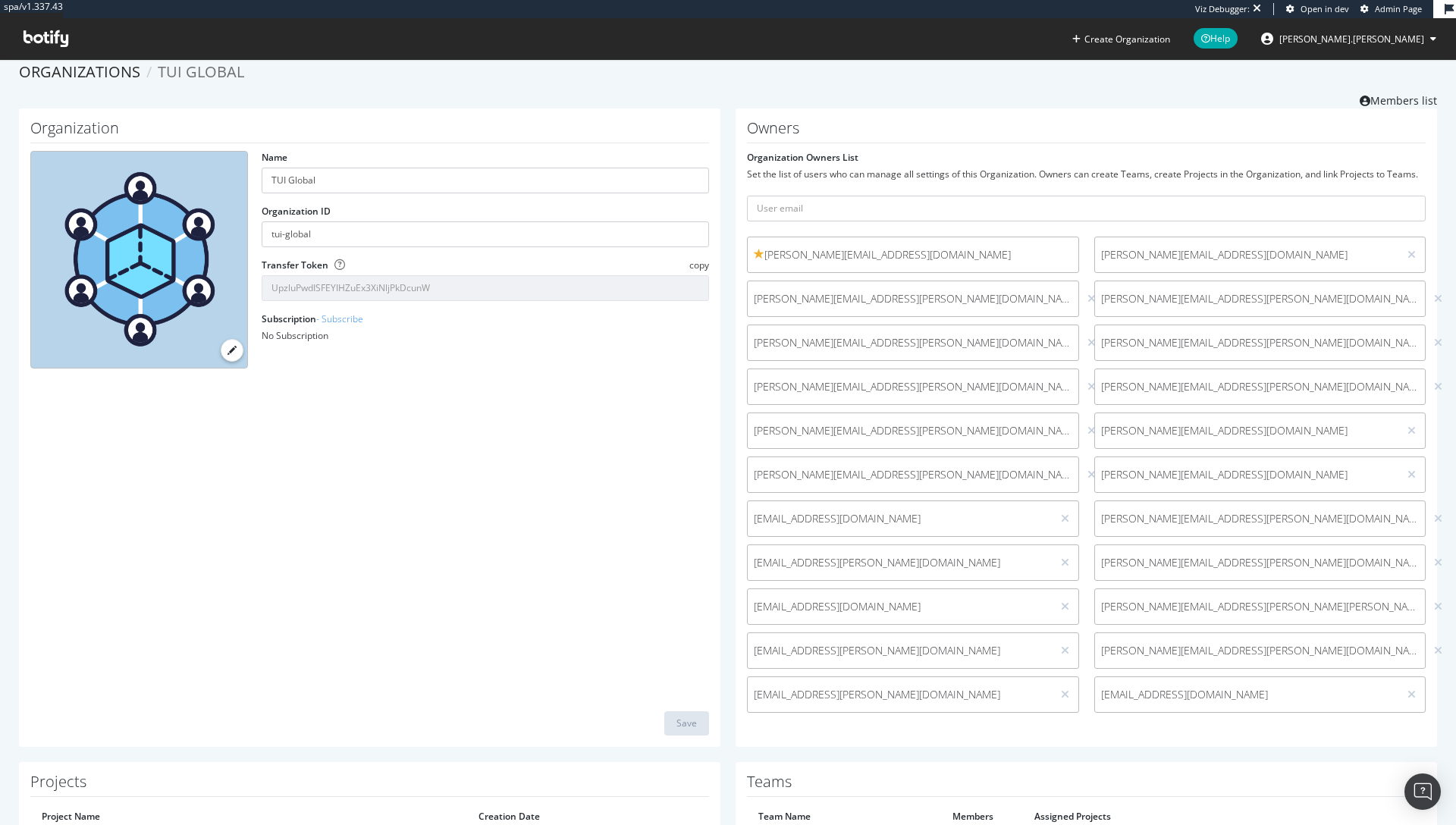
scroll to position [14, 0]
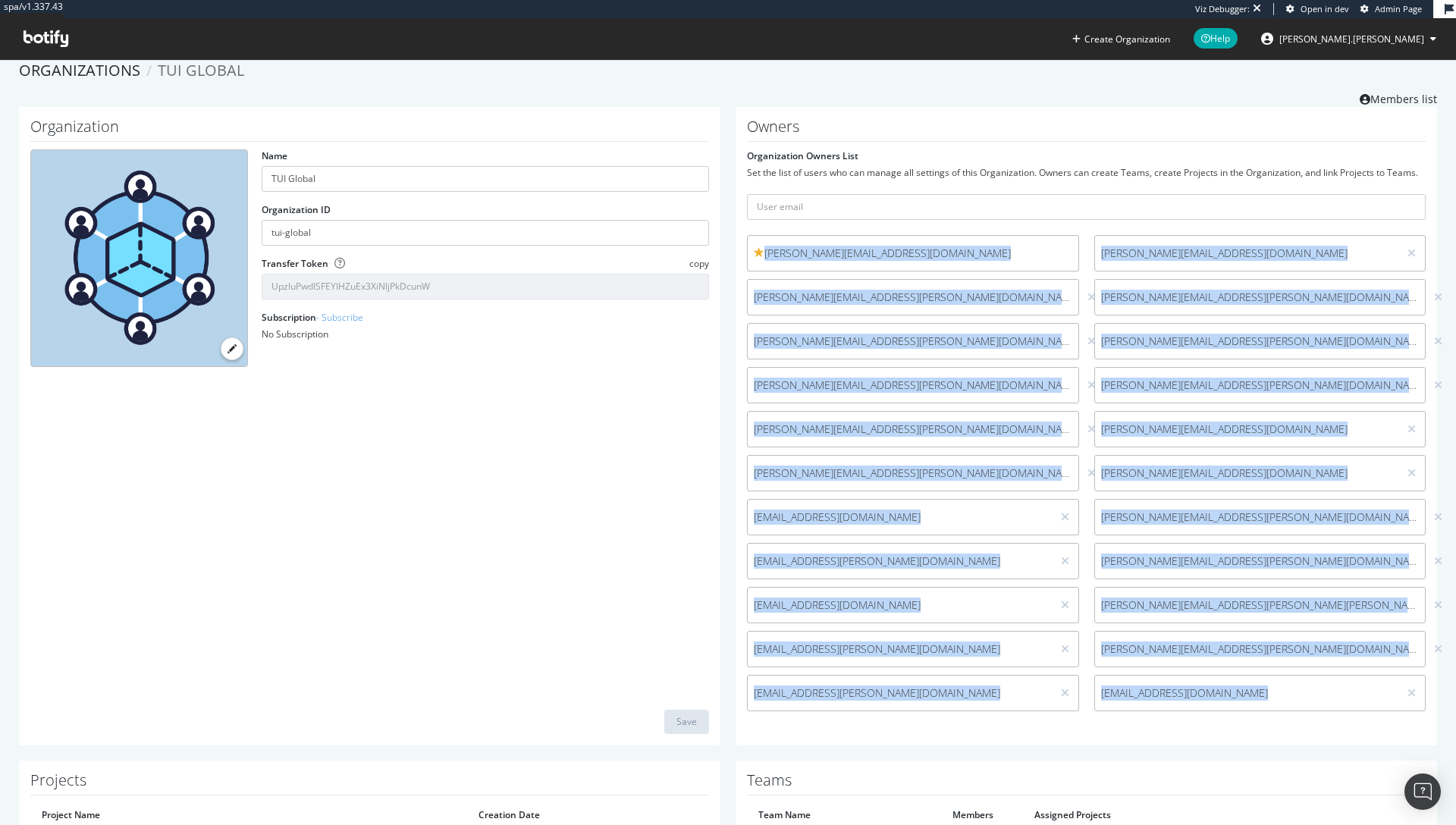
drag, startPoint x: 1427, startPoint y: 697, endPoint x: 732, endPoint y: 234, distance: 835.1
click at [732, 234] on div "Owners Organization Owners List Set the list of users who can manage all settin…" at bounding box center [1086, 426] width 716 height 638
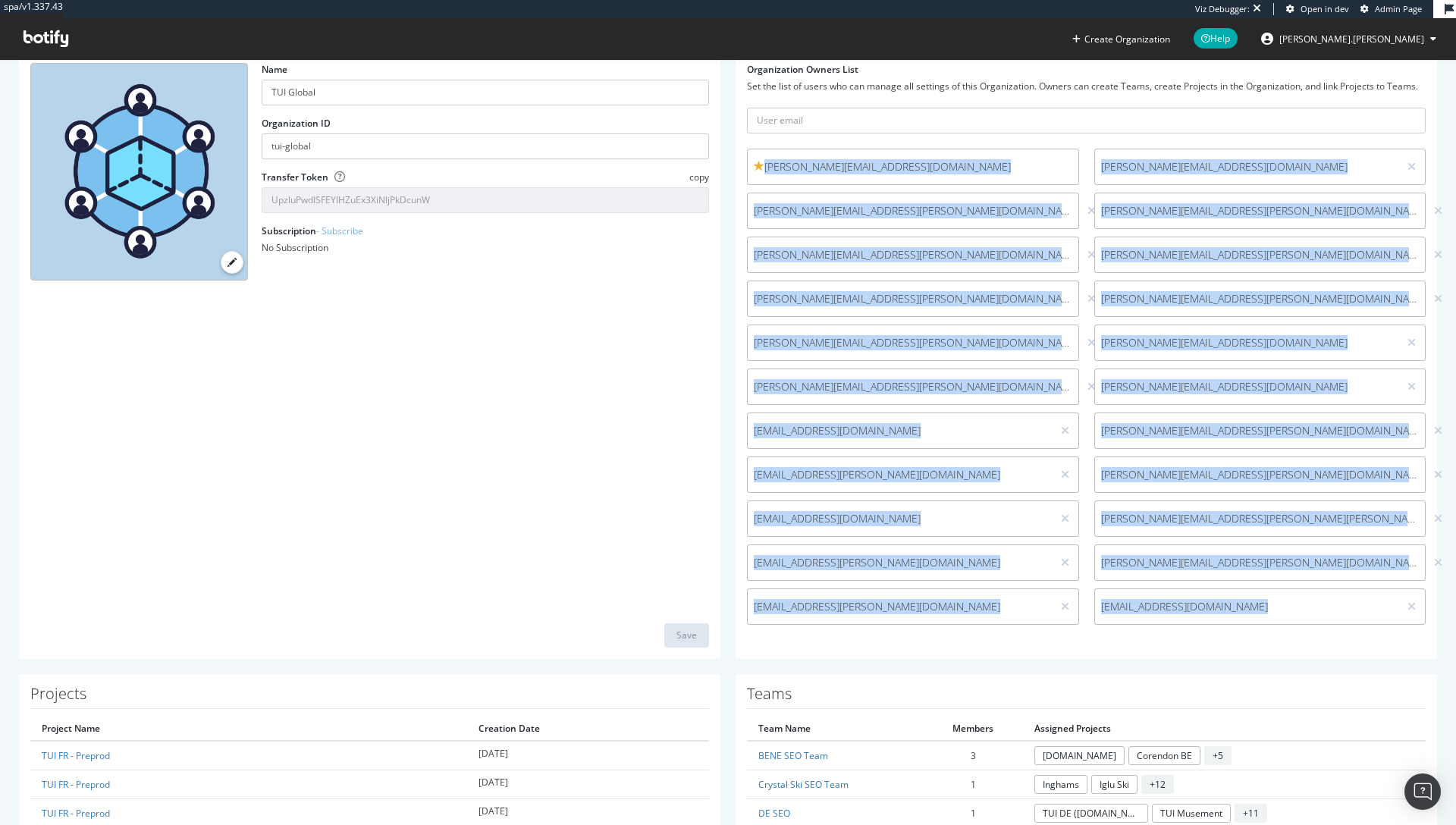
scroll to position [73, 0]
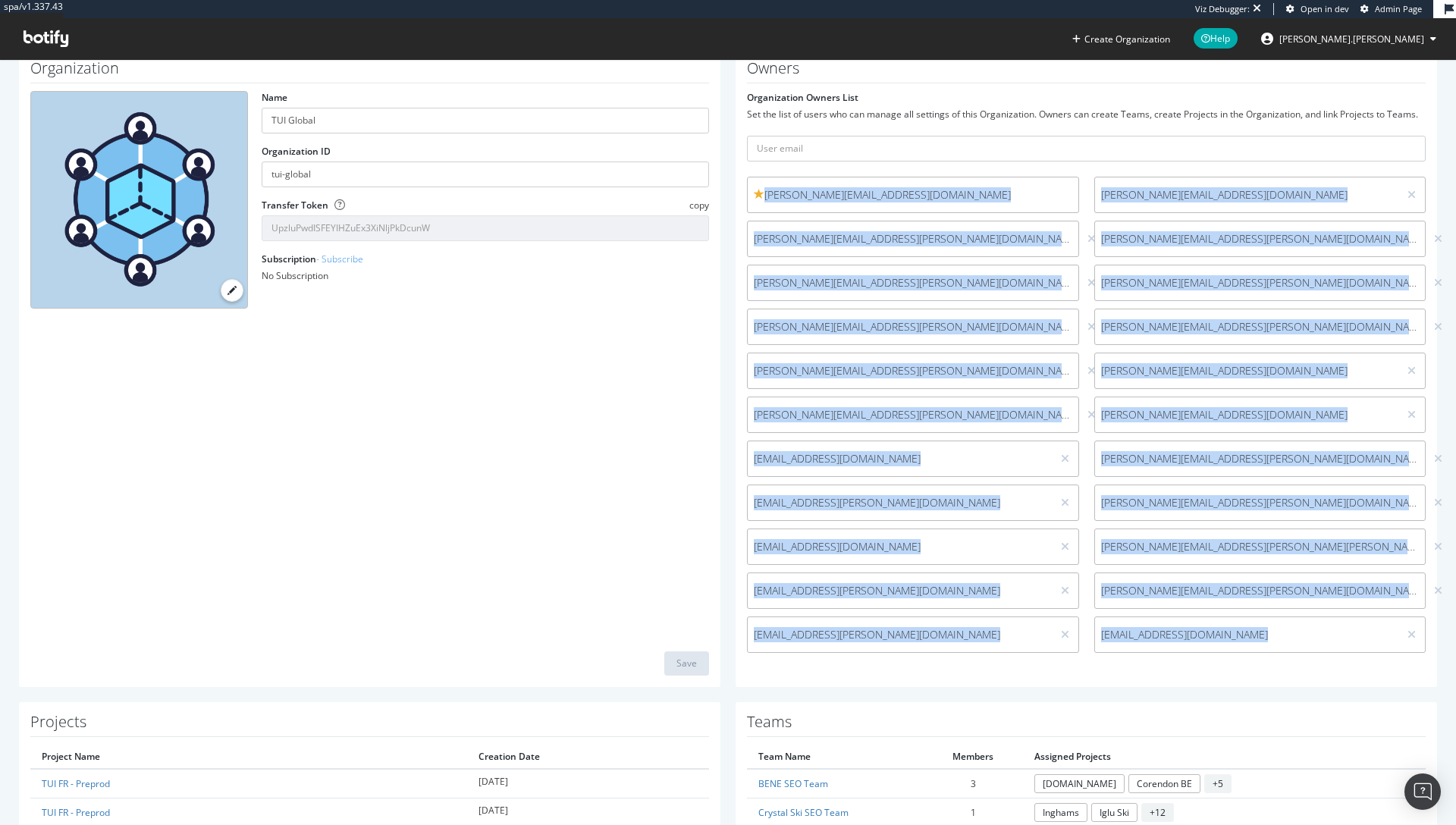
copy div "[PERSON_NAME][EMAIL_ADDRESS][DOMAIN_NAME] [EMAIL_ADDRESS][DOMAIN_NAME] [PERSON_…"
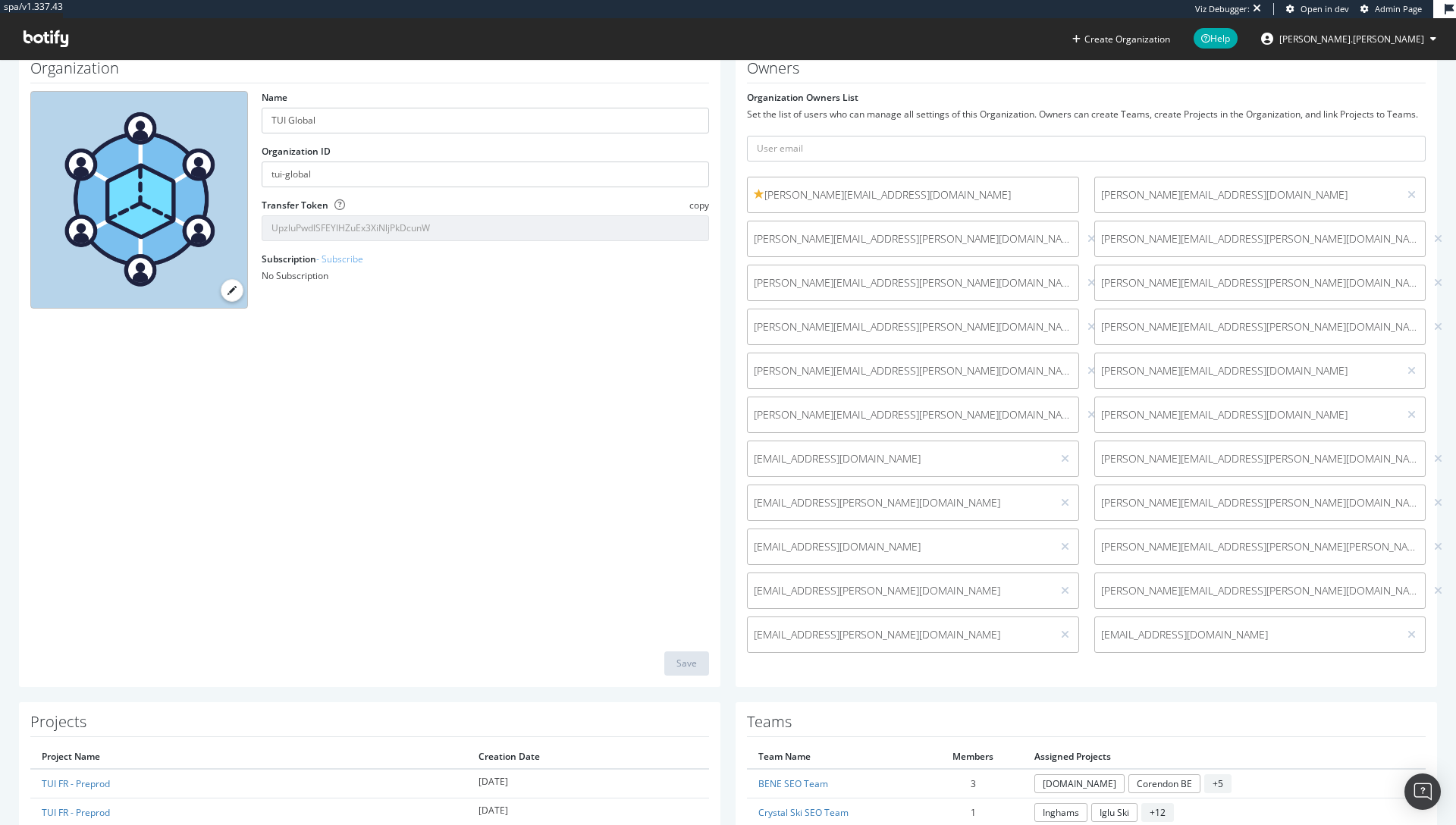
click at [668, 439] on div "Organization Name TUI Global Organization ID tui-global Transfer Token copy Upz…" at bounding box center [369, 368] width 701 height 638
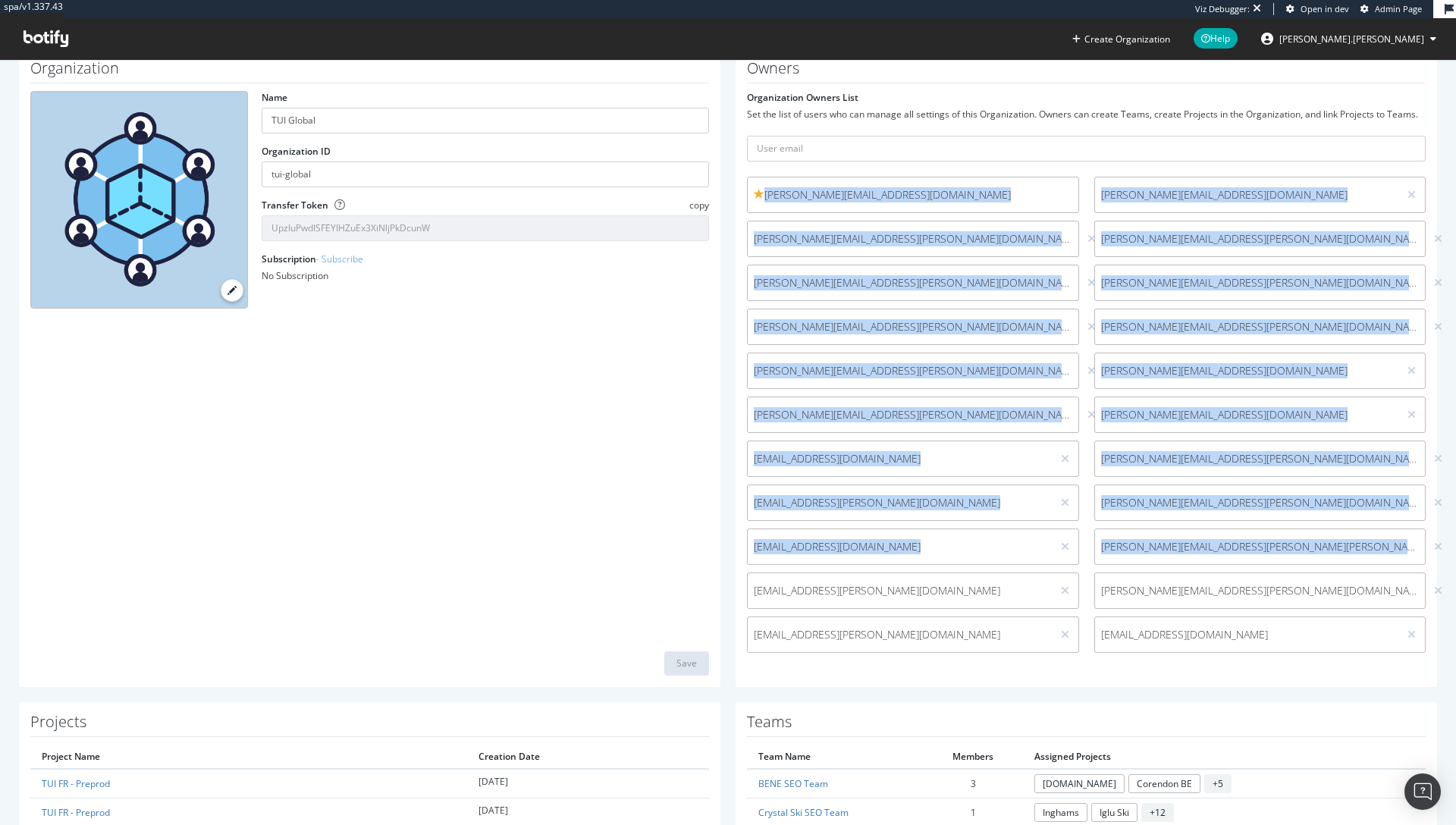
drag, startPoint x: 732, startPoint y: 182, endPoint x: 1461, endPoint y: 554, distance: 818.4
click at [1455, 554] on html "spa/v1.337.43 Viz Debugger: Open in dev Admin Page Create Organization Help [PE…" at bounding box center [728, 412] width 1456 height 825
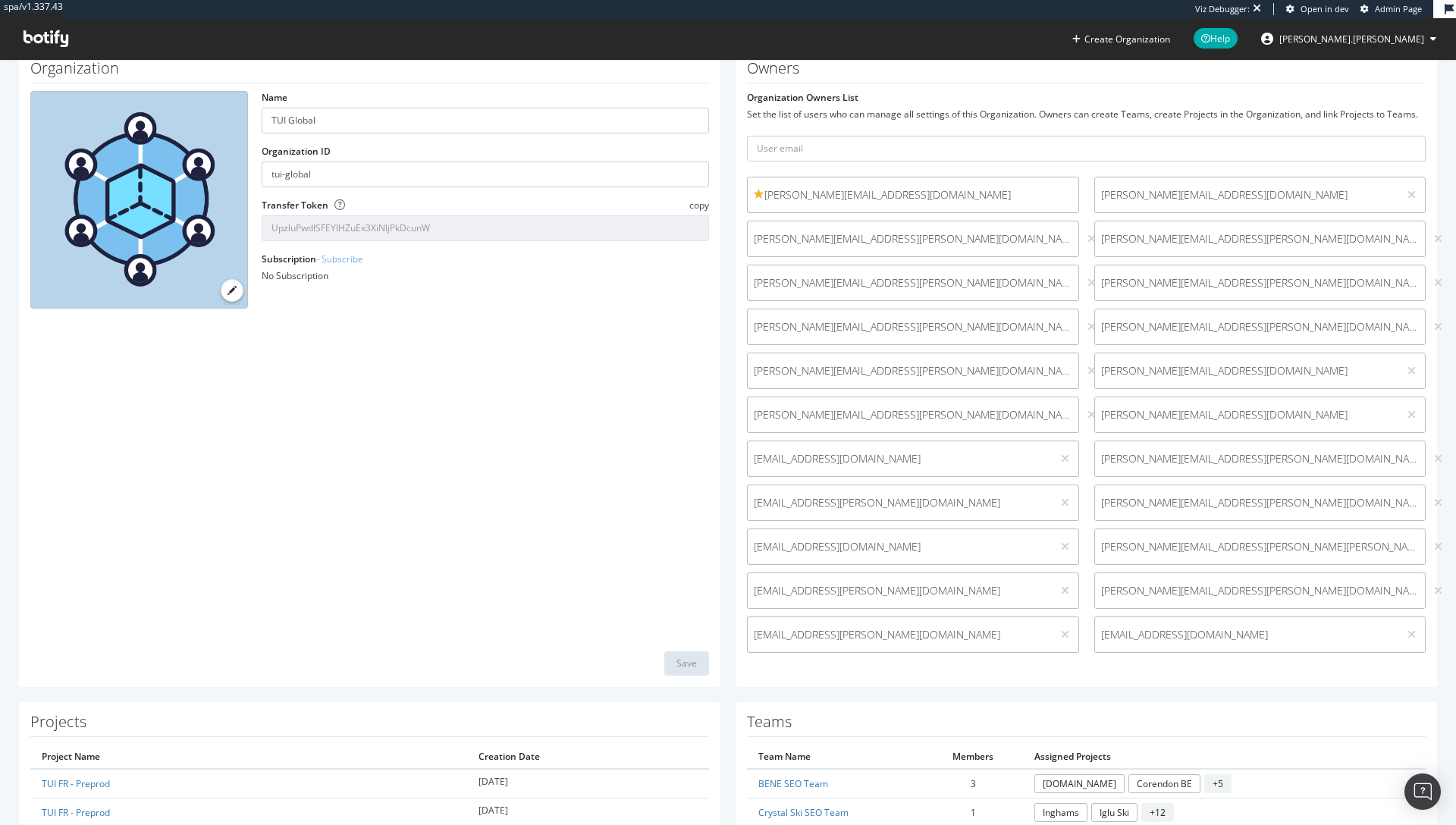
click at [1135, 672] on div "Owners Organization Owners List Set the list of users who can manage all settin…" at bounding box center [1085, 368] width 701 height 638
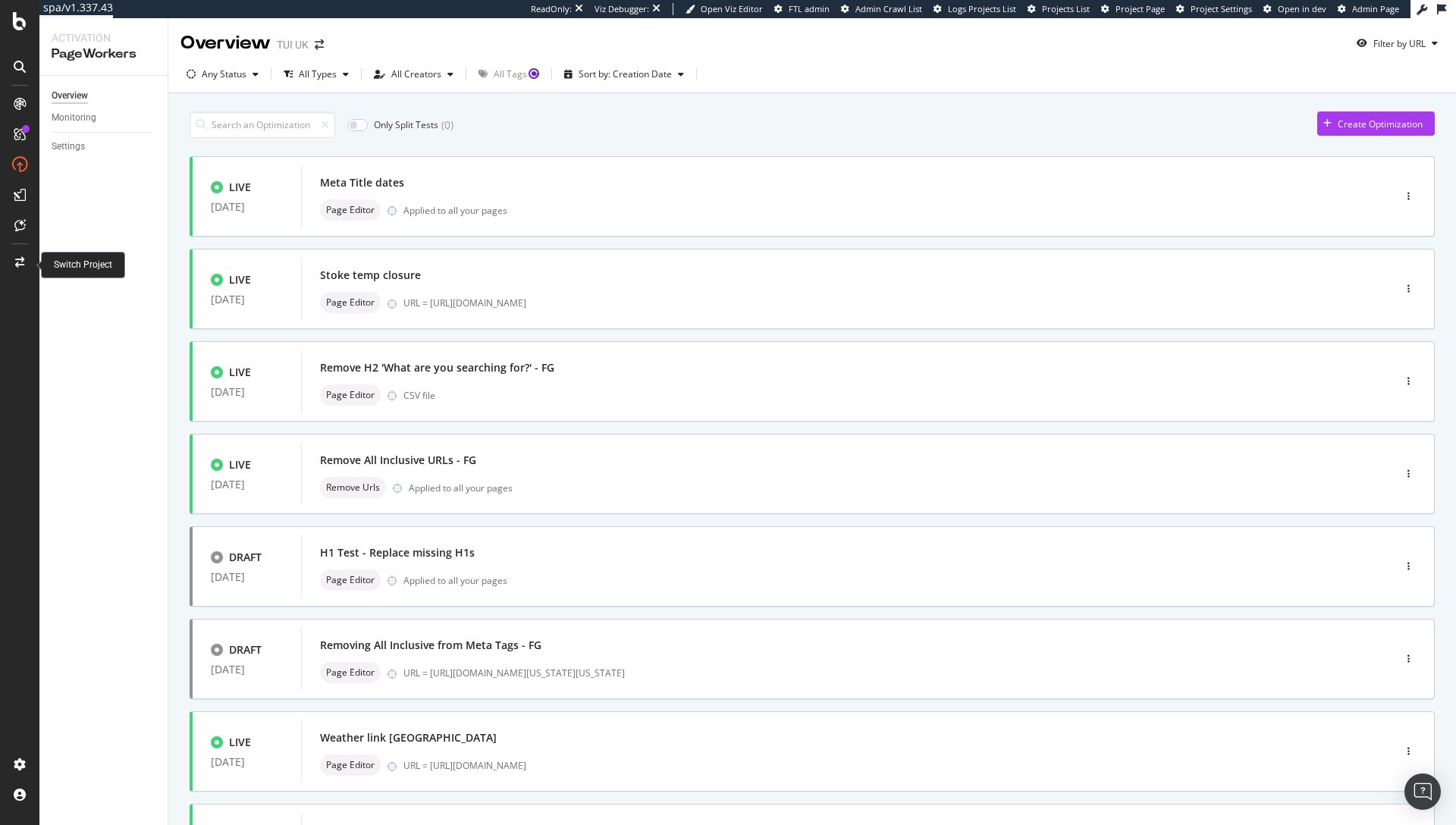
click at [16, 263] on icon at bounding box center [19, 262] width 9 height 11
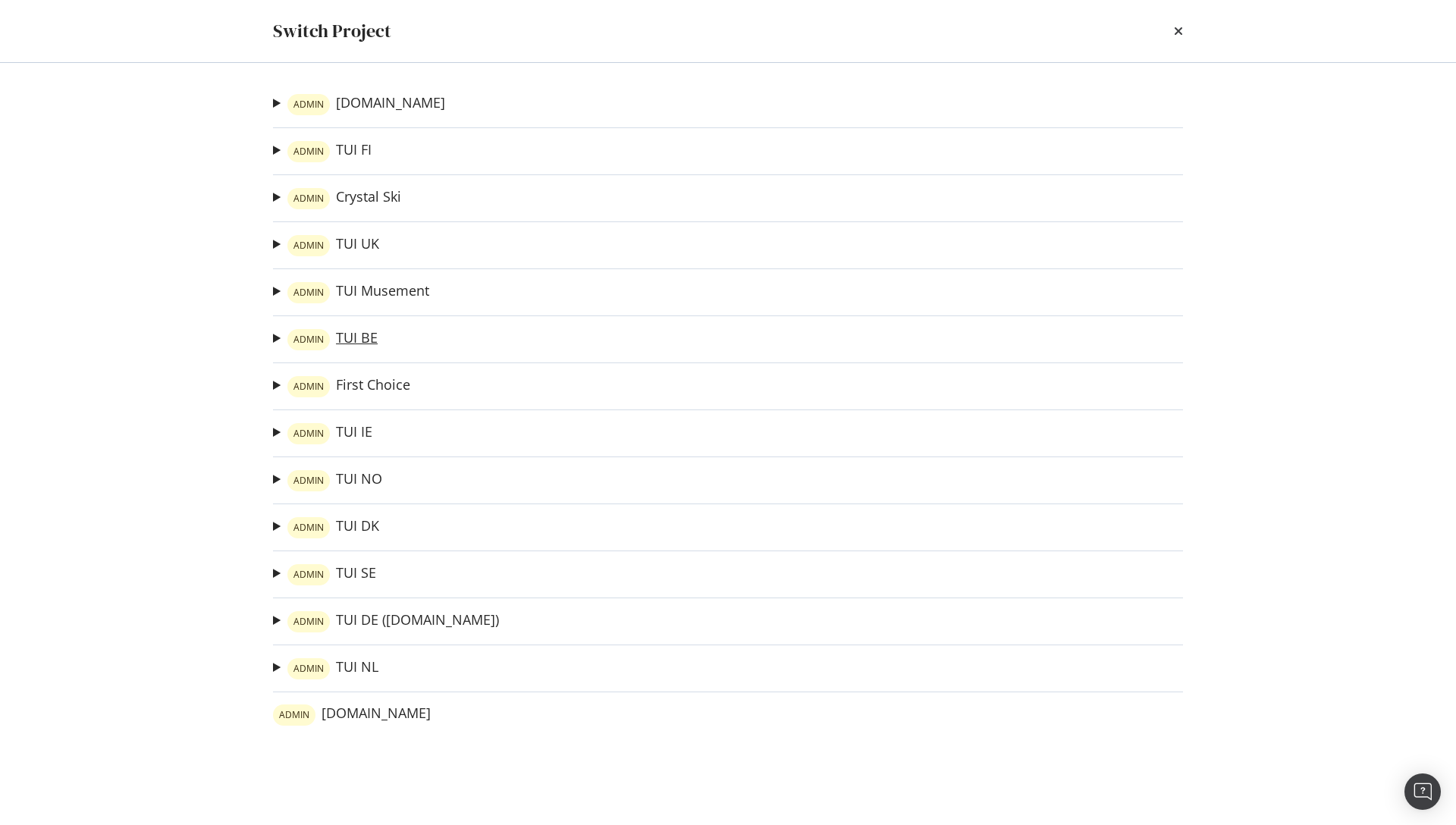
click at [363, 344] on link "ADMIN TUI BE" at bounding box center [332, 339] width 90 height 21
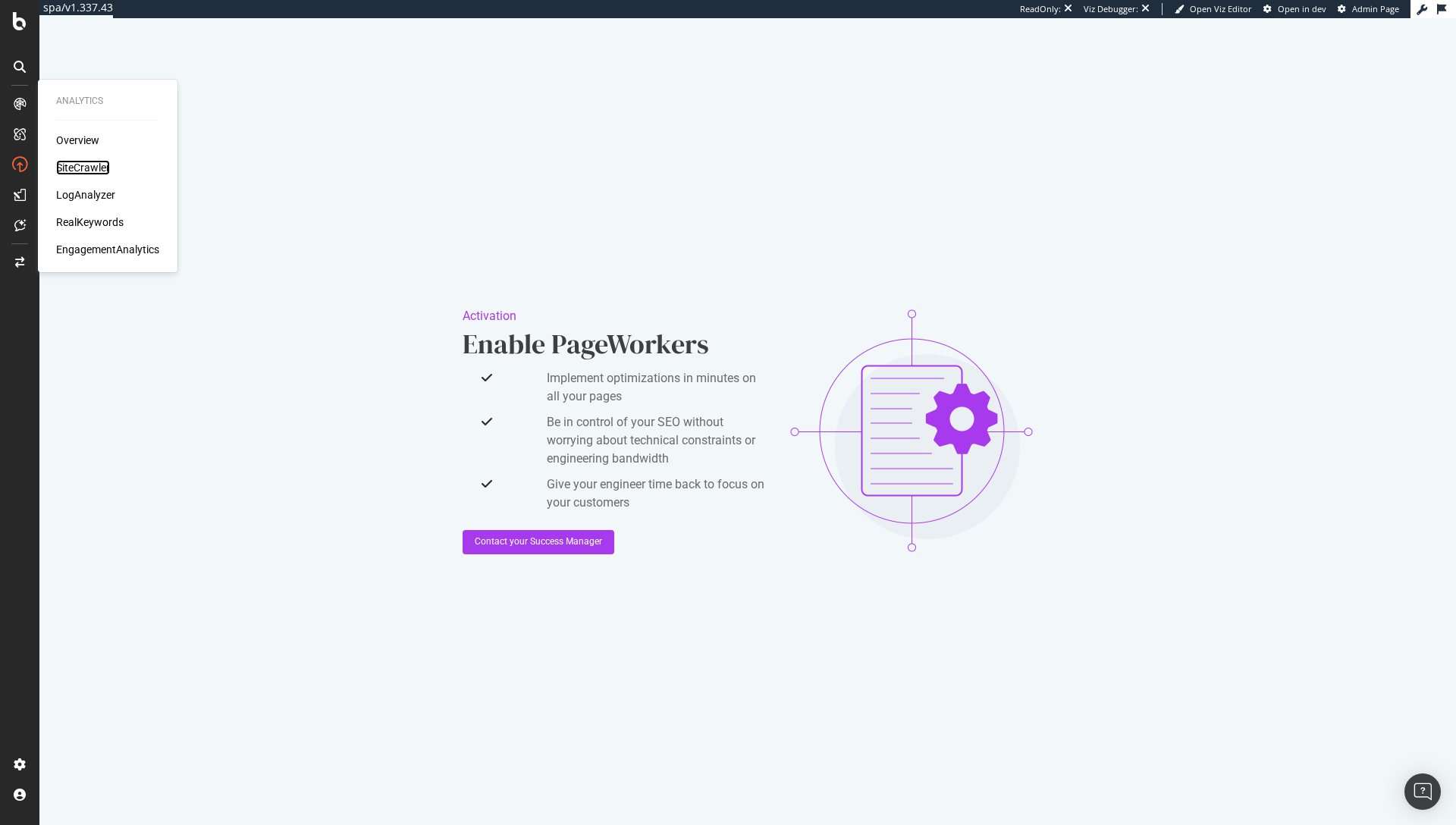
click at [85, 166] on div "SiteCrawler" at bounding box center [83, 167] width 54 height 15
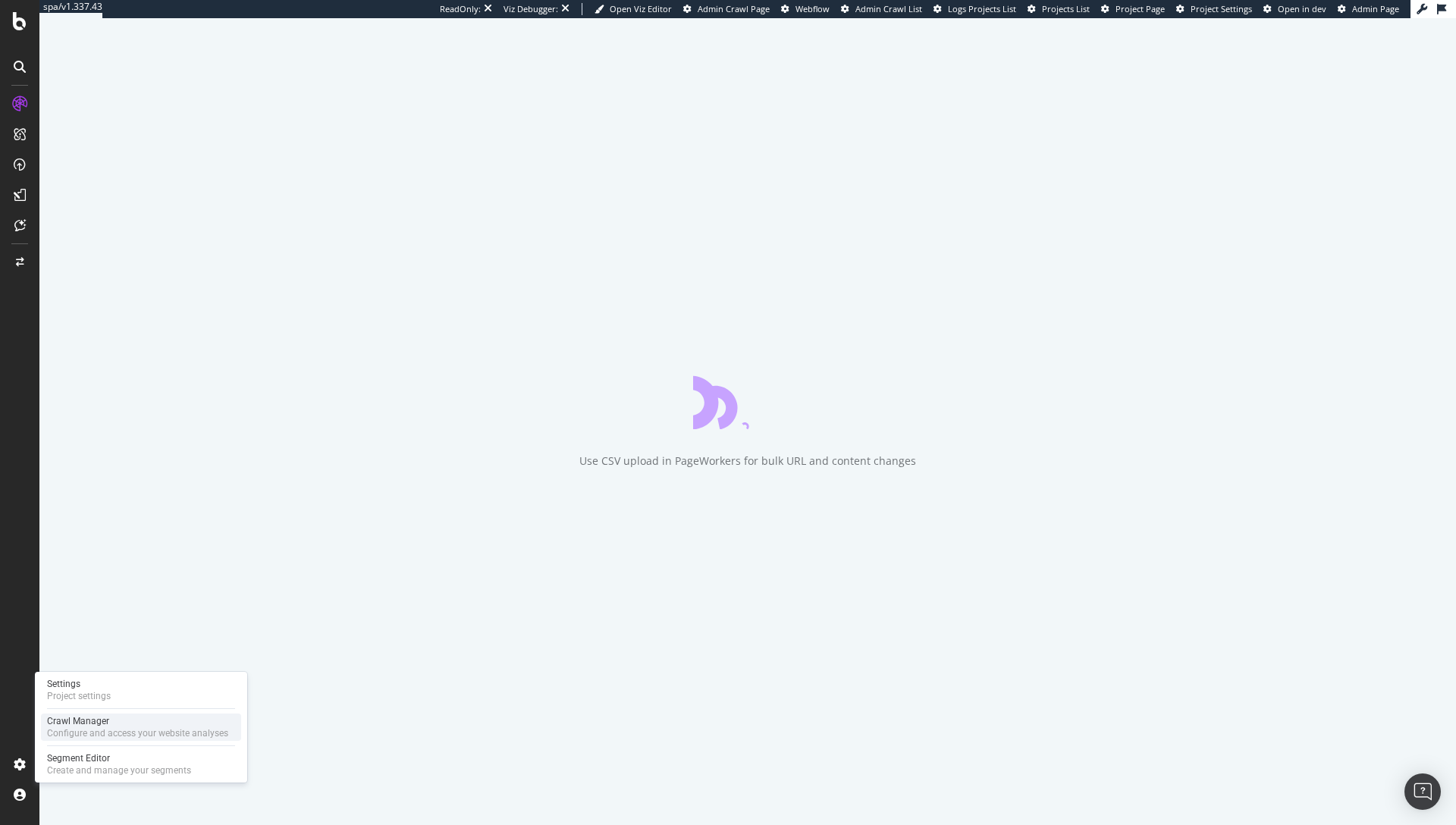
click at [62, 738] on div "Configure and access your website analyses" at bounding box center [138, 733] width 182 height 12
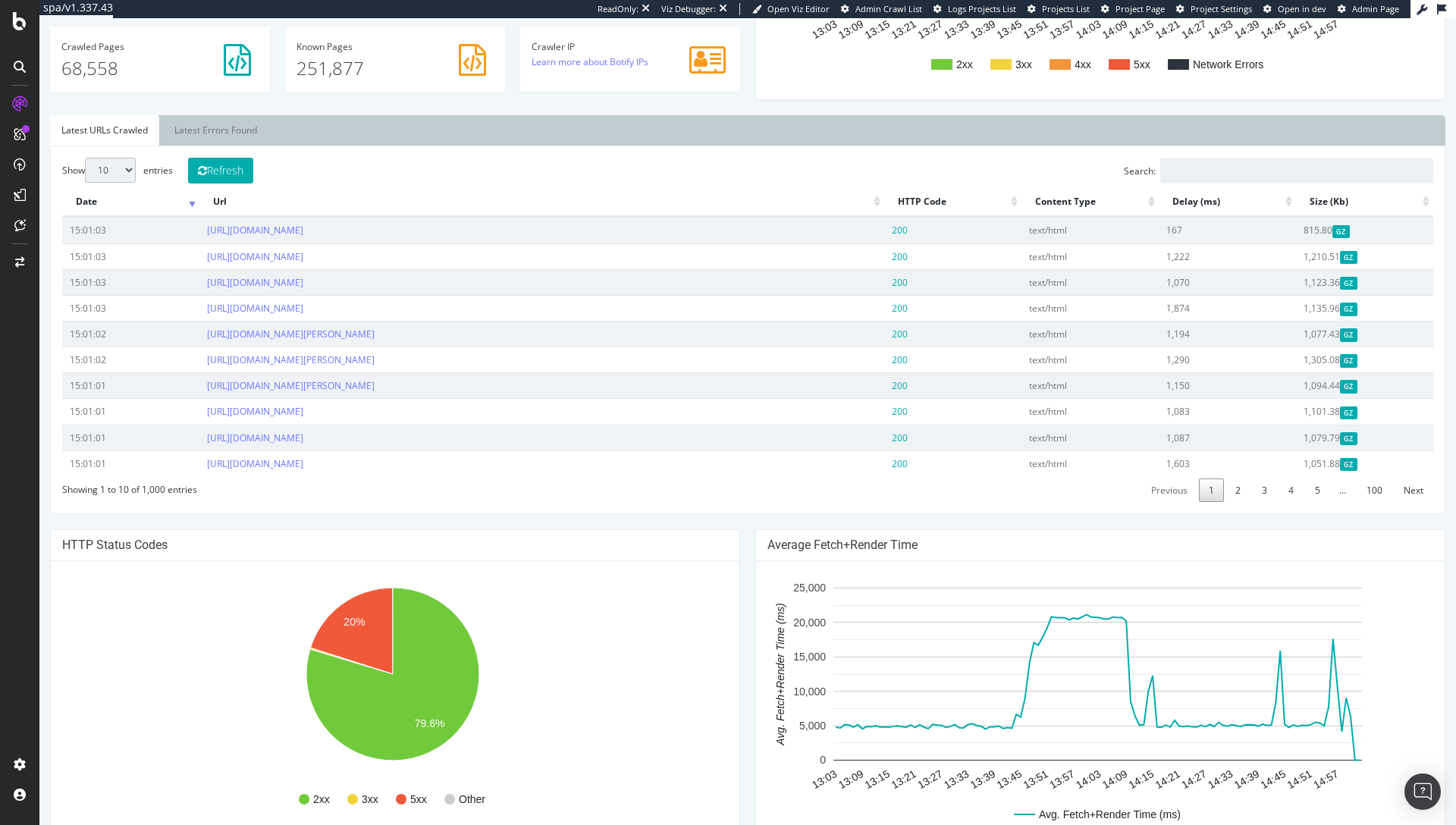
scroll to position [614, 0]
